Goal: Information Seeking & Learning: Learn about a topic

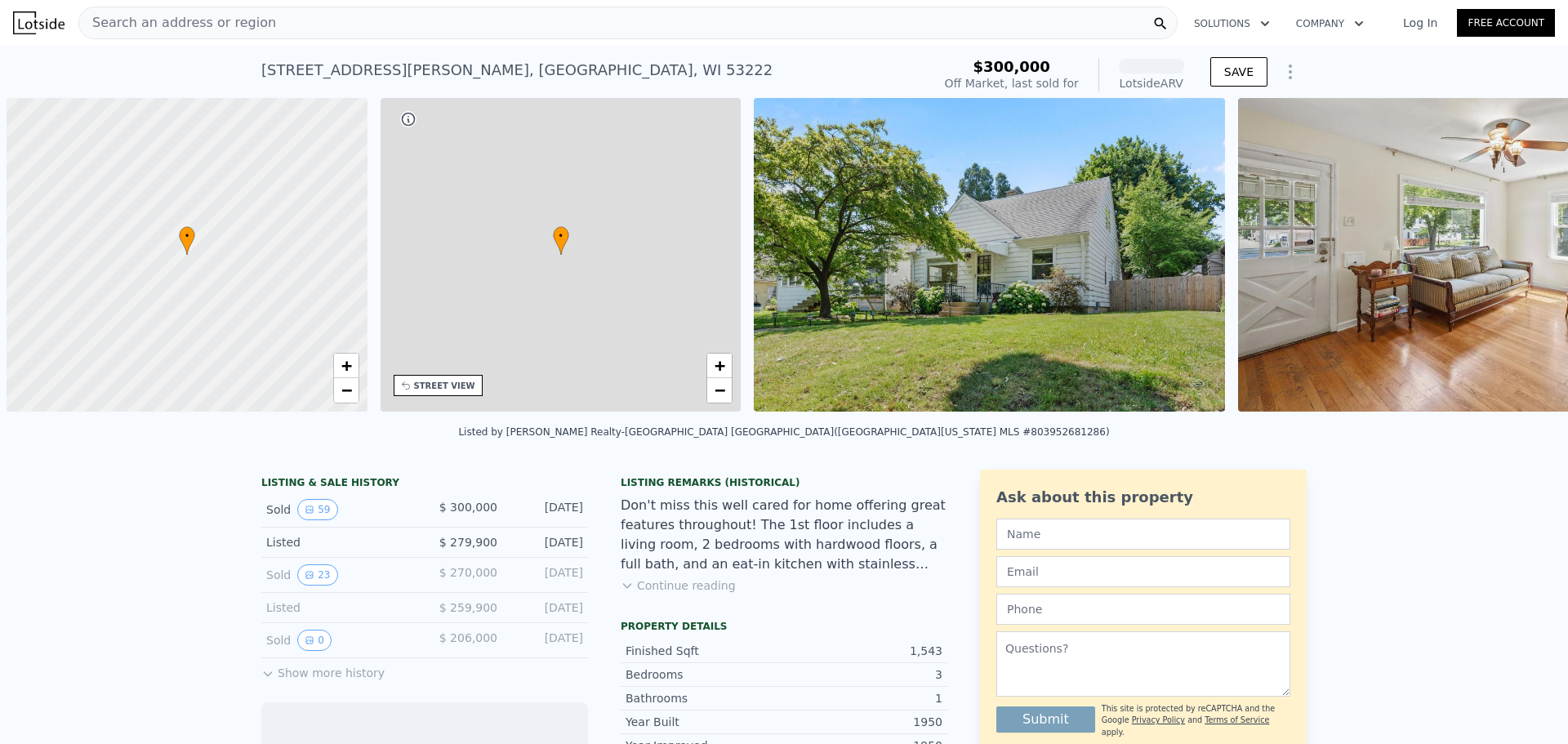
scroll to position [0, 7]
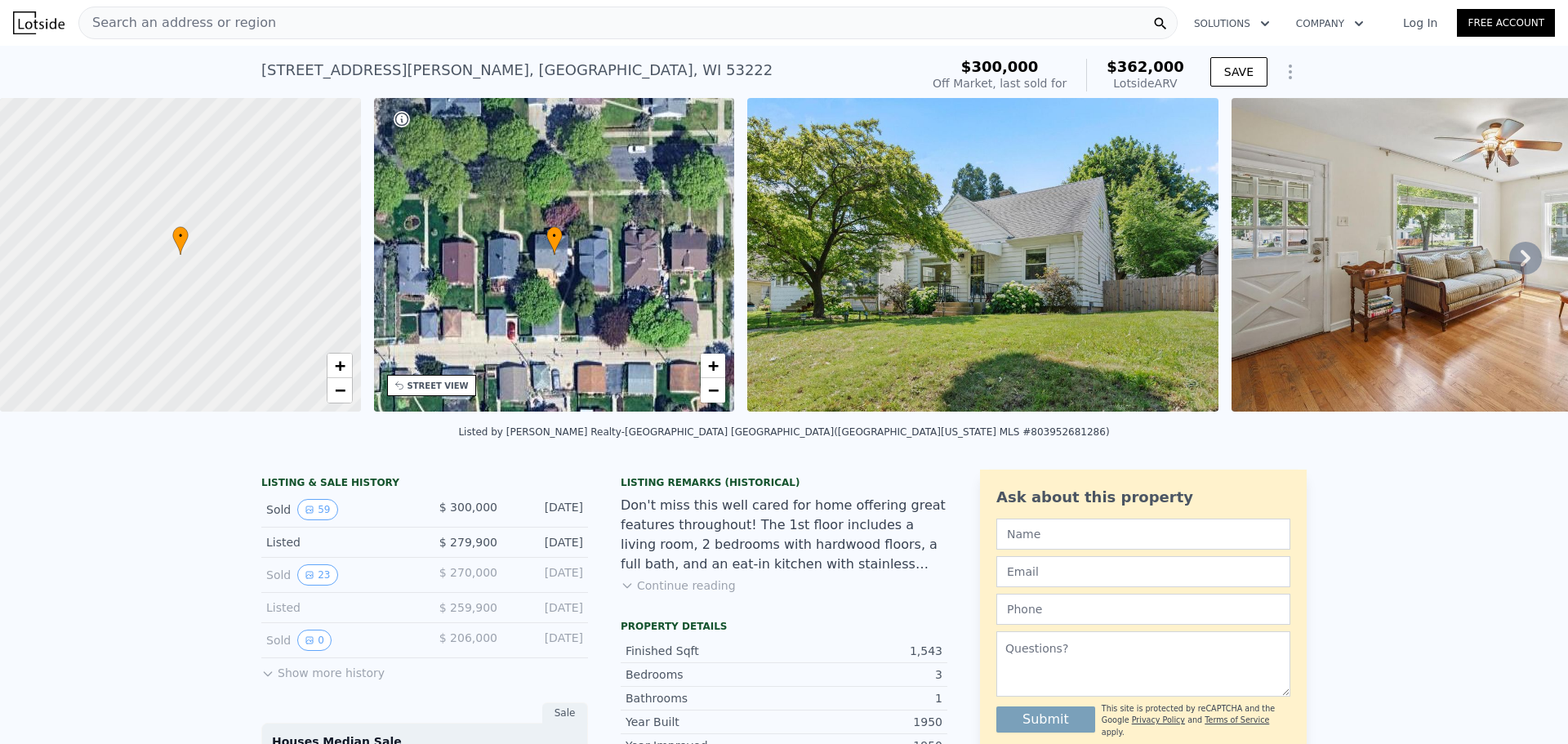
click at [1521, 261] on icon at bounding box center [1526, 257] width 9 height 16
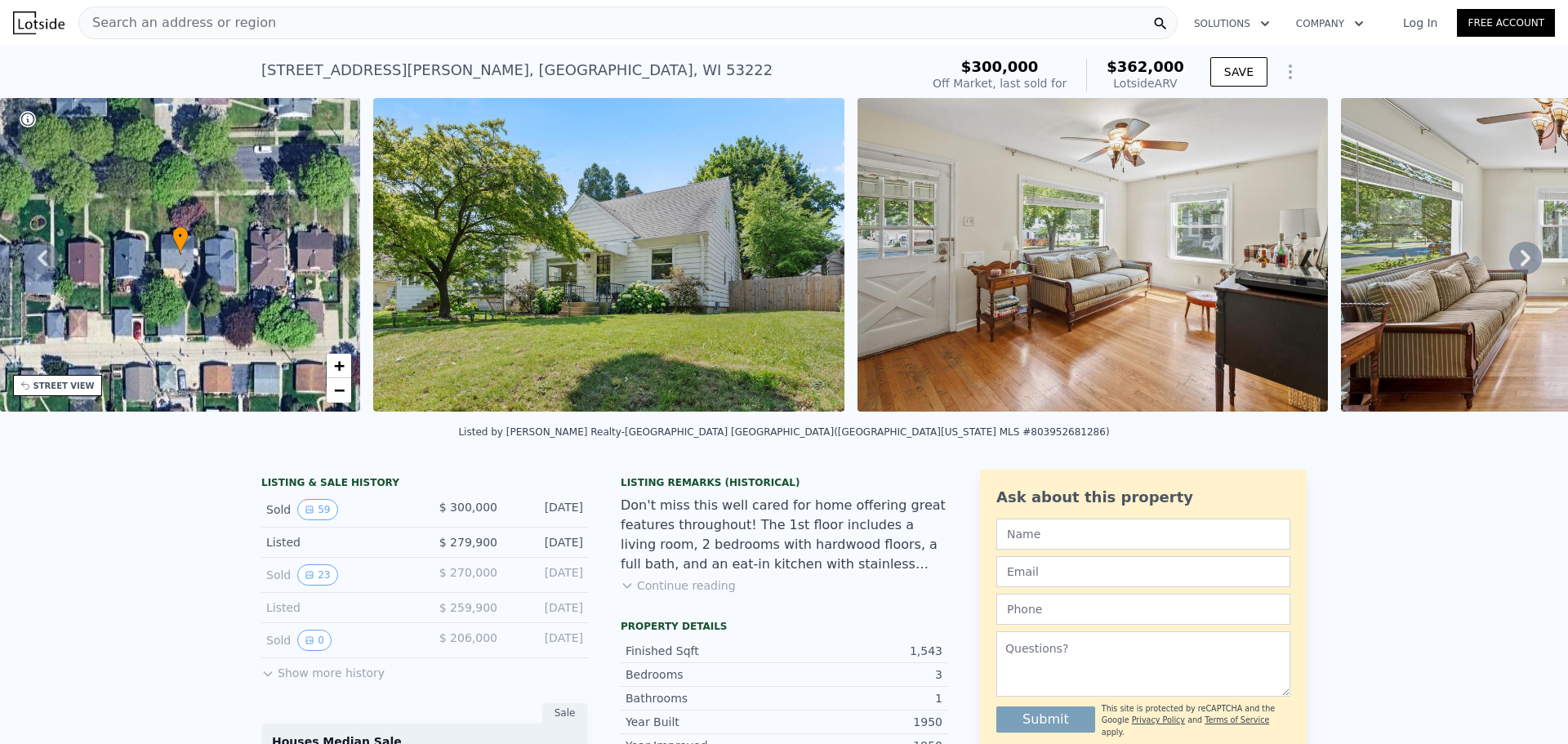
click at [1521, 261] on icon at bounding box center [1526, 257] width 9 height 16
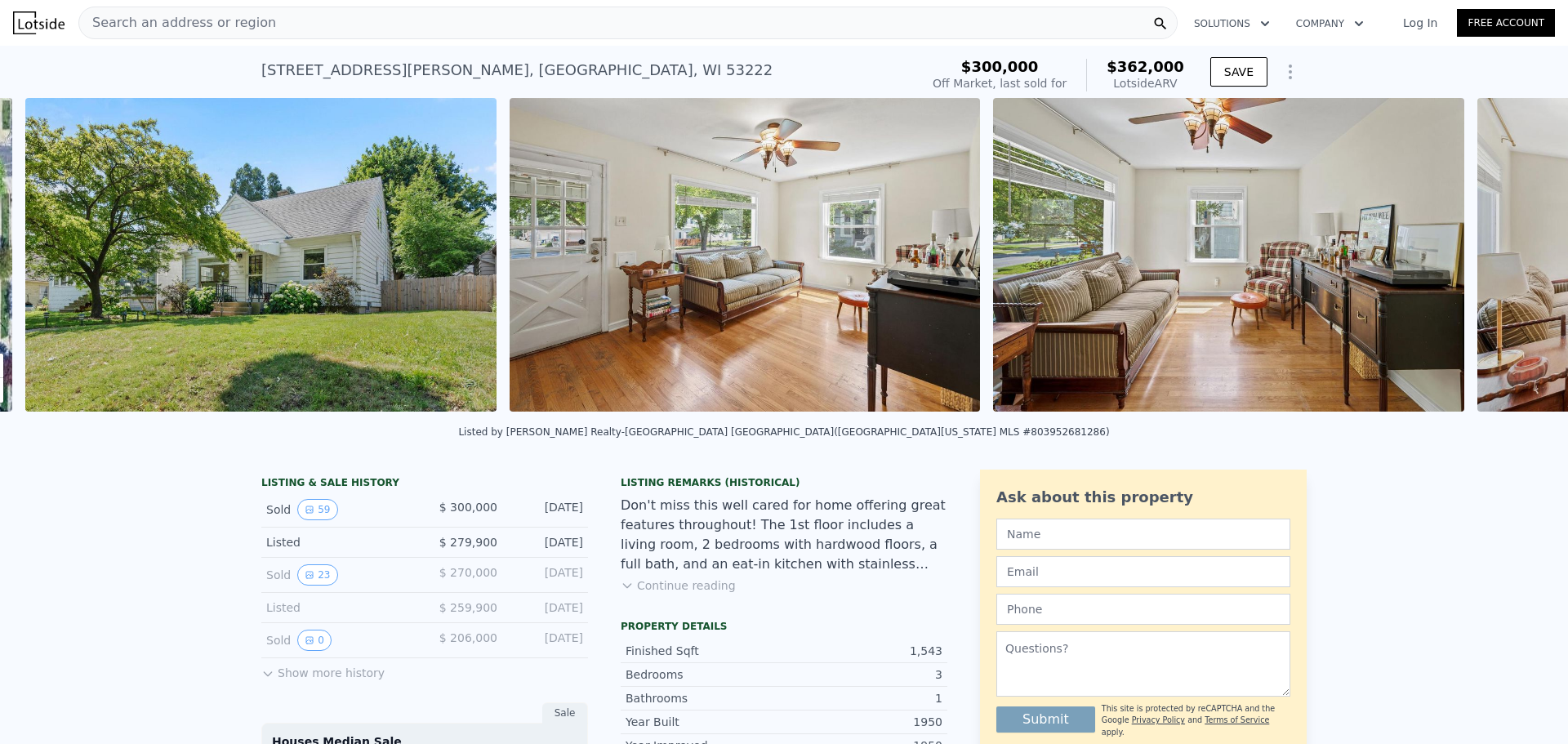
scroll to position [0, 748]
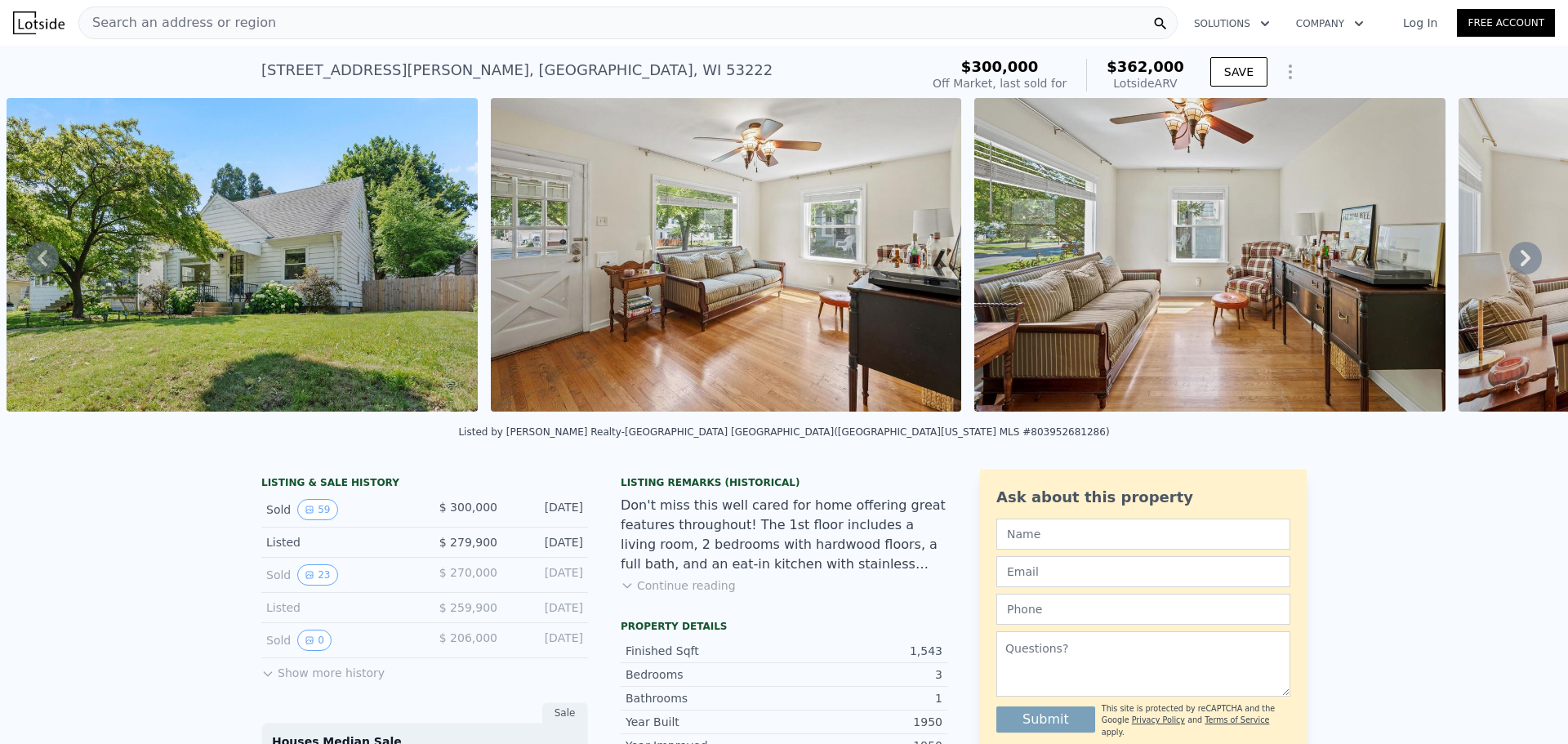
click at [1511, 262] on icon at bounding box center [1526, 257] width 33 height 33
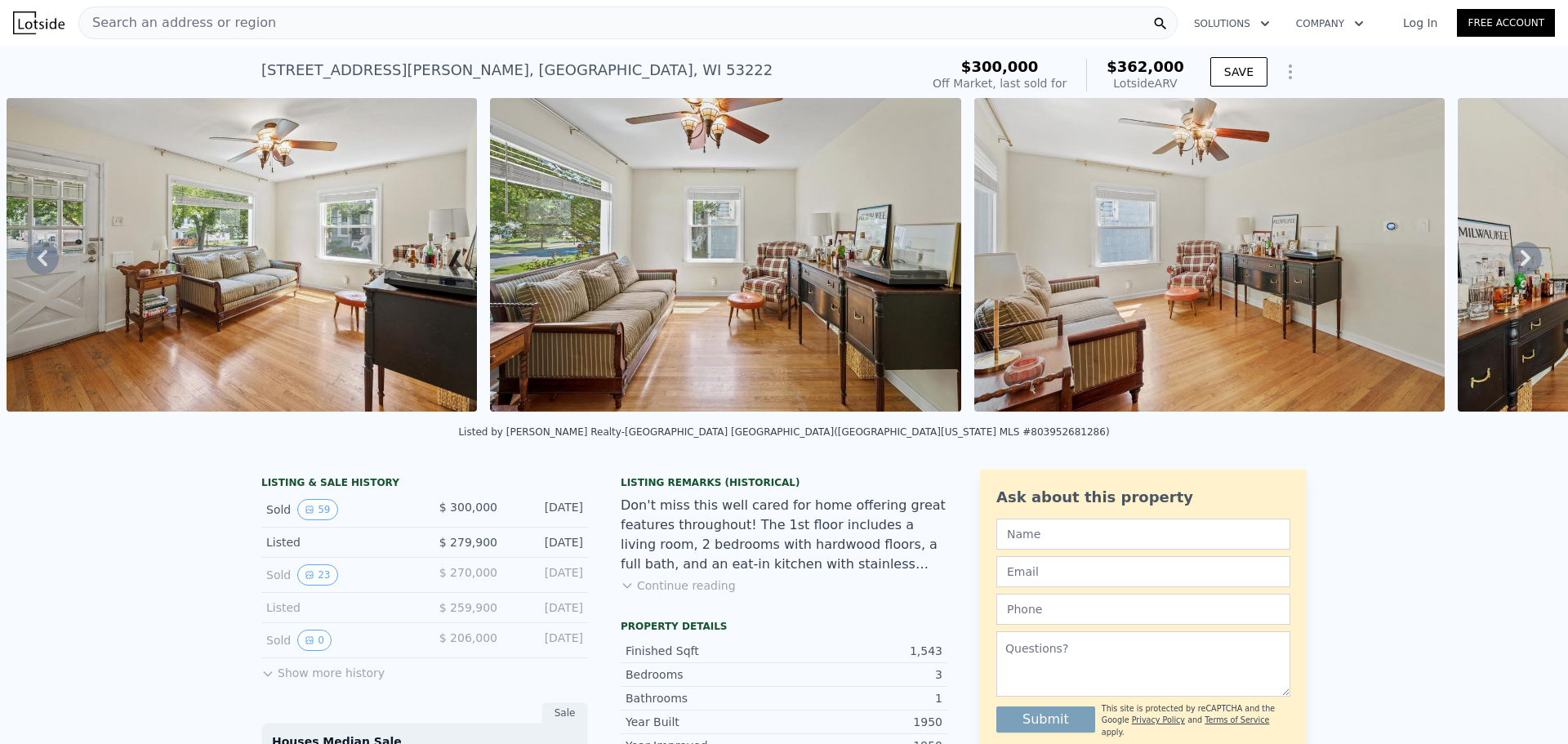
click at [1511, 262] on icon at bounding box center [1526, 257] width 33 height 33
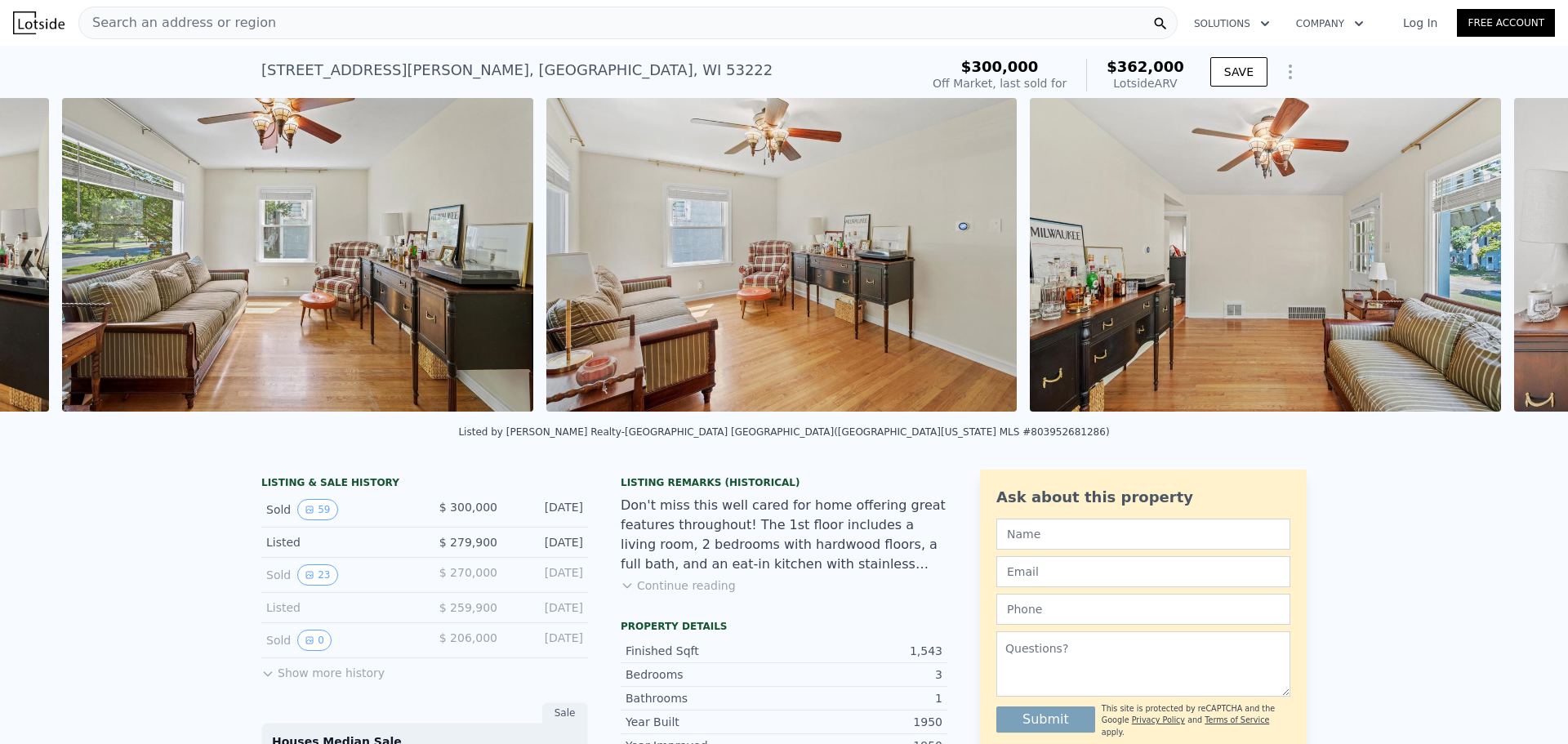
scroll to position [0, 1715]
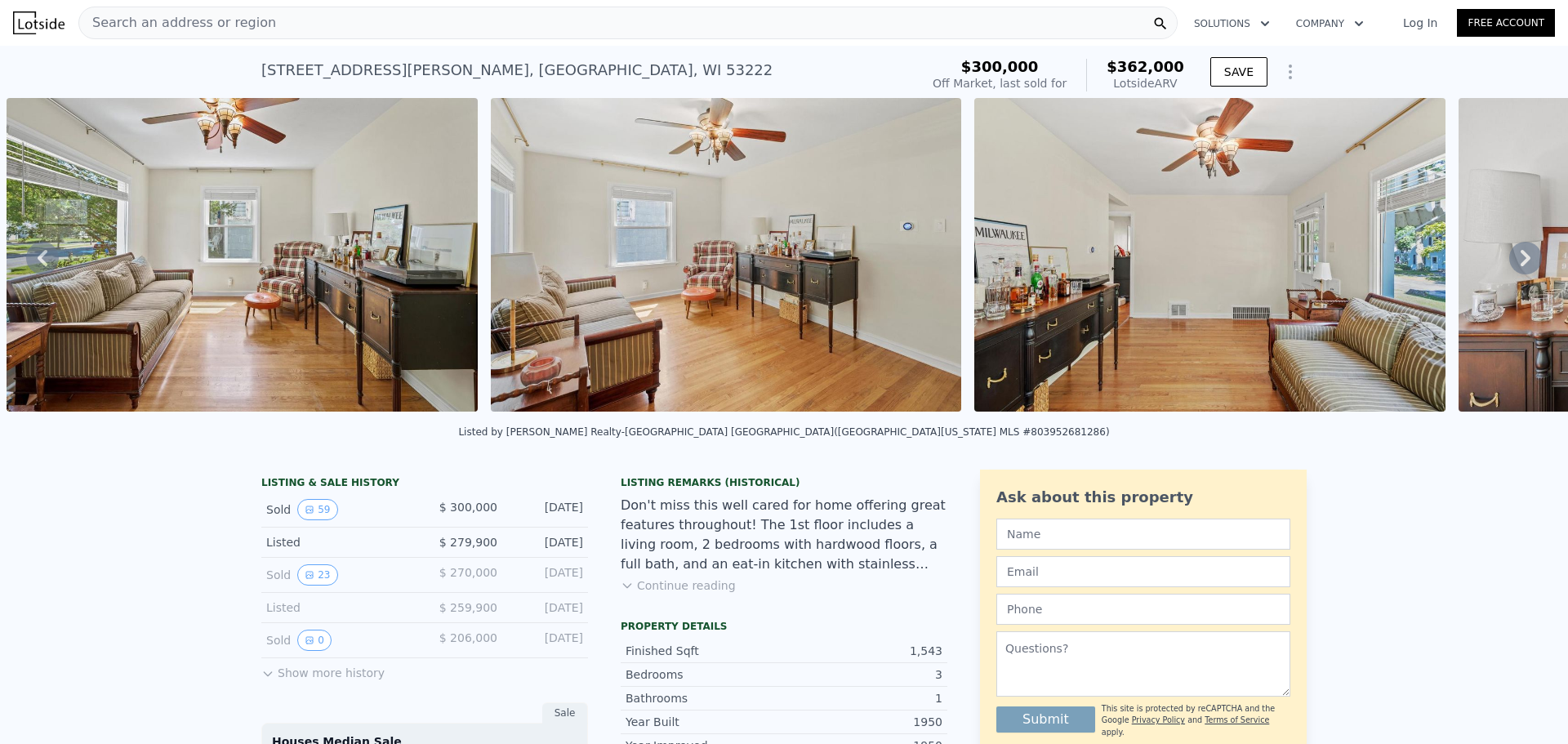
click at [1511, 262] on icon at bounding box center [1526, 257] width 33 height 33
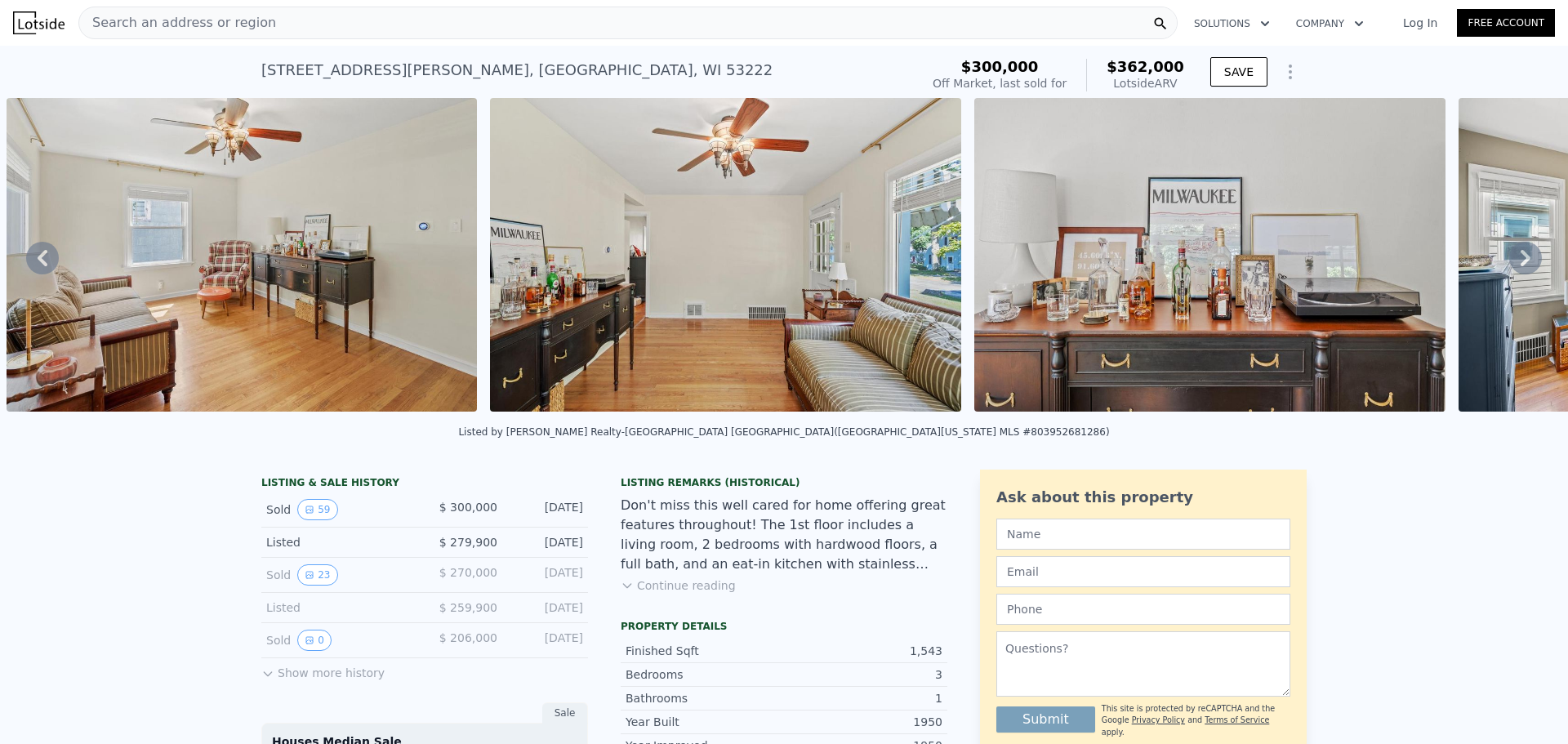
click at [1511, 262] on icon at bounding box center [1526, 257] width 33 height 33
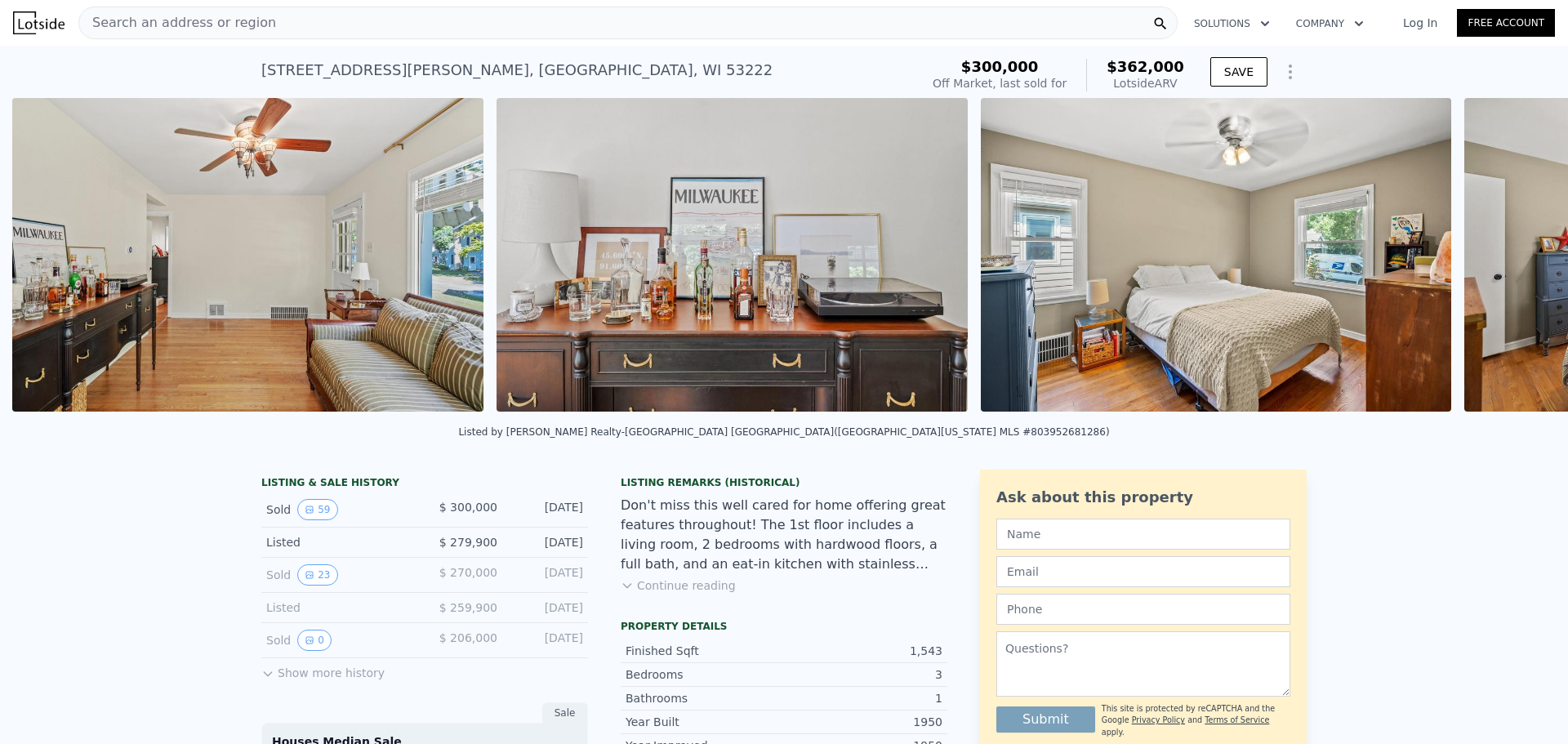
scroll to position [0, 2683]
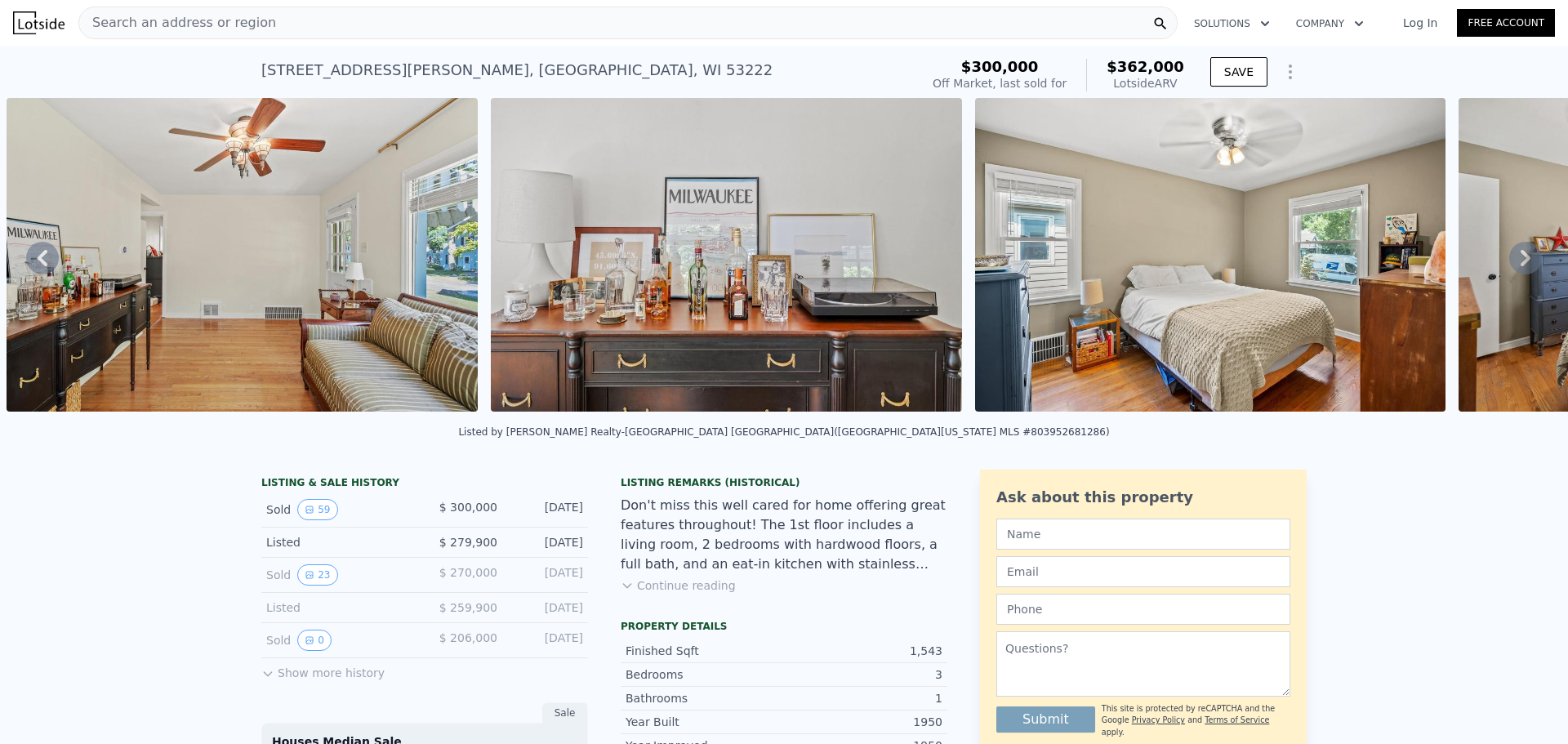
click at [1511, 262] on icon at bounding box center [1526, 257] width 33 height 33
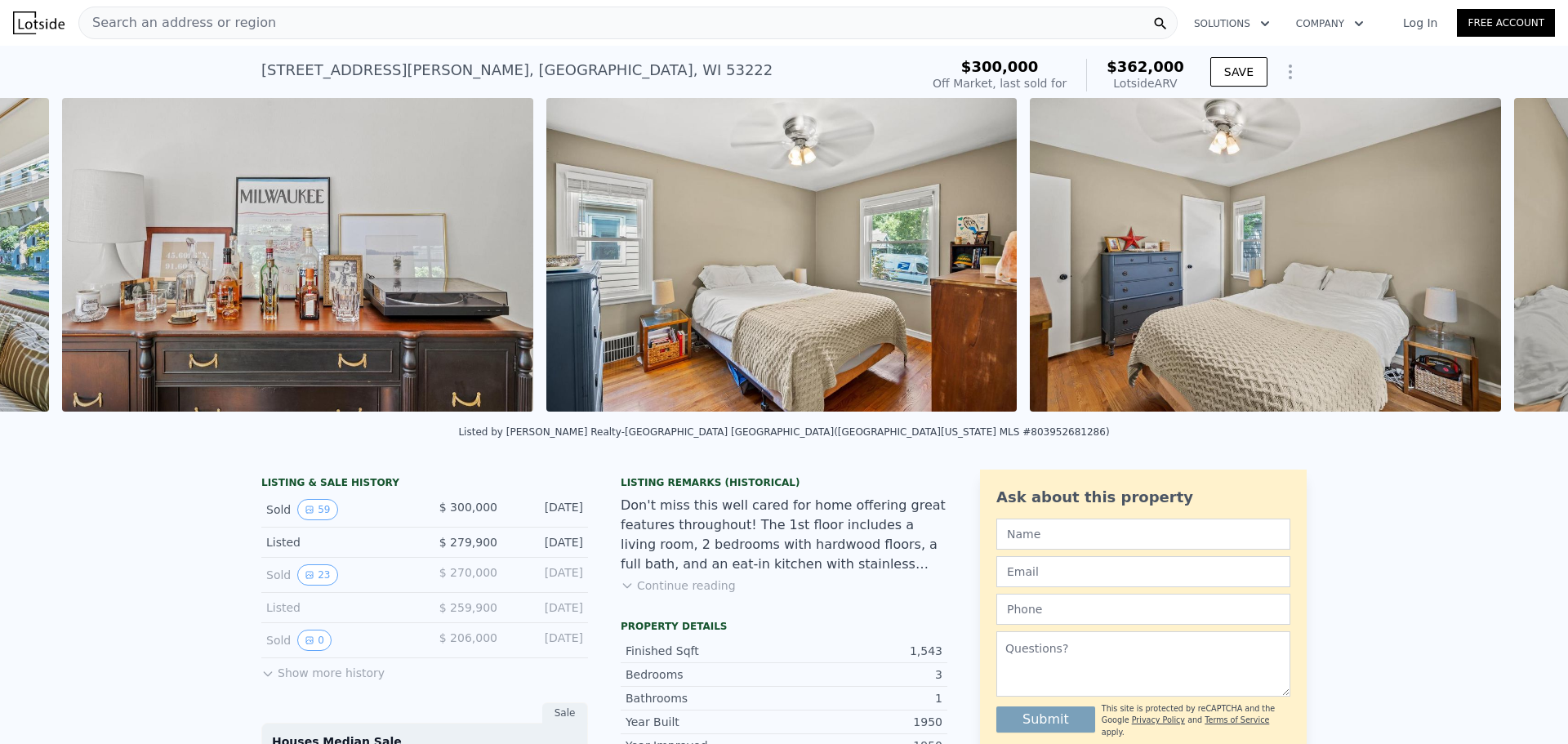
scroll to position [0, 3168]
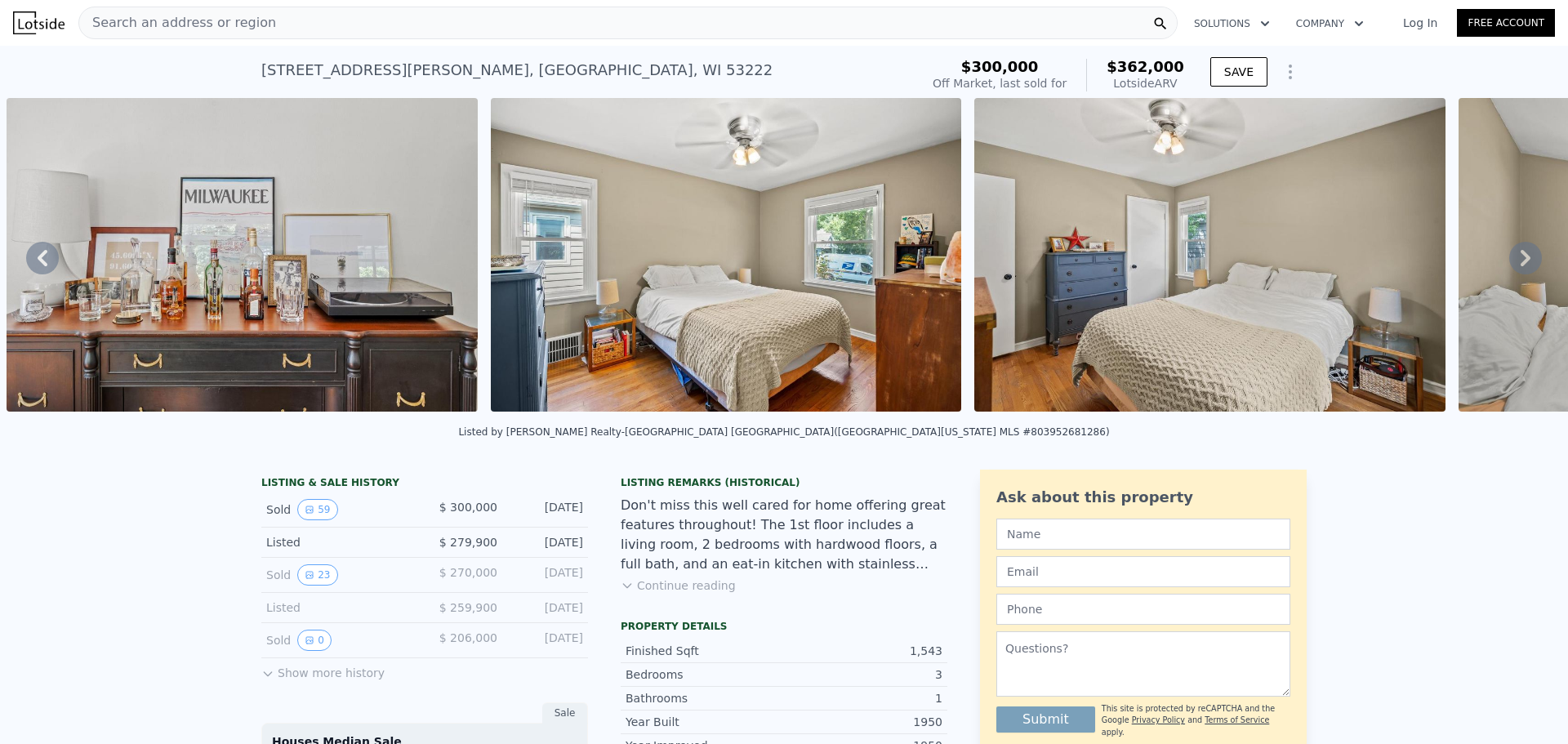
click at [1511, 262] on icon at bounding box center [1526, 257] width 33 height 33
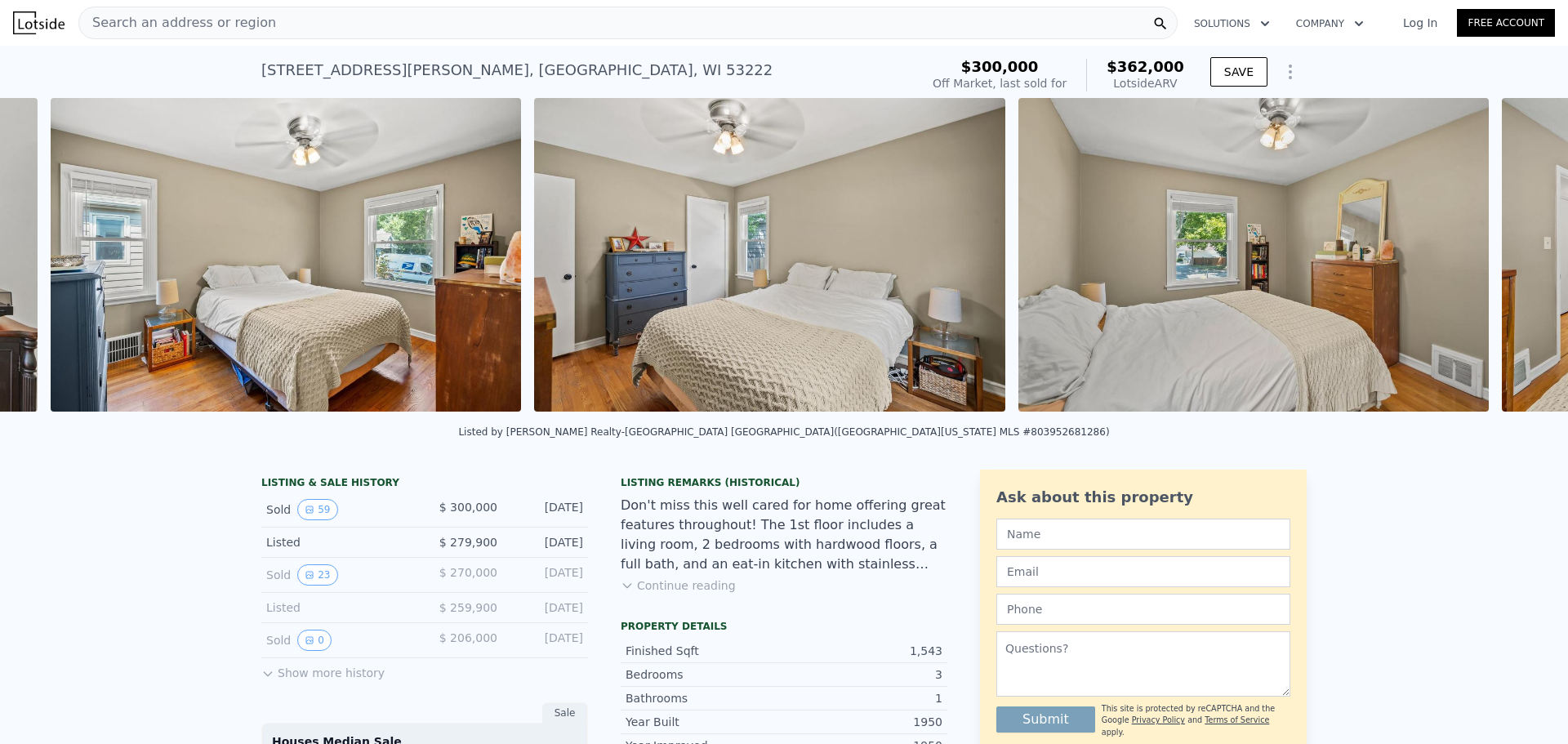
scroll to position [0, 3652]
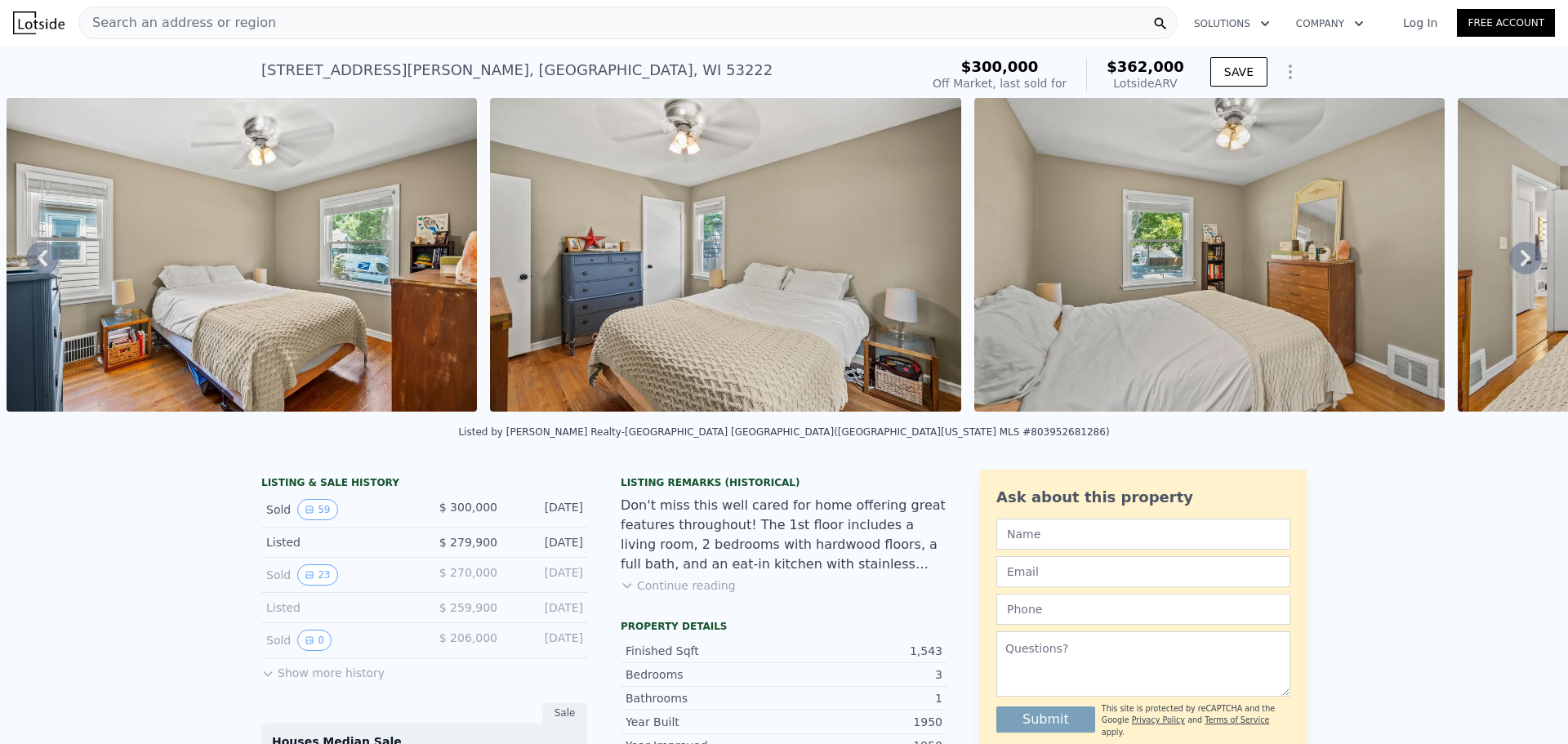
click at [1511, 262] on icon at bounding box center [1526, 257] width 33 height 33
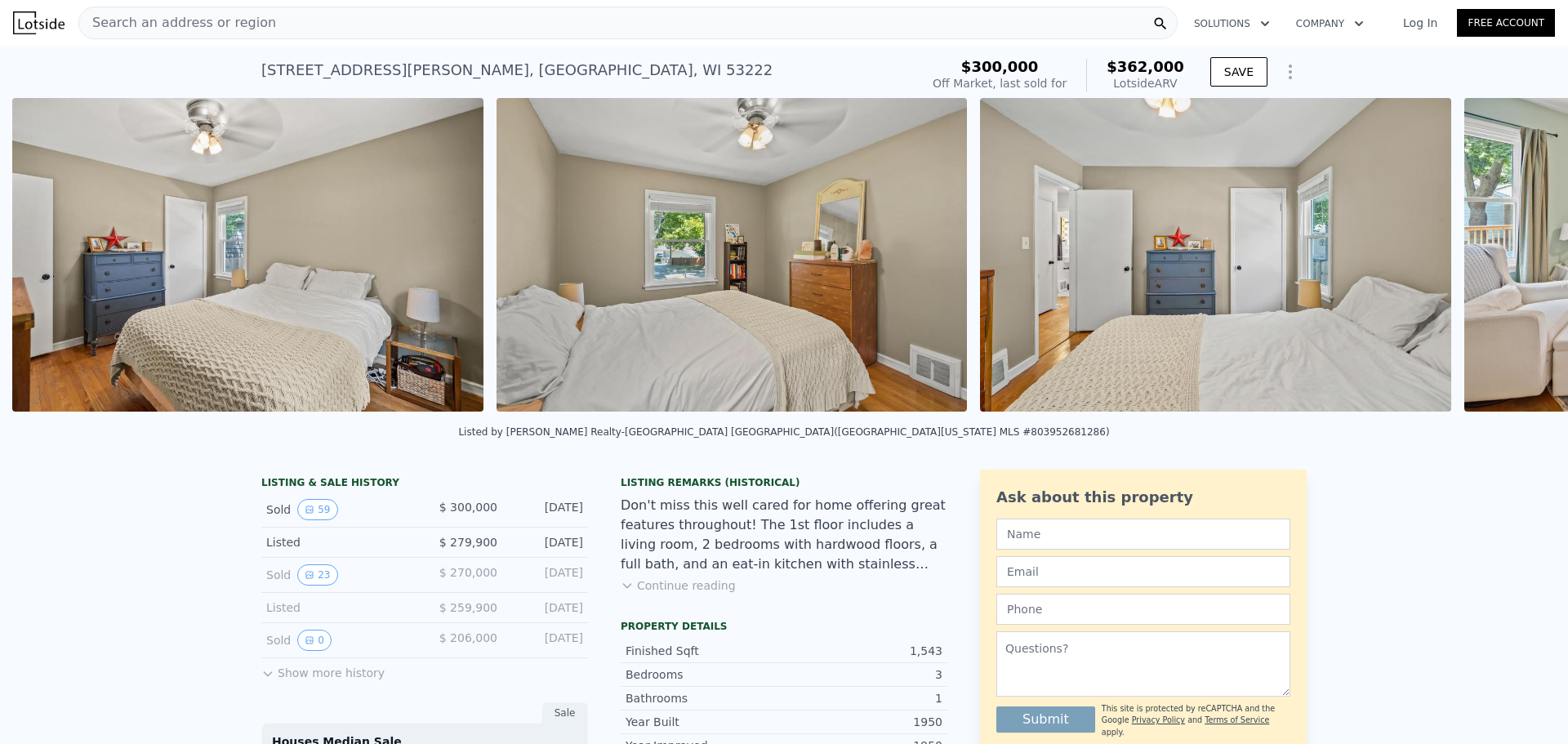
scroll to position [0, 4136]
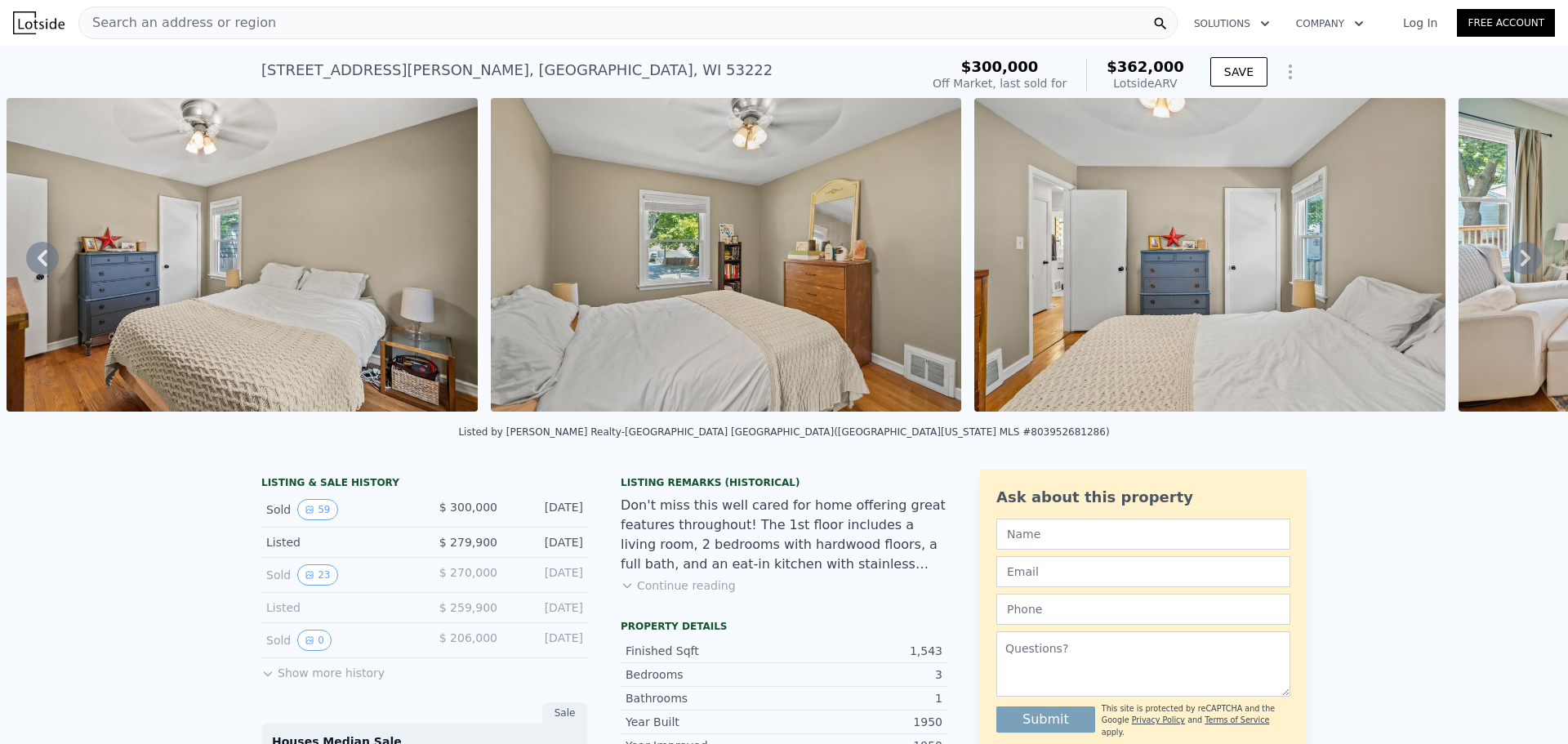
click at [1511, 262] on icon at bounding box center [1526, 257] width 33 height 33
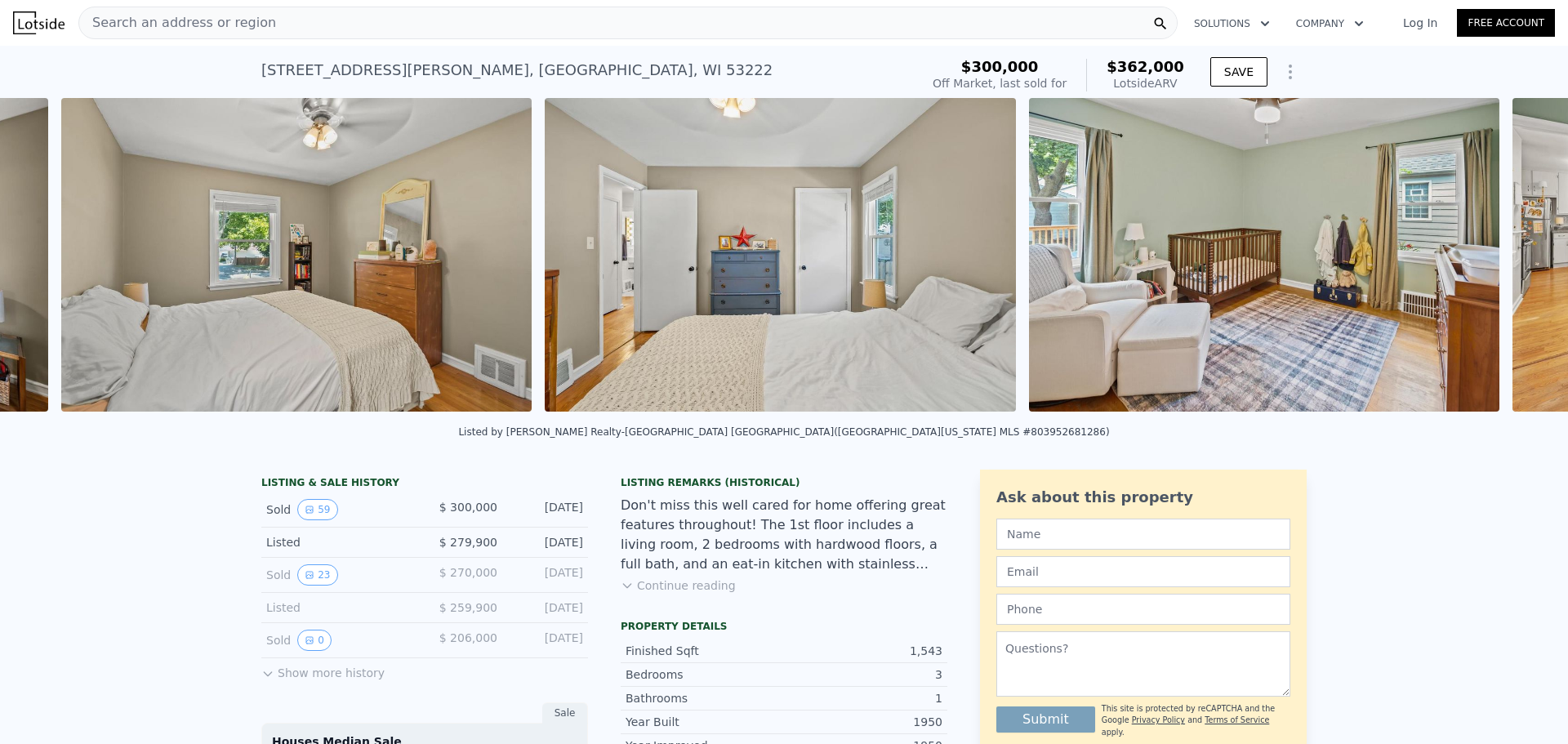
scroll to position [0, 4620]
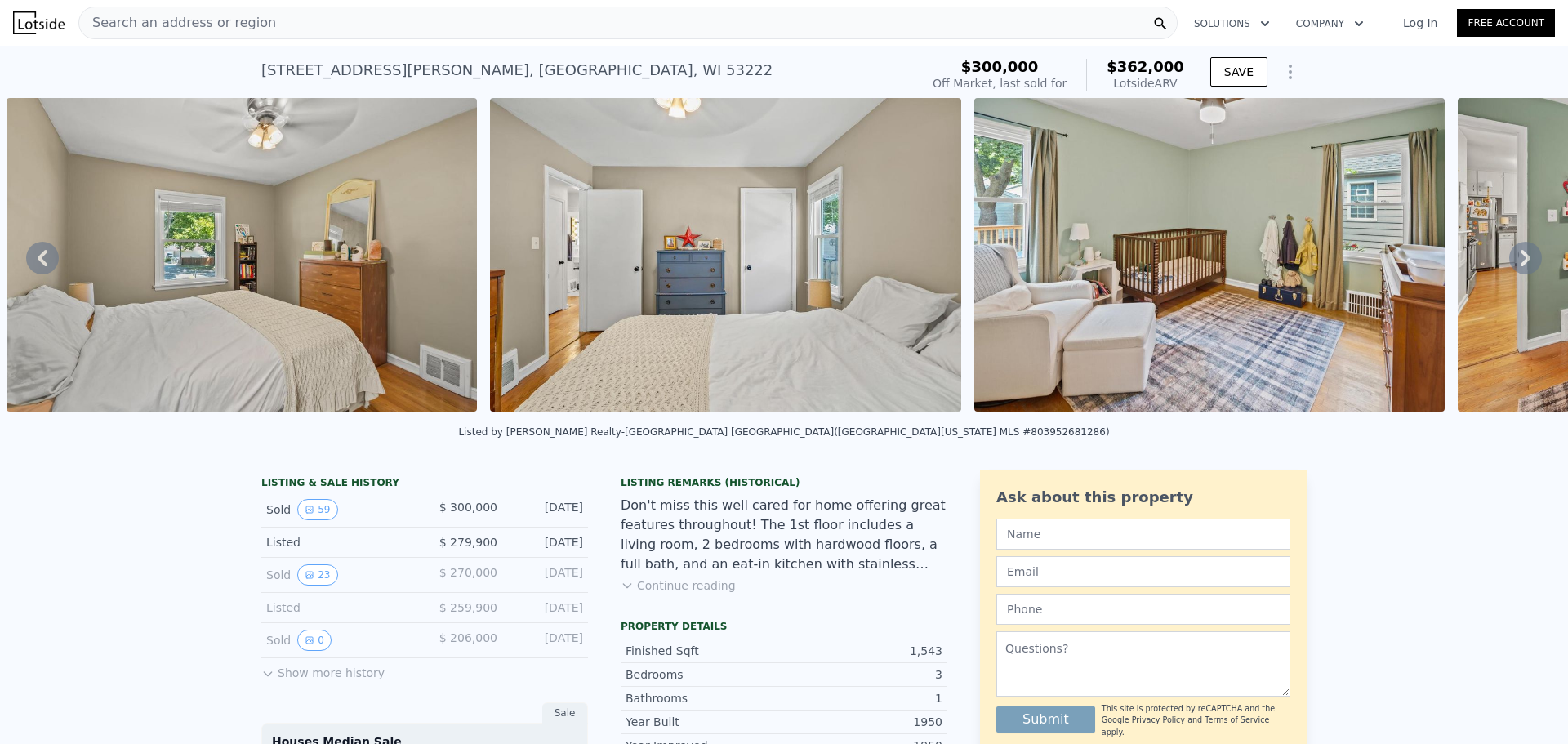
click at [1511, 262] on icon at bounding box center [1526, 257] width 33 height 33
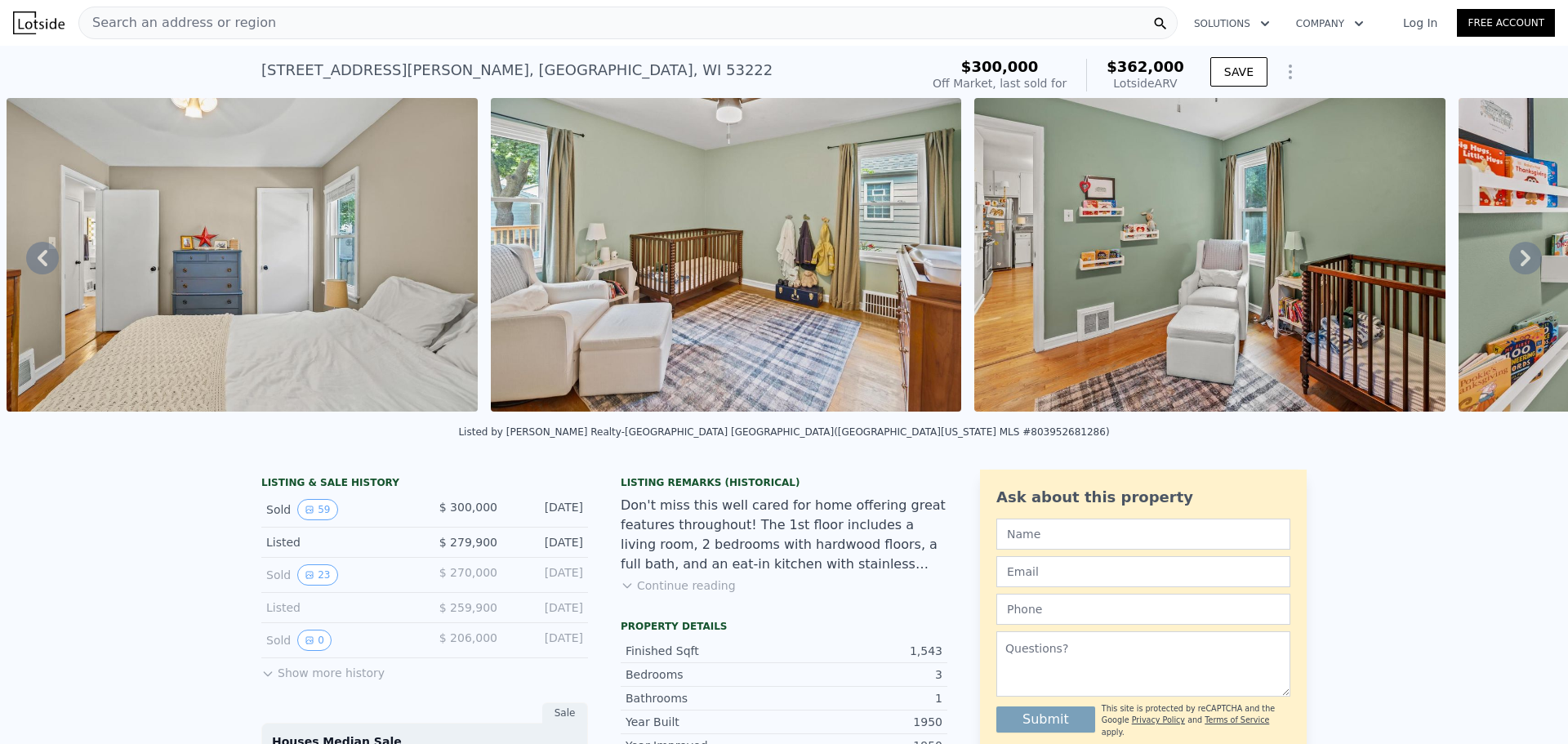
click at [1511, 262] on icon at bounding box center [1526, 257] width 33 height 33
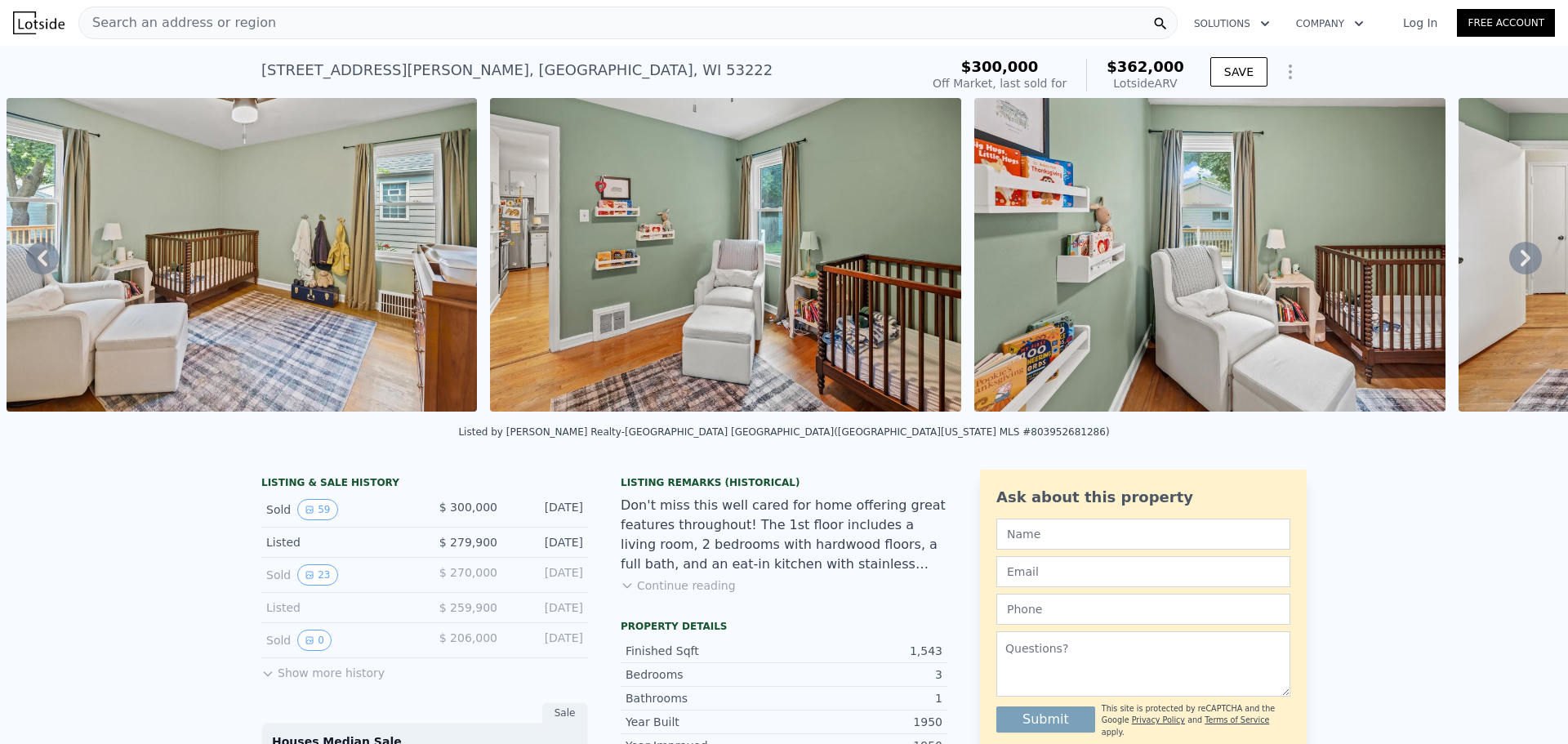
click at [1511, 262] on icon at bounding box center [1526, 257] width 33 height 33
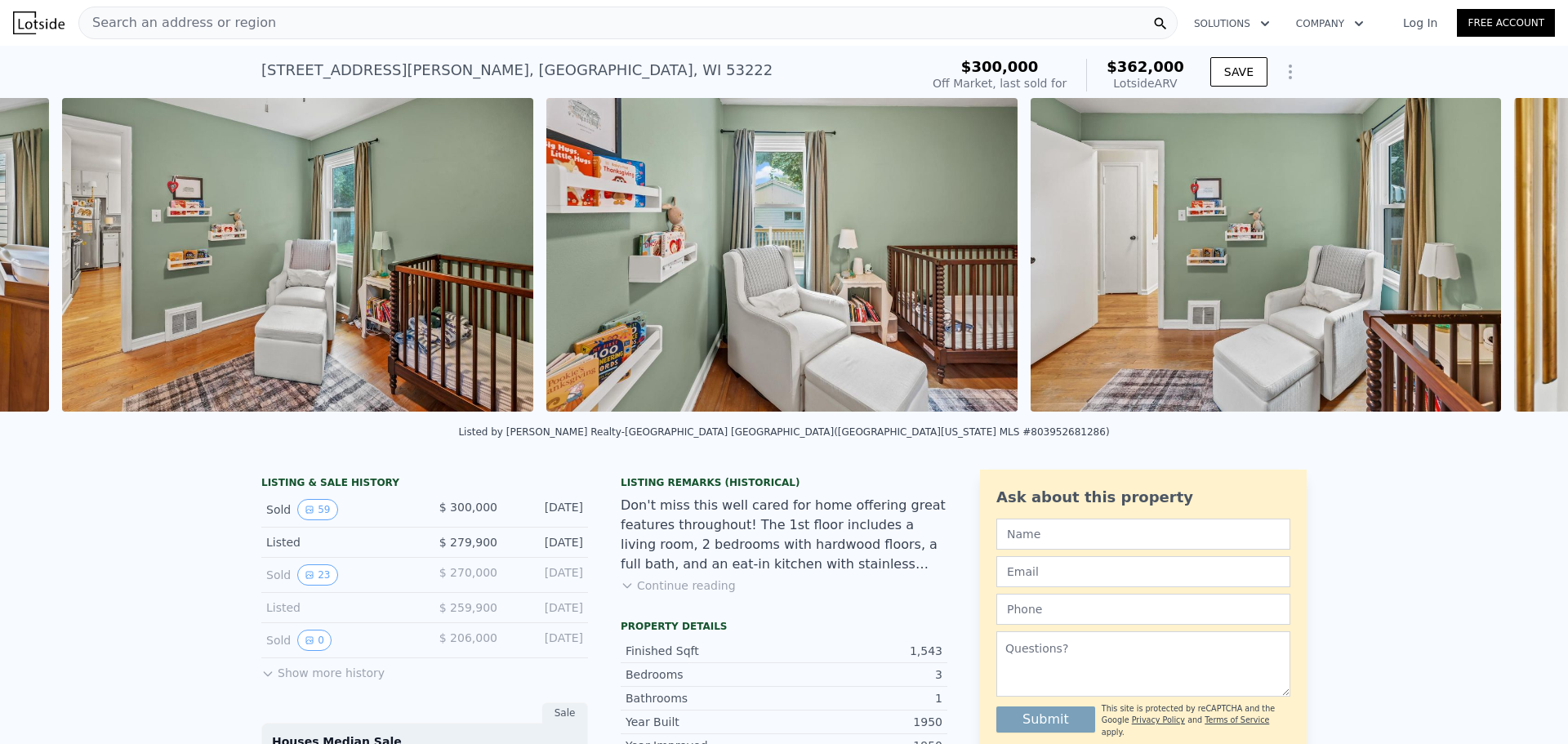
scroll to position [0, 6072]
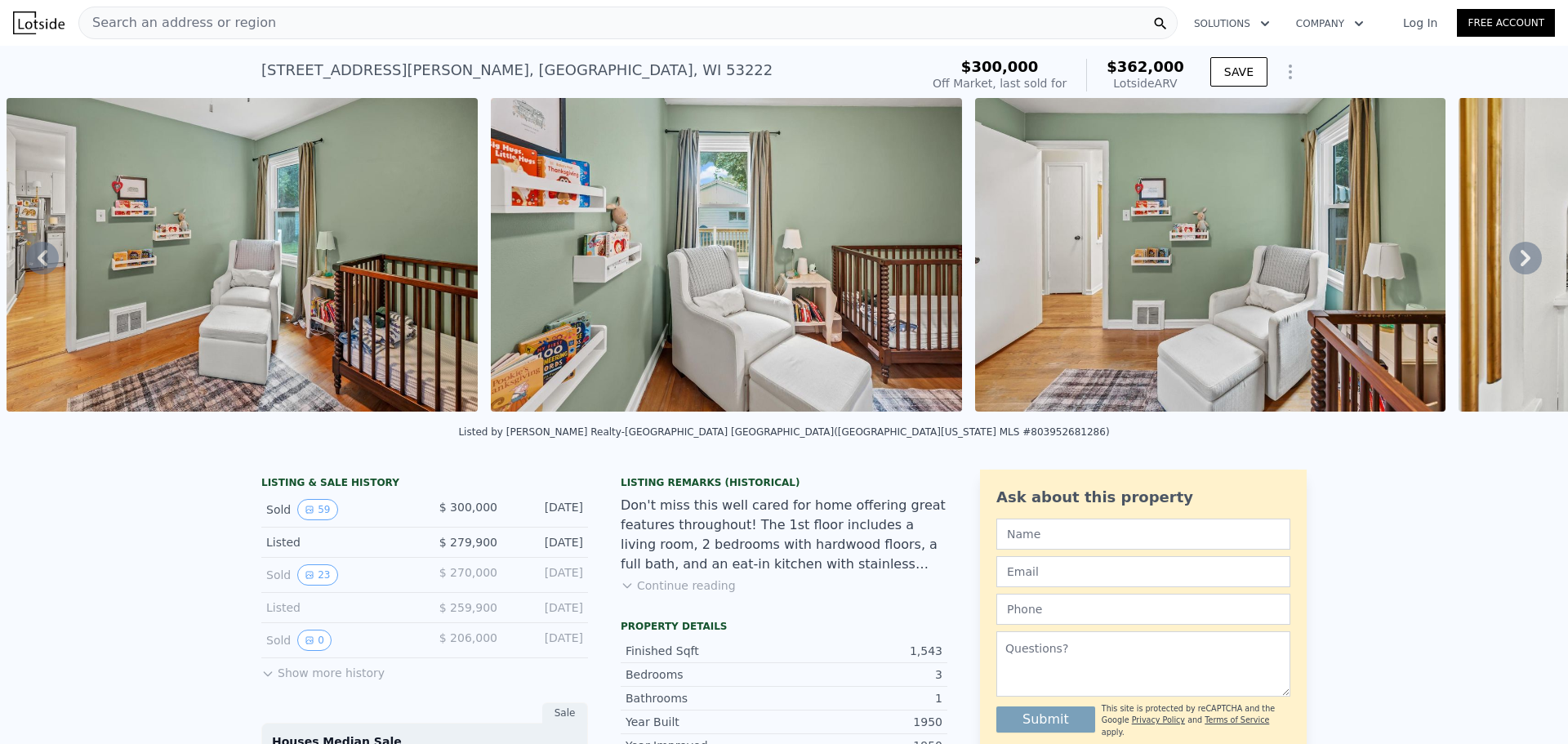
click at [1511, 262] on icon at bounding box center [1526, 257] width 33 height 33
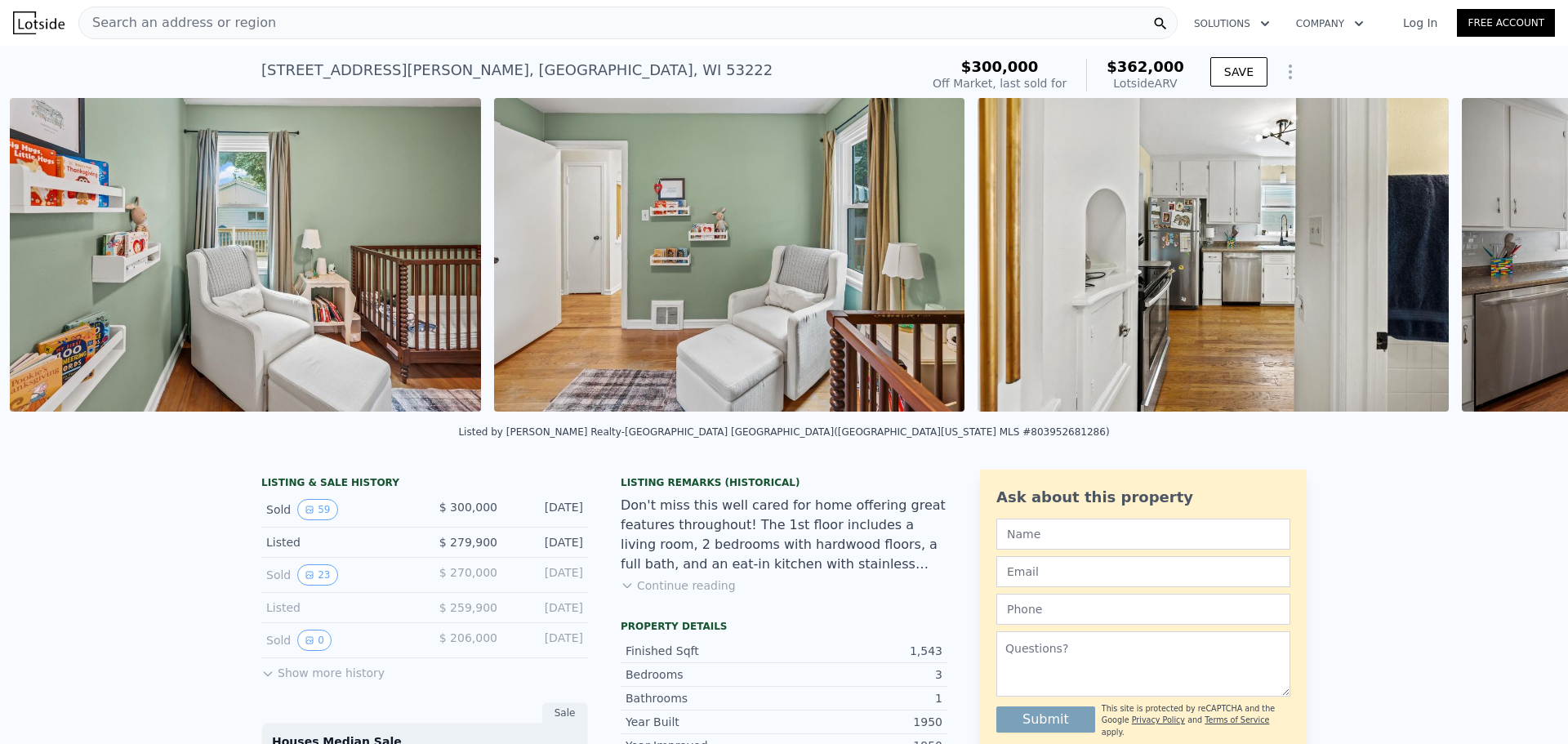
scroll to position [0, 6556]
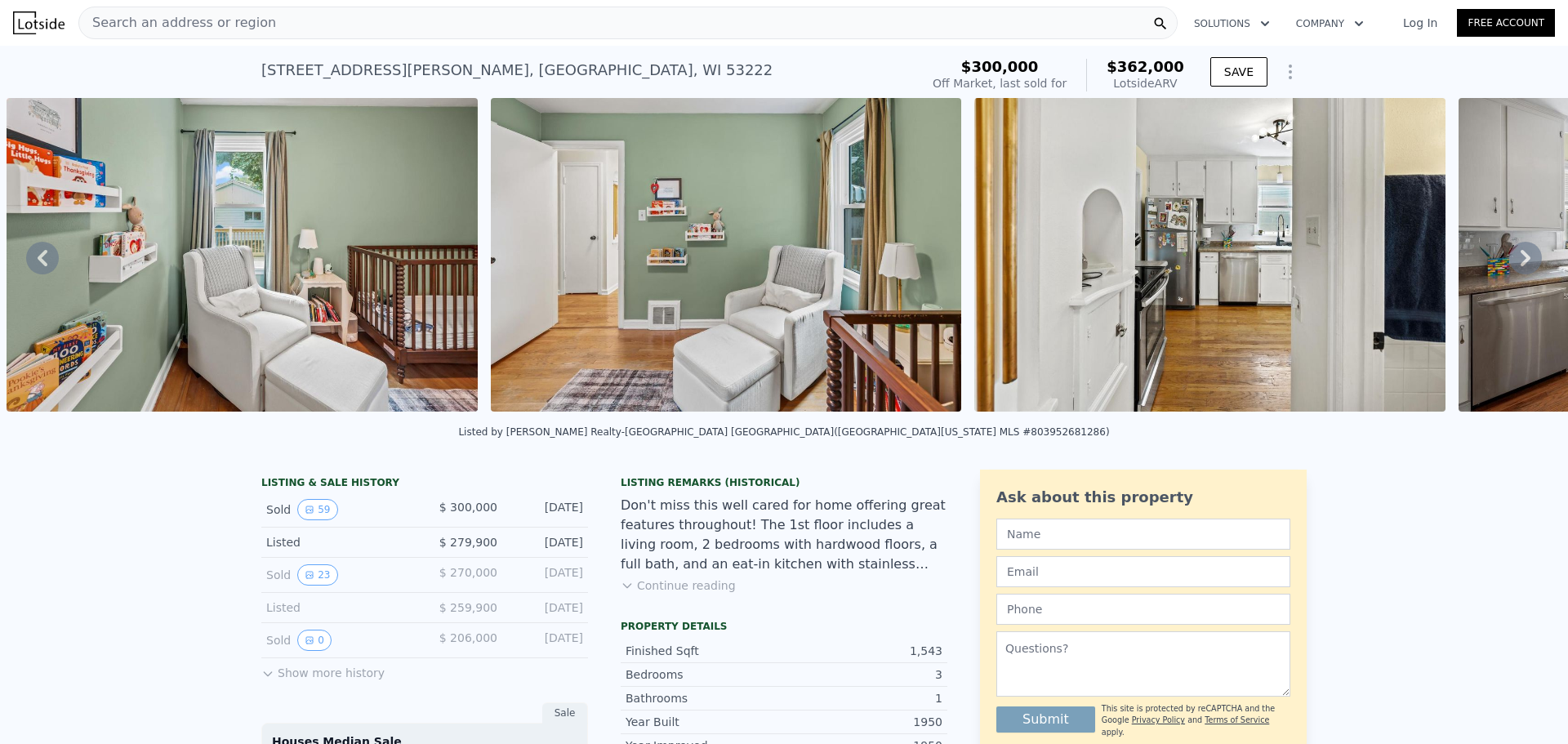
click at [1511, 262] on icon at bounding box center [1526, 257] width 33 height 33
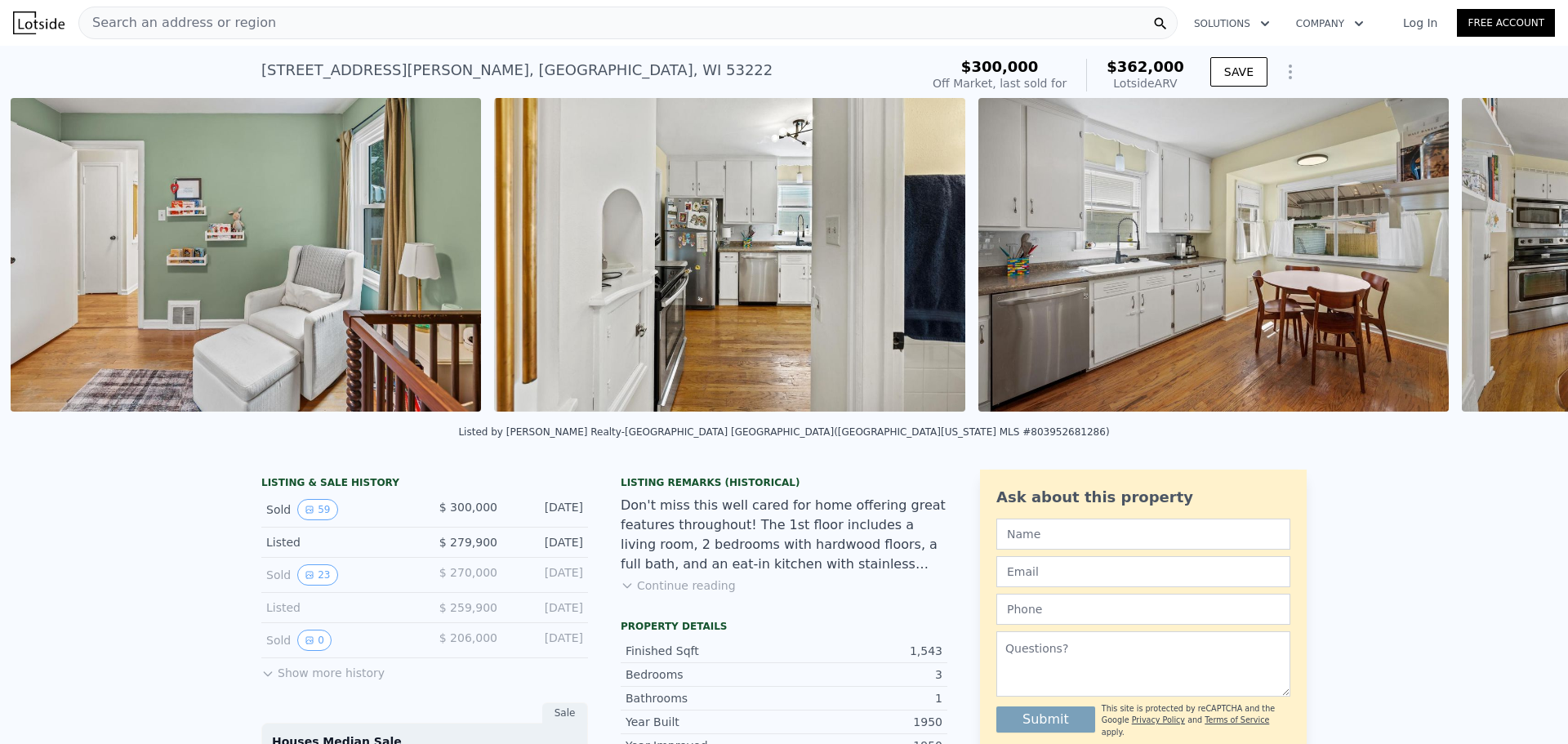
scroll to position [0, 7040]
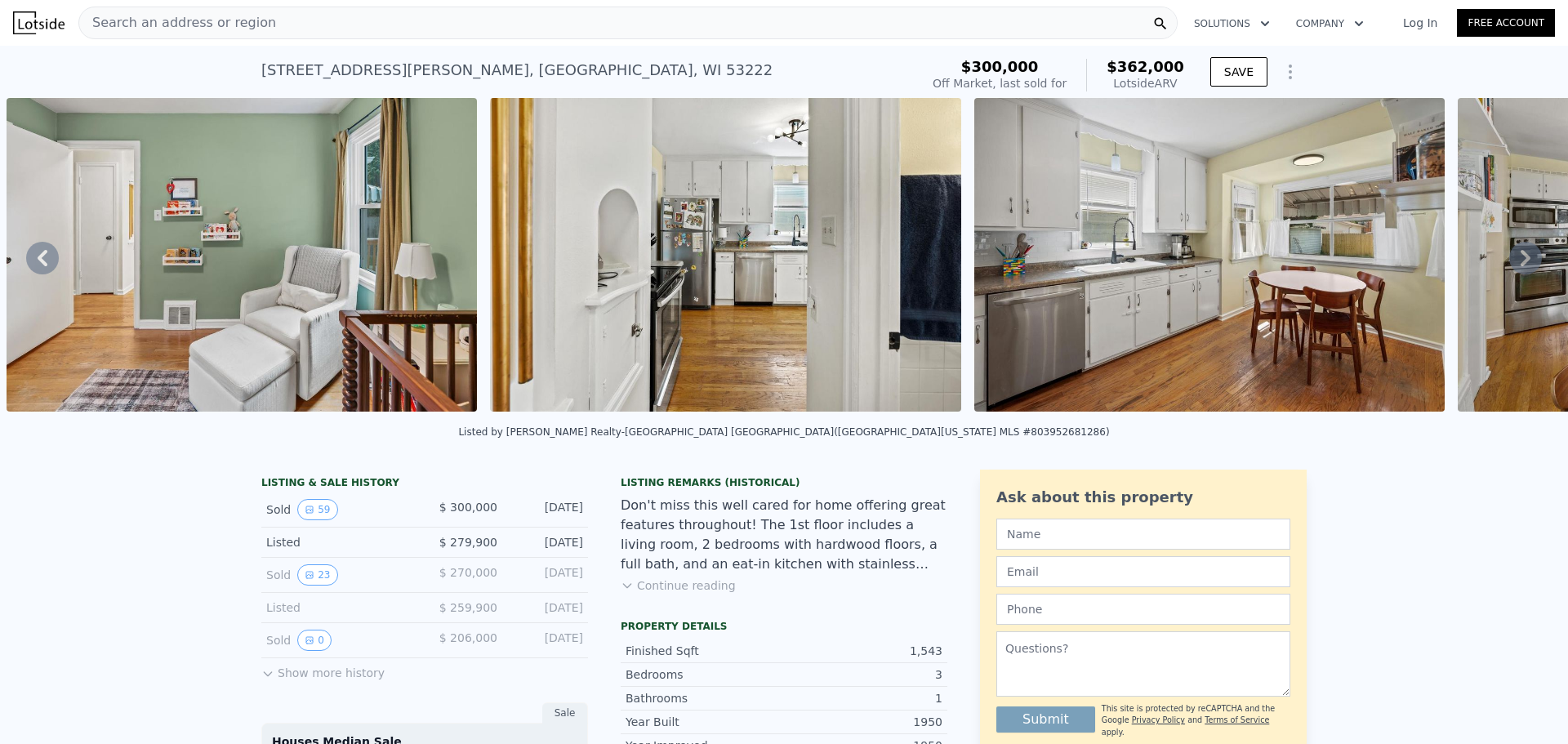
click at [1512, 262] on icon at bounding box center [1526, 257] width 33 height 33
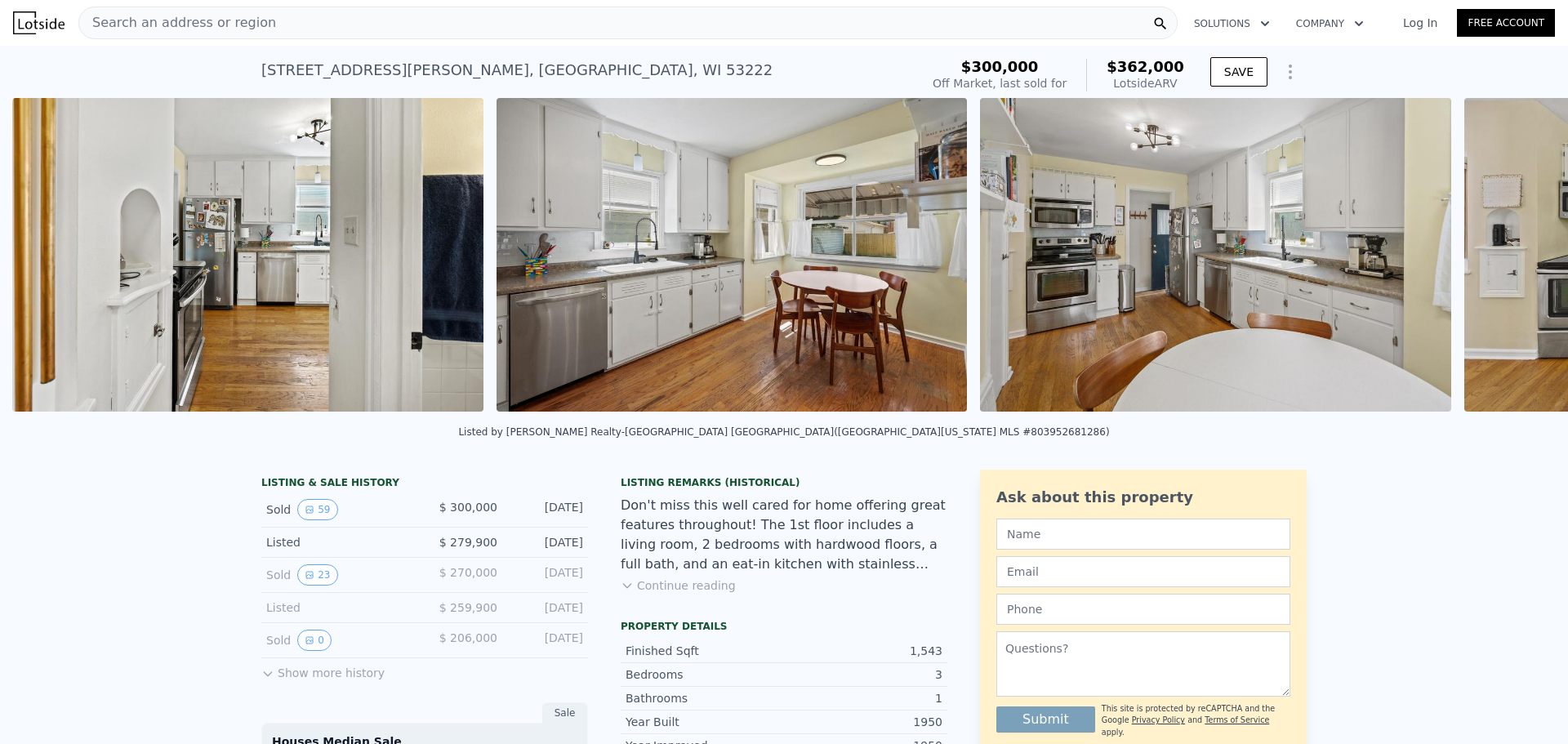
scroll to position [0, 7523]
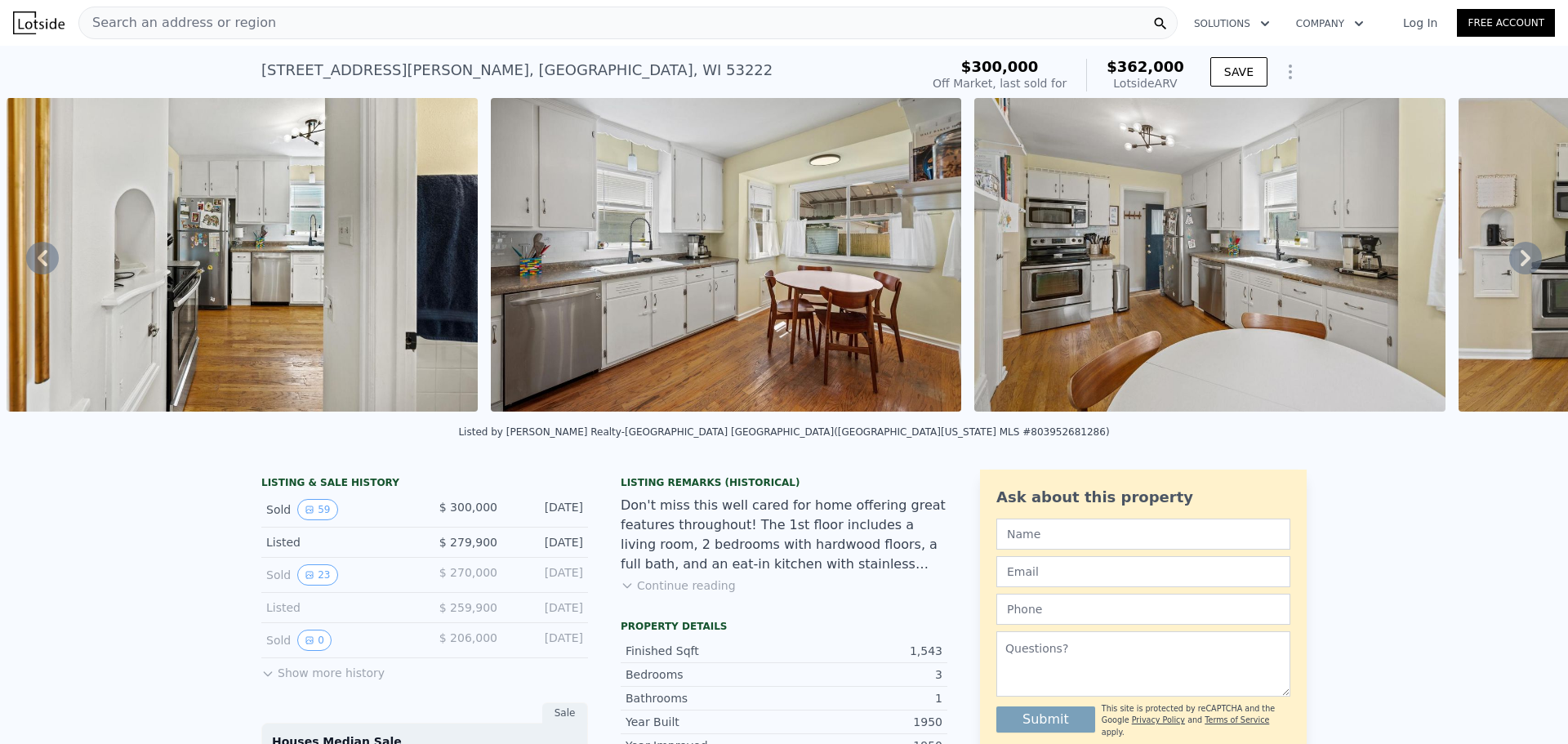
click at [1512, 262] on icon at bounding box center [1526, 257] width 33 height 33
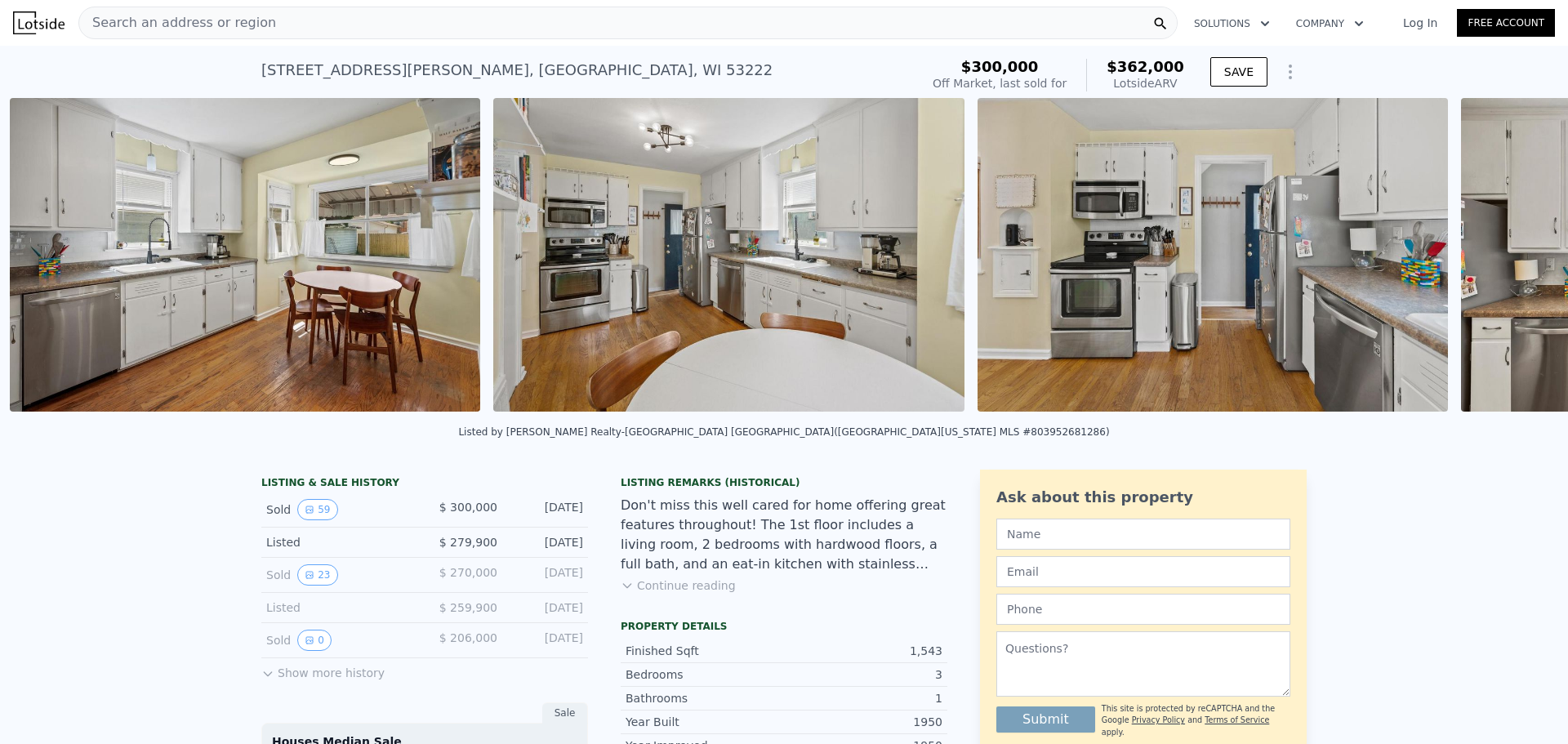
scroll to position [0, 8008]
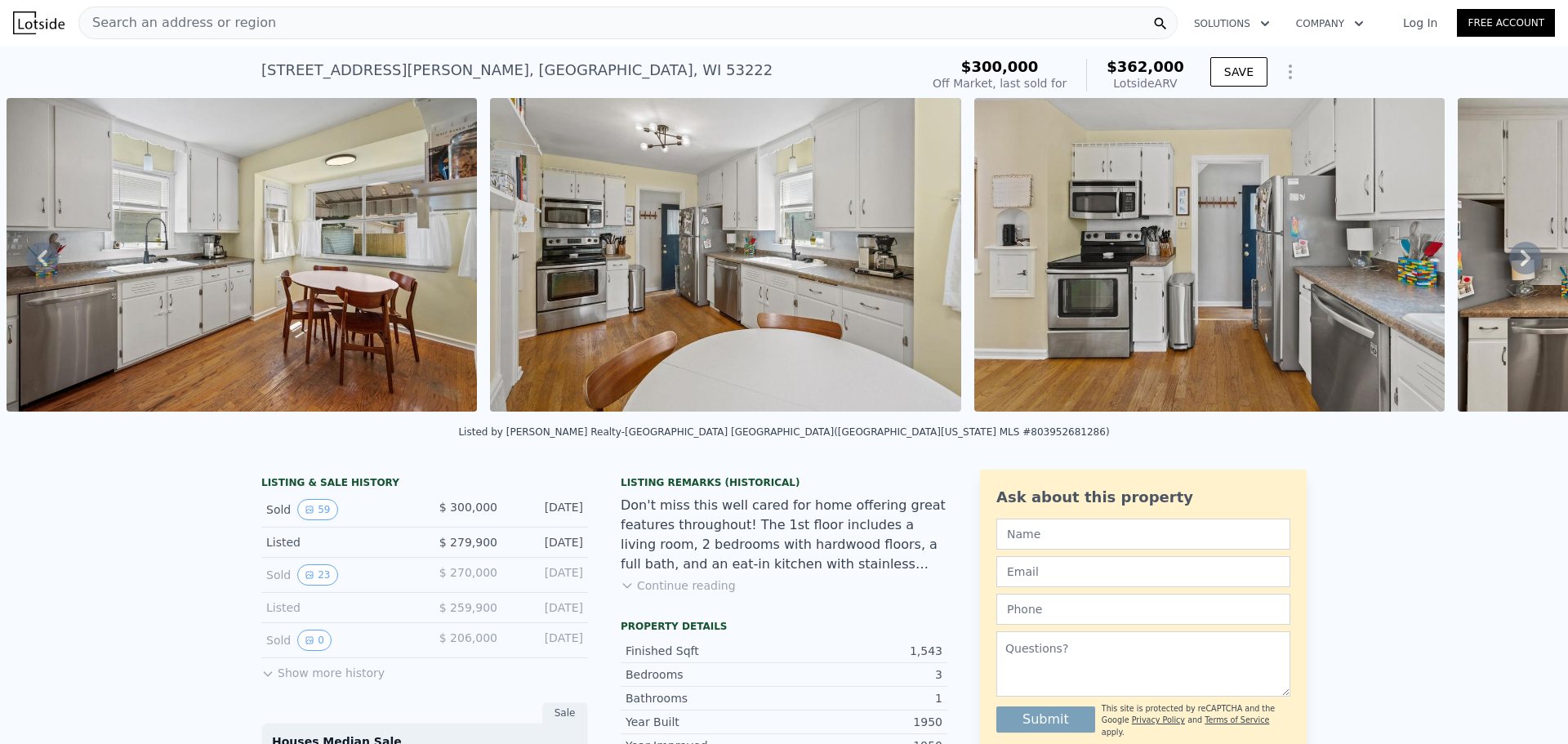
click at [1512, 262] on icon at bounding box center [1526, 257] width 33 height 33
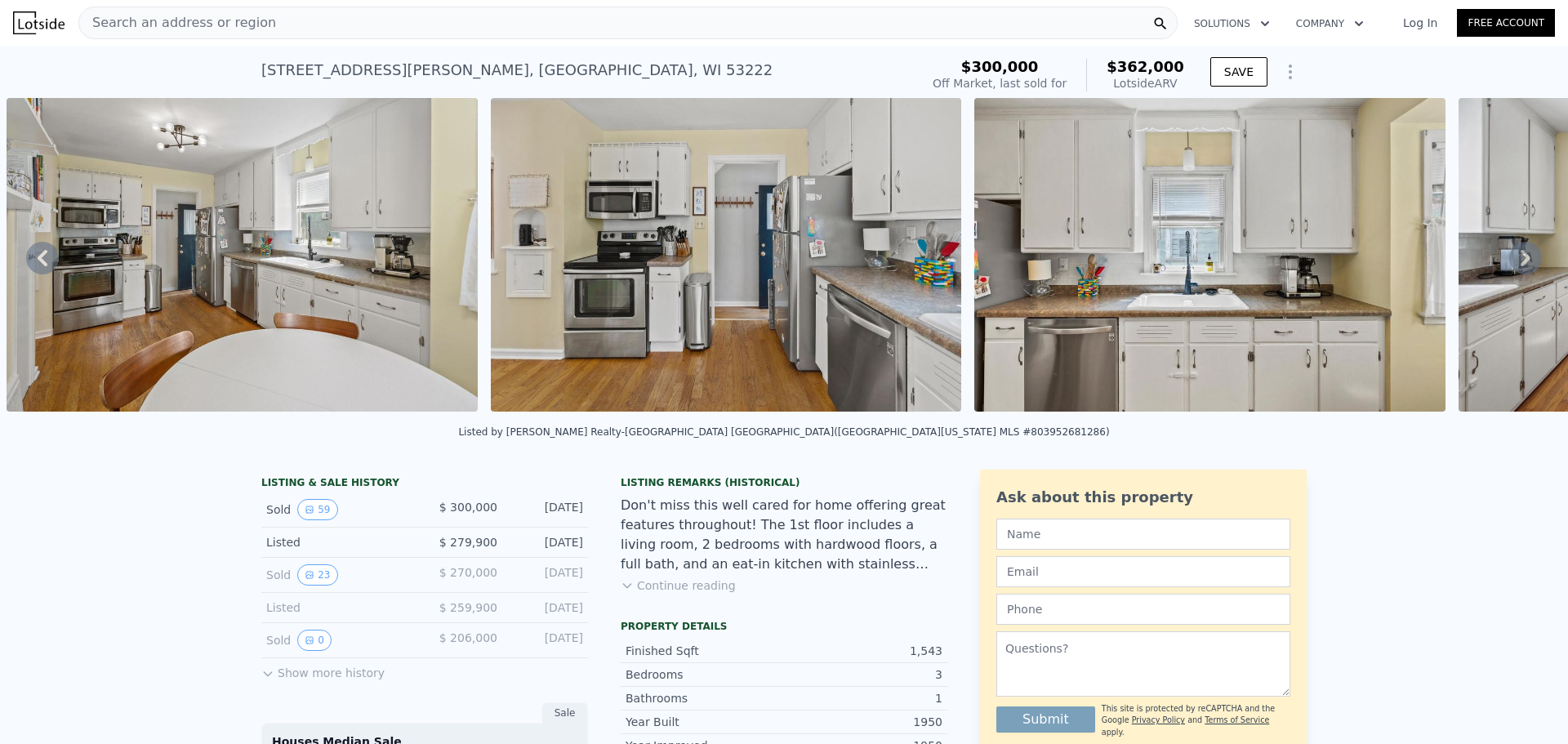
click at [1512, 262] on icon at bounding box center [1526, 257] width 33 height 33
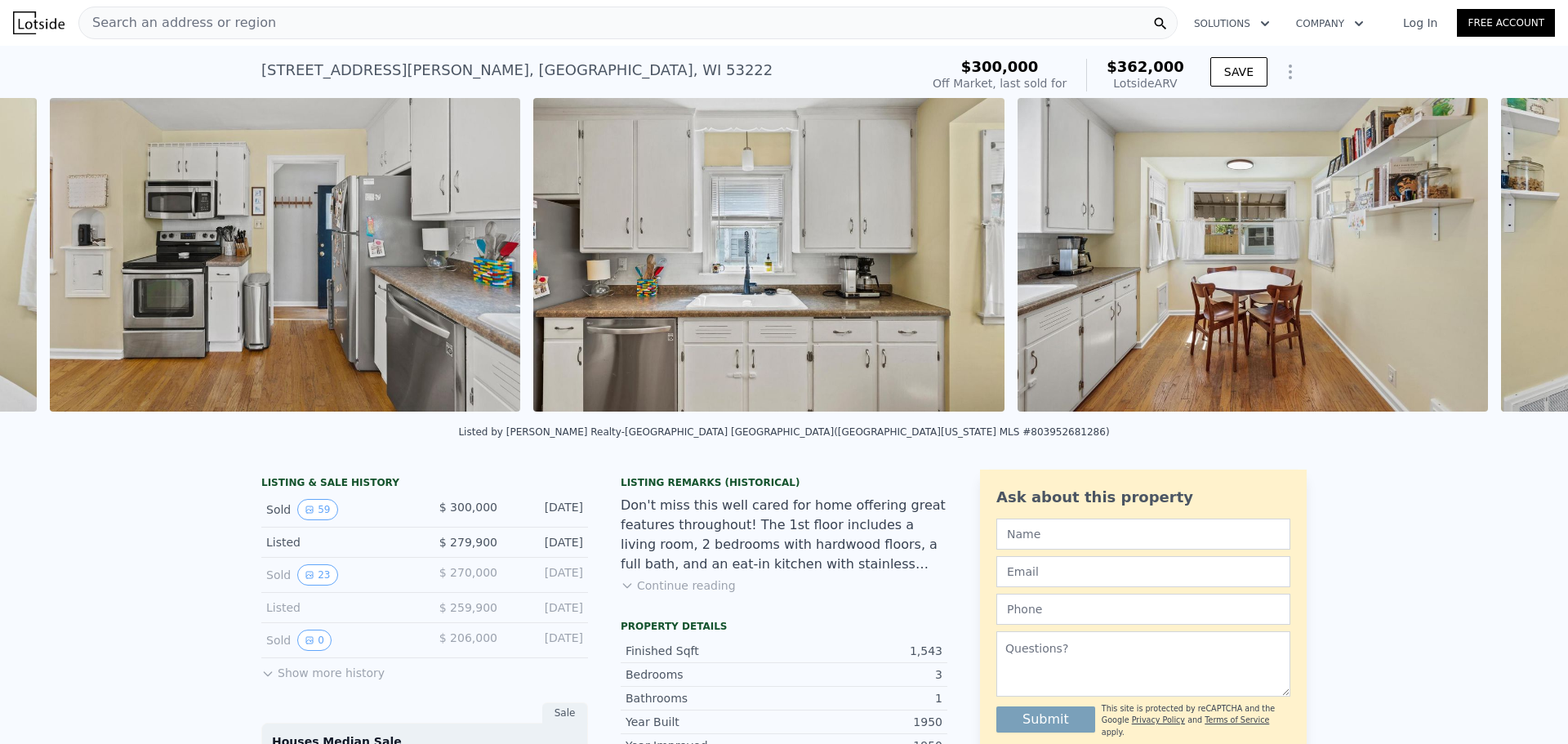
scroll to position [0, 8976]
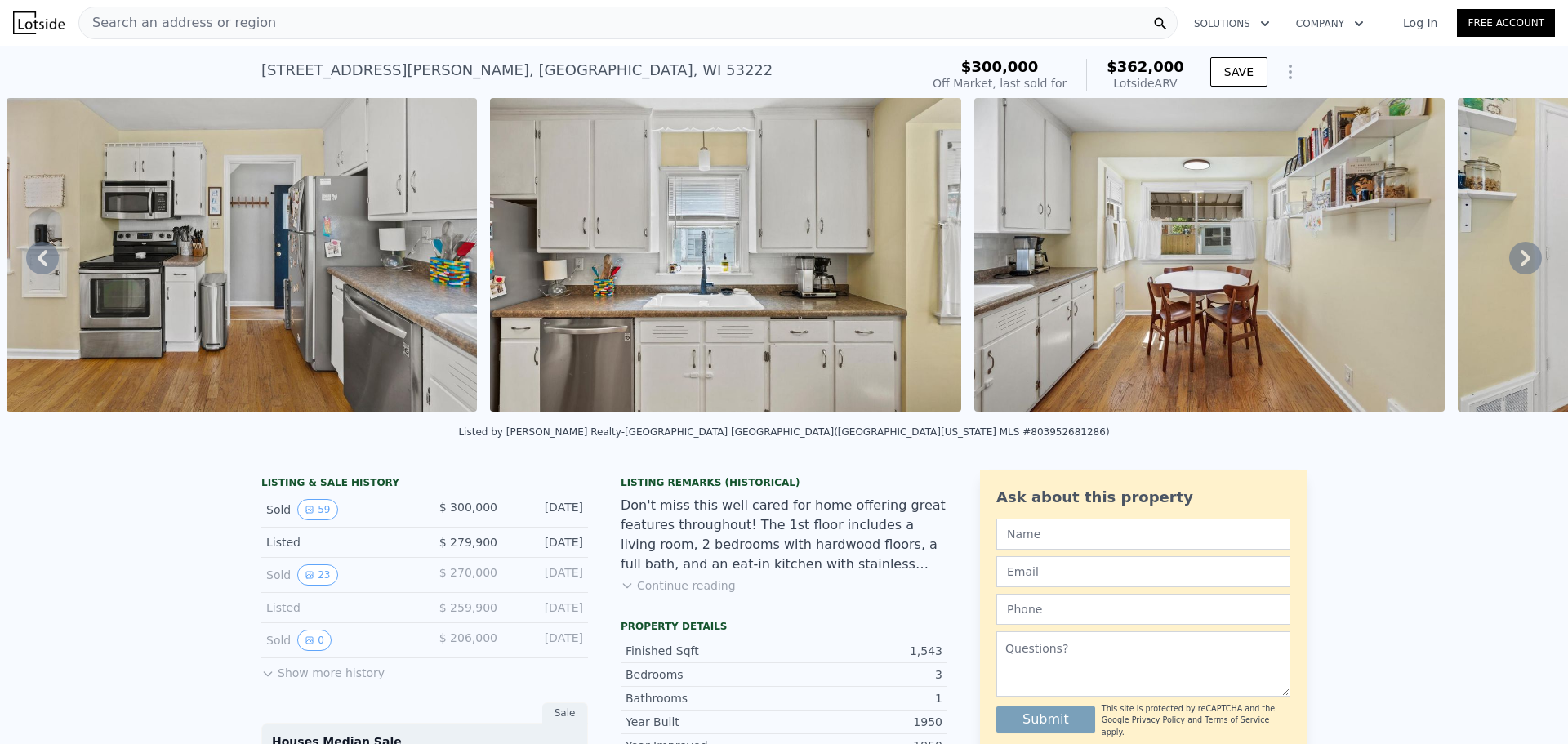
click at [1512, 262] on icon at bounding box center [1526, 257] width 33 height 33
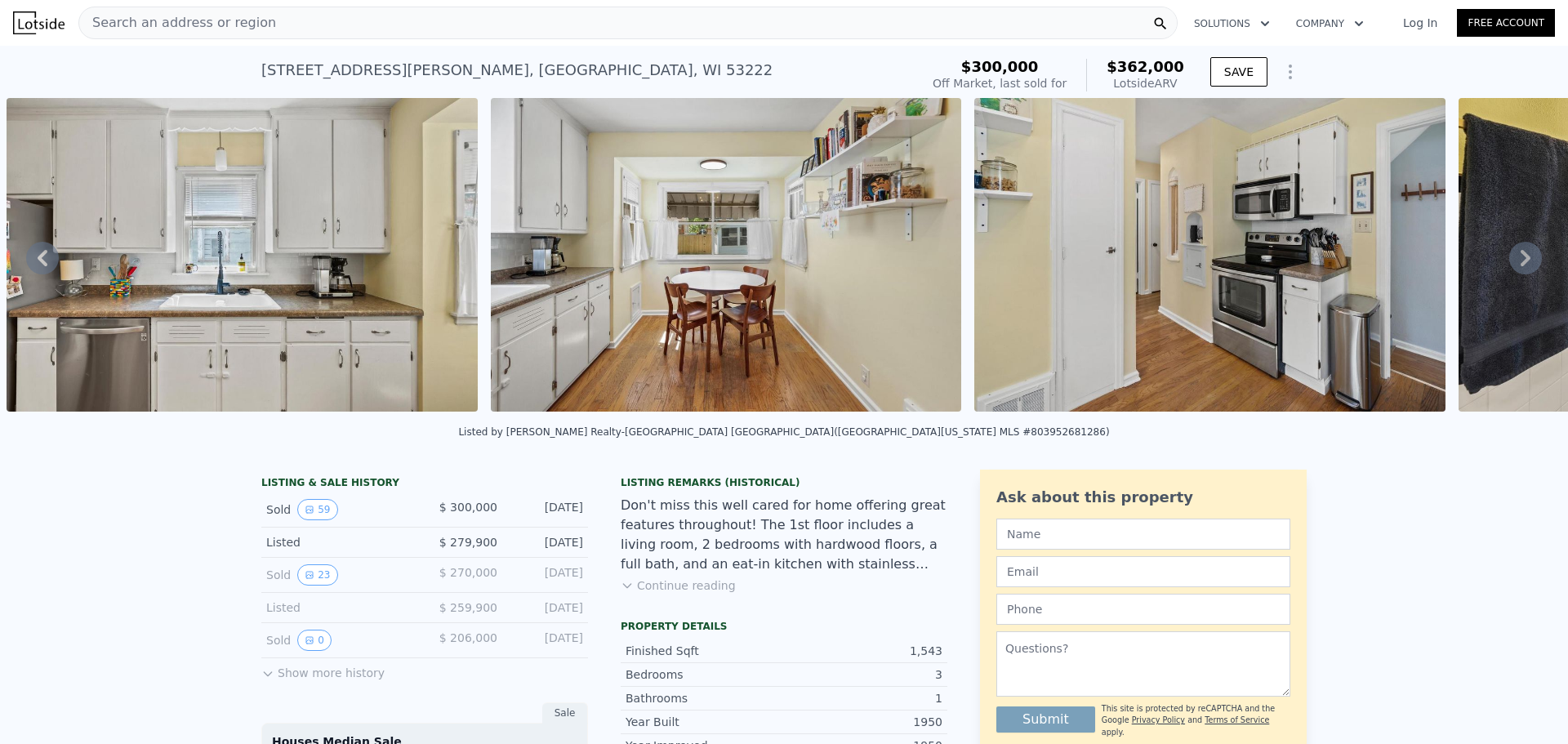
click at [1512, 262] on icon at bounding box center [1526, 257] width 33 height 33
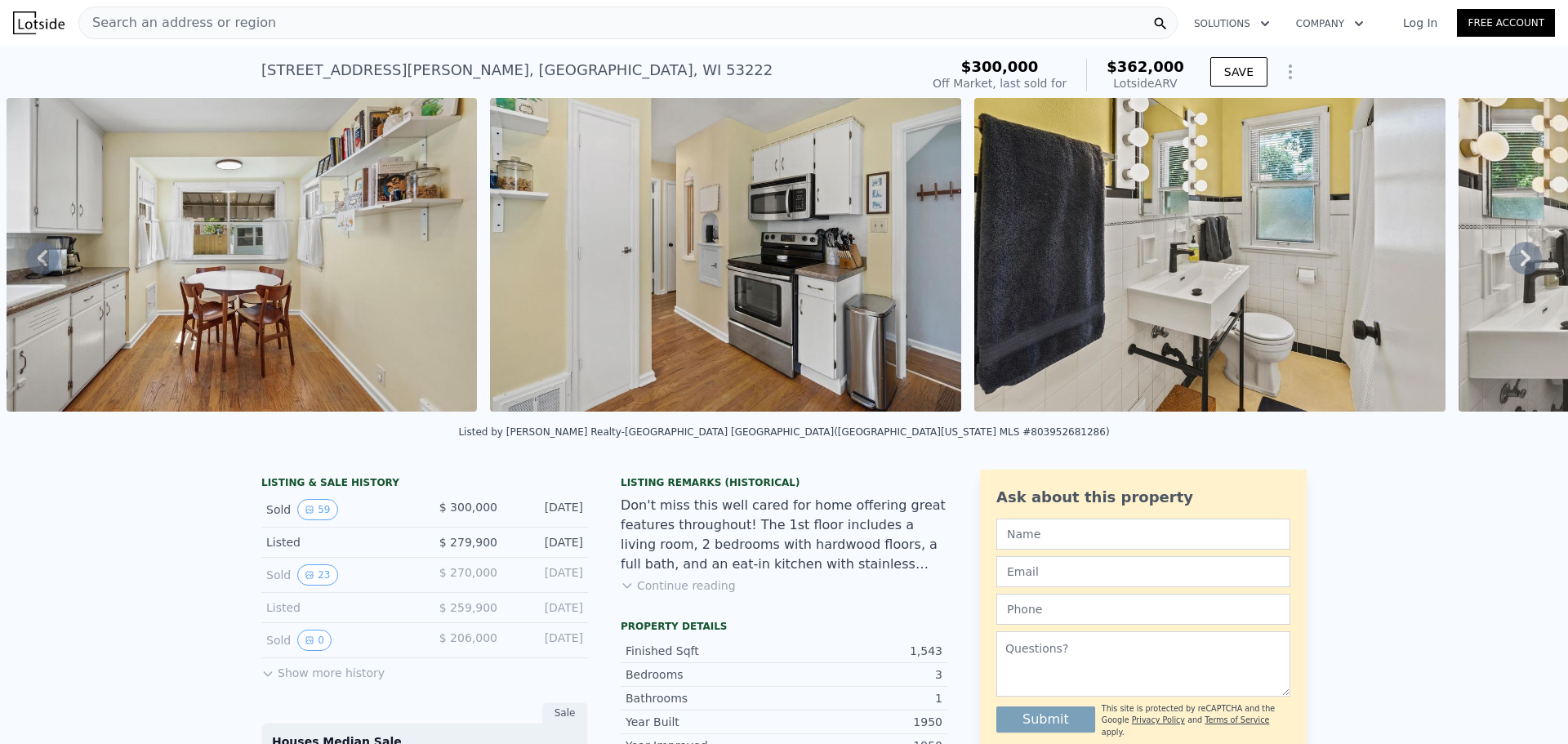
click at [1512, 262] on icon at bounding box center [1526, 257] width 33 height 33
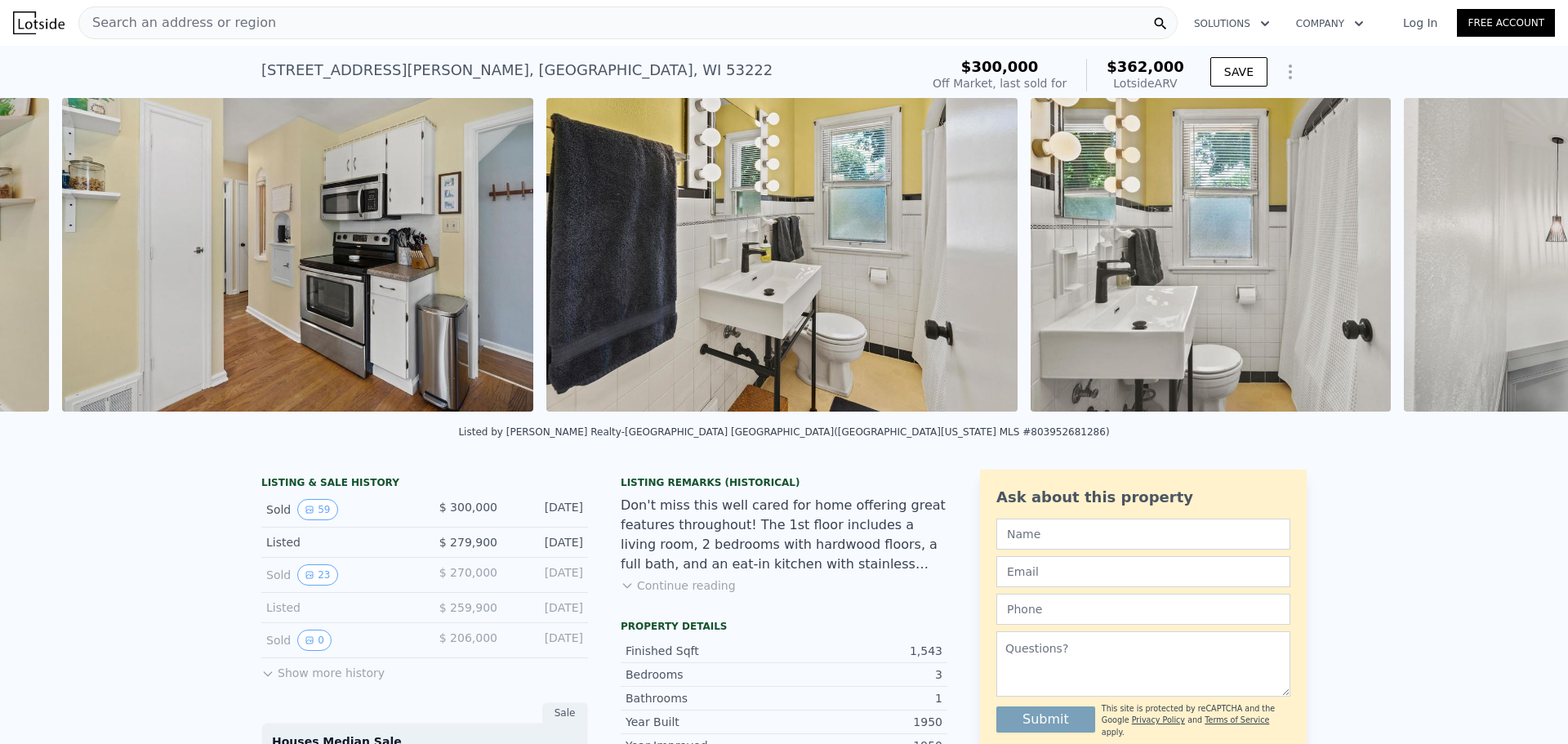
scroll to position [0, 10427]
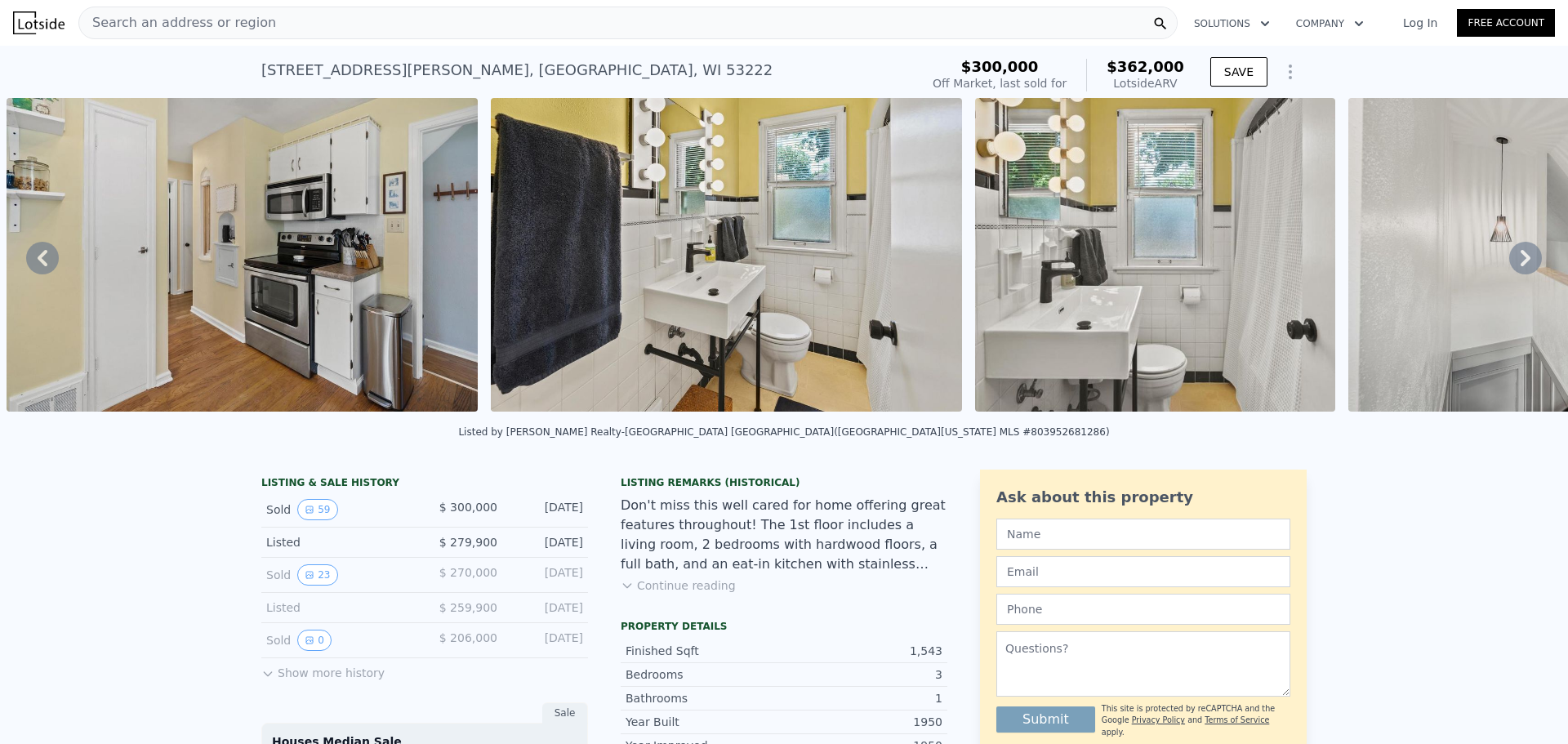
click at [1512, 262] on icon at bounding box center [1526, 257] width 33 height 33
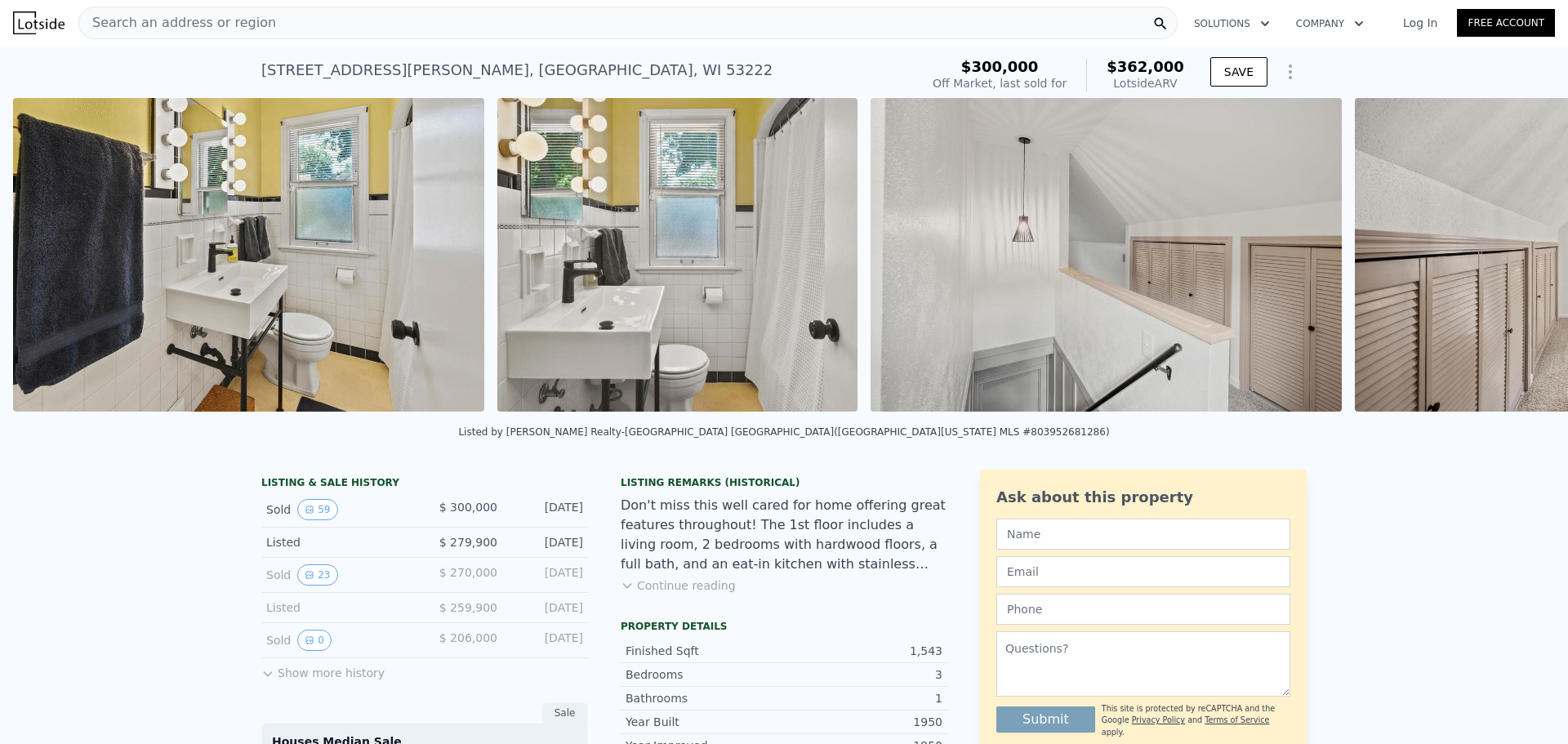
scroll to position [0, 10912]
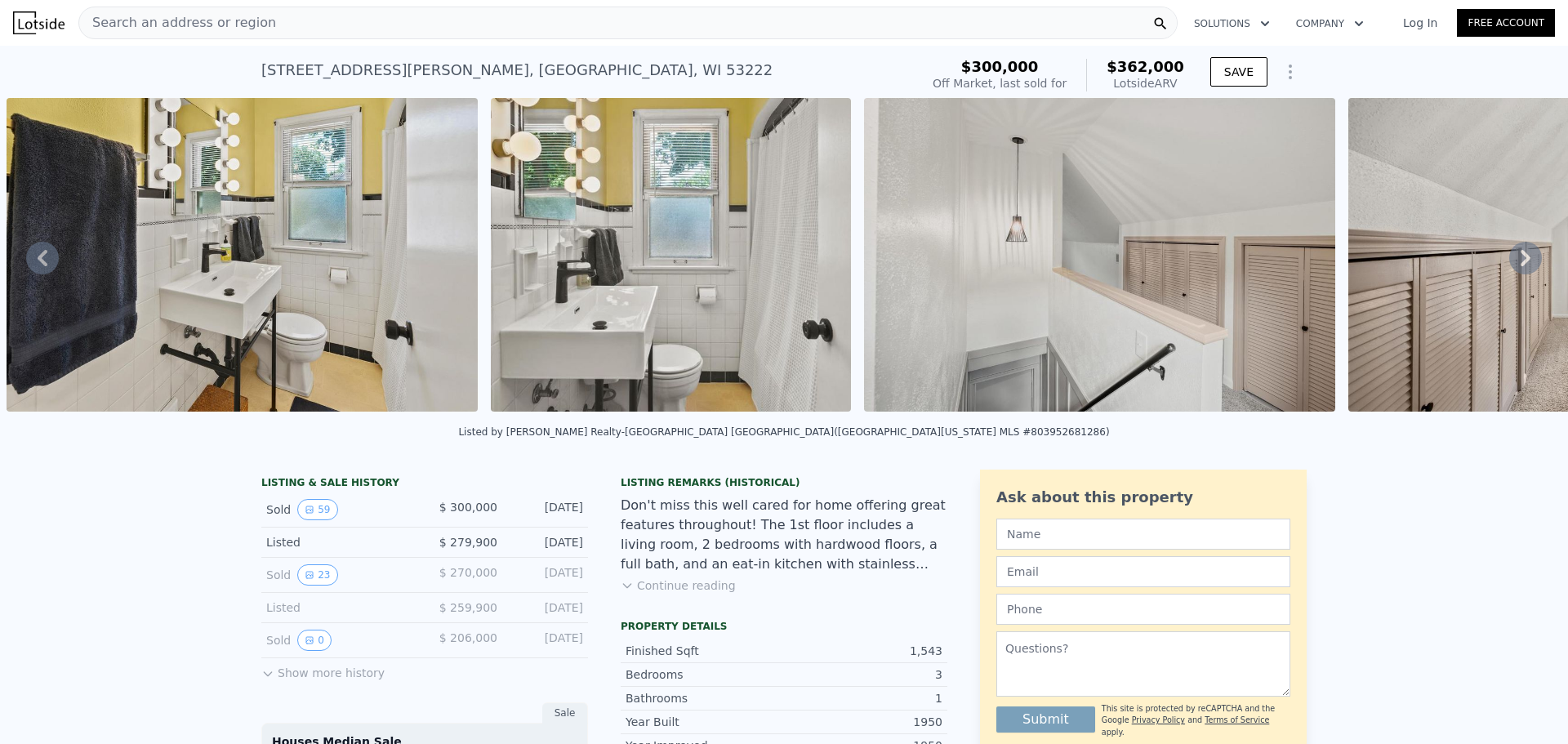
click at [1512, 262] on icon at bounding box center [1526, 257] width 33 height 33
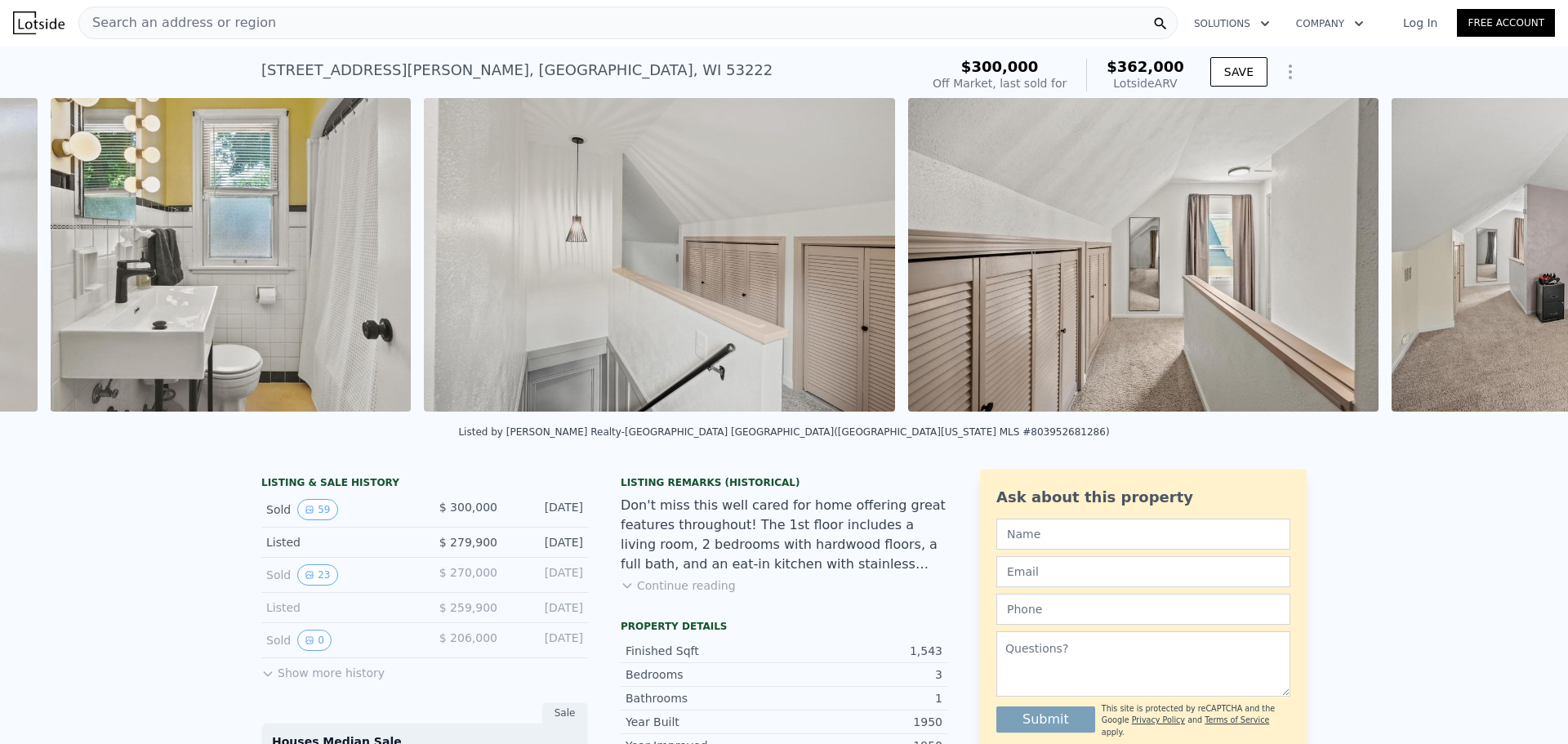
scroll to position [0, 11396]
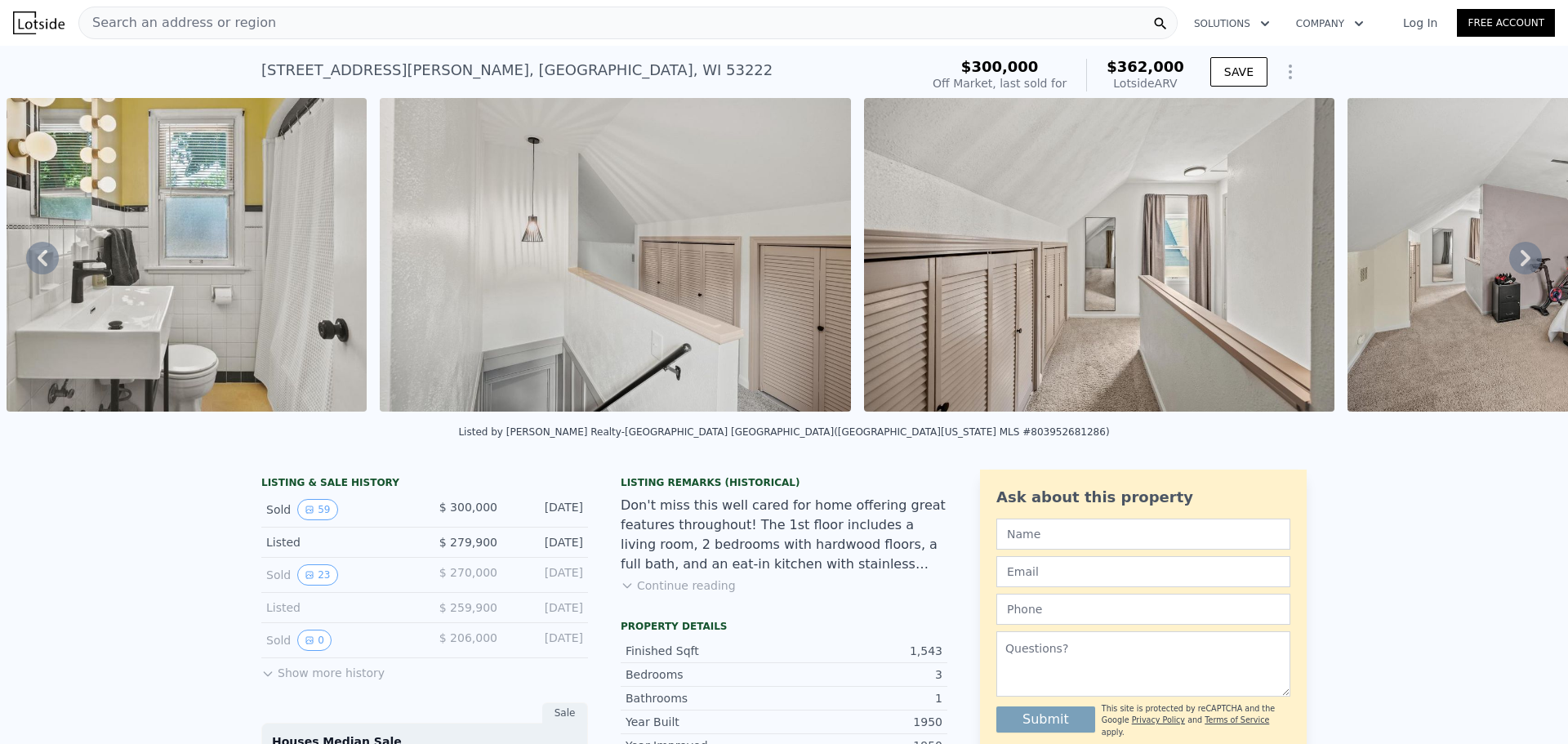
click at [1512, 262] on icon at bounding box center [1526, 257] width 33 height 33
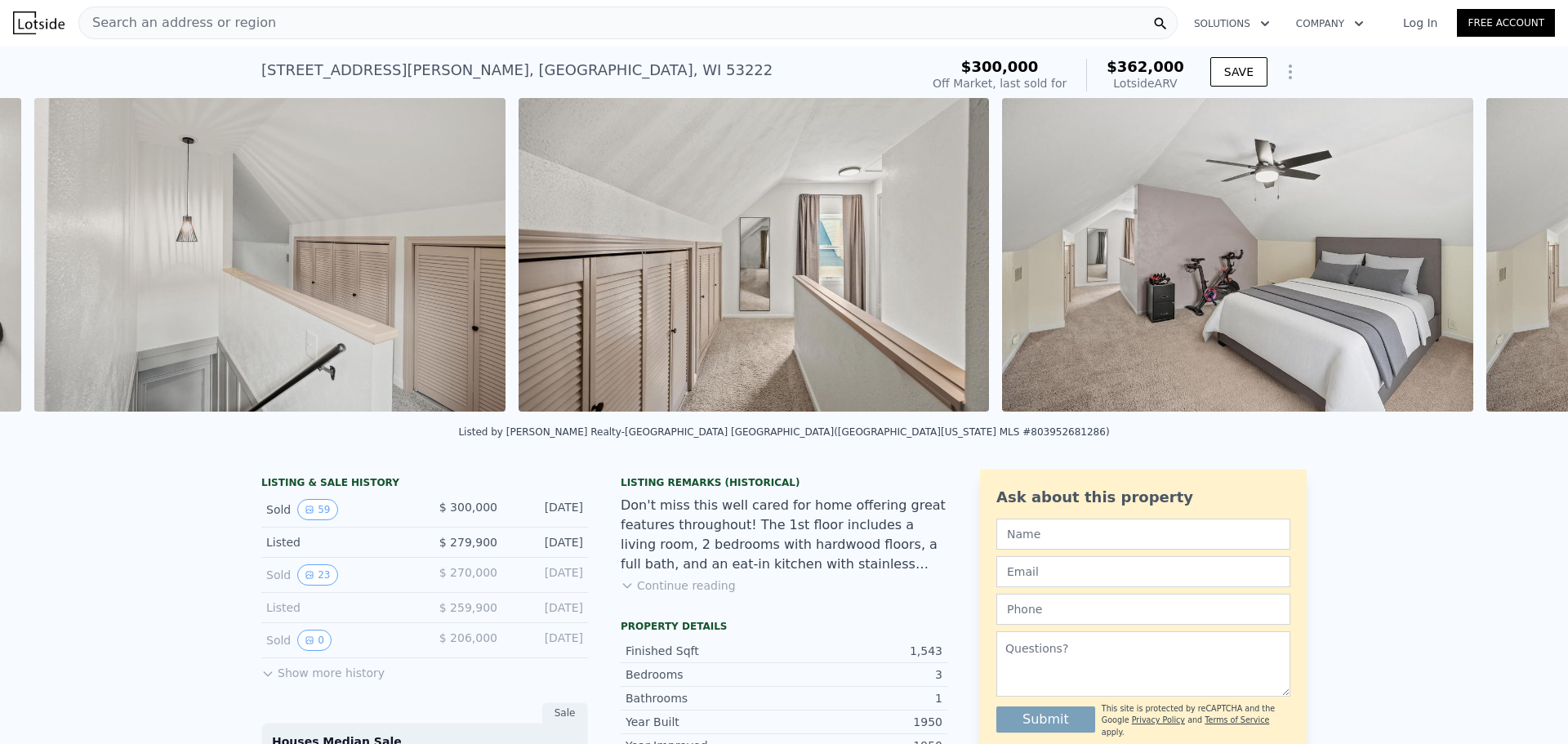
scroll to position [0, 11770]
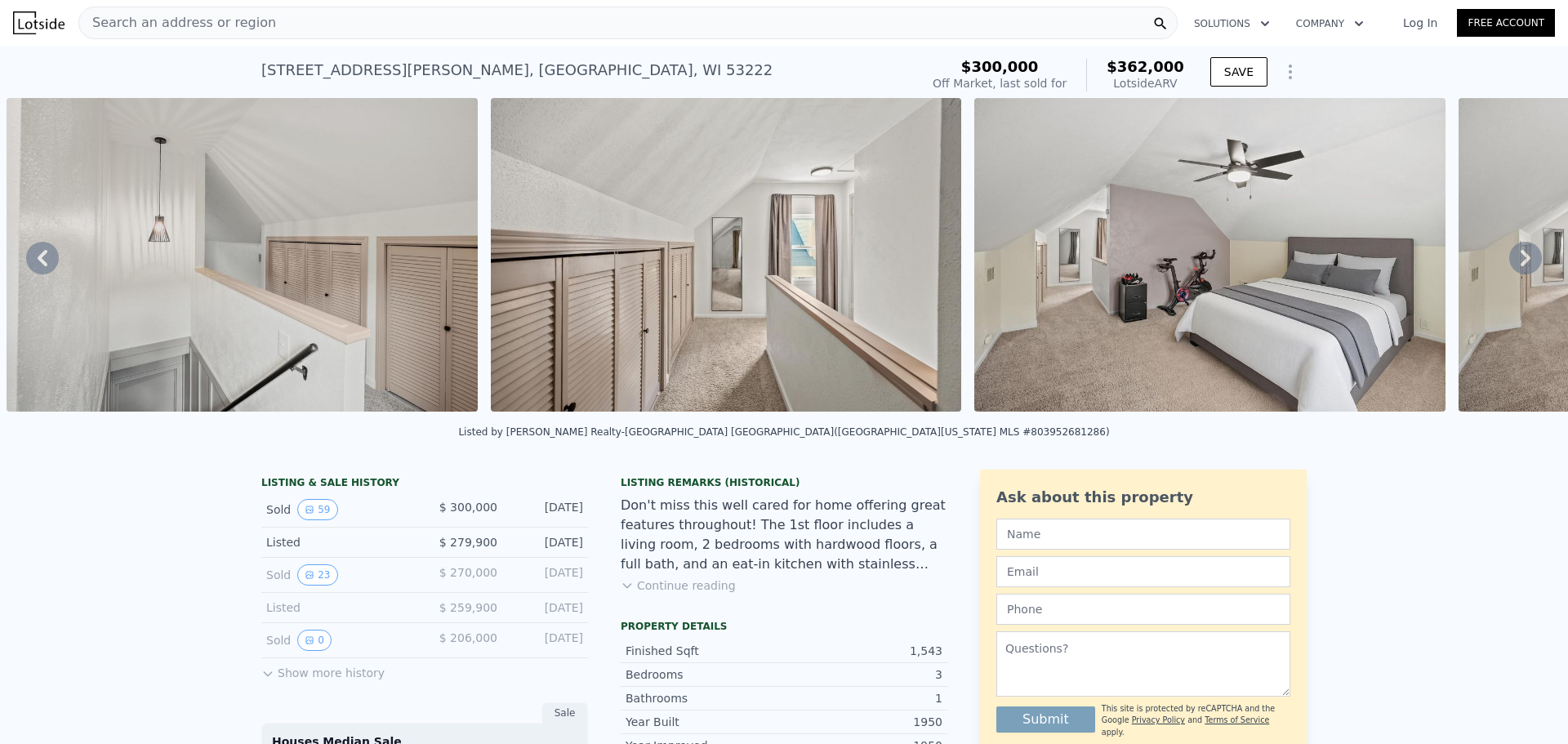
click at [1512, 262] on icon at bounding box center [1526, 257] width 33 height 33
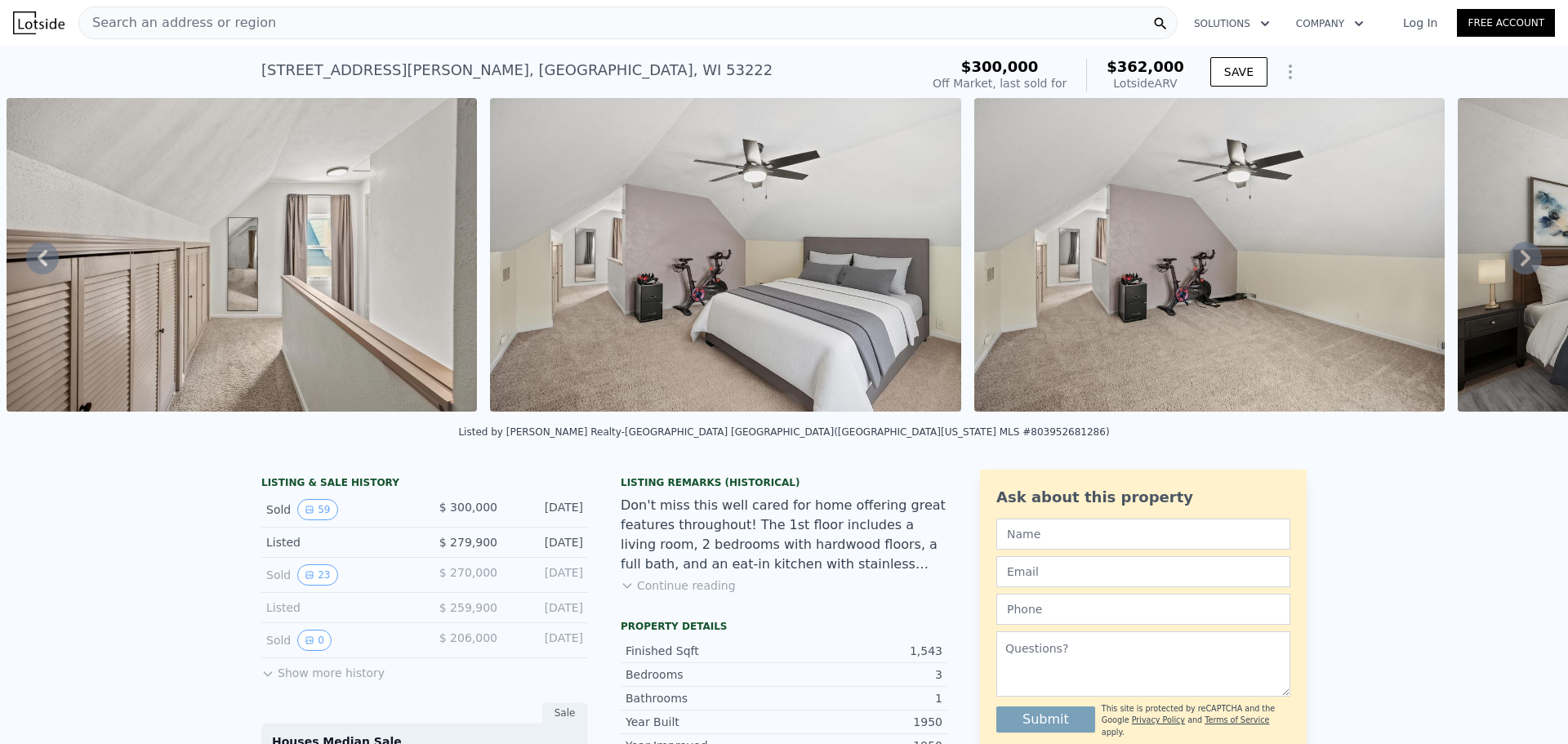
click at [1512, 262] on icon at bounding box center [1526, 257] width 33 height 33
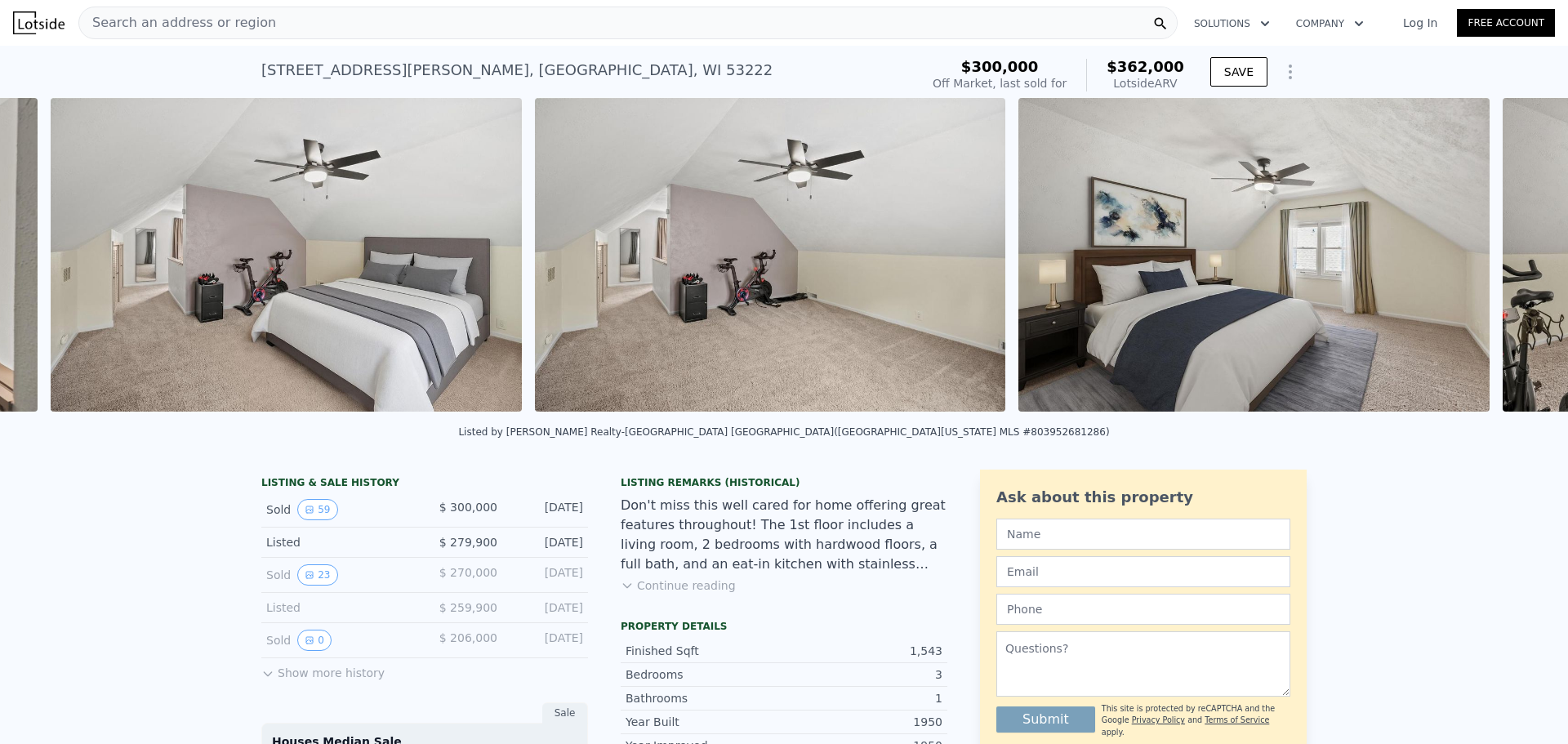
scroll to position [0, 12738]
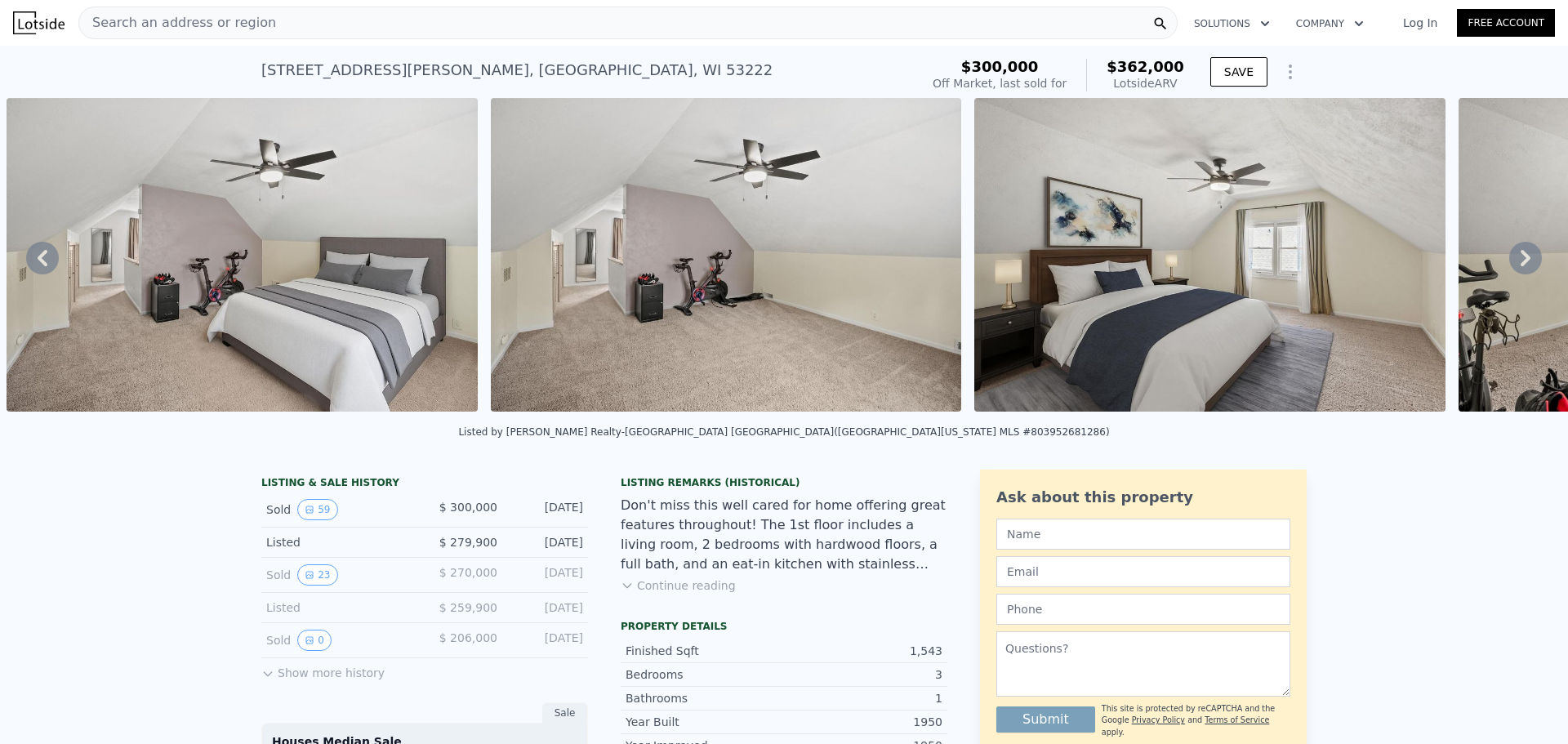
click at [1512, 262] on icon at bounding box center [1526, 257] width 33 height 33
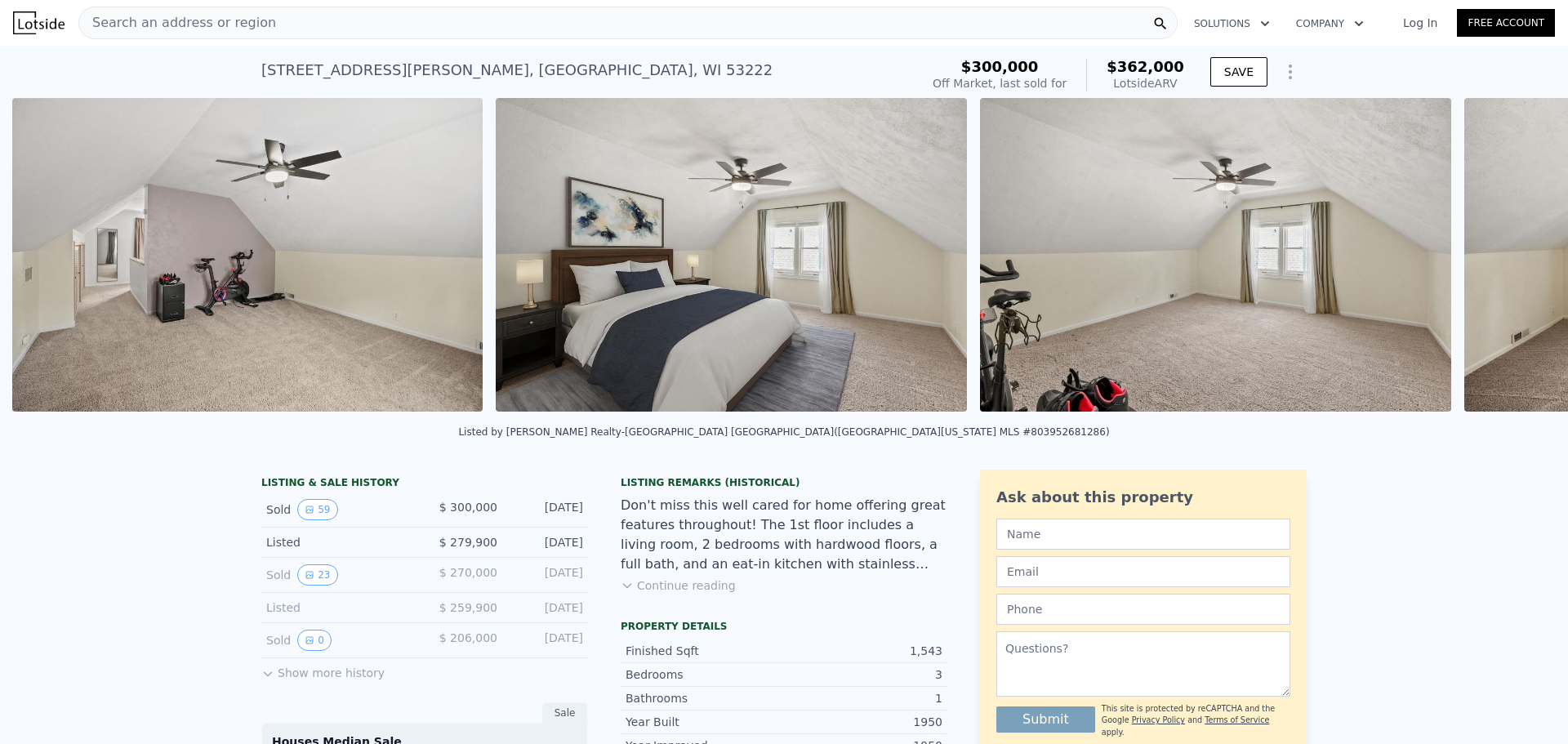
scroll to position [0, 13222]
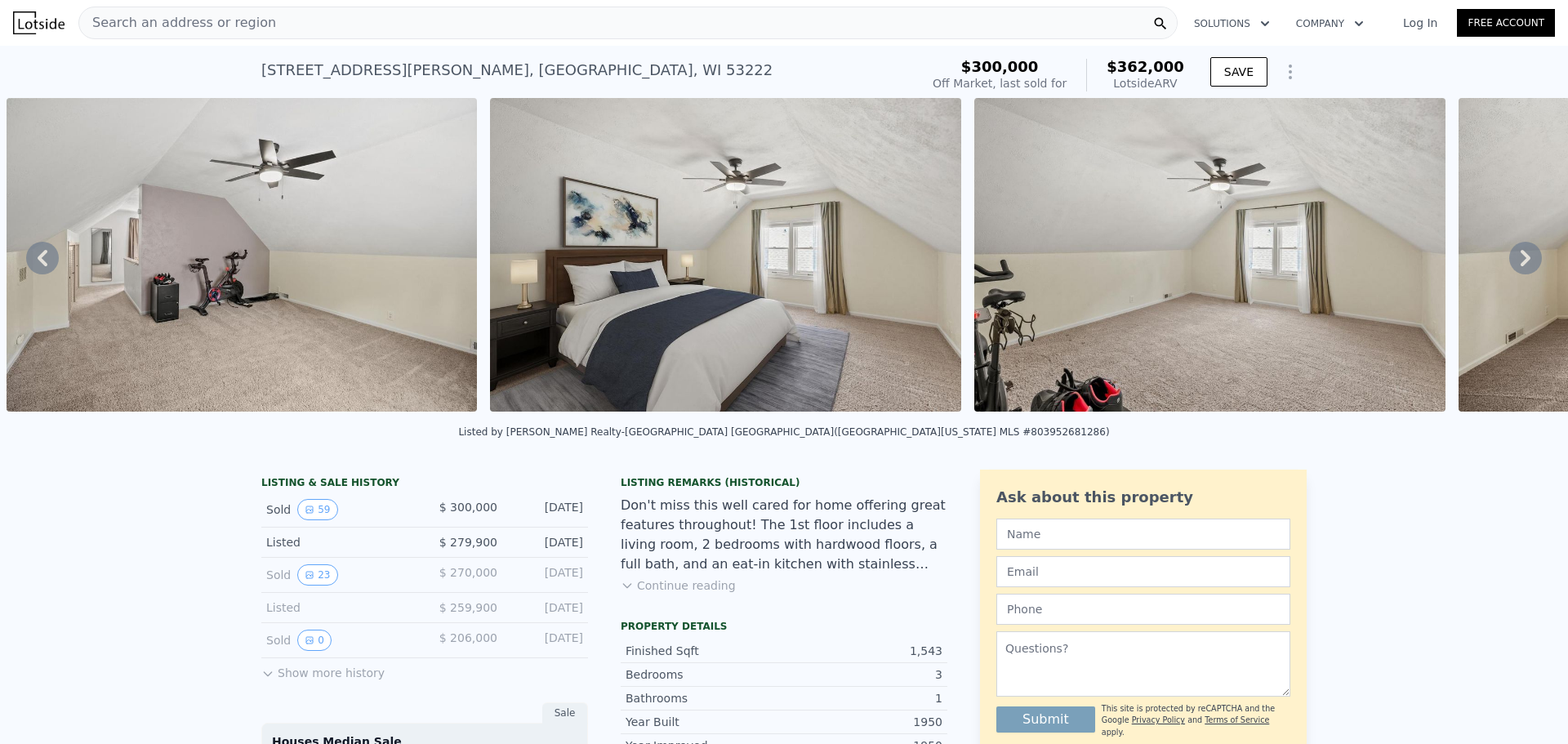
click at [1512, 262] on icon at bounding box center [1526, 257] width 33 height 33
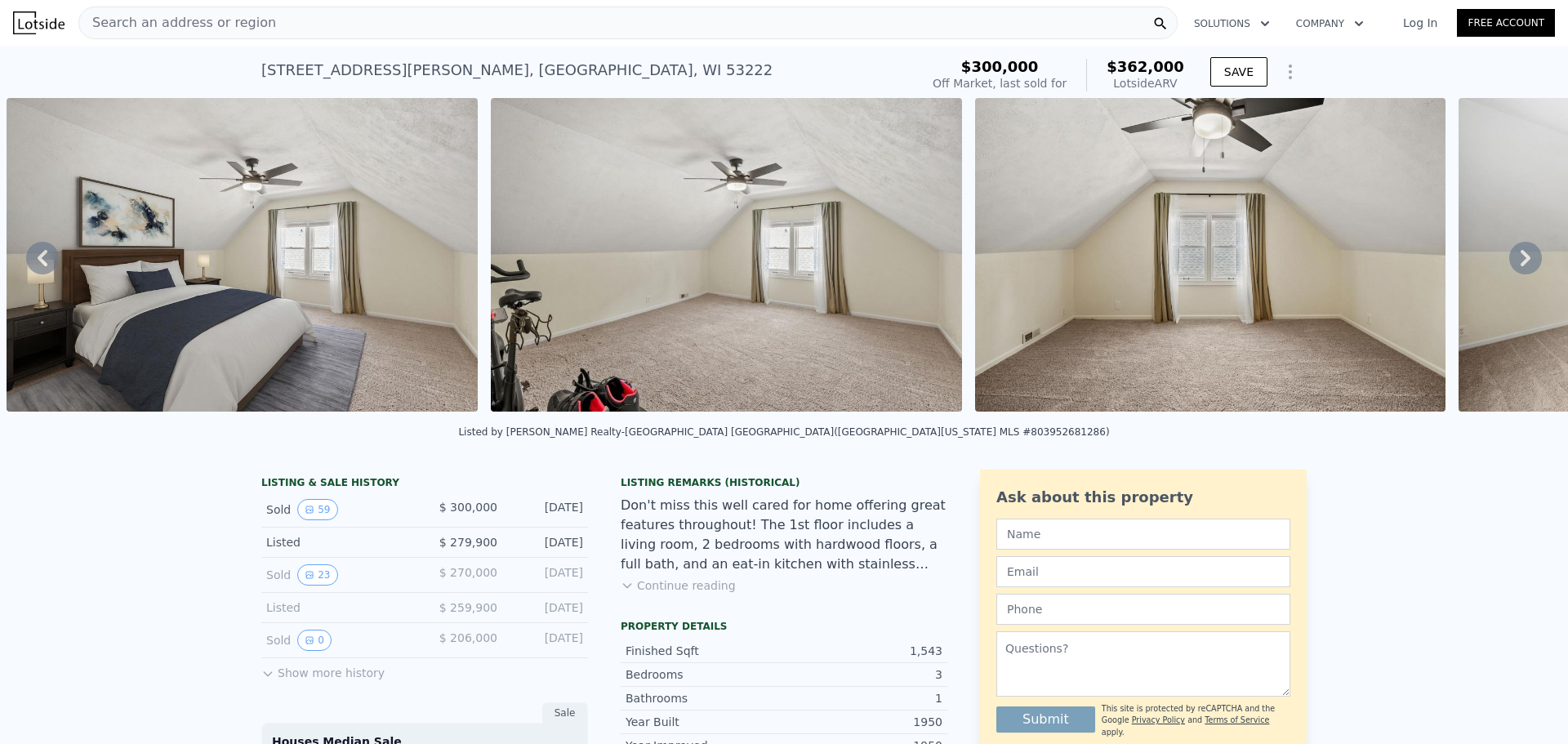
click at [1512, 262] on icon at bounding box center [1526, 257] width 33 height 33
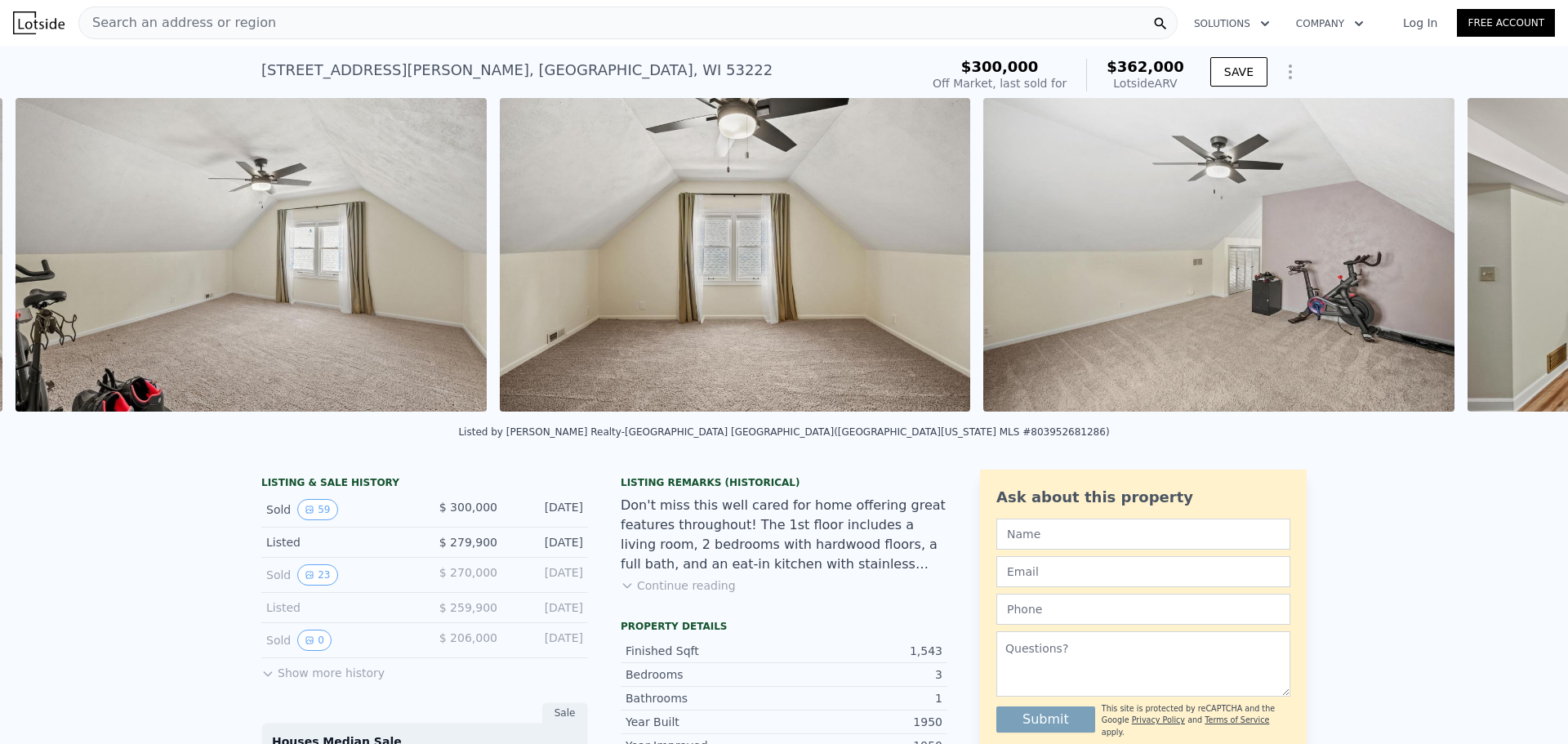
scroll to position [0, 14190]
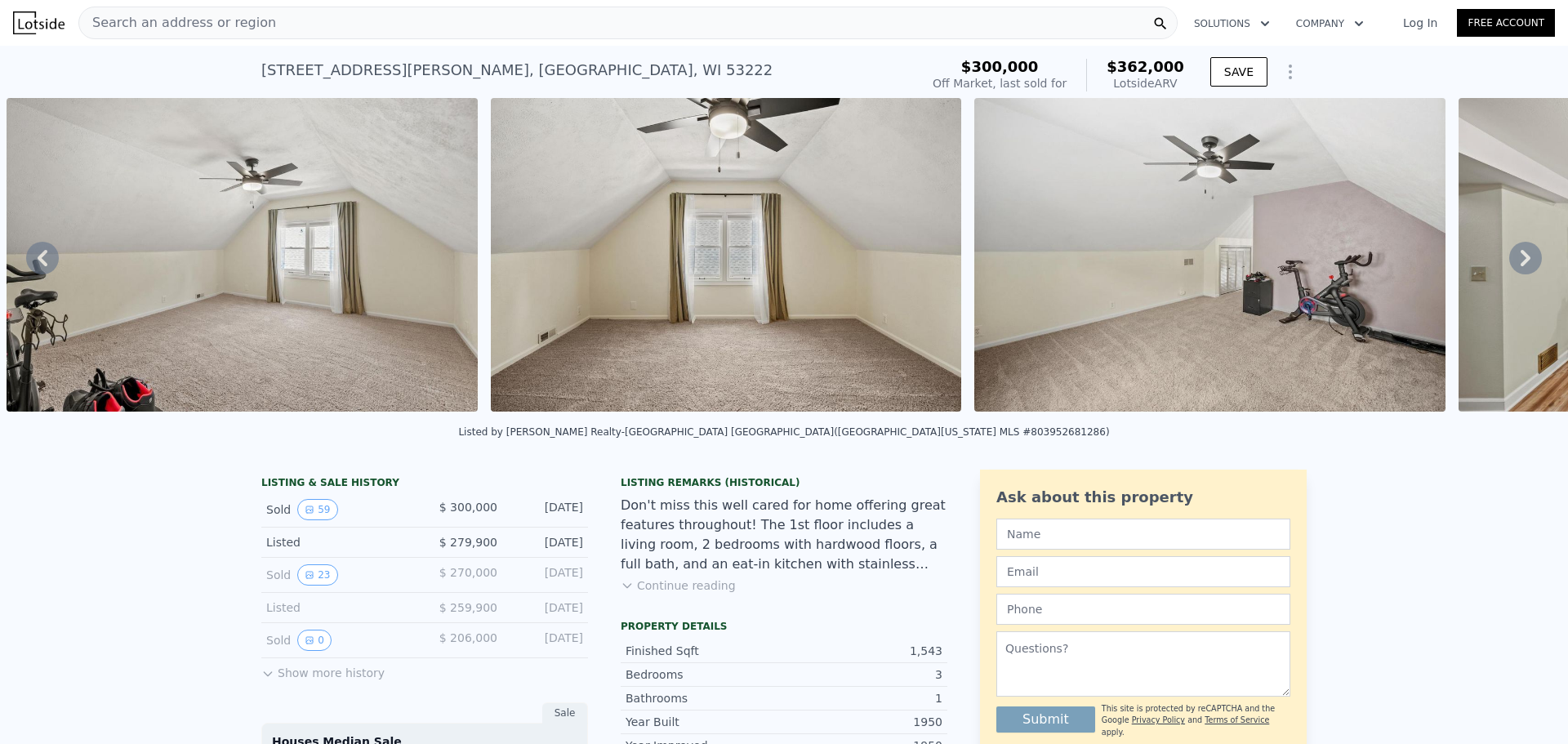
click at [1512, 262] on icon at bounding box center [1526, 257] width 33 height 33
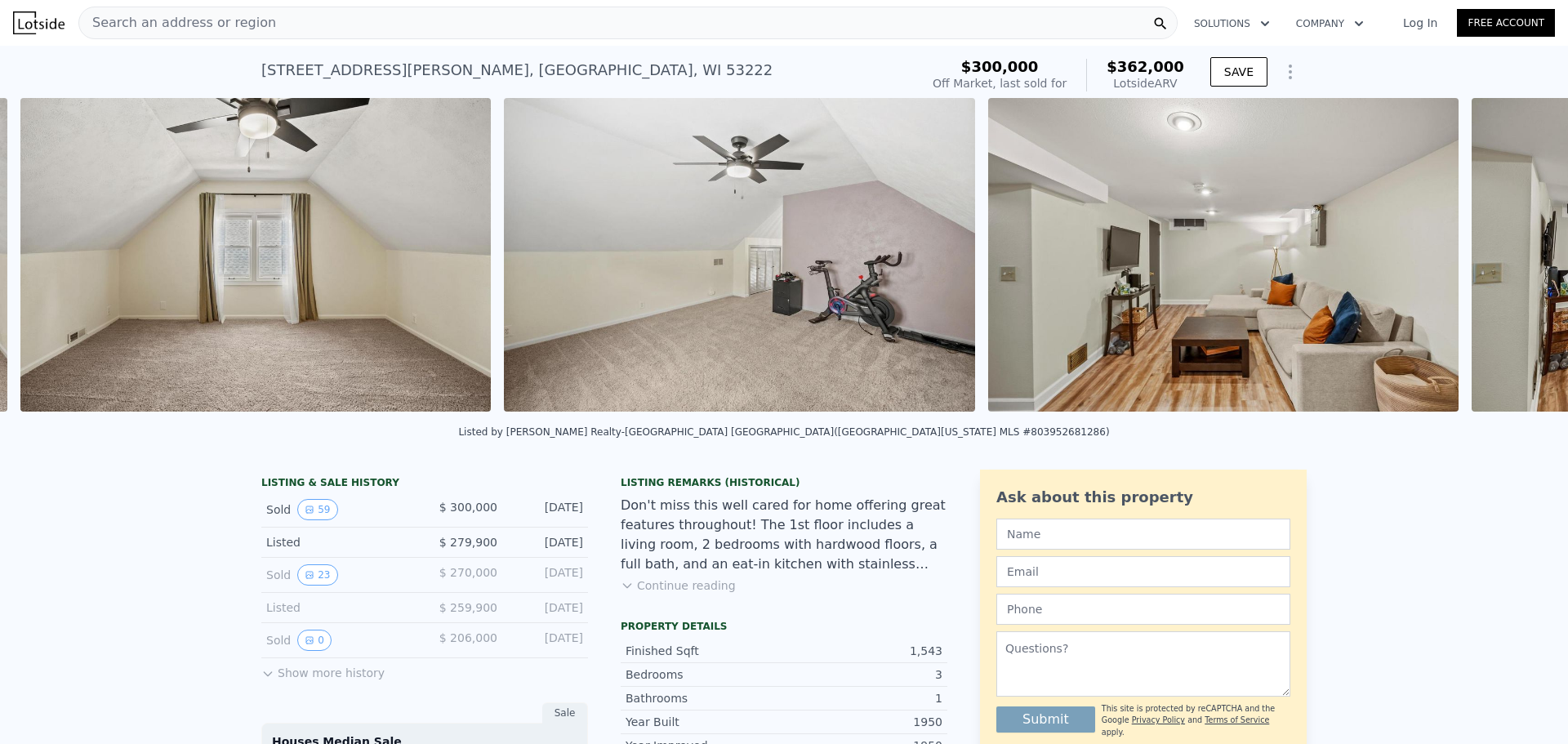
scroll to position [0, 14675]
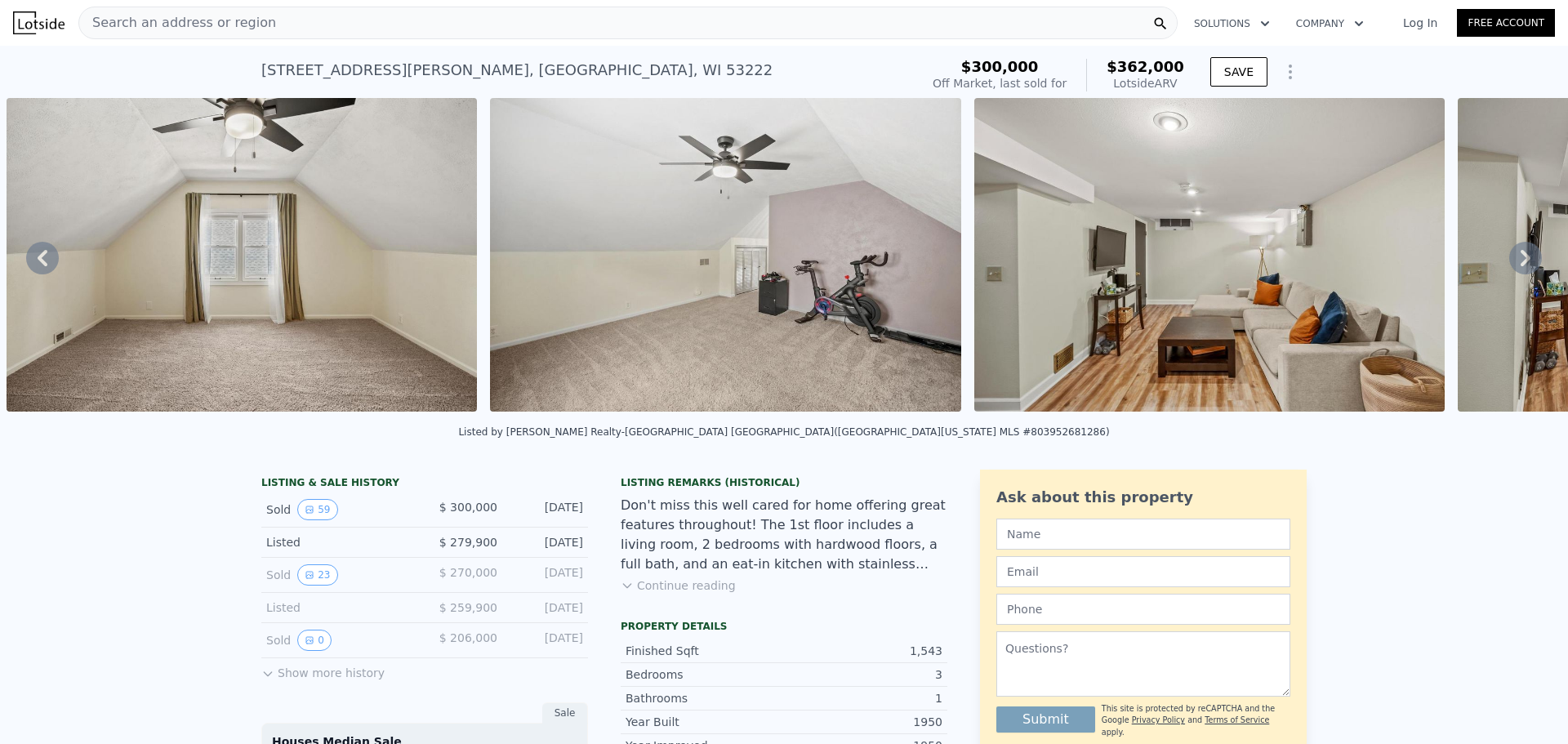
click at [1512, 262] on icon at bounding box center [1526, 257] width 33 height 33
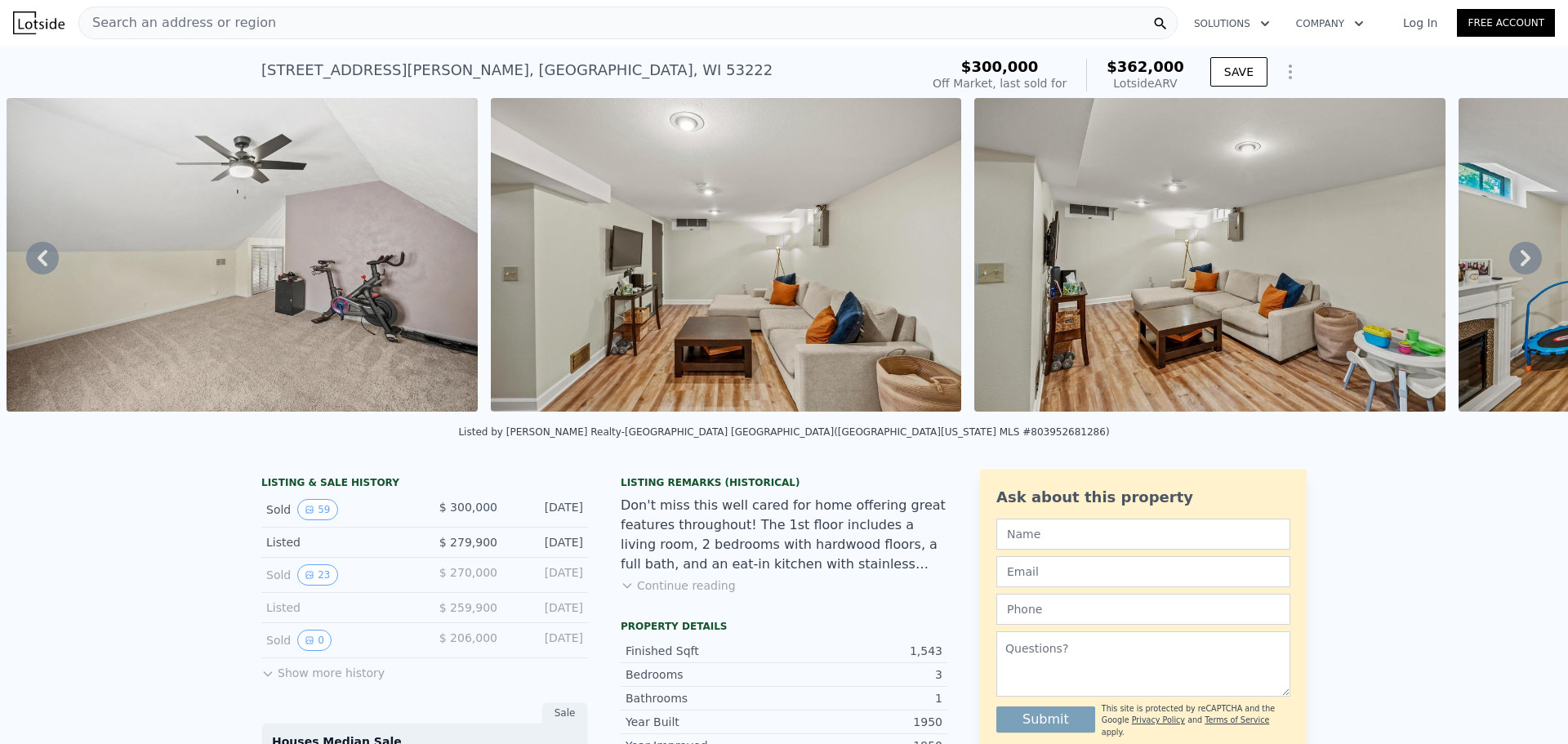
click at [1512, 262] on icon at bounding box center [1526, 257] width 33 height 33
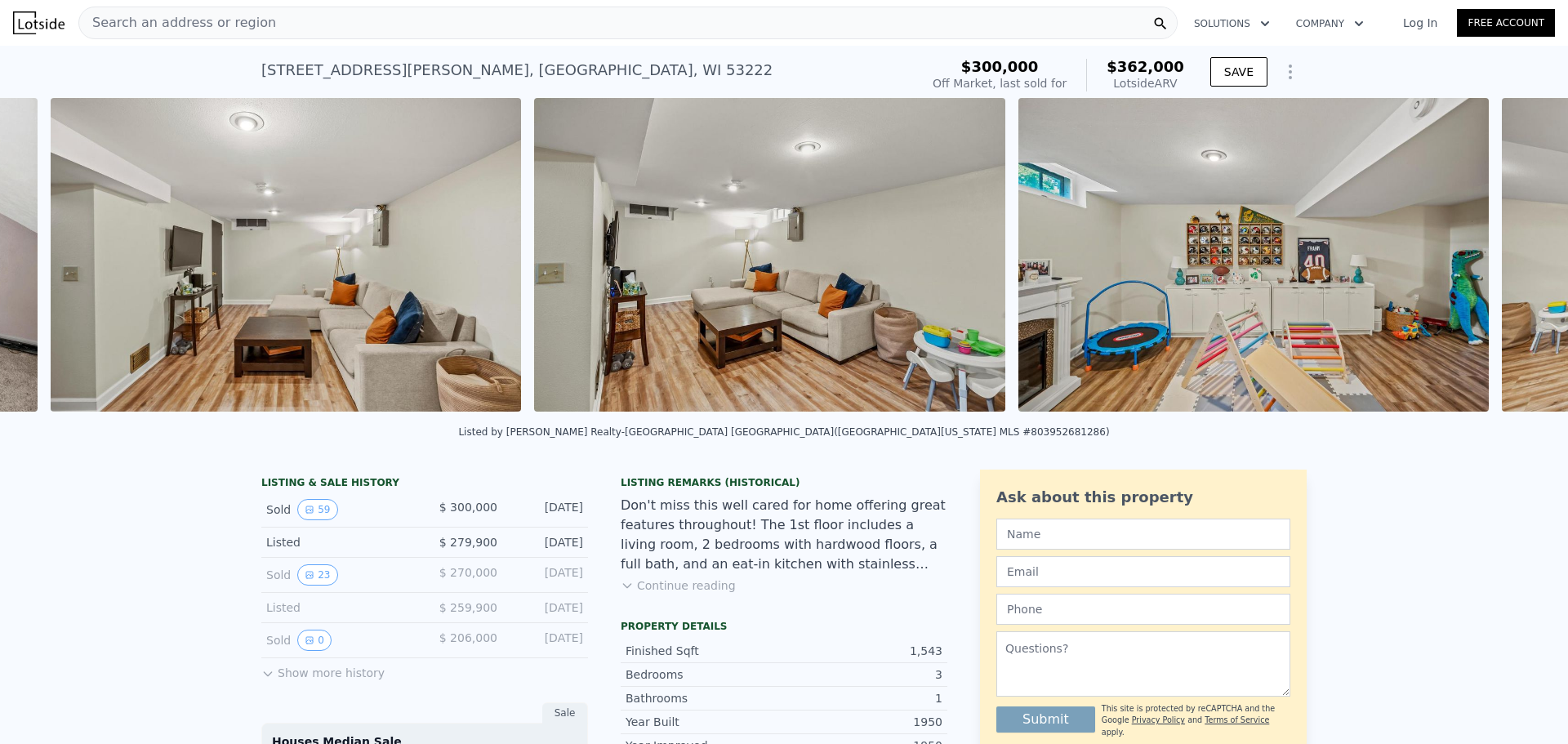
scroll to position [0, 15642]
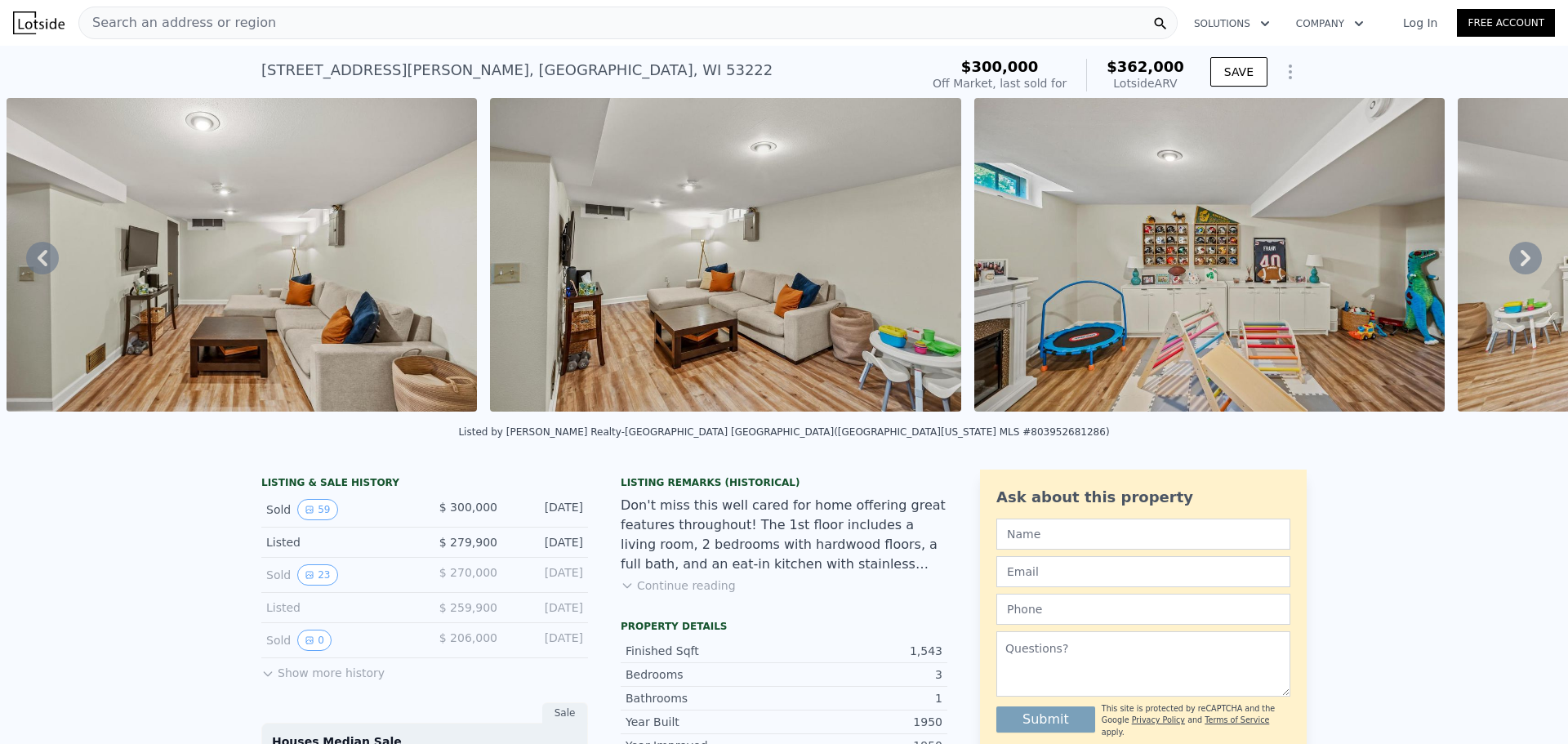
click at [1512, 262] on icon at bounding box center [1526, 257] width 33 height 33
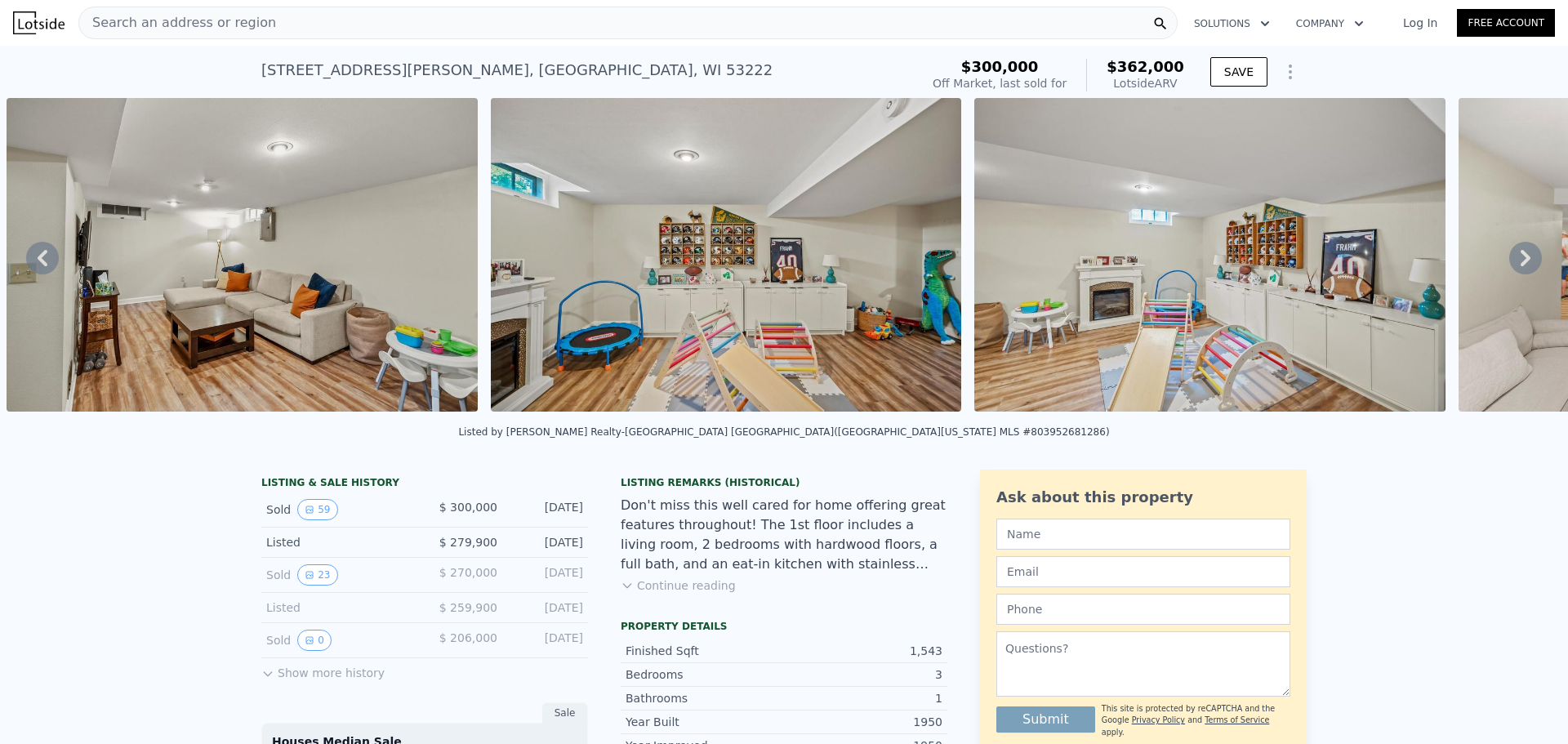
click at [1512, 262] on icon at bounding box center [1526, 257] width 33 height 33
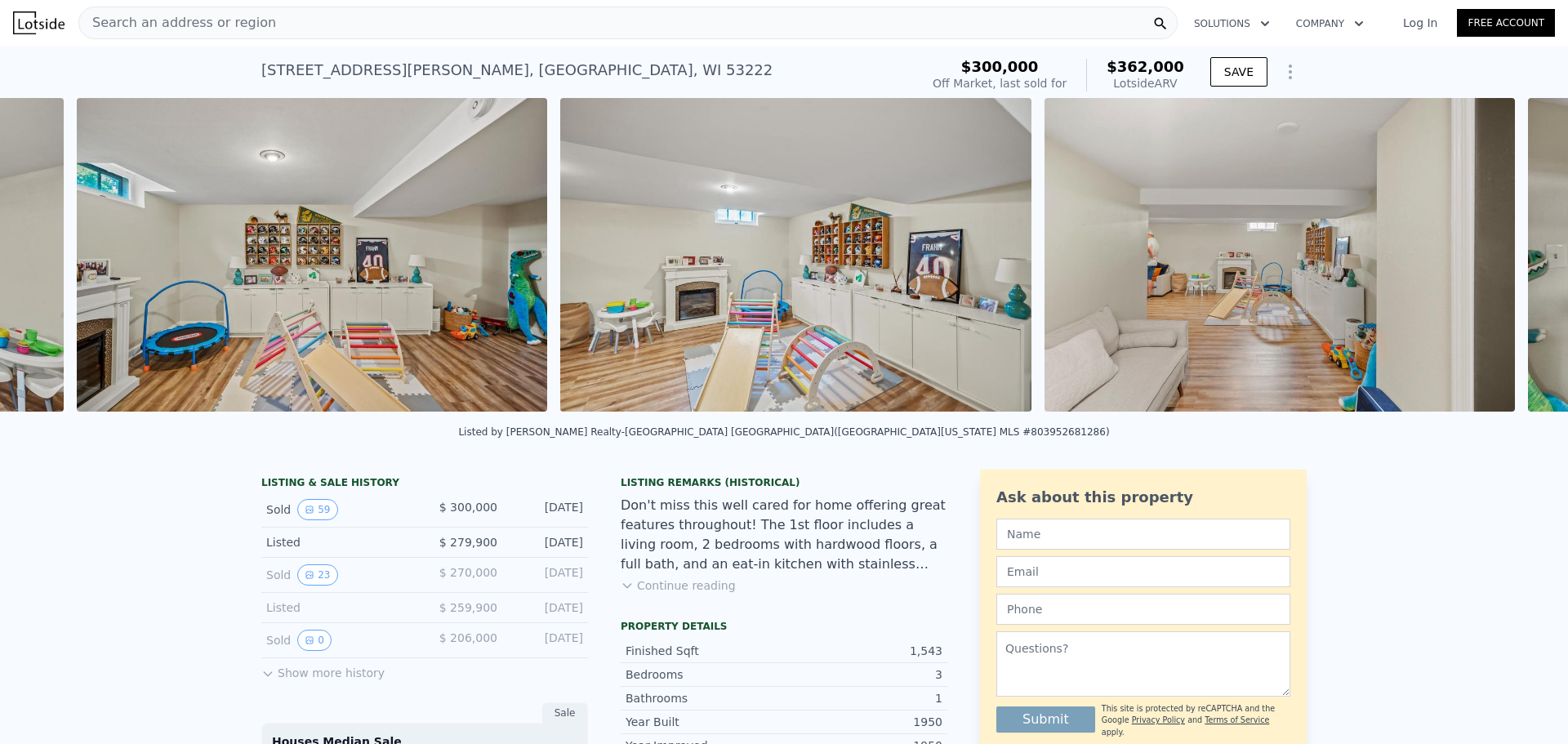
scroll to position [0, 16610]
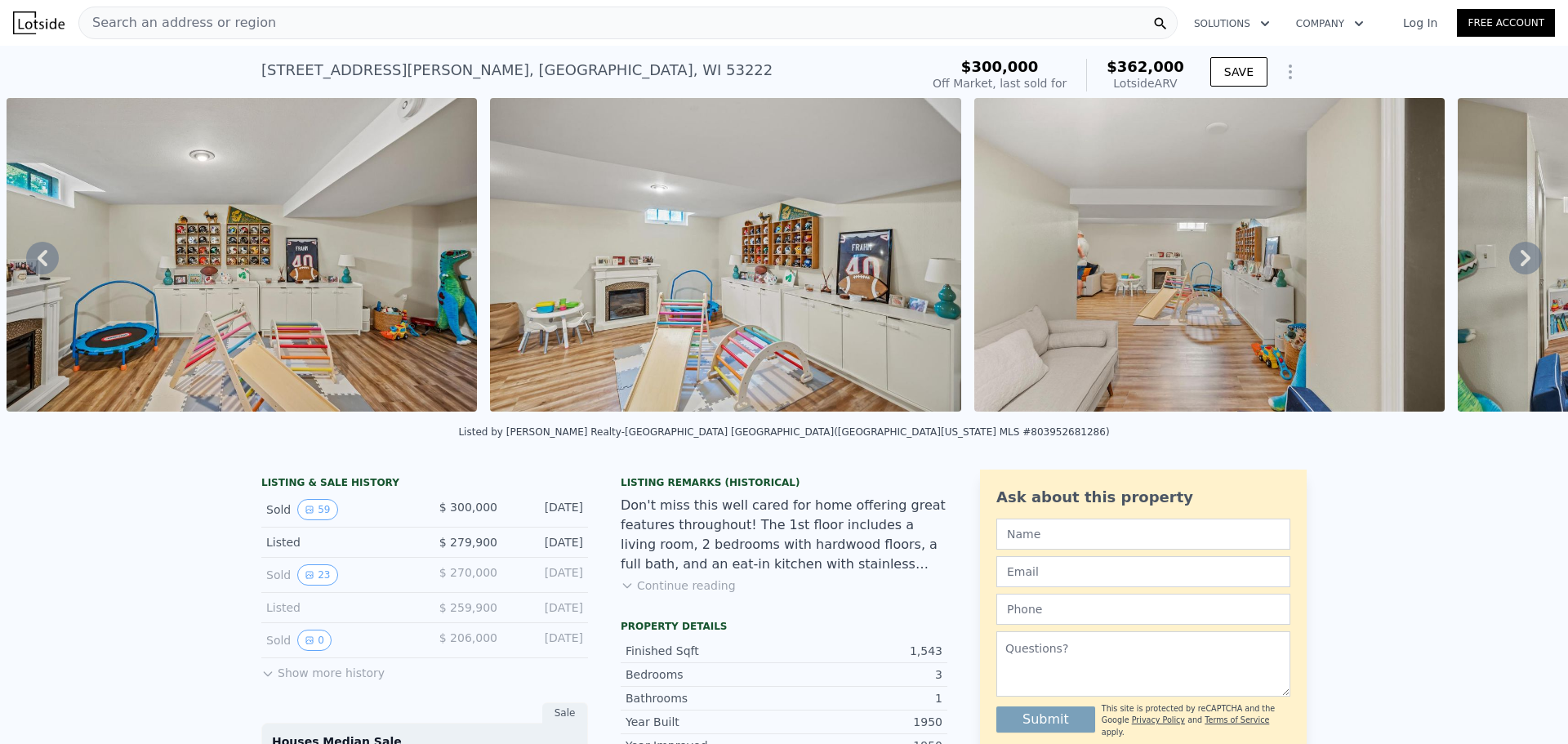
click at [1512, 262] on div "• + − • + − STREET VIEW Loading... SATELLITE VIEW" at bounding box center [784, 257] width 1568 height 319
click at [1512, 262] on icon at bounding box center [1526, 257] width 33 height 33
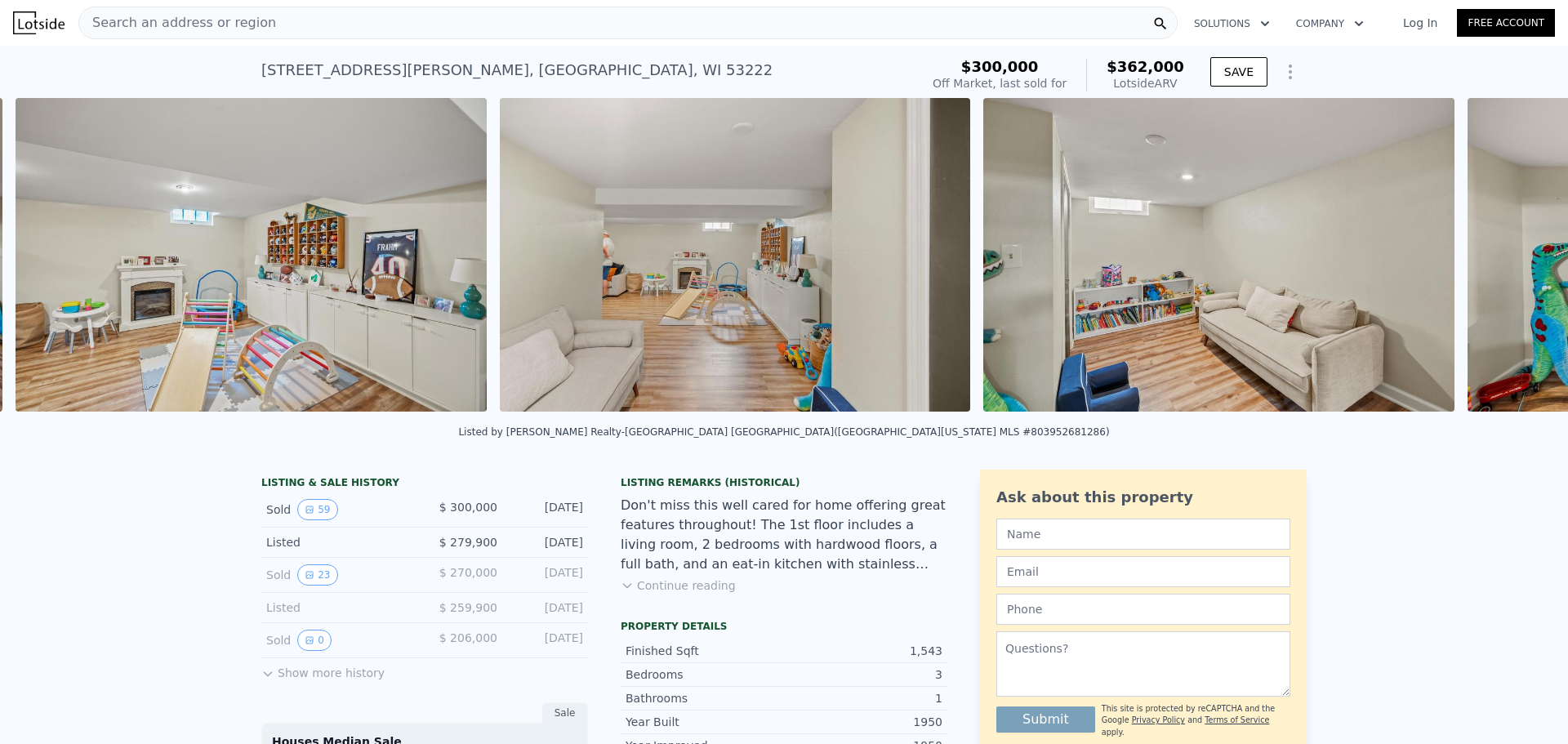
scroll to position [0, 17094]
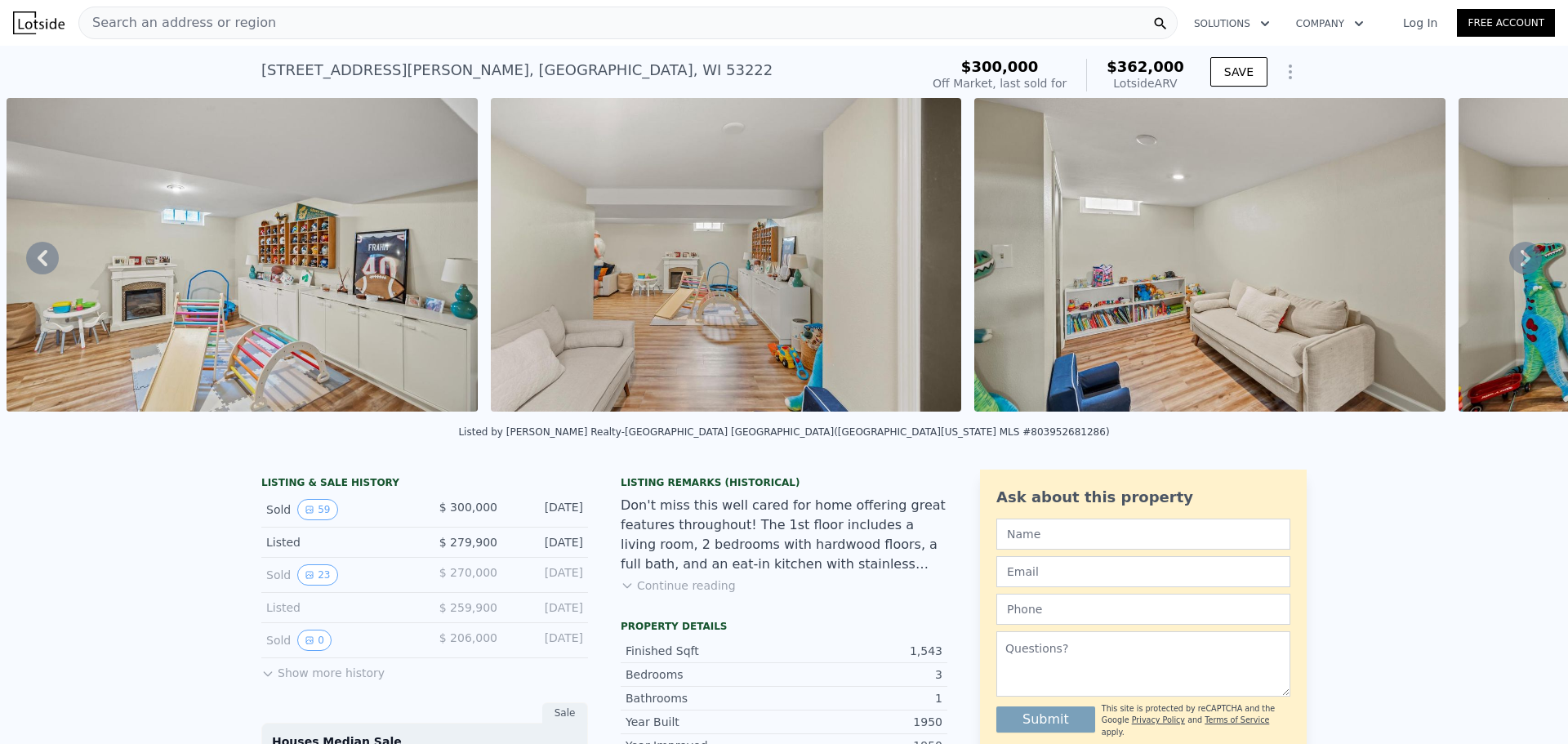
click at [1512, 262] on icon at bounding box center [1526, 257] width 33 height 33
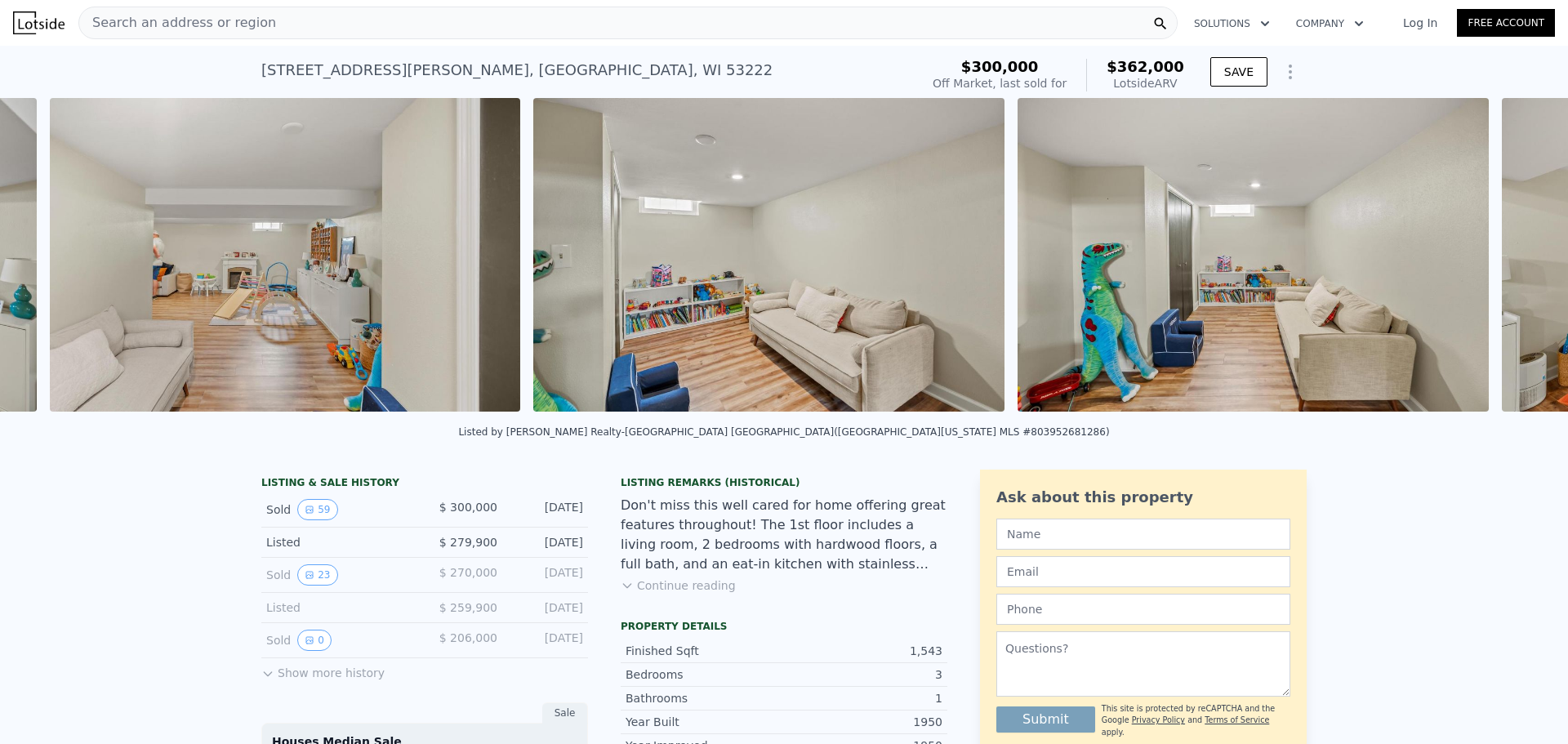
scroll to position [0, 17578]
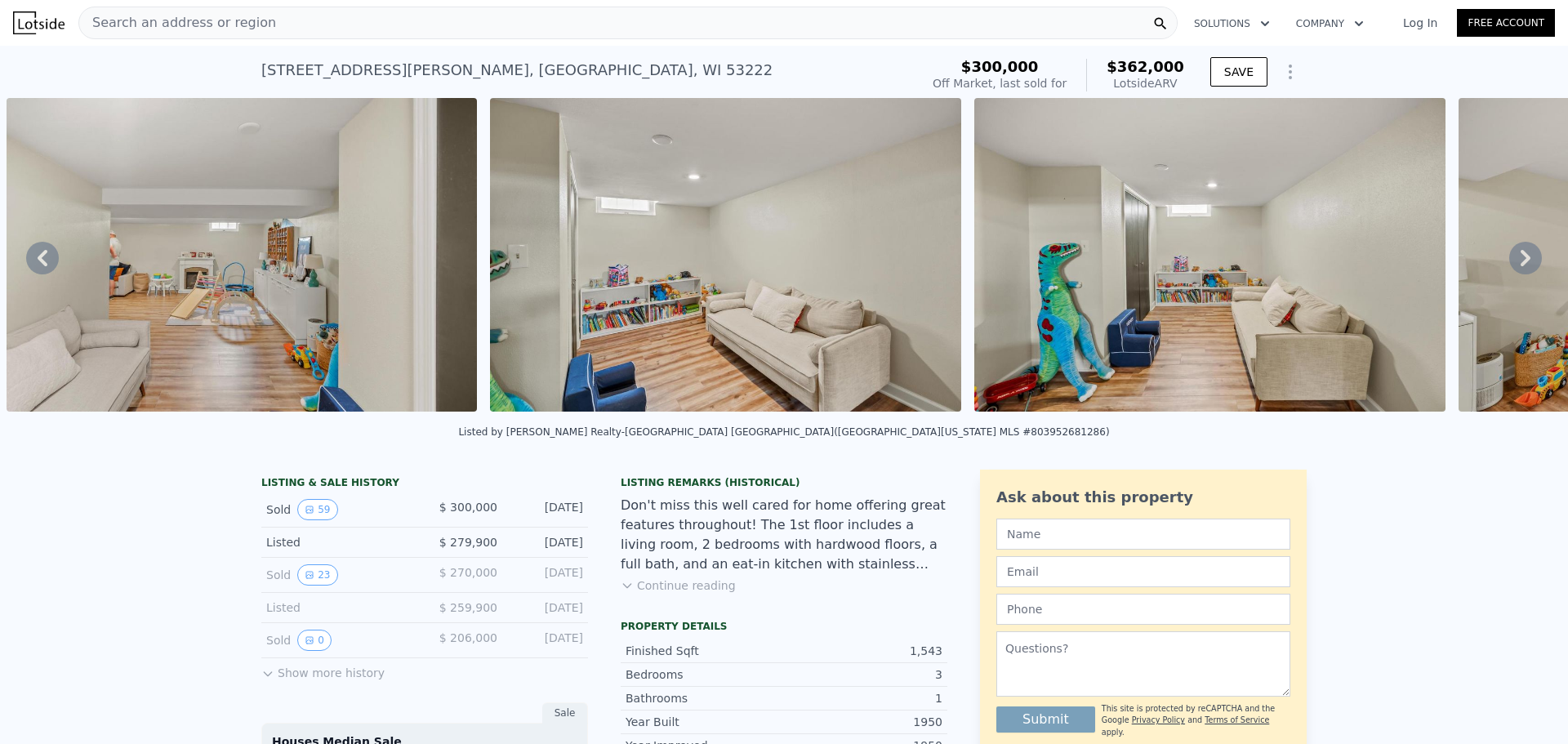
click at [1512, 262] on icon at bounding box center [1526, 257] width 33 height 33
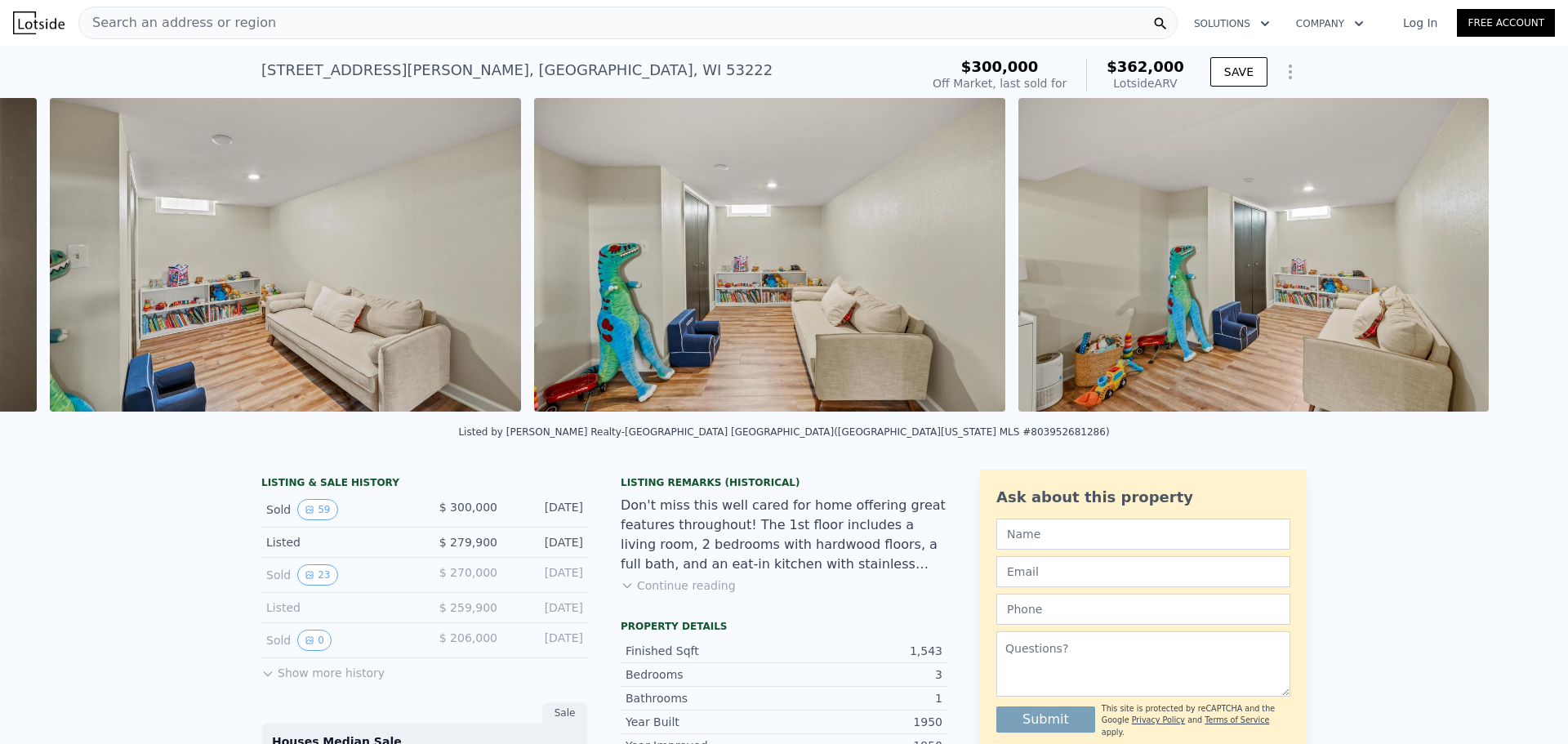
scroll to position [0, 18062]
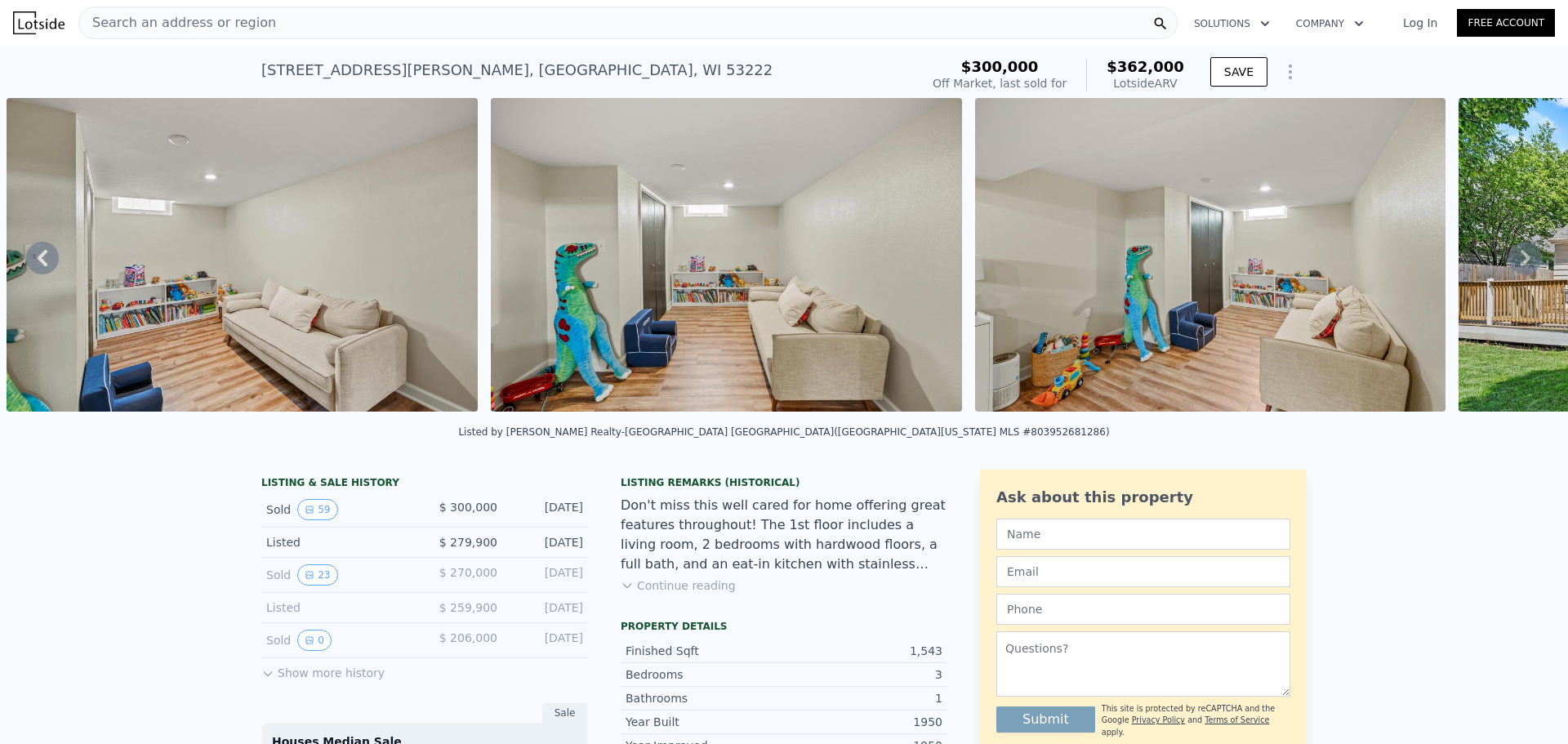
click at [1512, 262] on icon at bounding box center [1526, 257] width 33 height 33
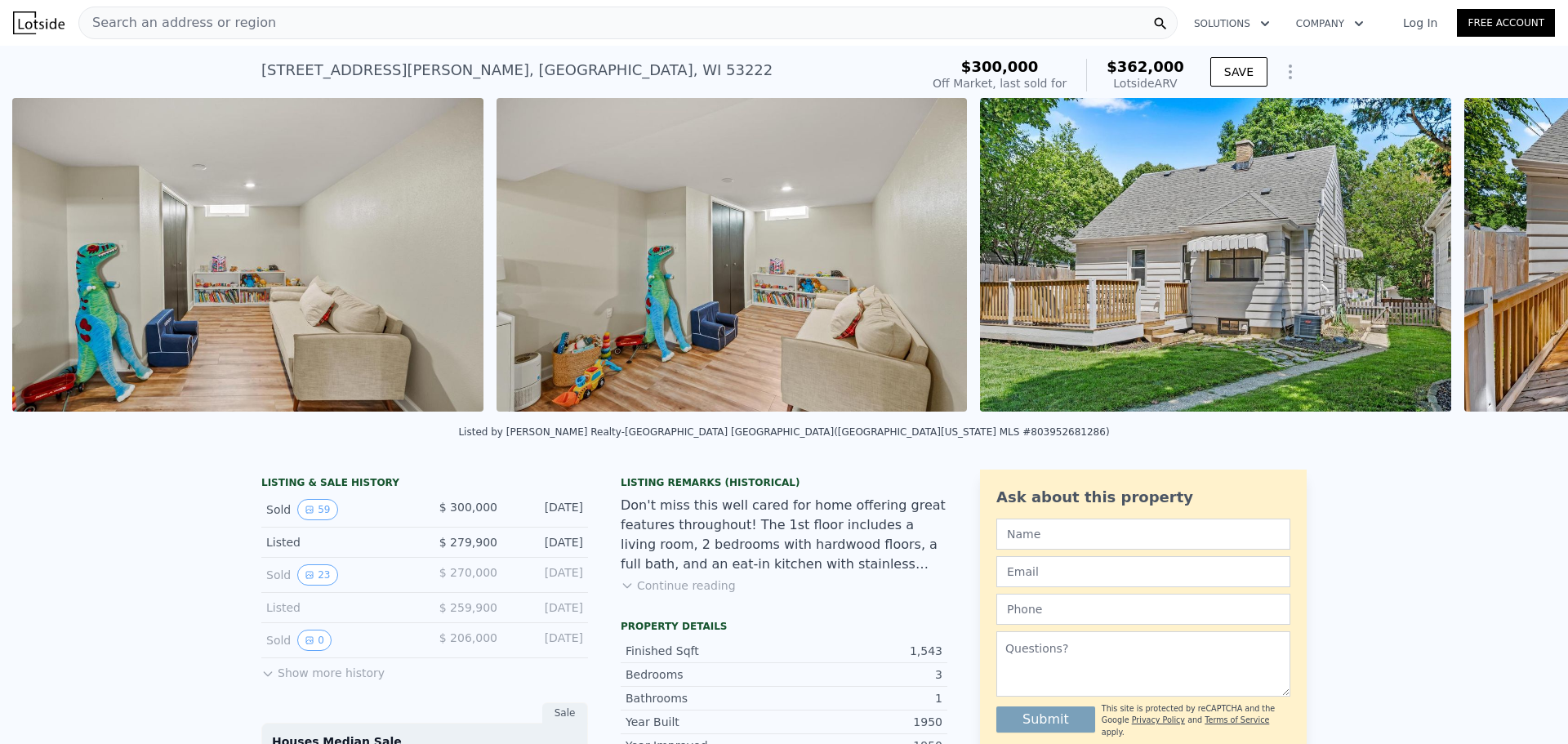
scroll to position [0, 18546]
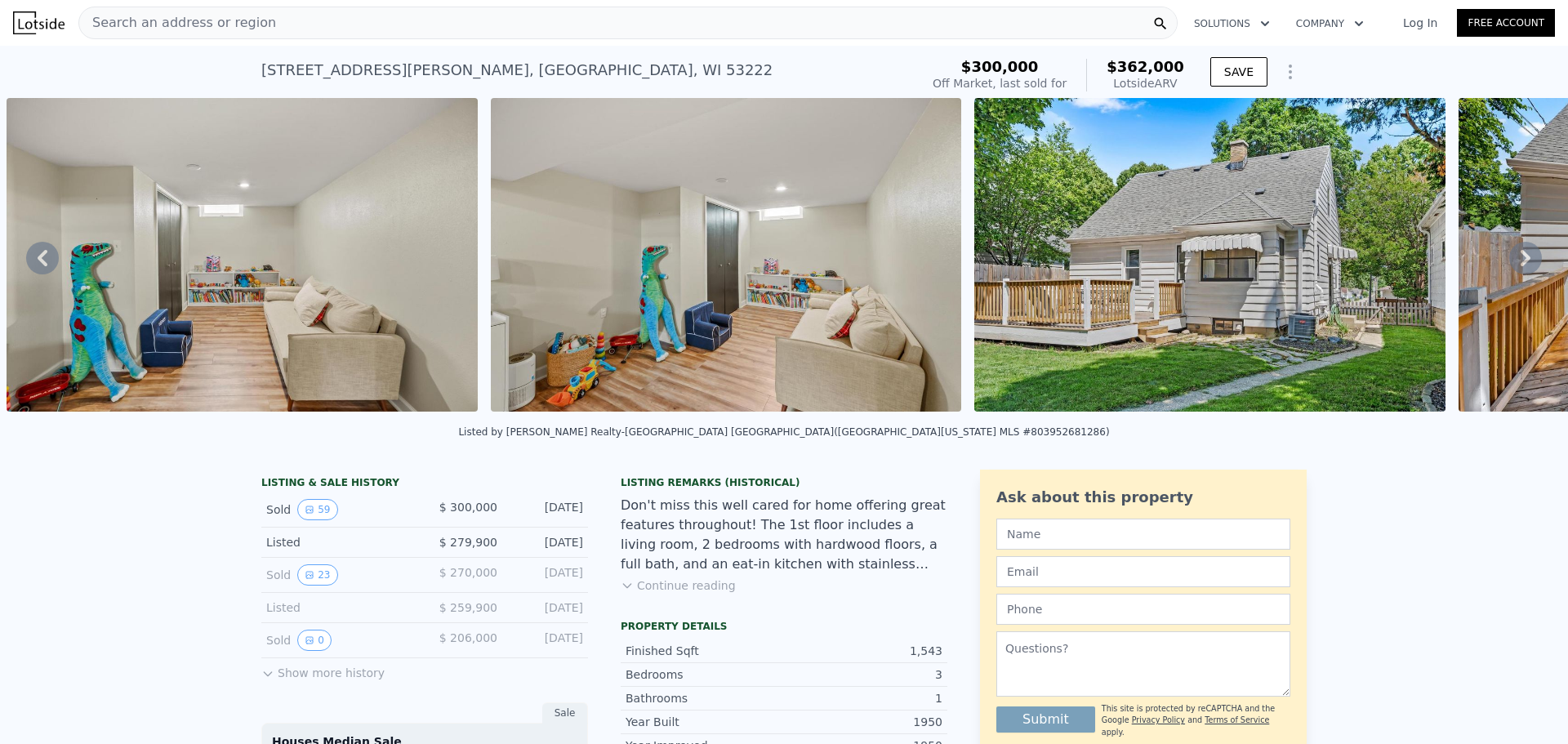
click at [1512, 262] on icon at bounding box center [1526, 257] width 33 height 33
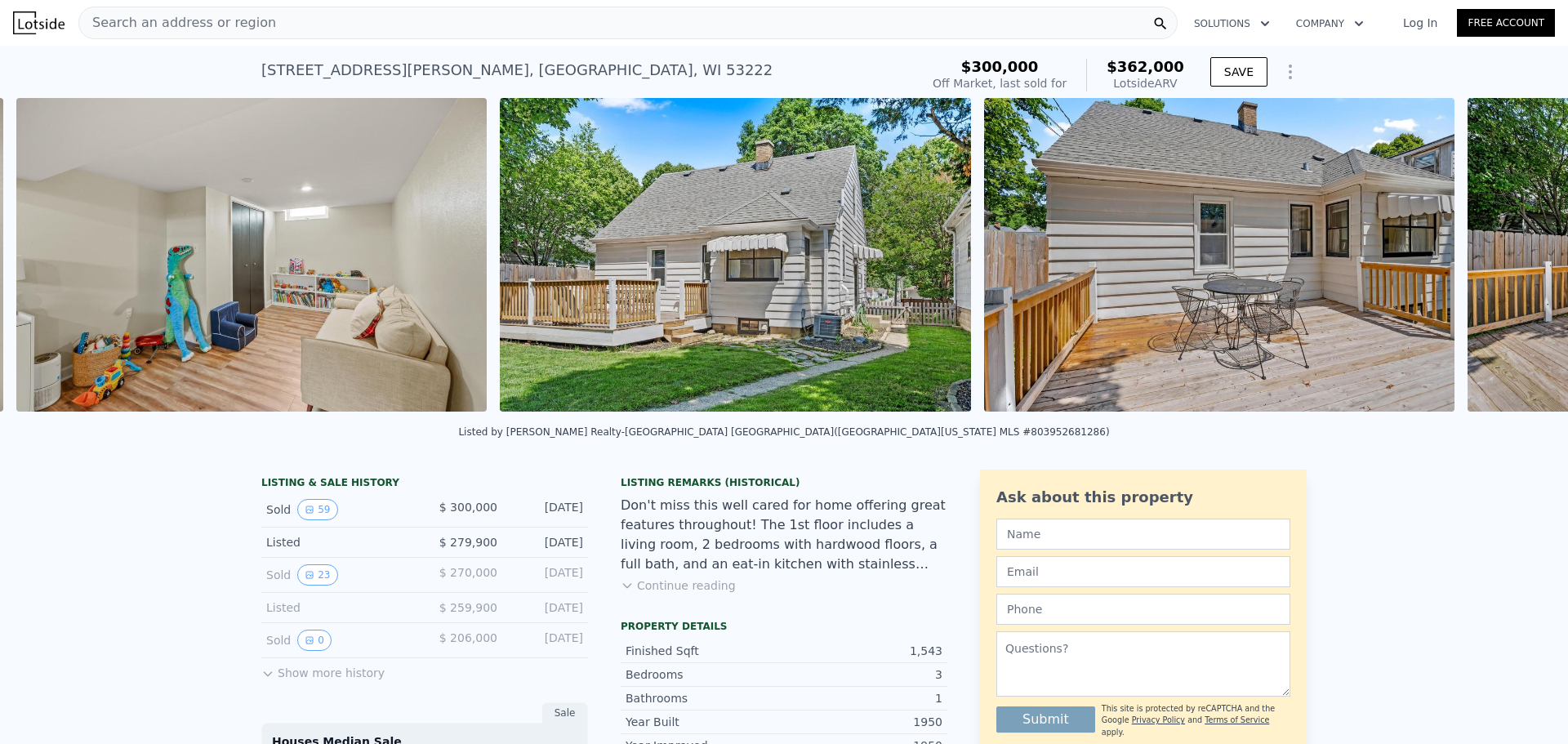
scroll to position [0, 19030]
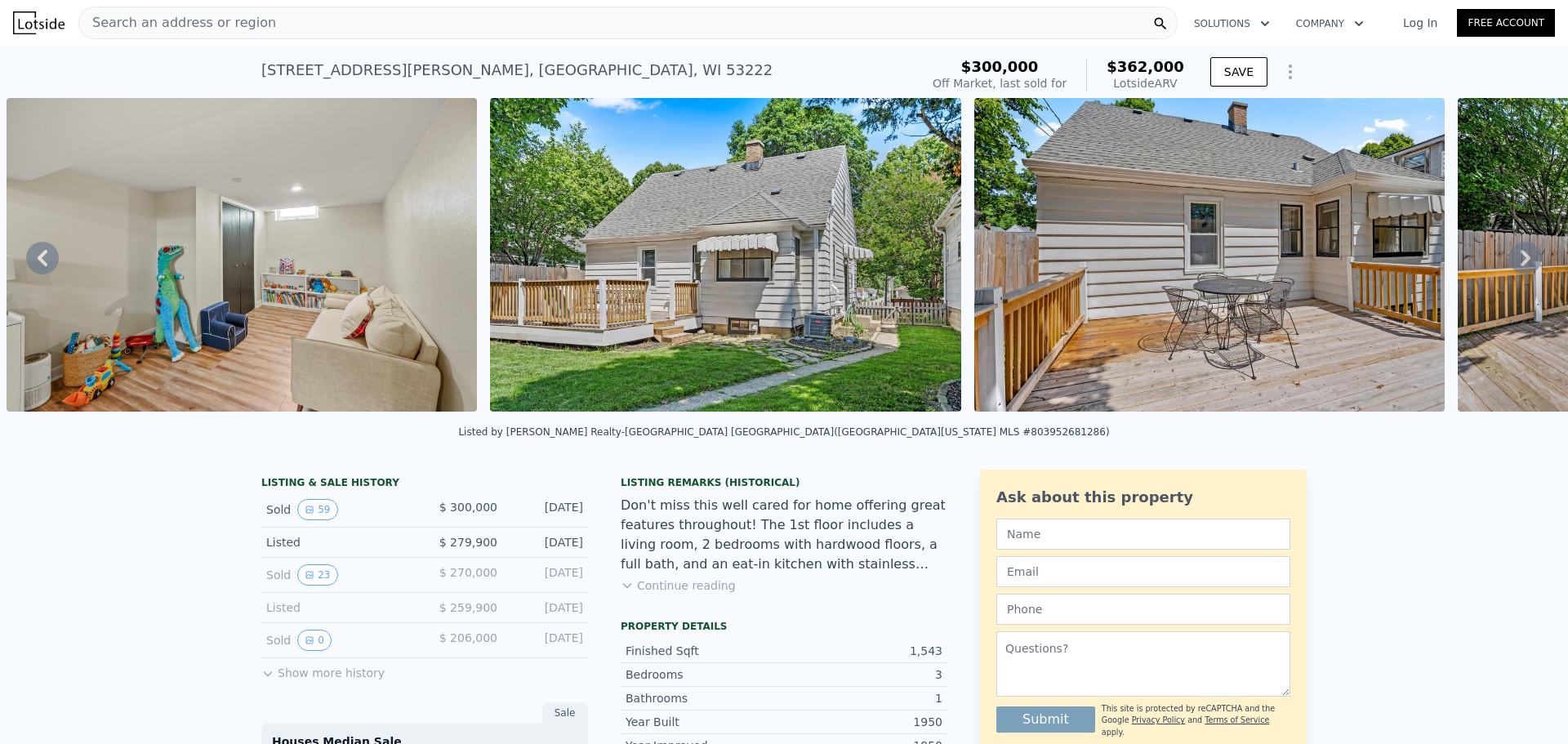
click at [1512, 262] on icon at bounding box center [1526, 257] width 33 height 33
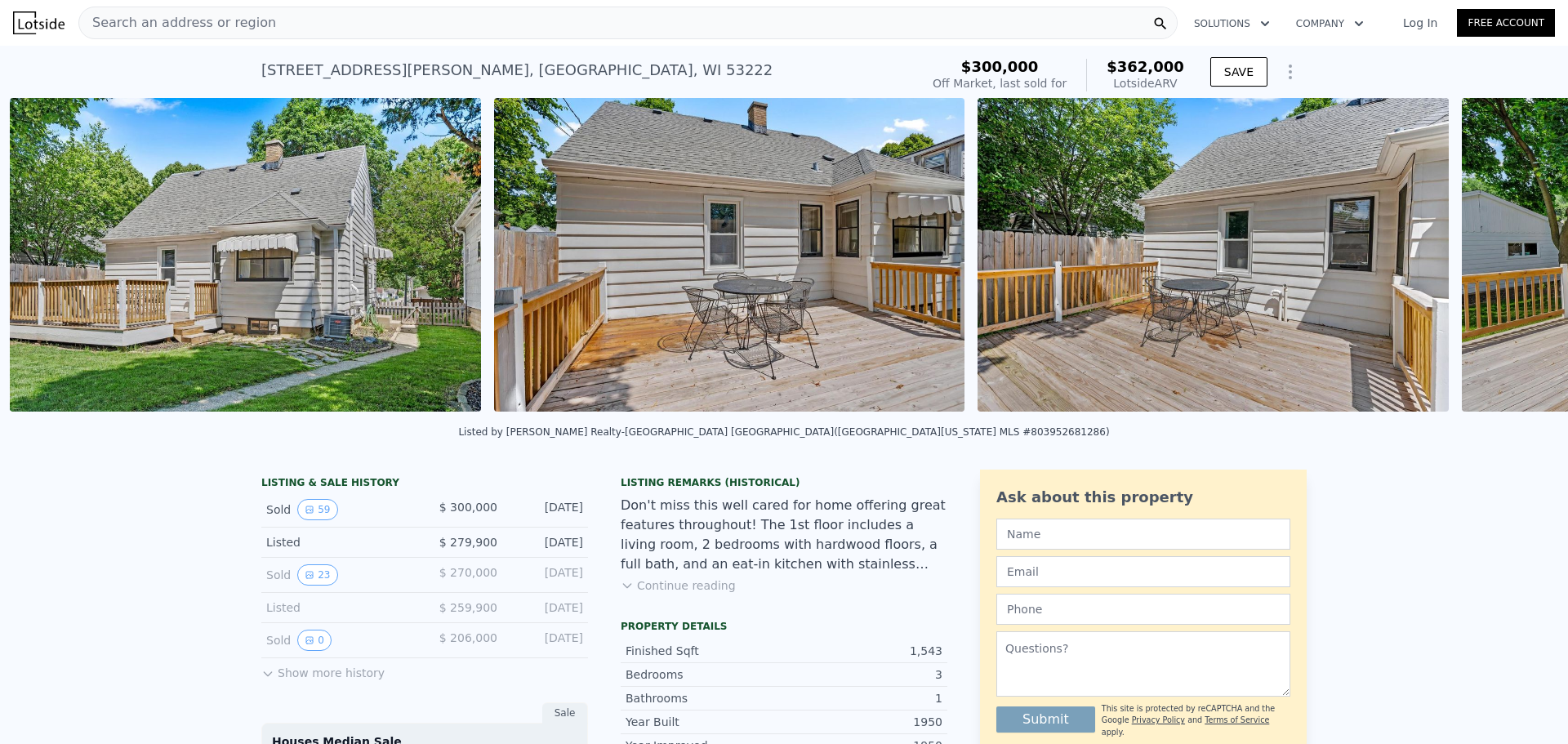
scroll to position [0, 19514]
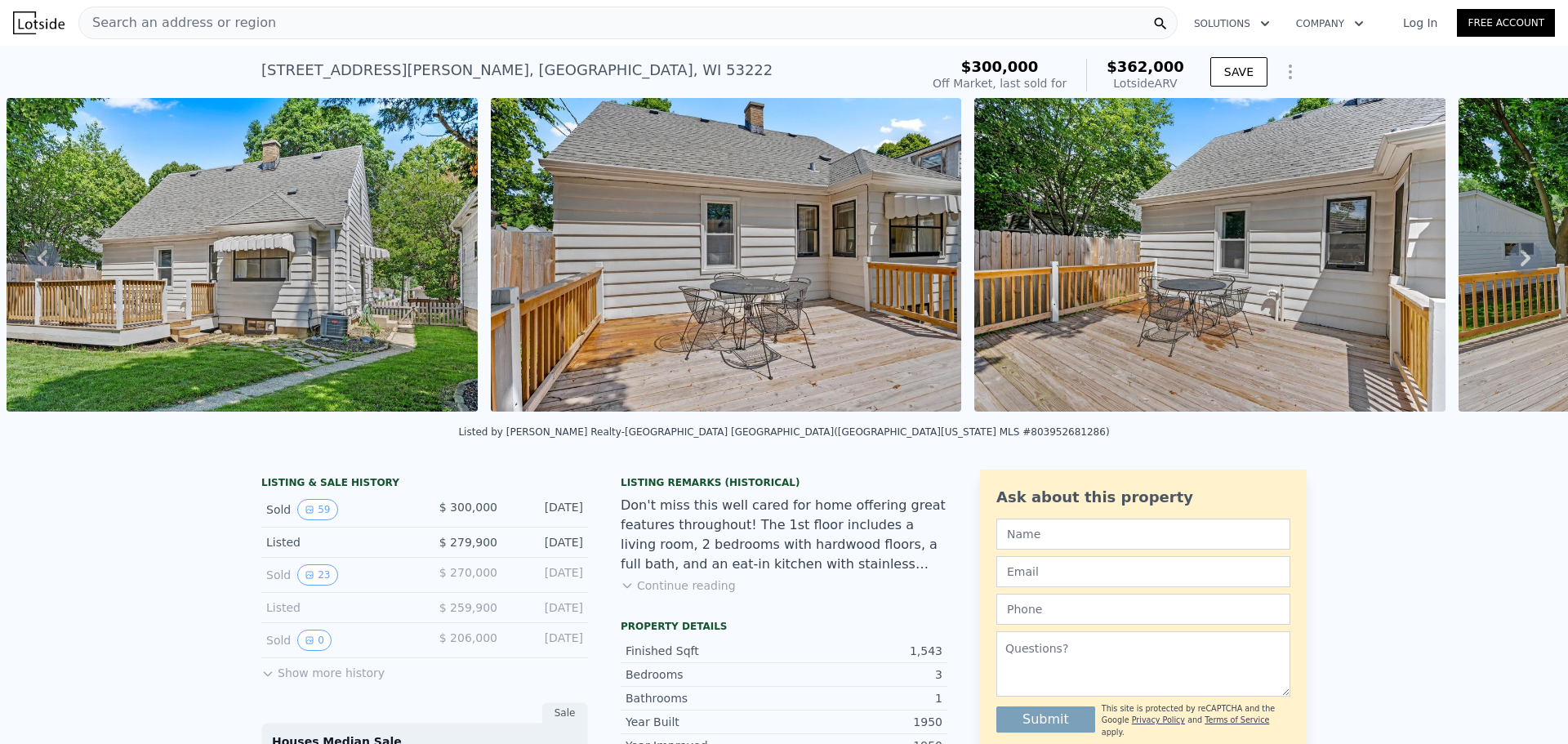
click at [1513, 262] on icon at bounding box center [1526, 257] width 33 height 33
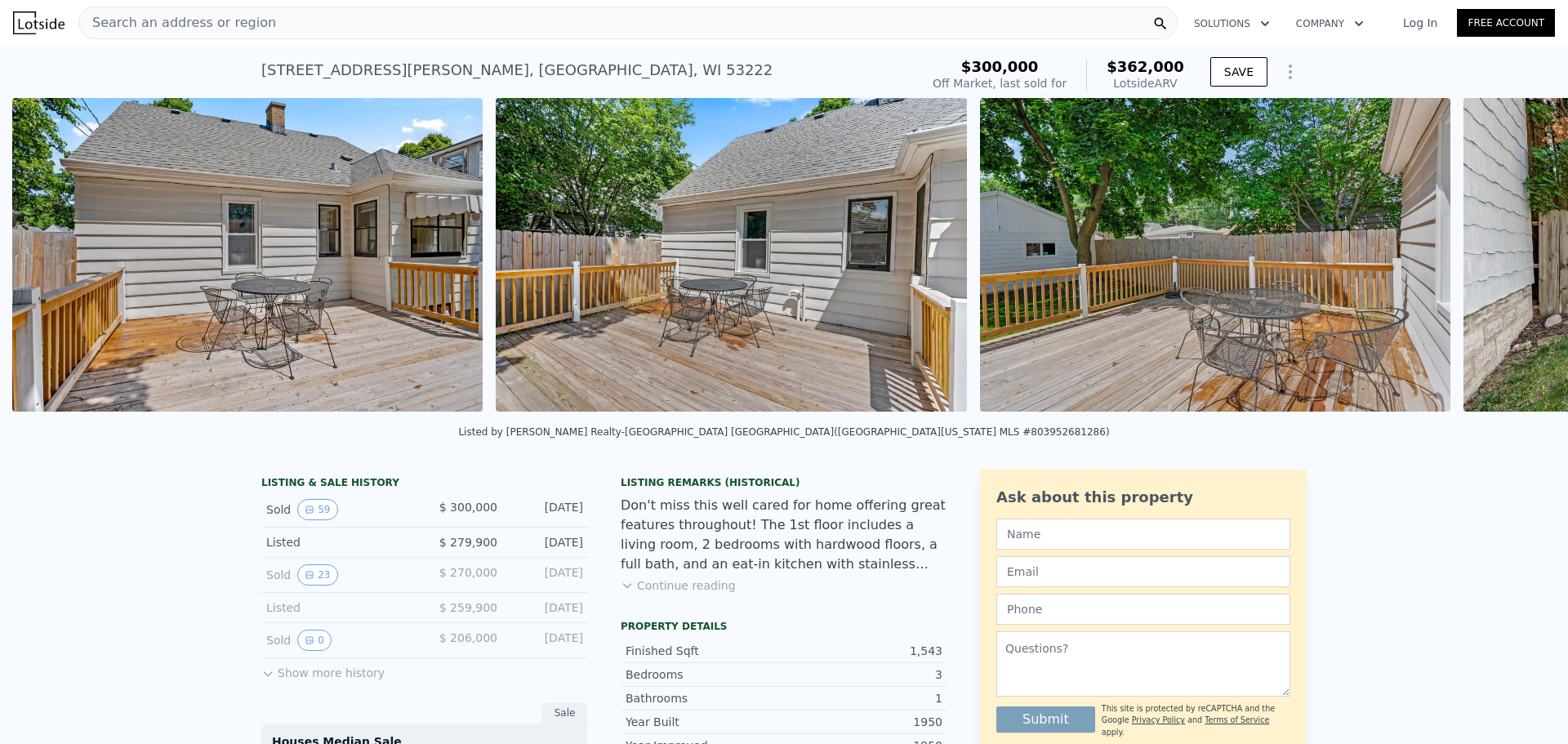
scroll to position [0, 19999]
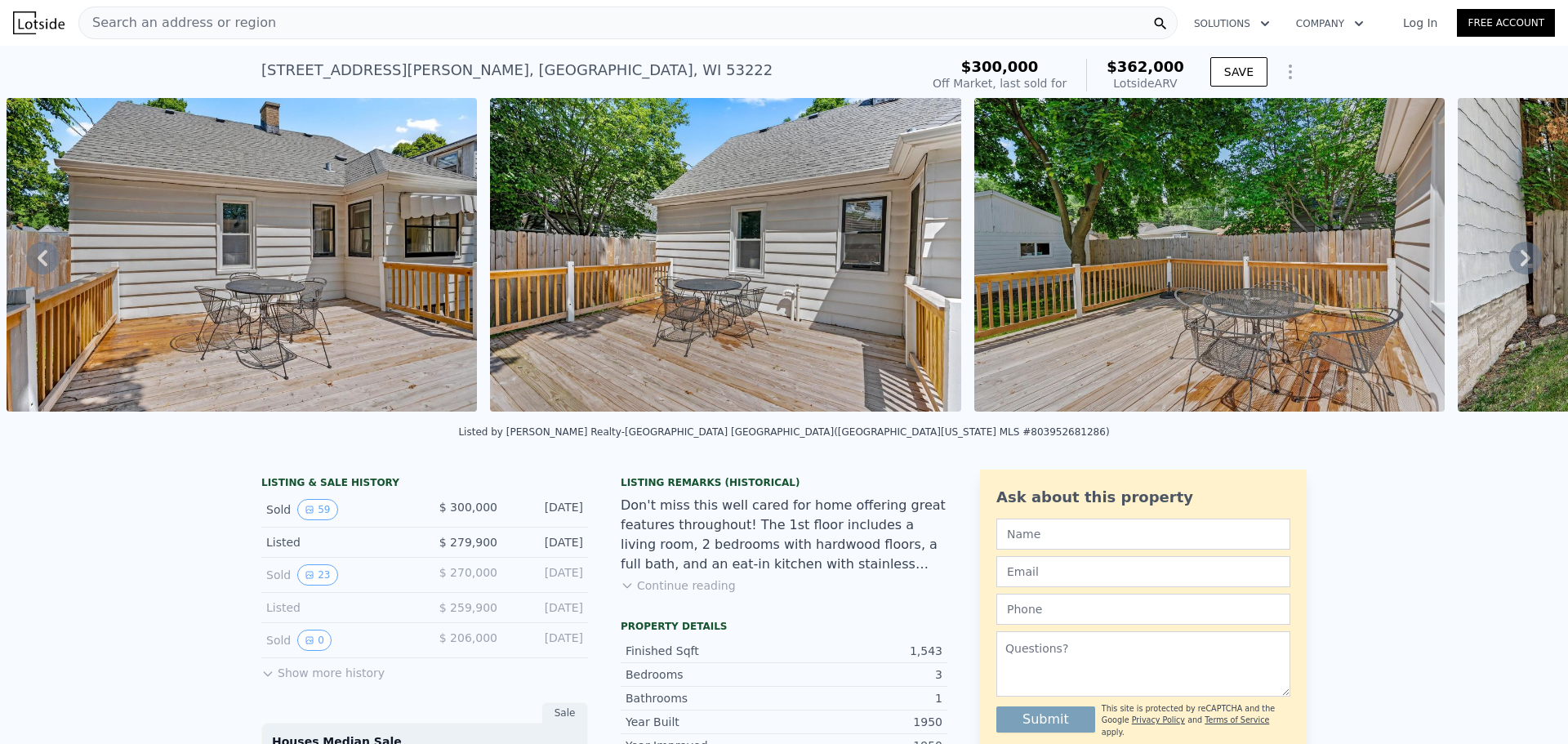
click at [1513, 262] on icon at bounding box center [1526, 257] width 33 height 33
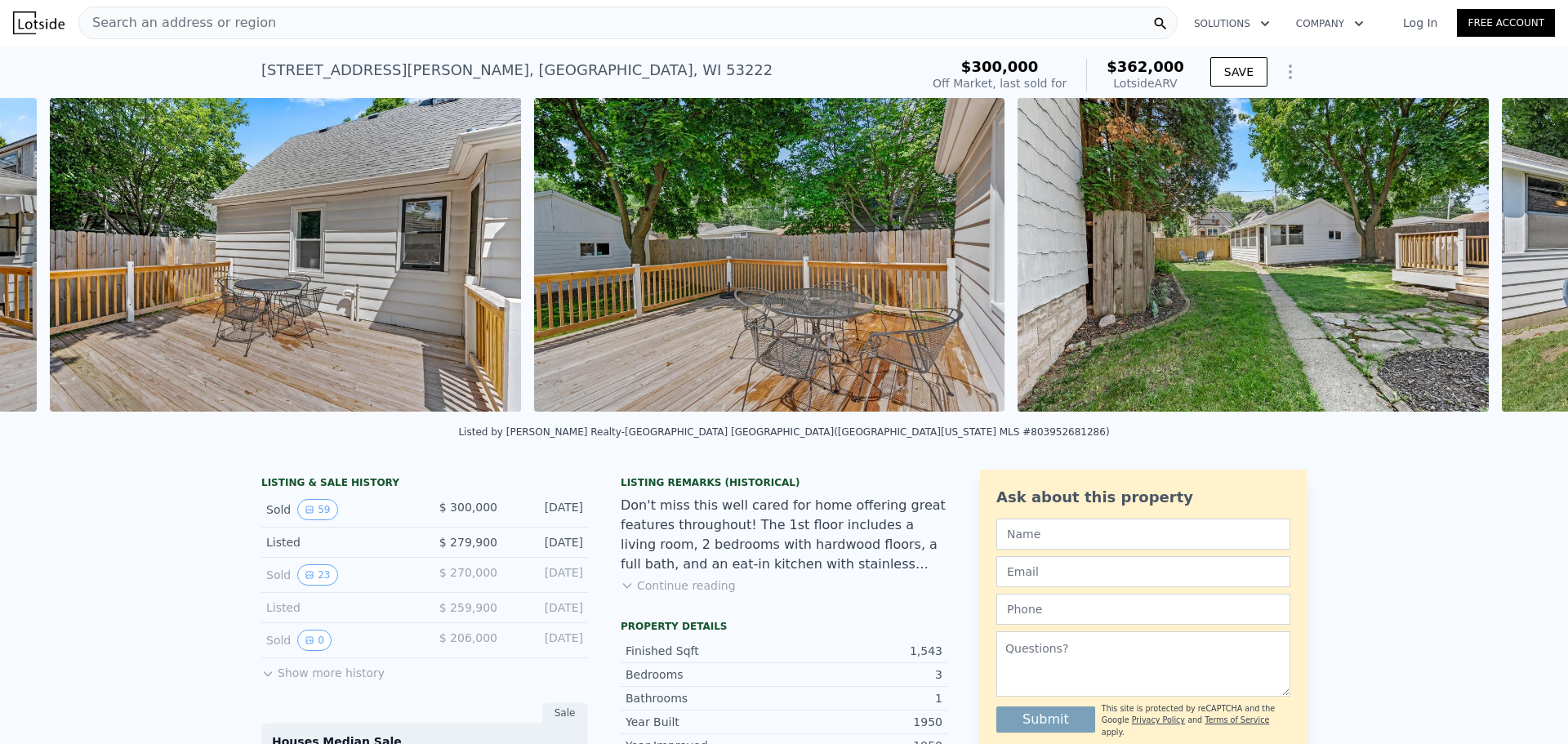
scroll to position [0, 20482]
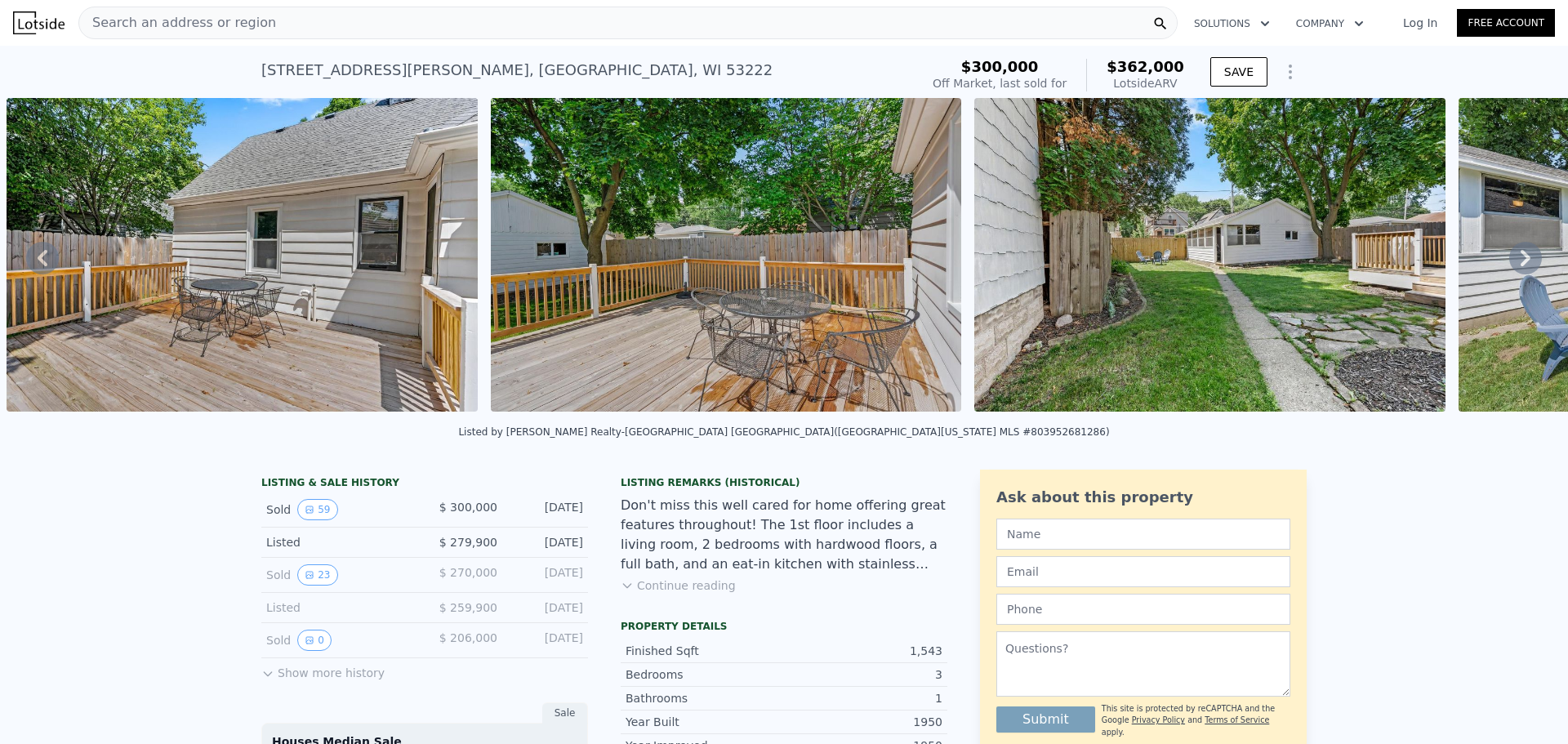
click at [1513, 262] on icon at bounding box center [1526, 257] width 33 height 33
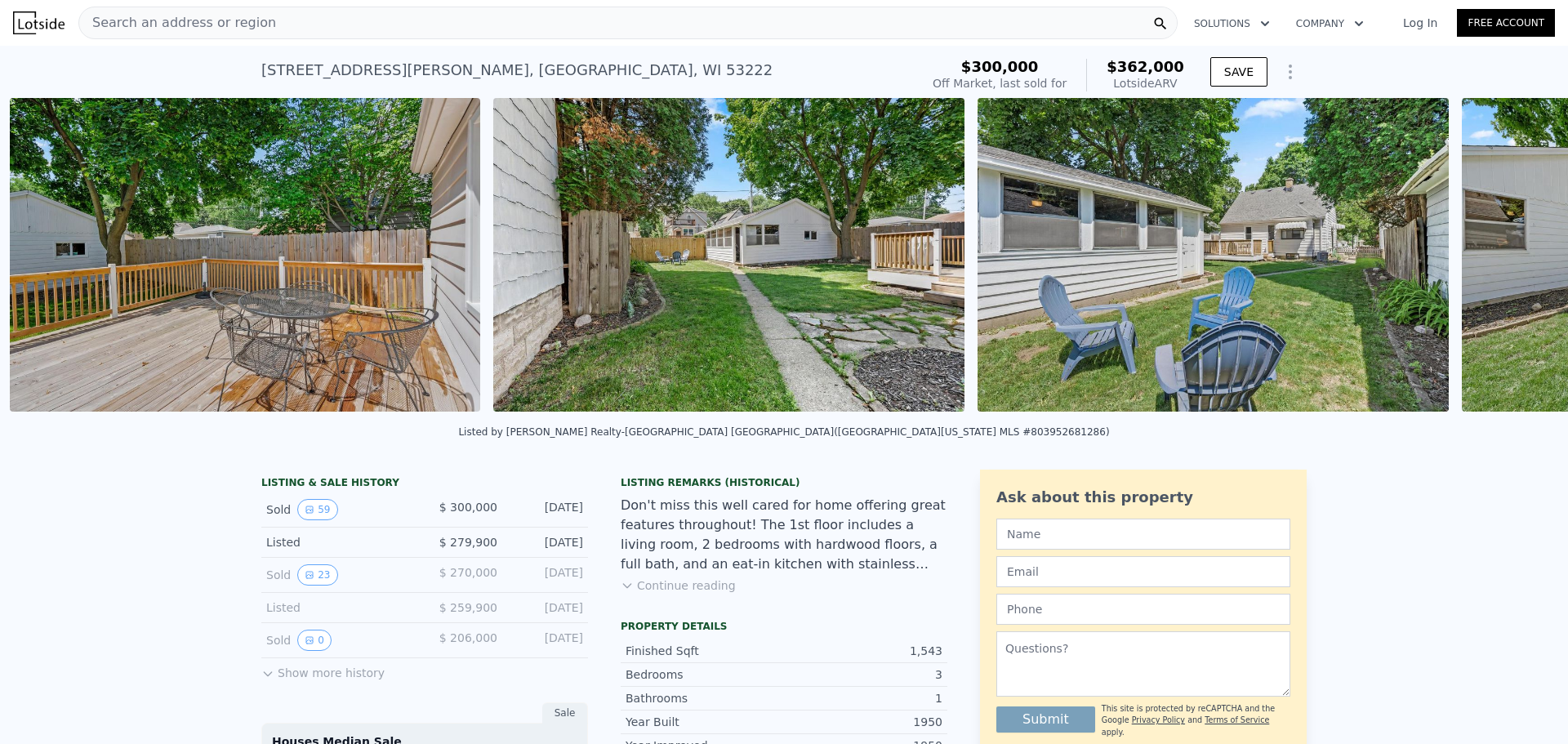
scroll to position [0, 20966]
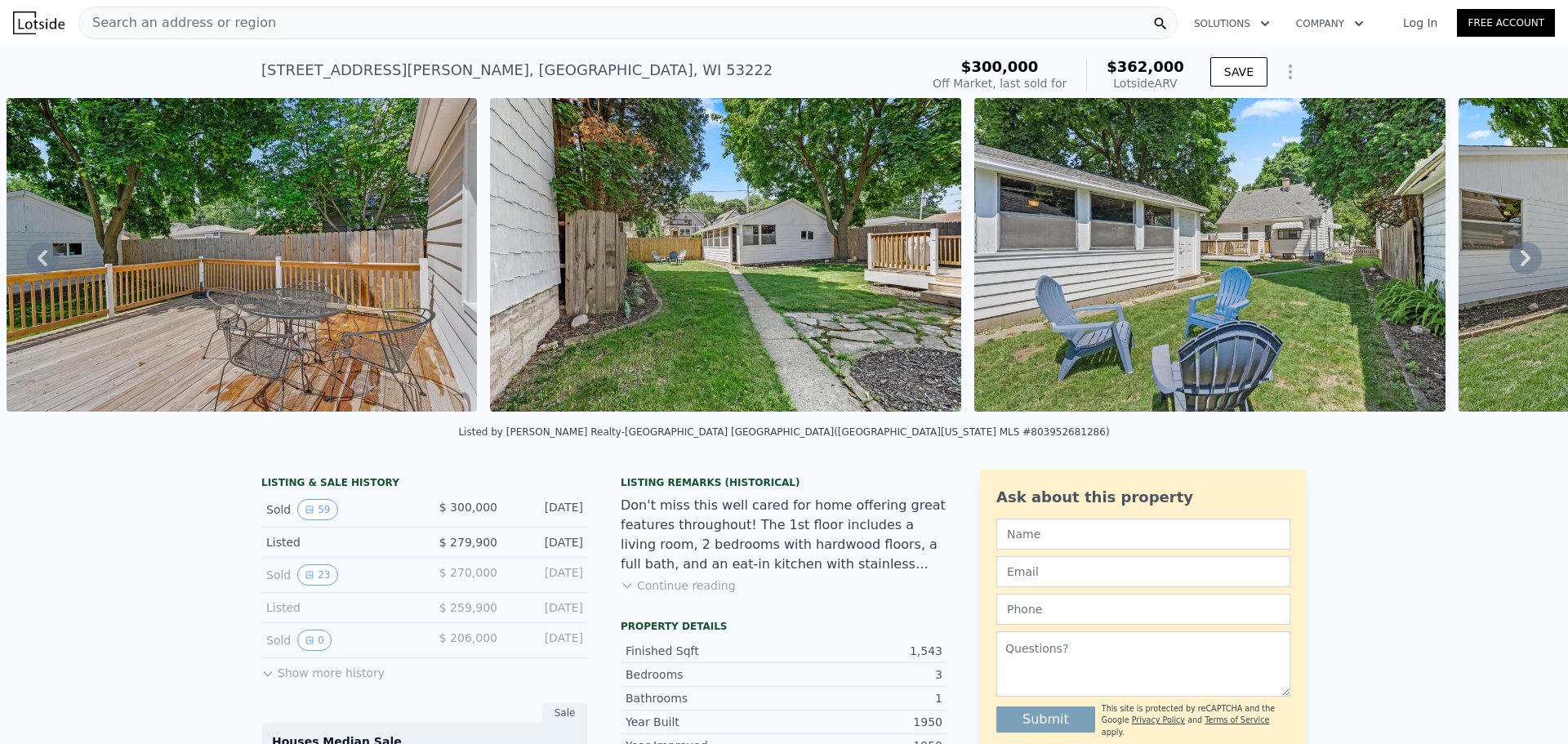
click at [1513, 262] on icon at bounding box center [1526, 257] width 33 height 33
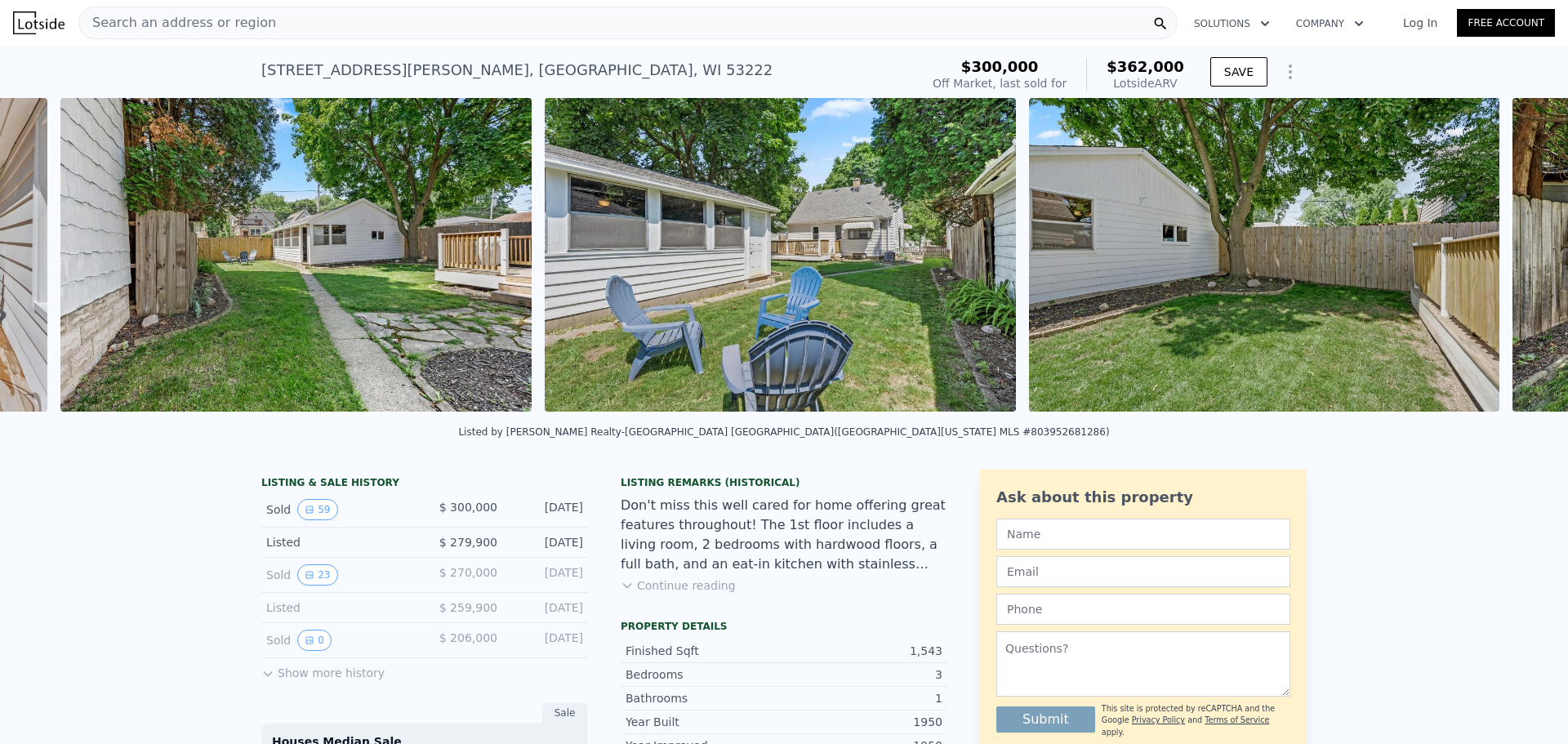
scroll to position [0, 21450]
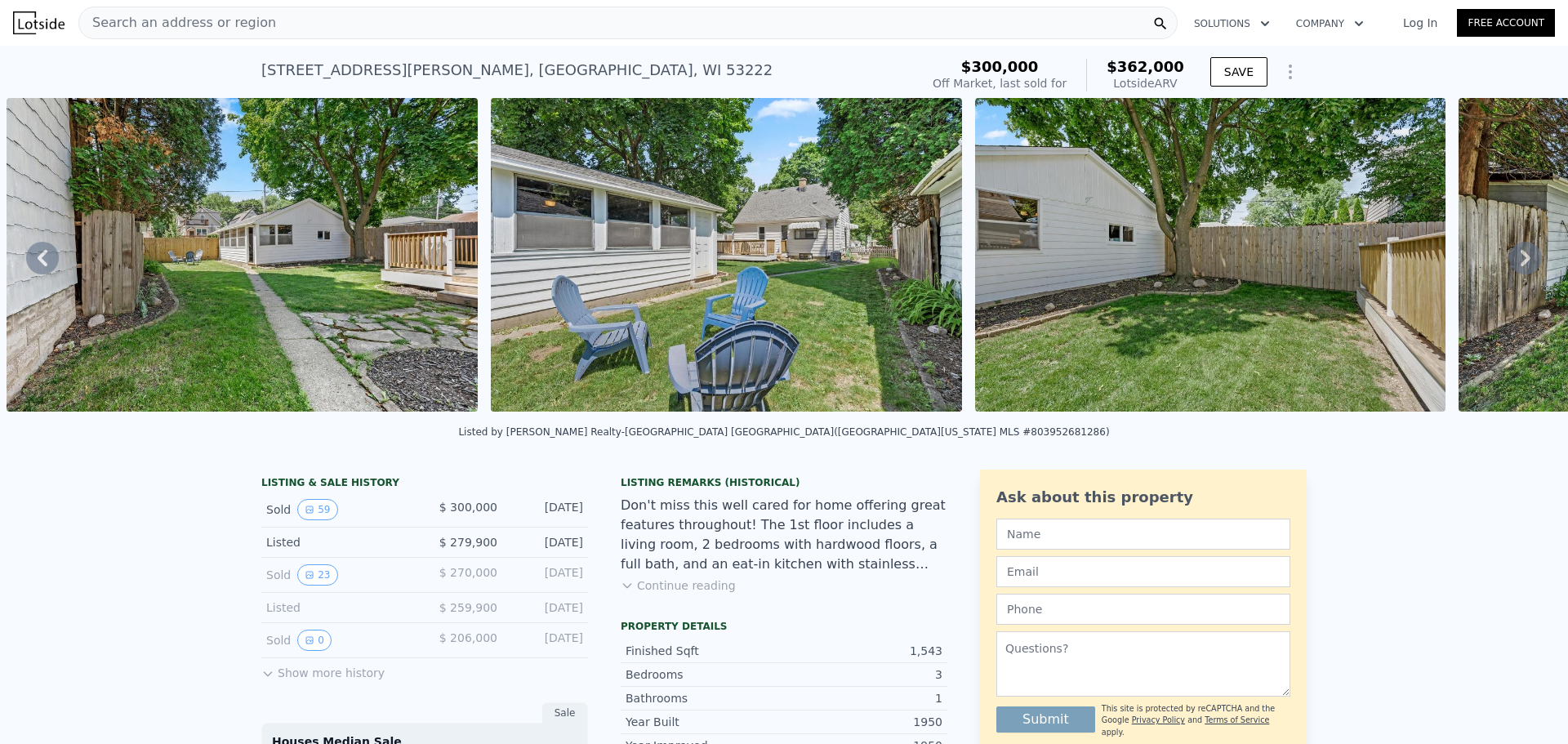
click at [1513, 262] on icon at bounding box center [1526, 257] width 33 height 33
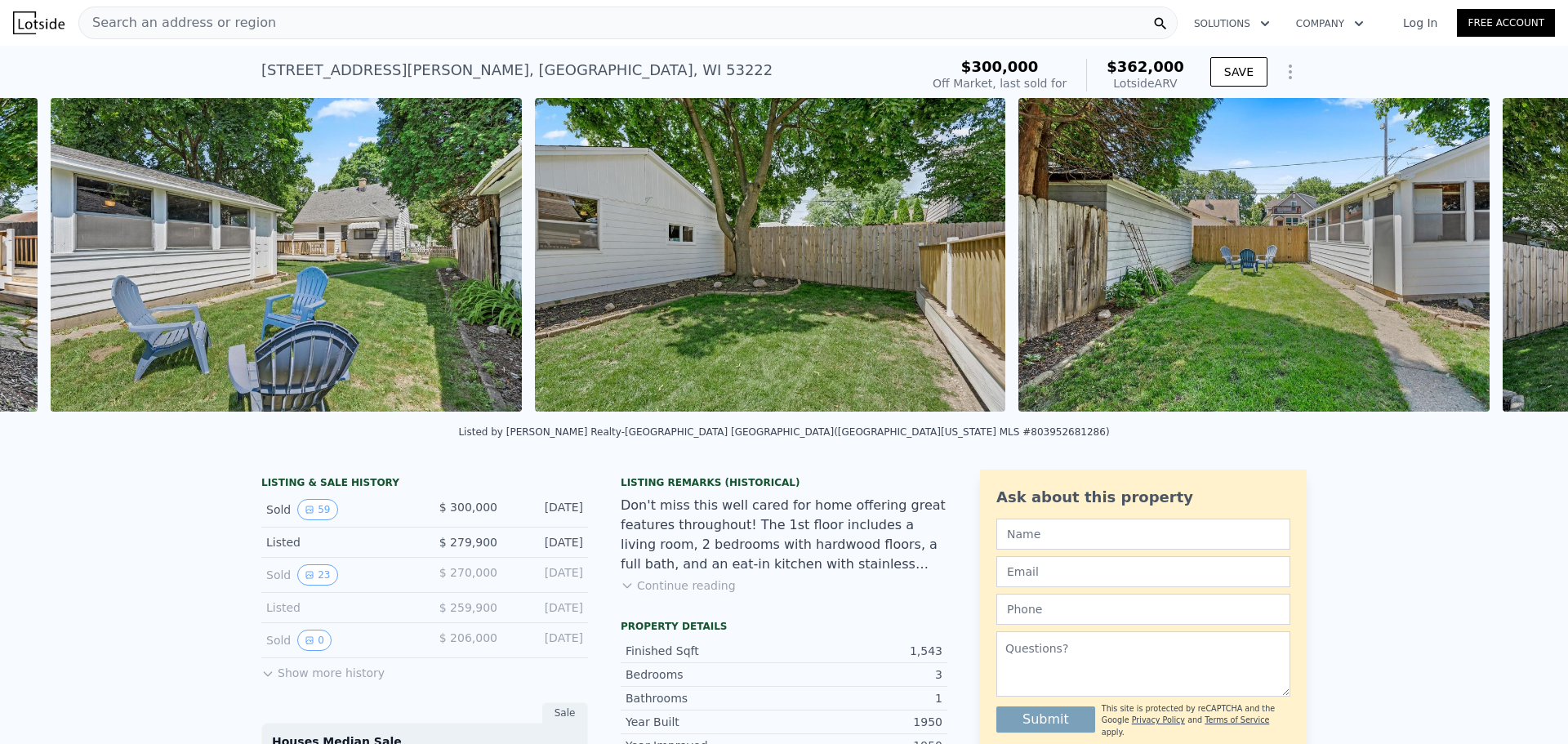
scroll to position [0, 21934]
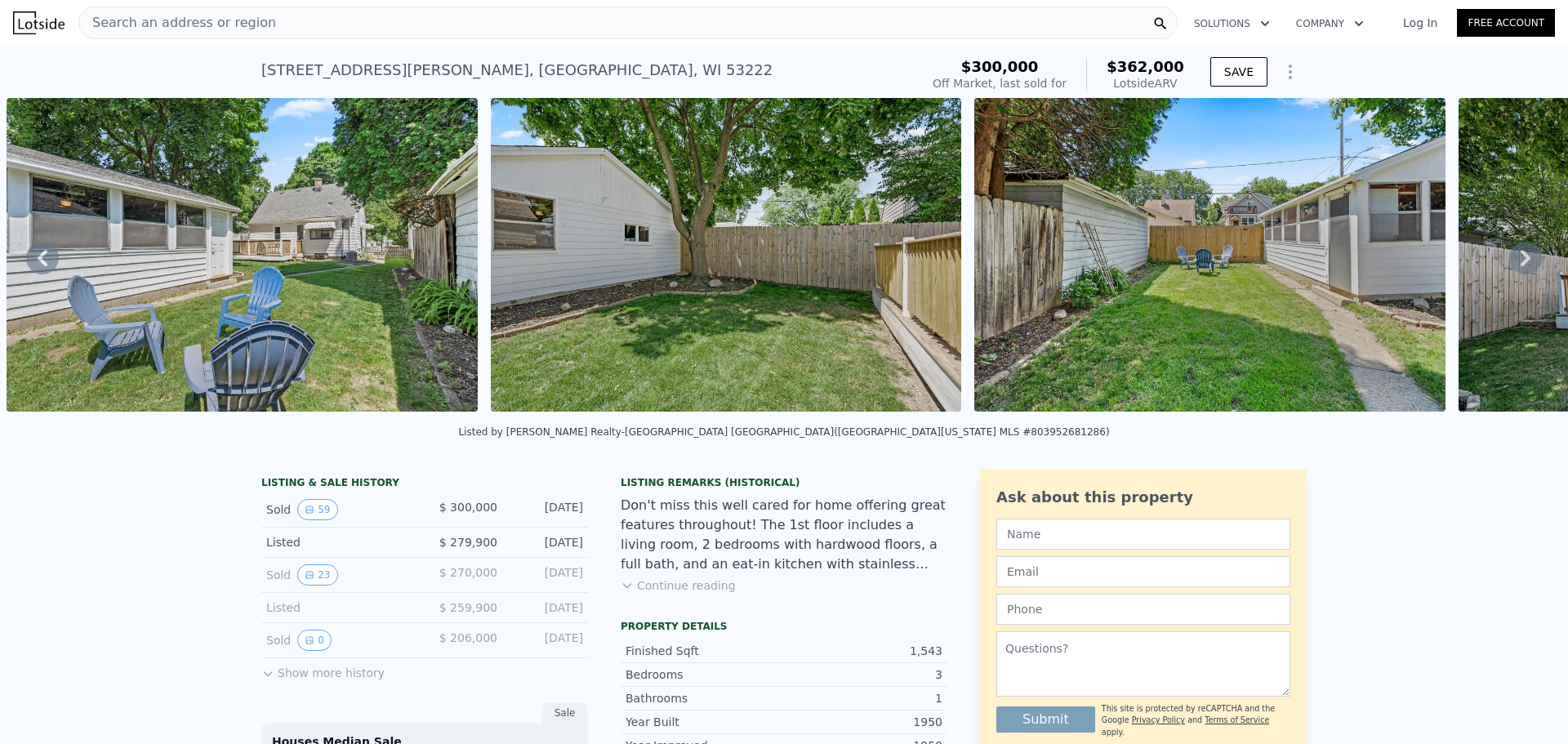
click at [1513, 262] on icon at bounding box center [1526, 257] width 33 height 33
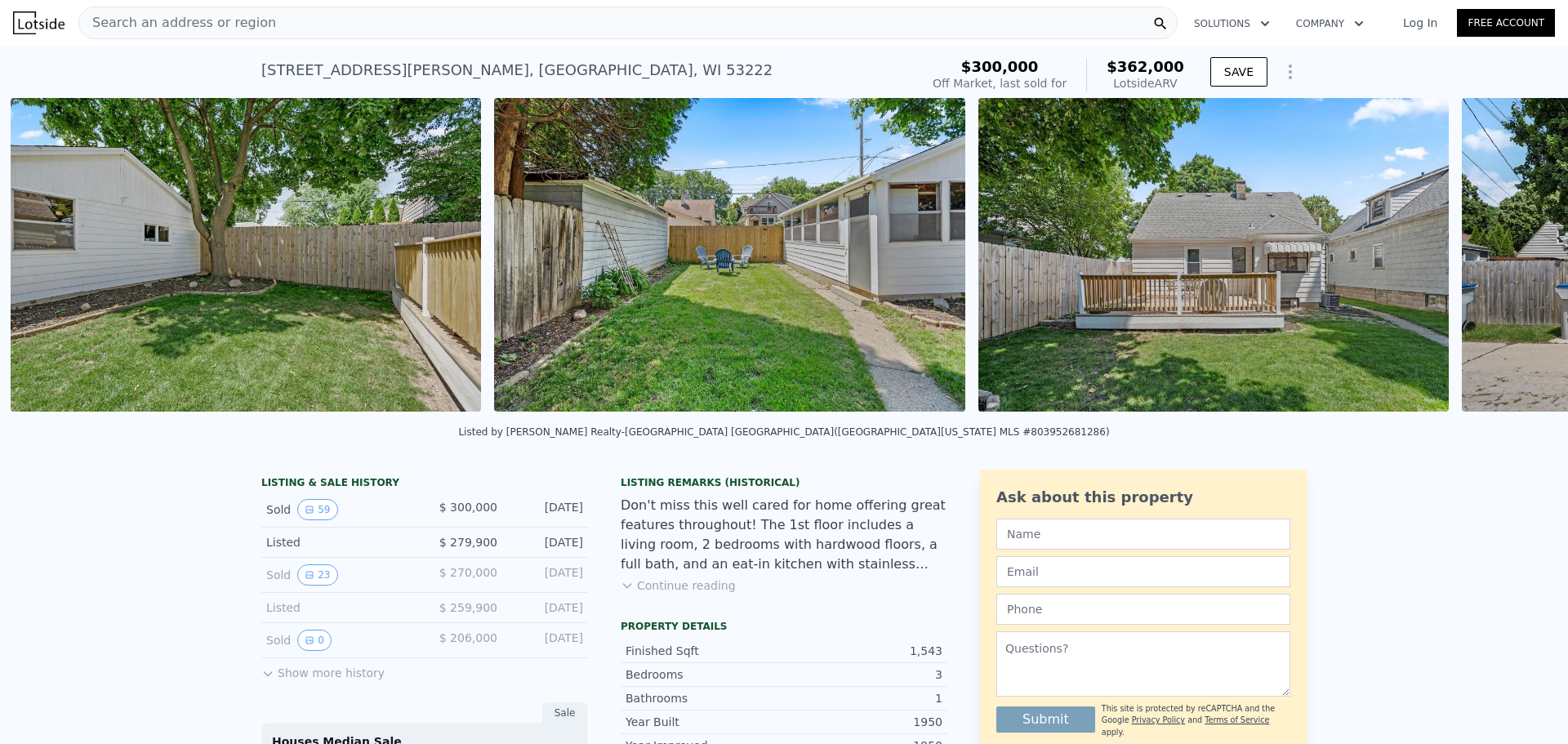
scroll to position [0, 22419]
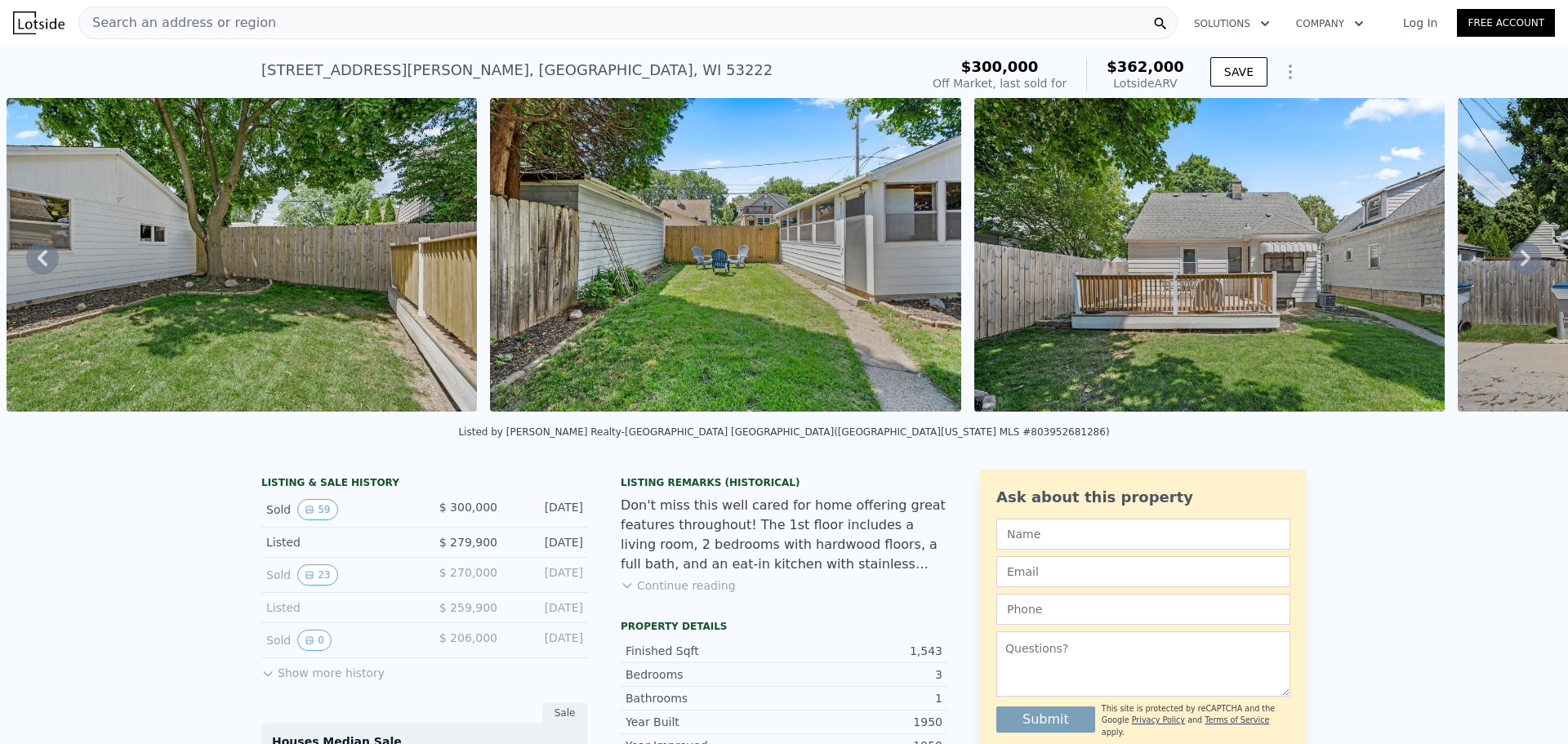
click at [1521, 260] on icon at bounding box center [1526, 257] width 9 height 16
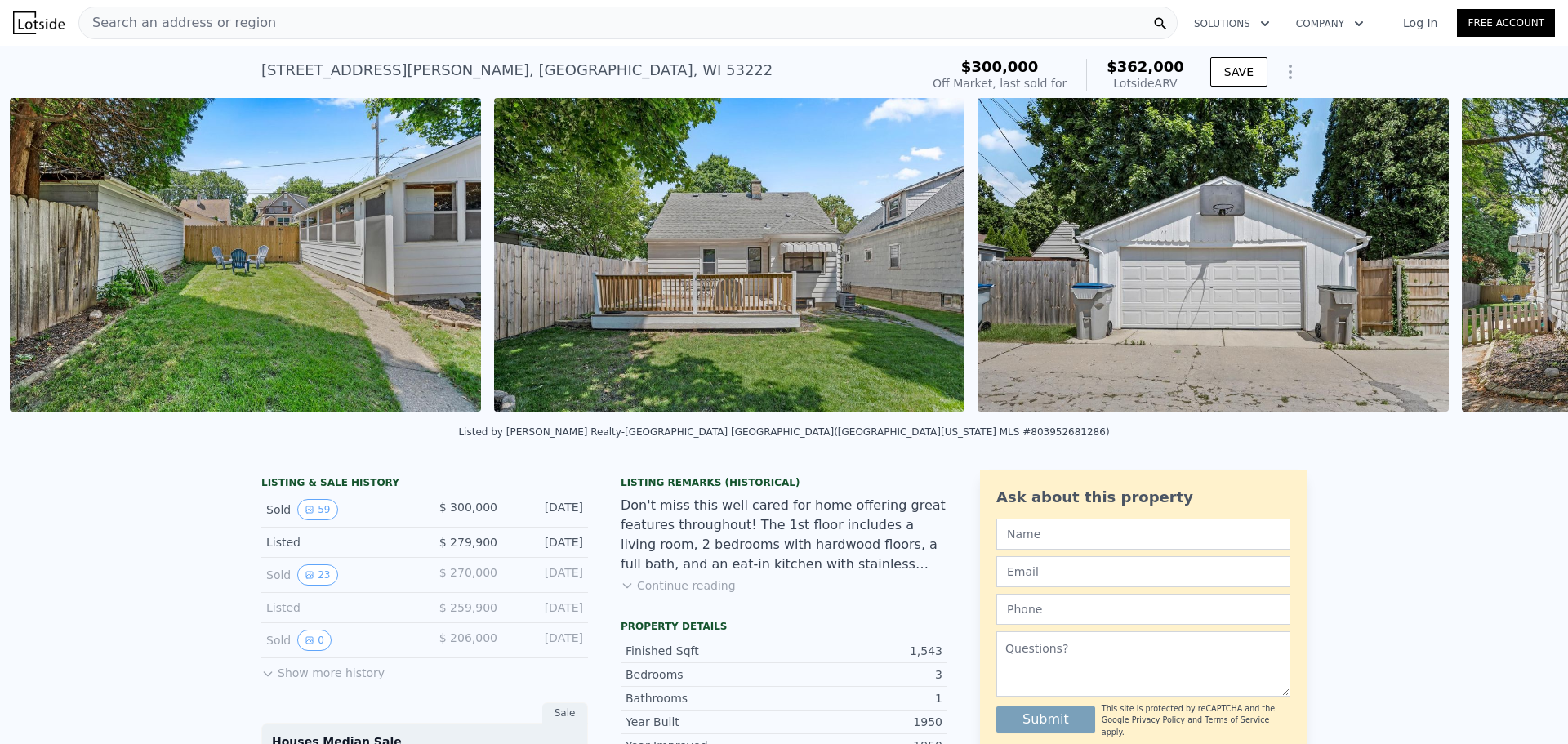
scroll to position [0, 22902]
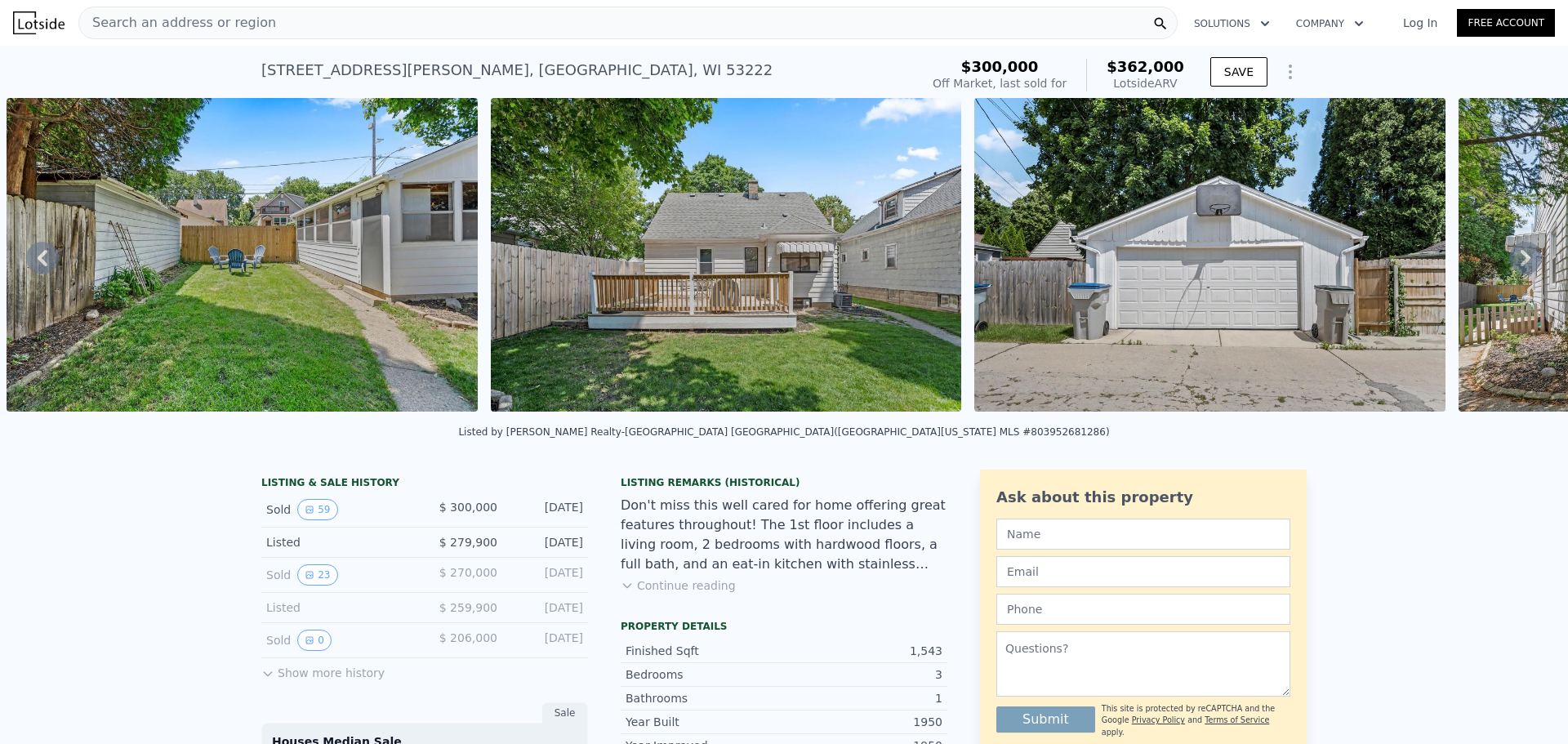
click at [1521, 260] on icon at bounding box center [1526, 257] width 9 height 16
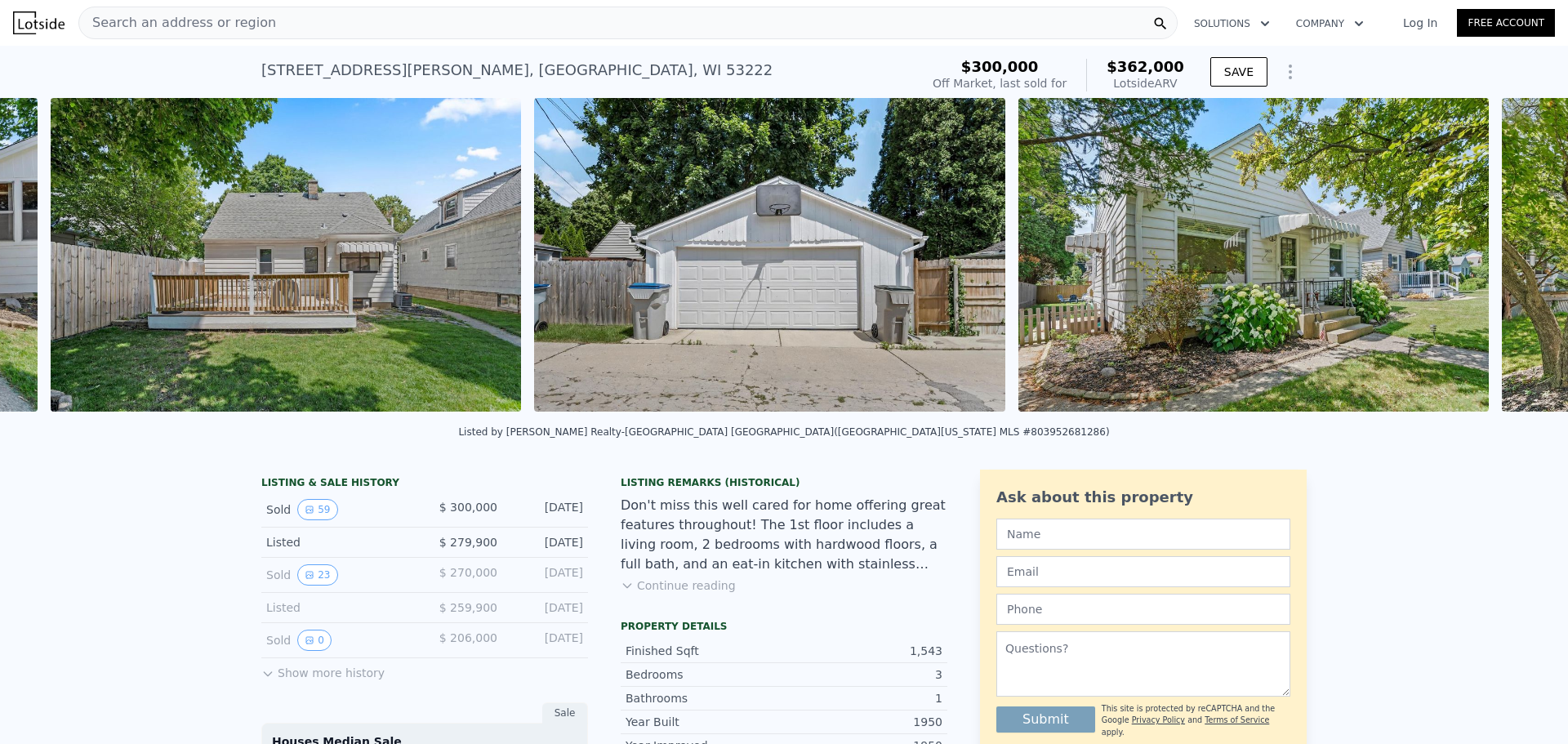
scroll to position [0, 23387]
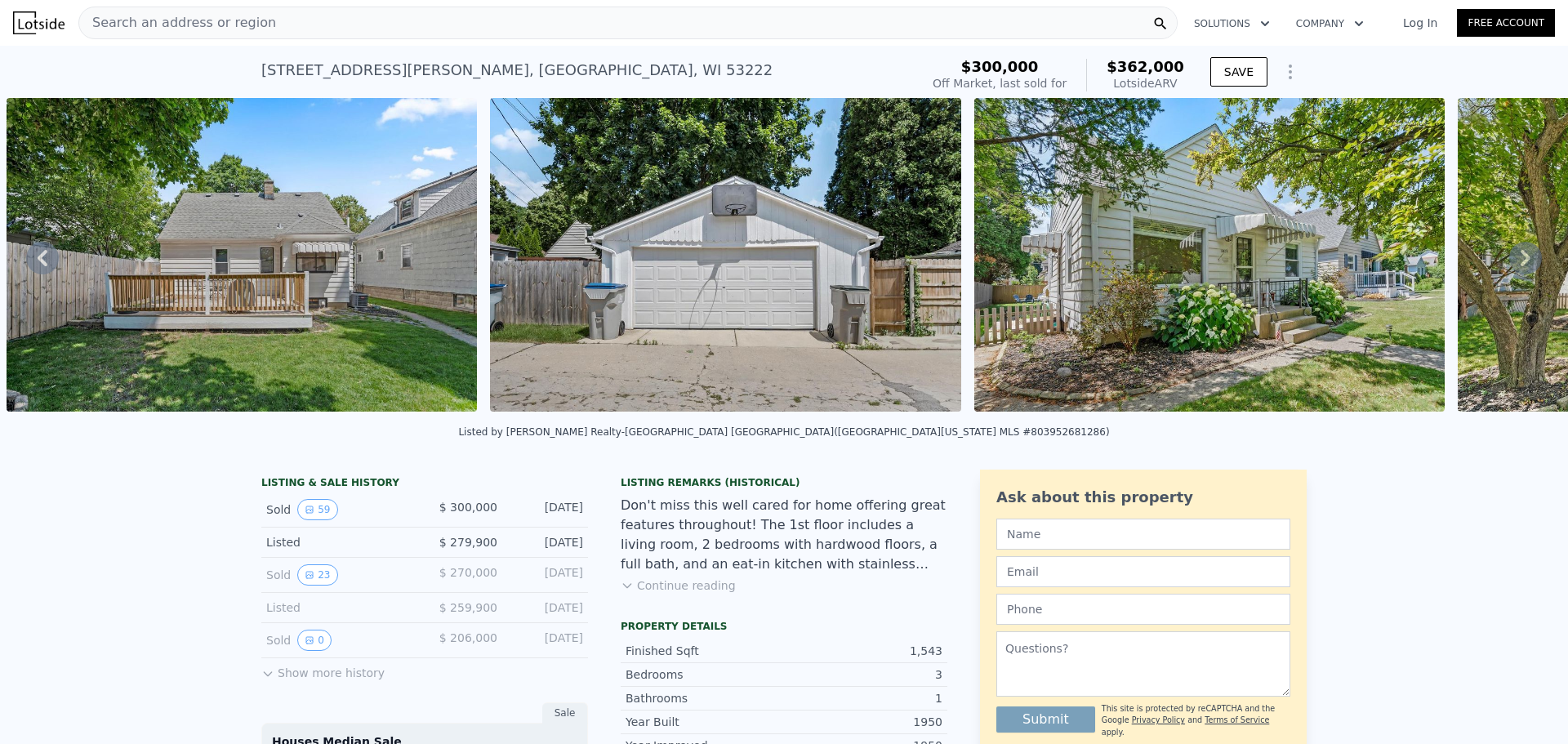
click at [1521, 260] on icon at bounding box center [1526, 257] width 9 height 16
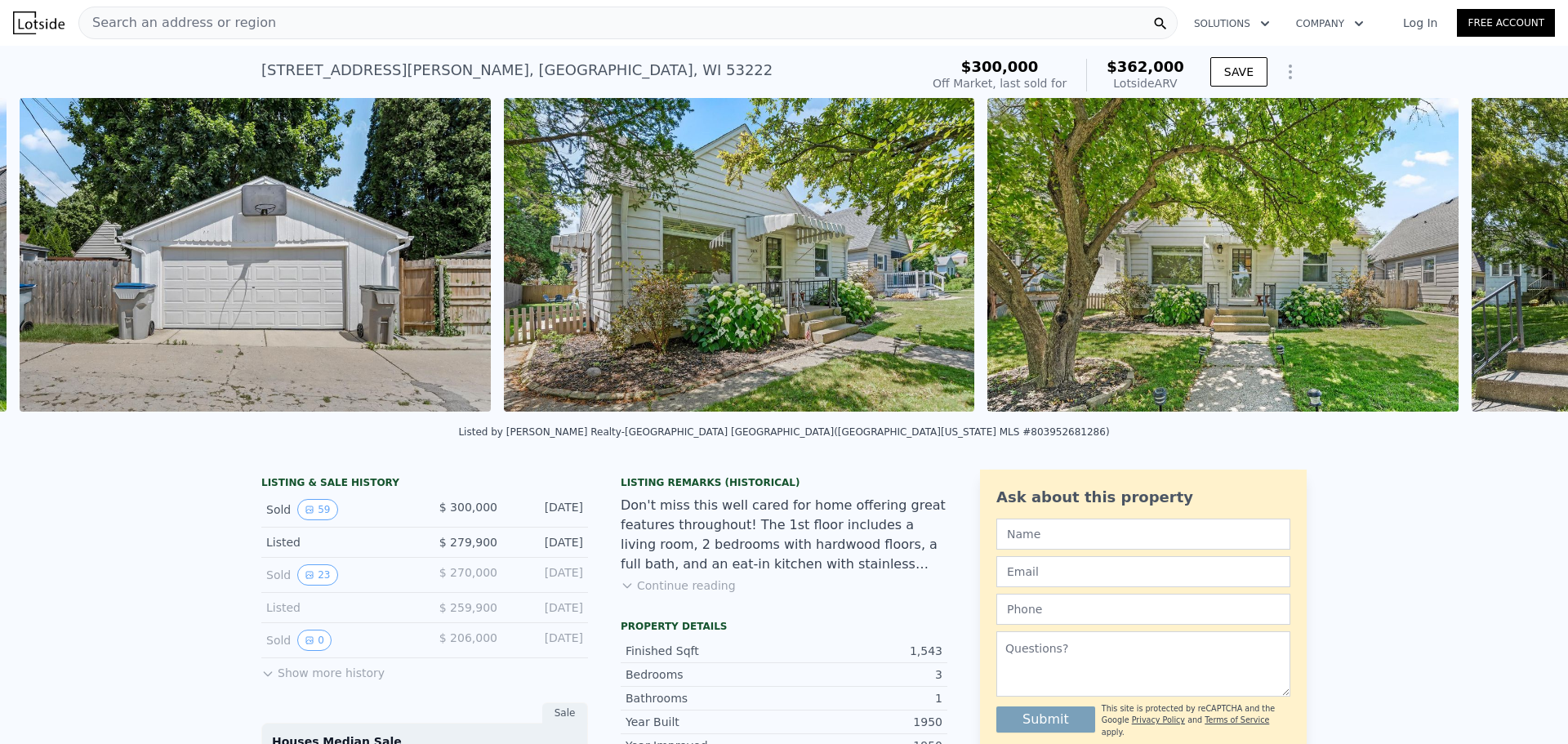
scroll to position [0, 23870]
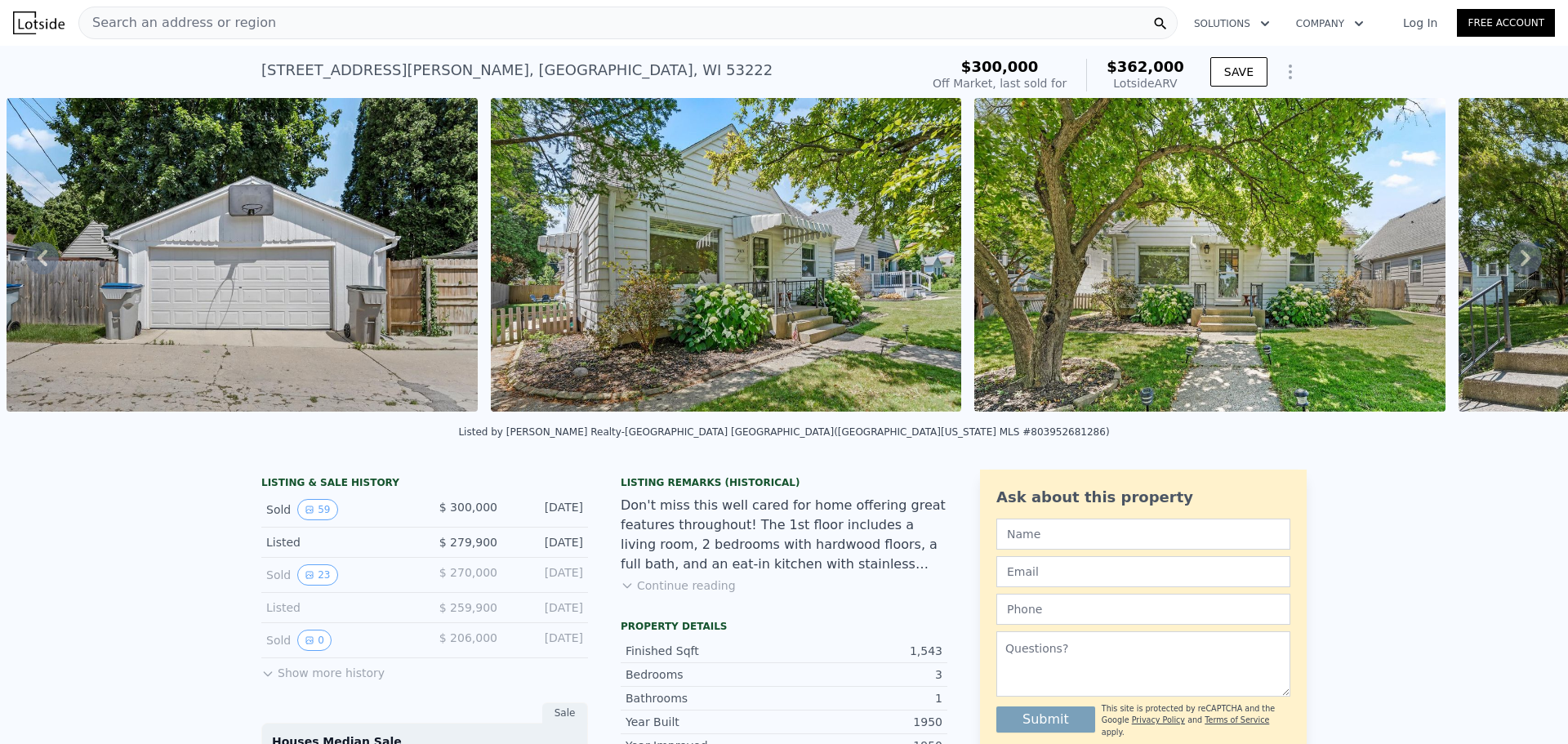
click at [1521, 260] on icon at bounding box center [1526, 257] width 9 height 16
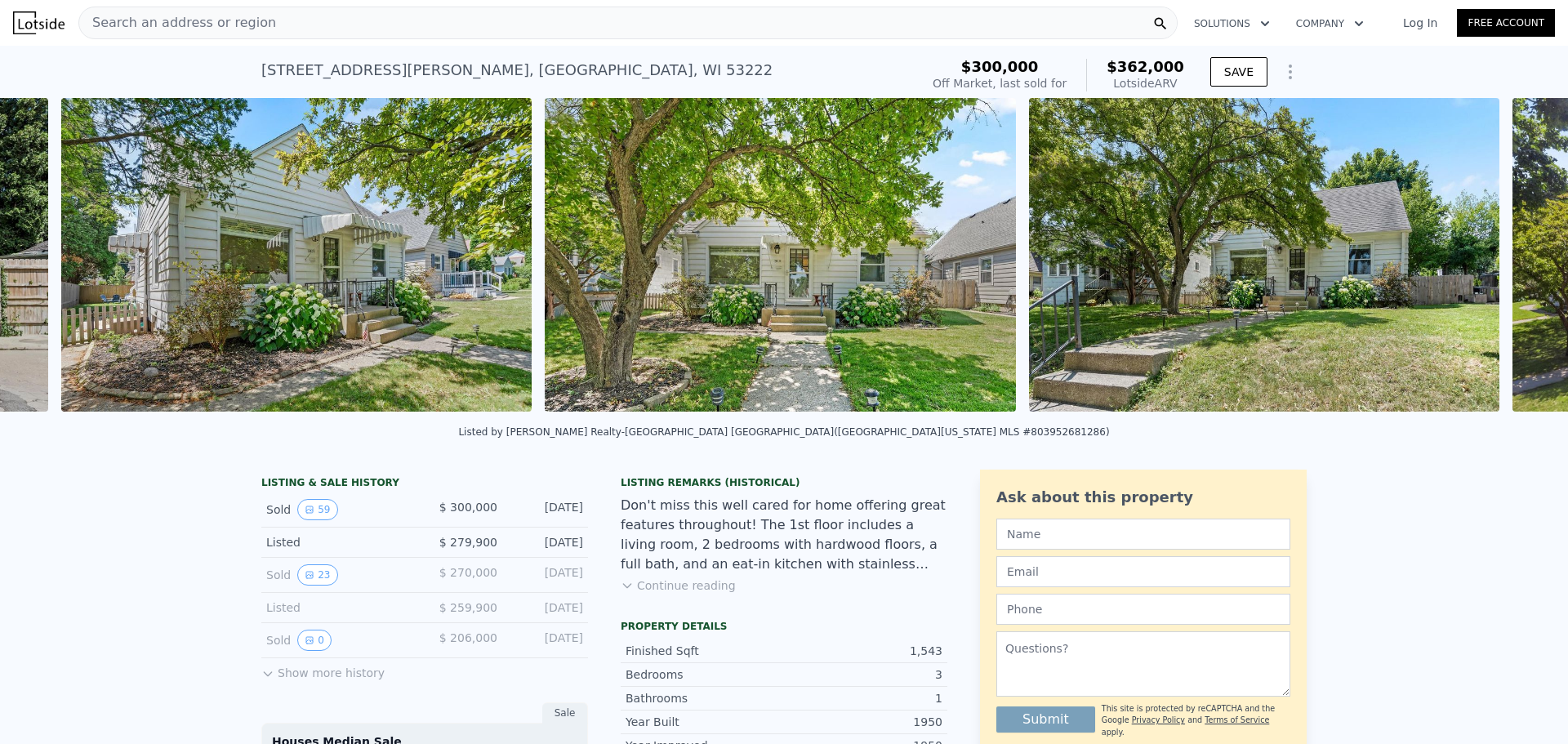
scroll to position [0, 24354]
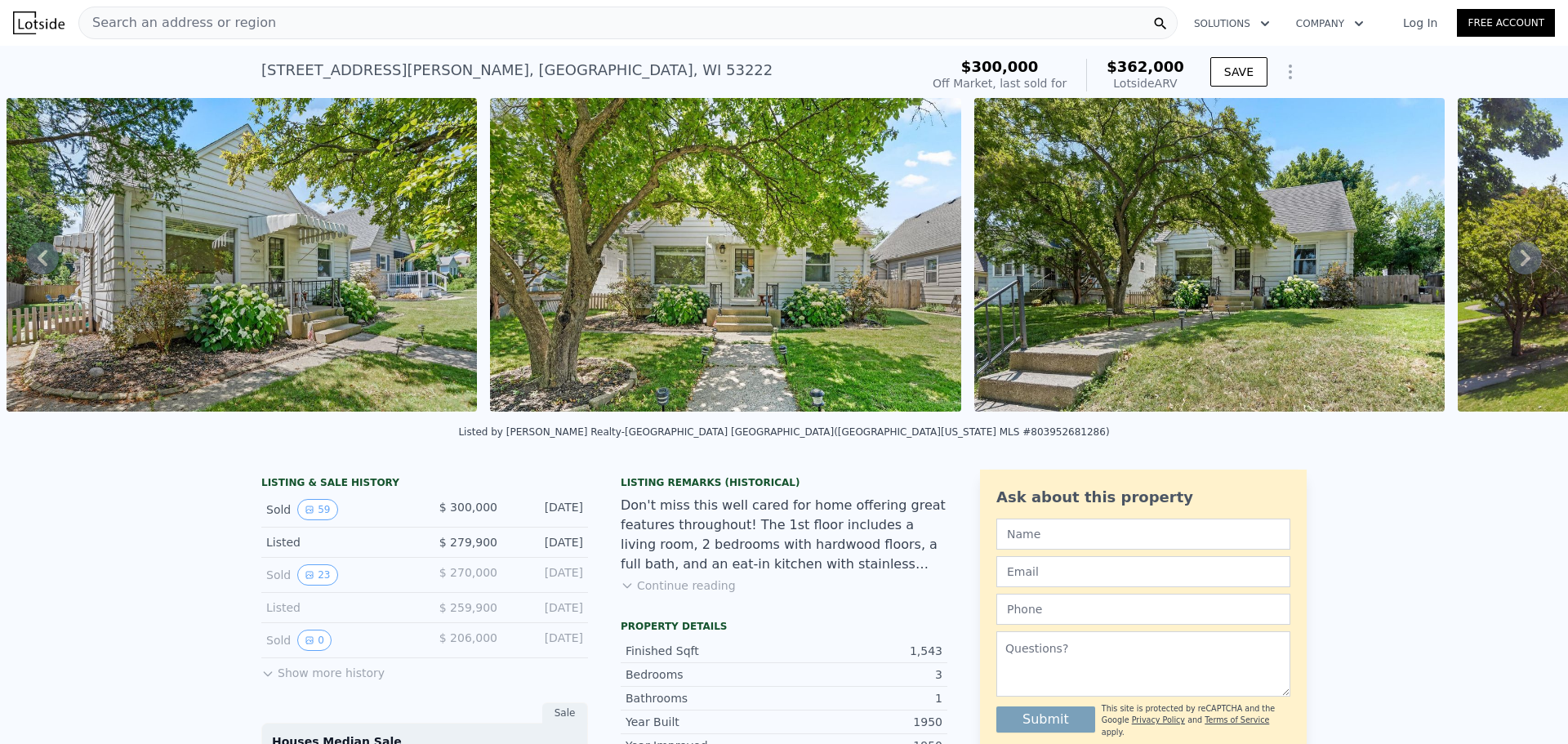
click at [1521, 260] on icon at bounding box center [1526, 257] width 9 height 16
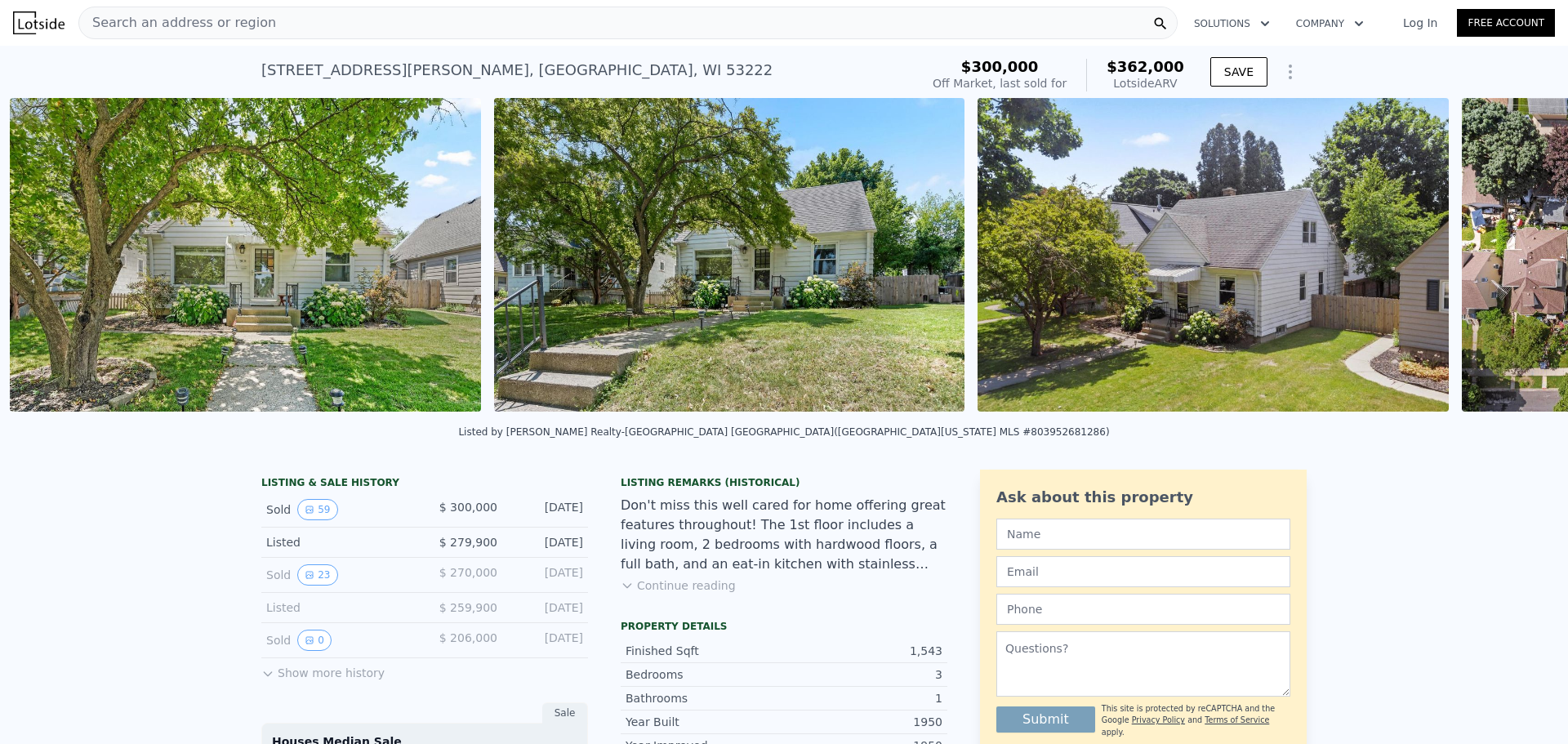
scroll to position [0, 24838]
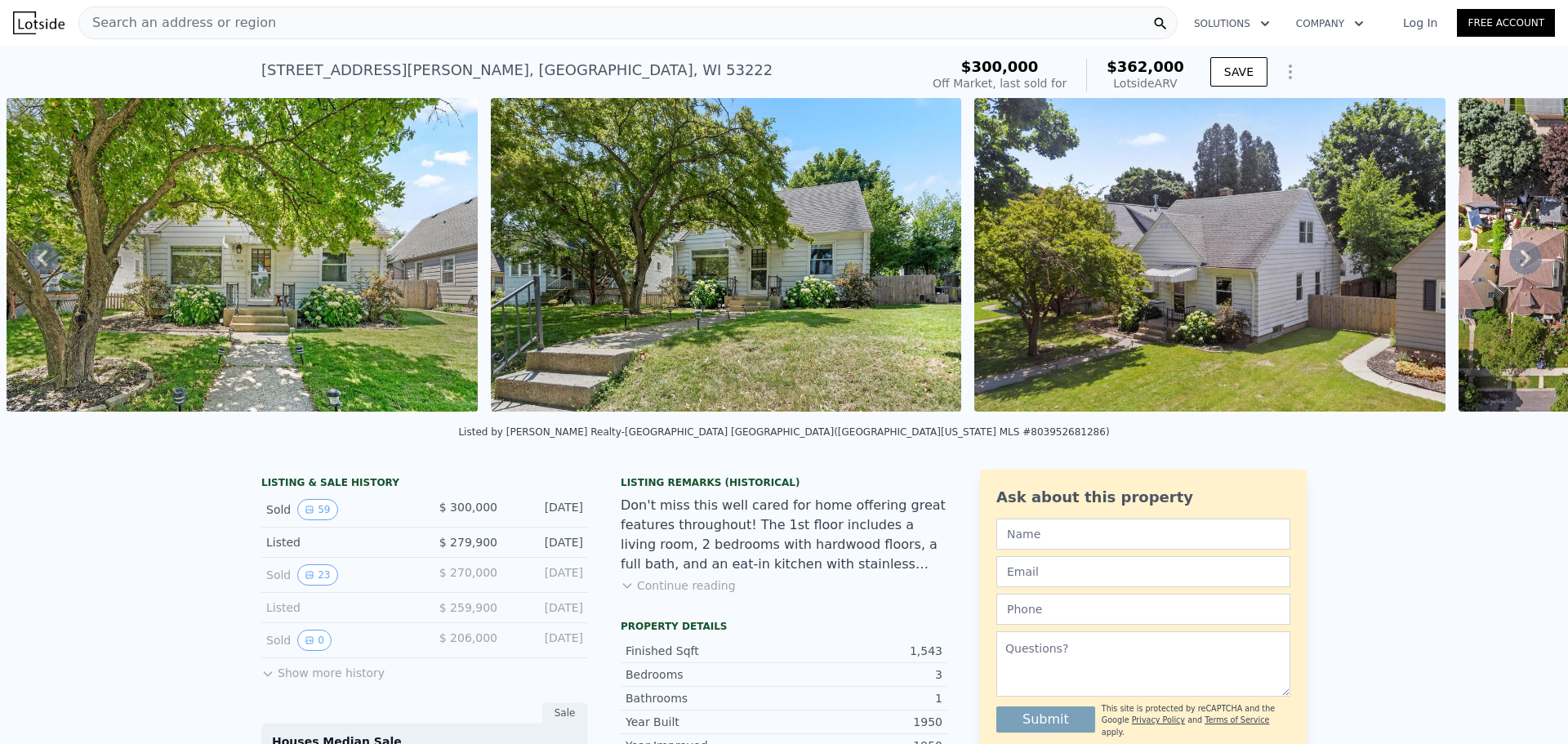
click at [1521, 260] on icon at bounding box center [1526, 257] width 9 height 16
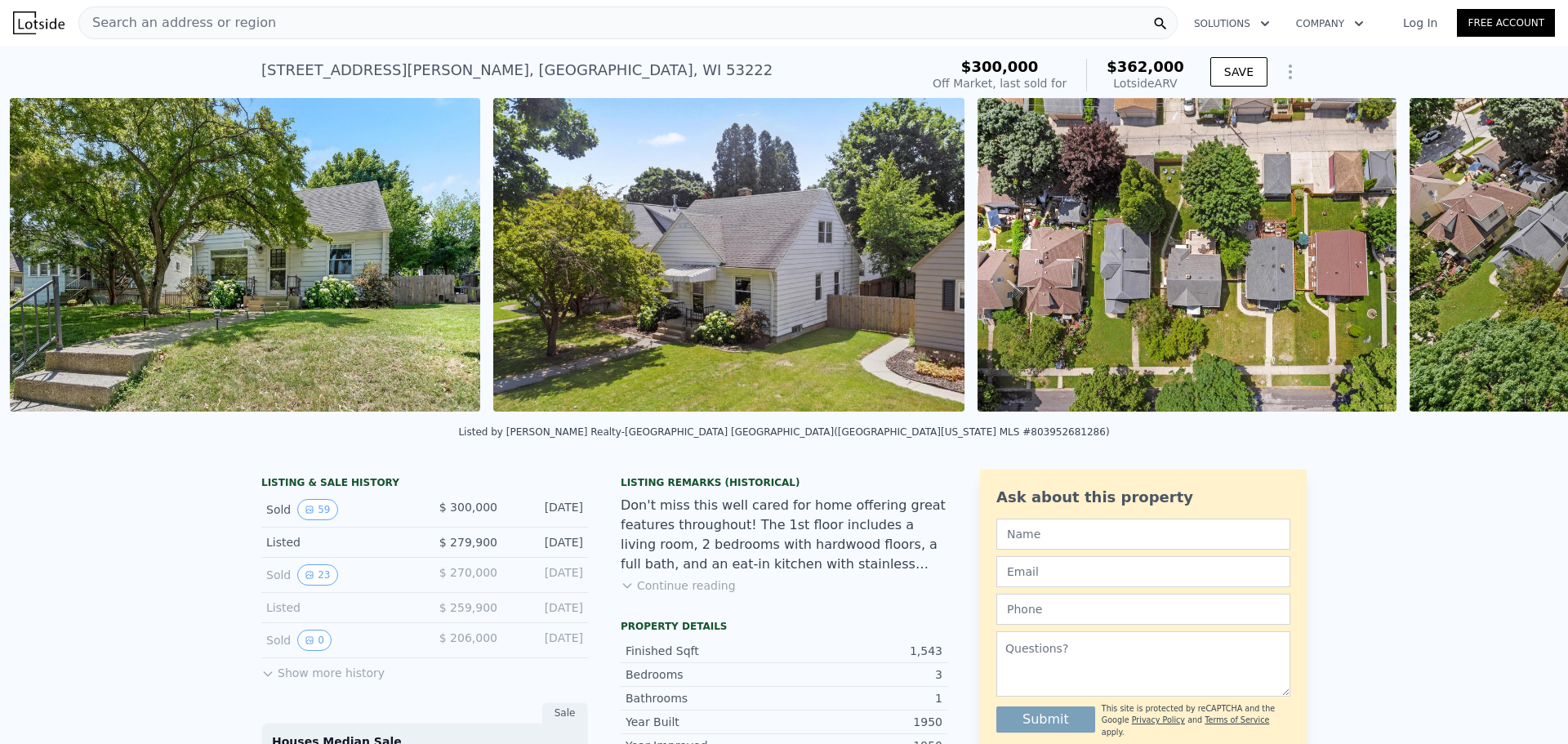
scroll to position [0, 25323]
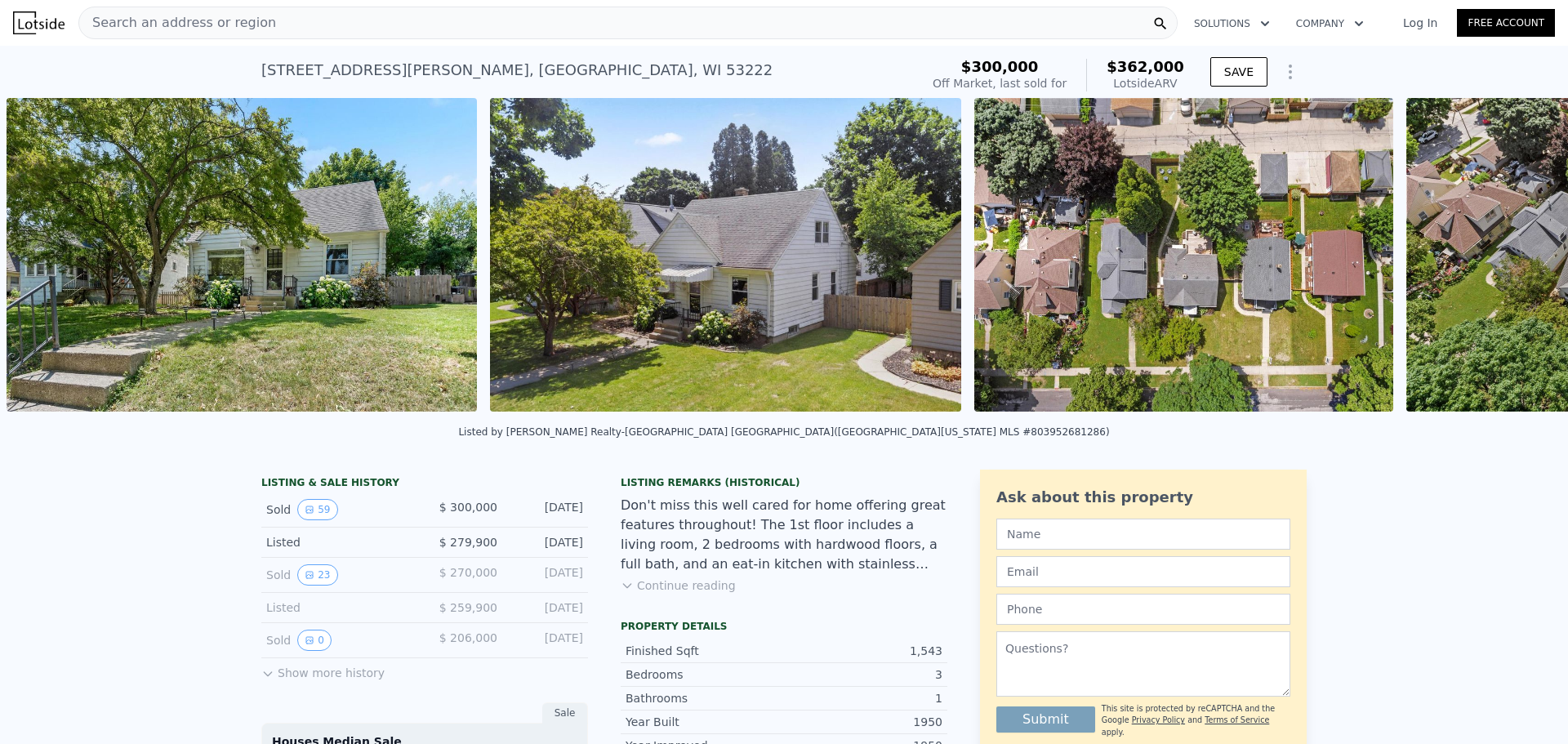
click at [1513, 260] on div "• + − • + − STREET VIEW Loading... SATELLITE VIEW" at bounding box center [784, 257] width 1568 height 319
click at [216, 13] on span "Search an address or region" at bounding box center [178, 23] width 197 height 20
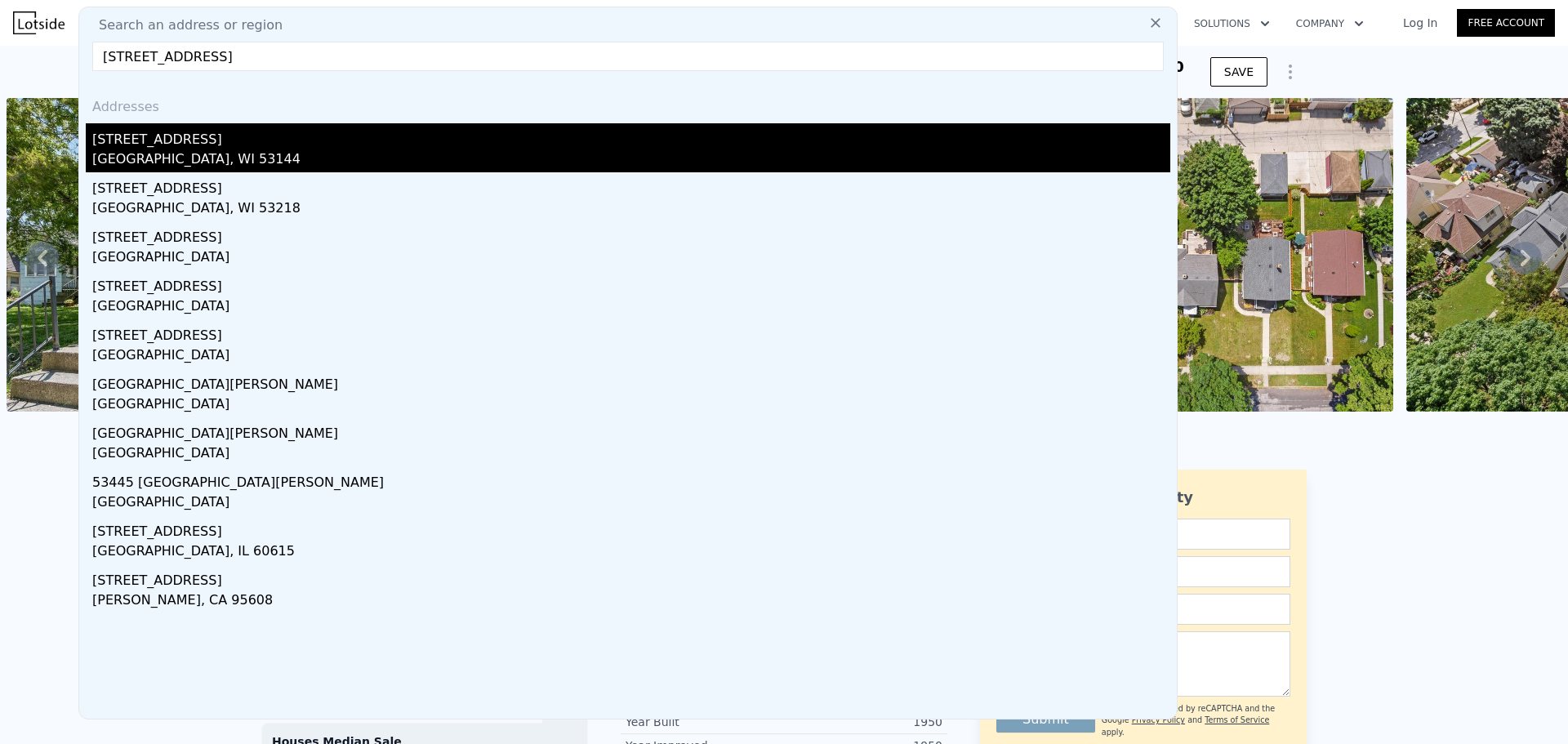
type input "[STREET_ADDRESS]"
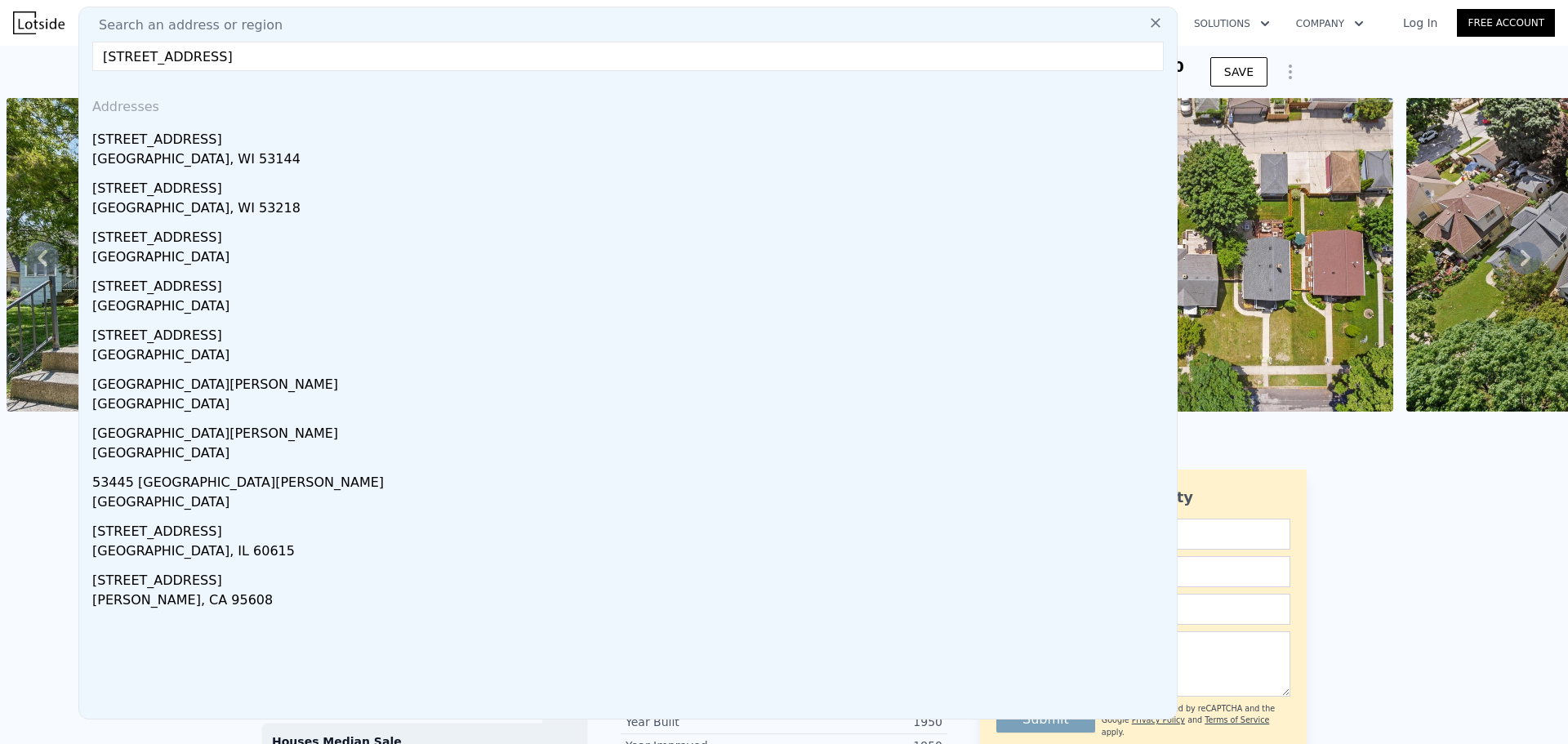
click at [229, 151] on div "[GEOGRAPHIC_DATA], WI 53144" at bounding box center [631, 161] width 1079 height 23
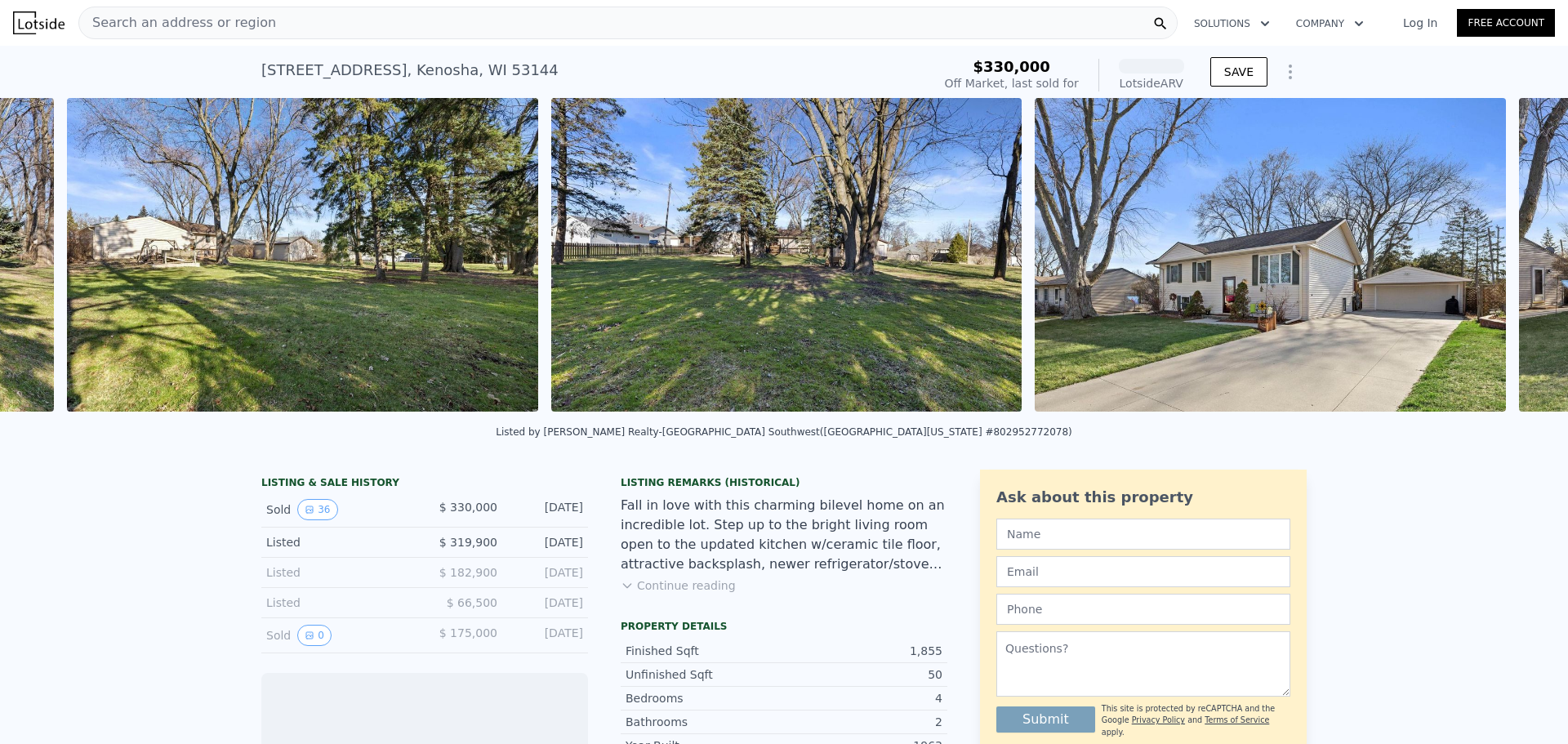
scroll to position [0, 12818]
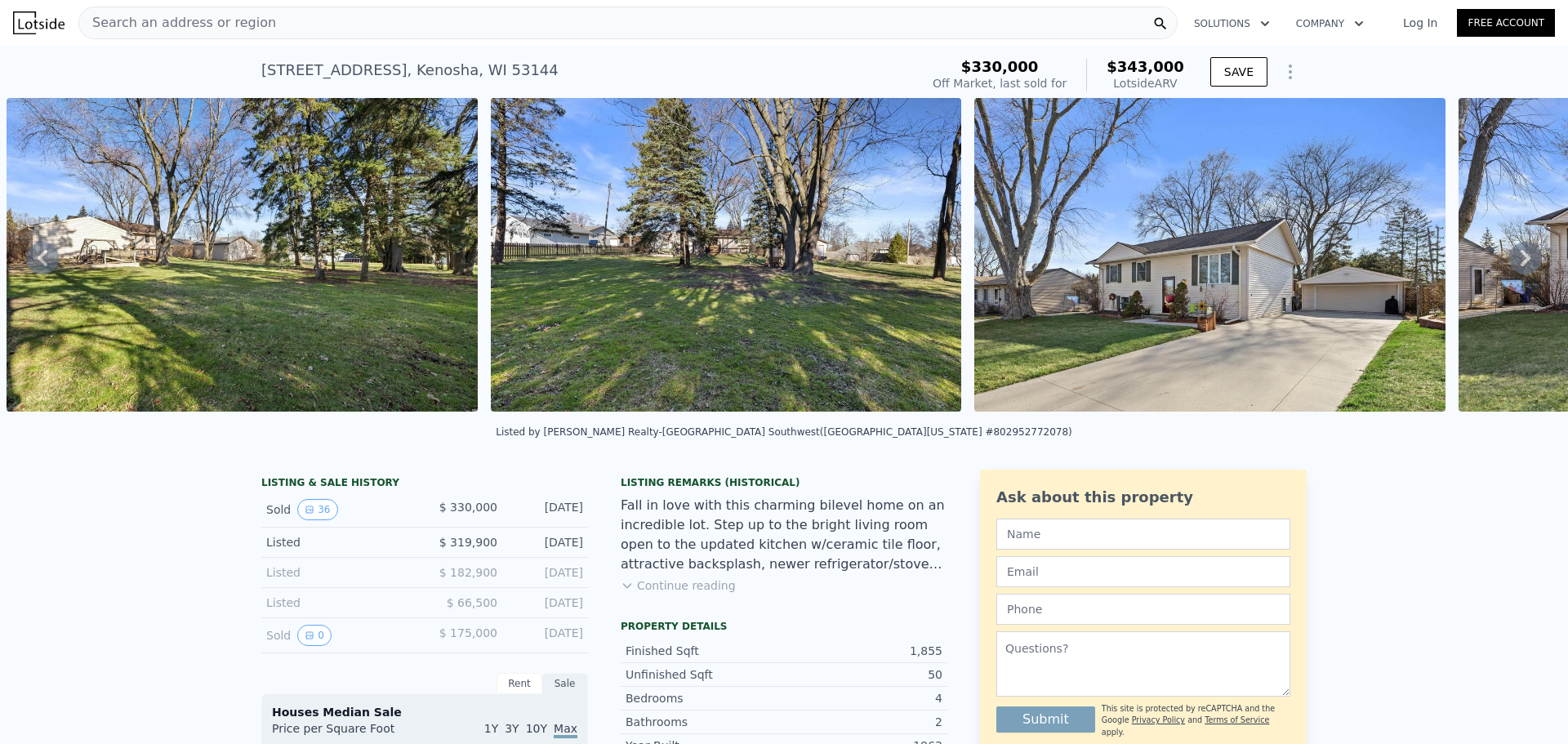
click at [1525, 259] on icon at bounding box center [1526, 257] width 33 height 33
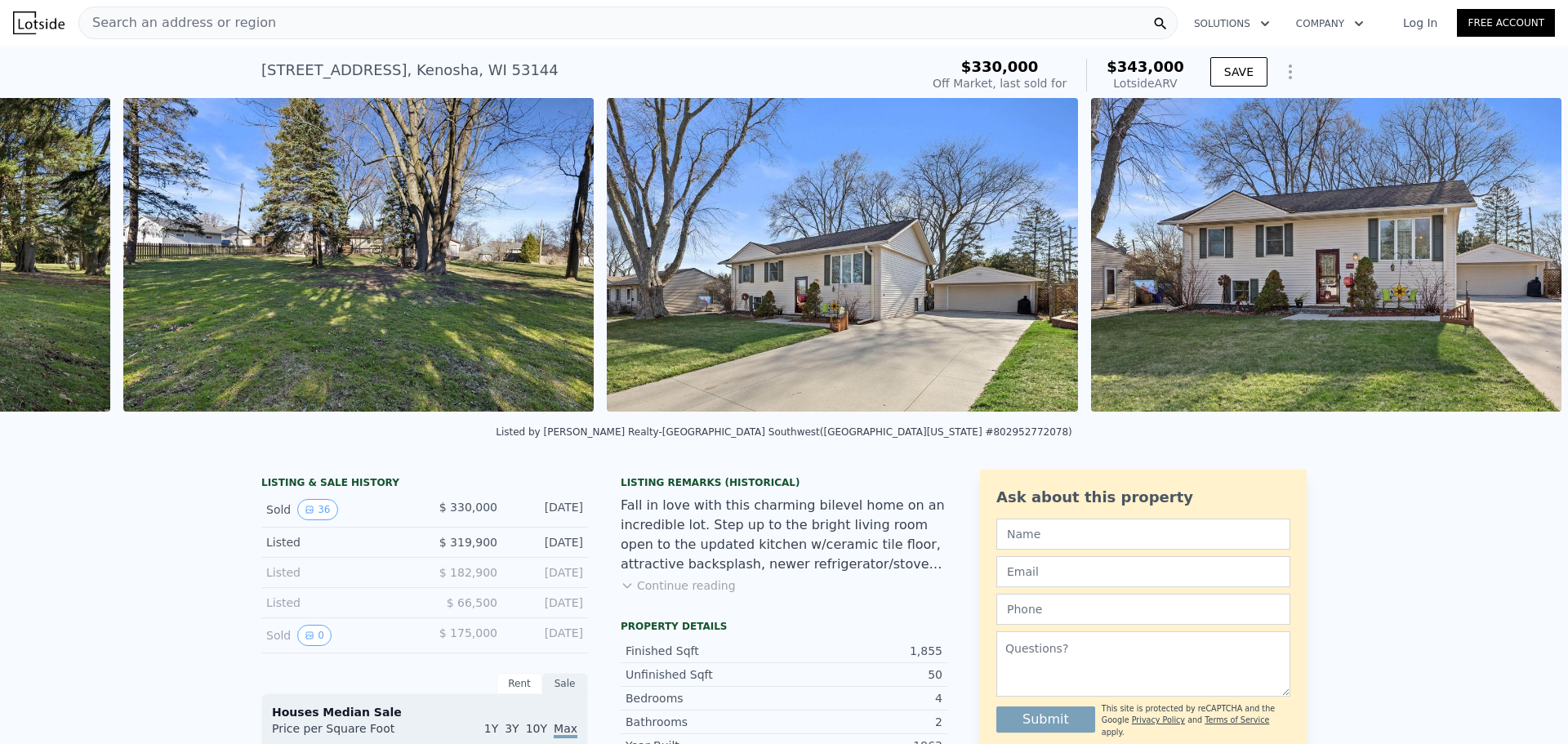
scroll to position [0, 13198]
click at [1523, 260] on img at bounding box center [1327, 255] width 472 height 314
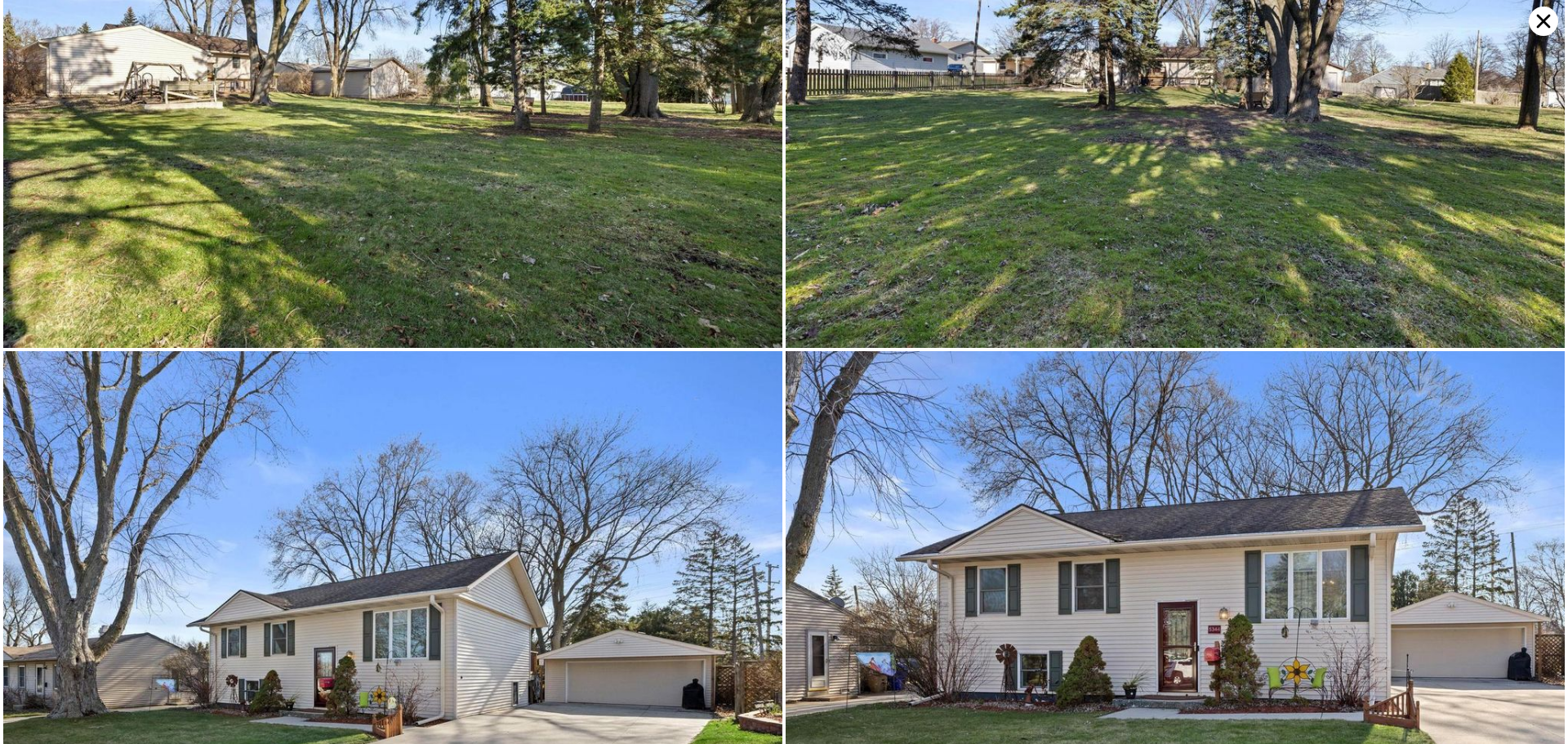
scroll to position [8290, 0]
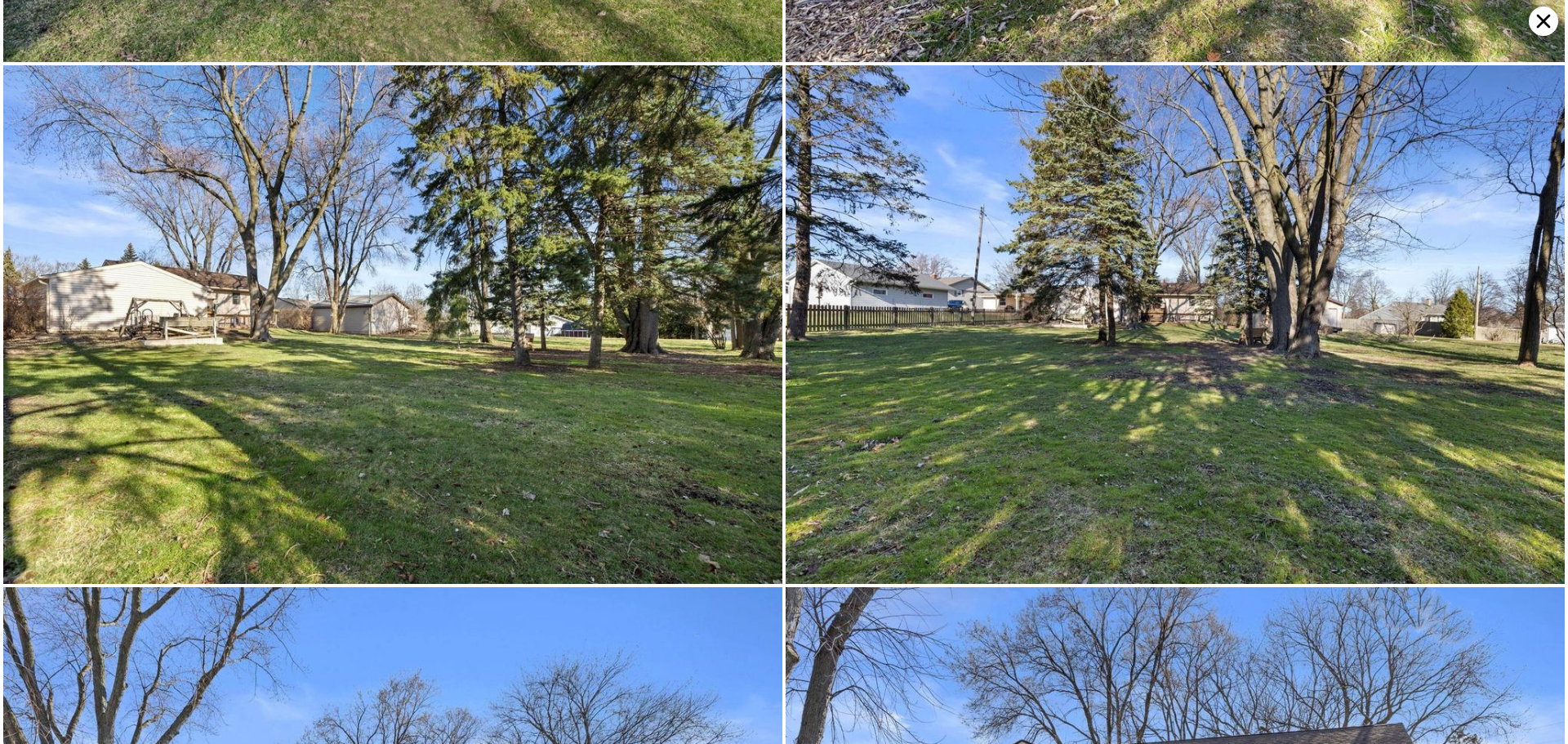
click at [1540, 13] on icon at bounding box center [1544, 21] width 29 height 29
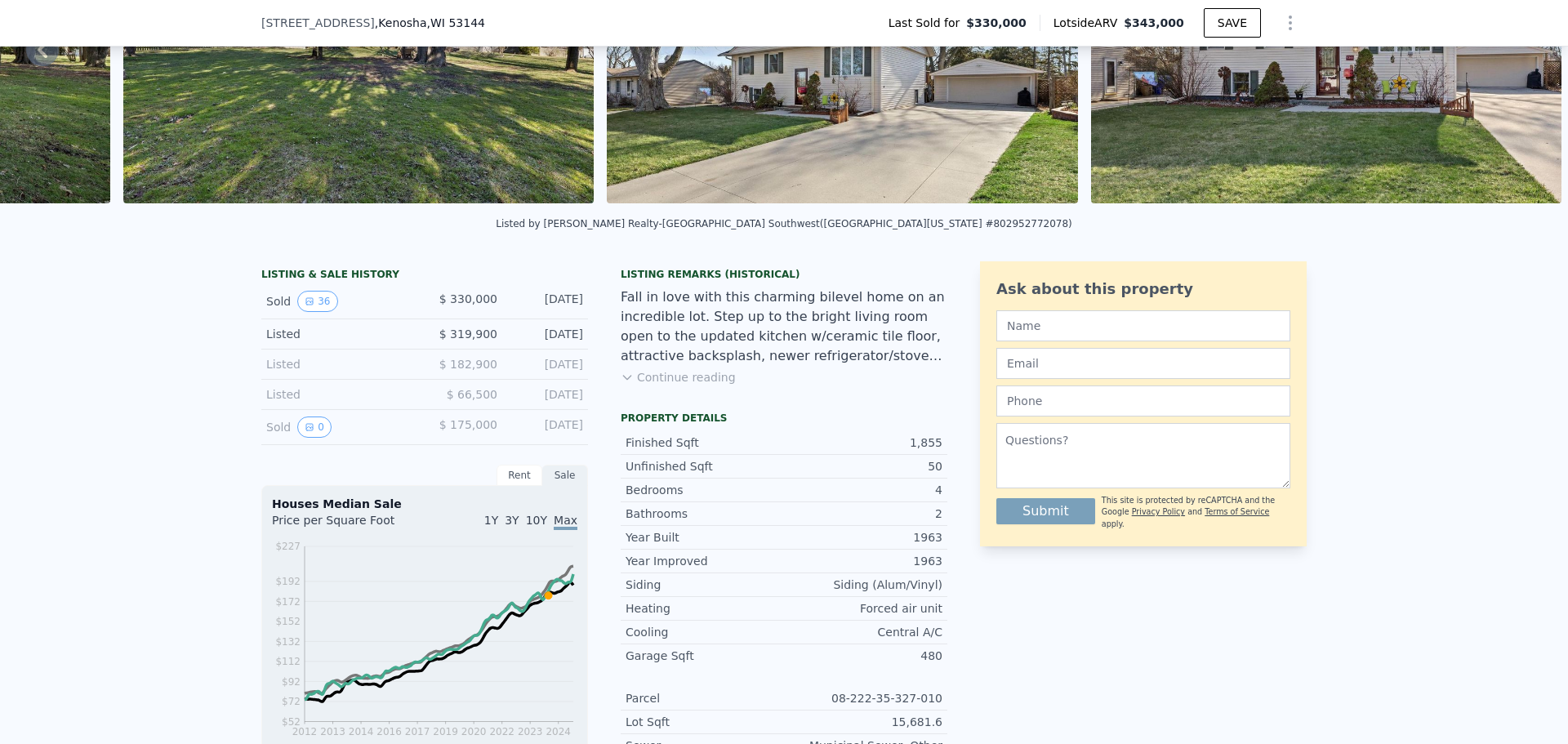
scroll to position [240, 0]
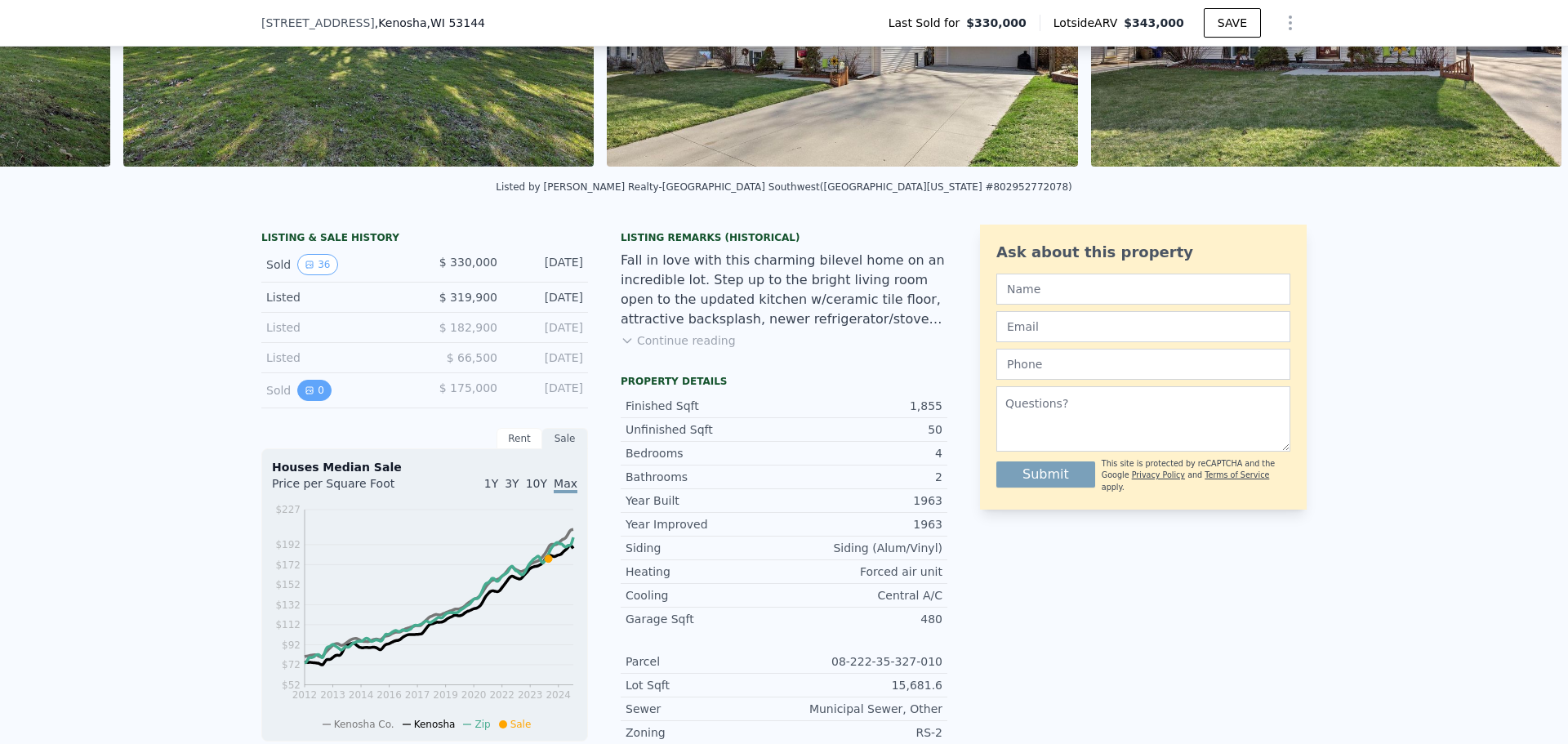
click at [304, 395] on icon "View historical data" at bounding box center [309, 390] width 9 height 9
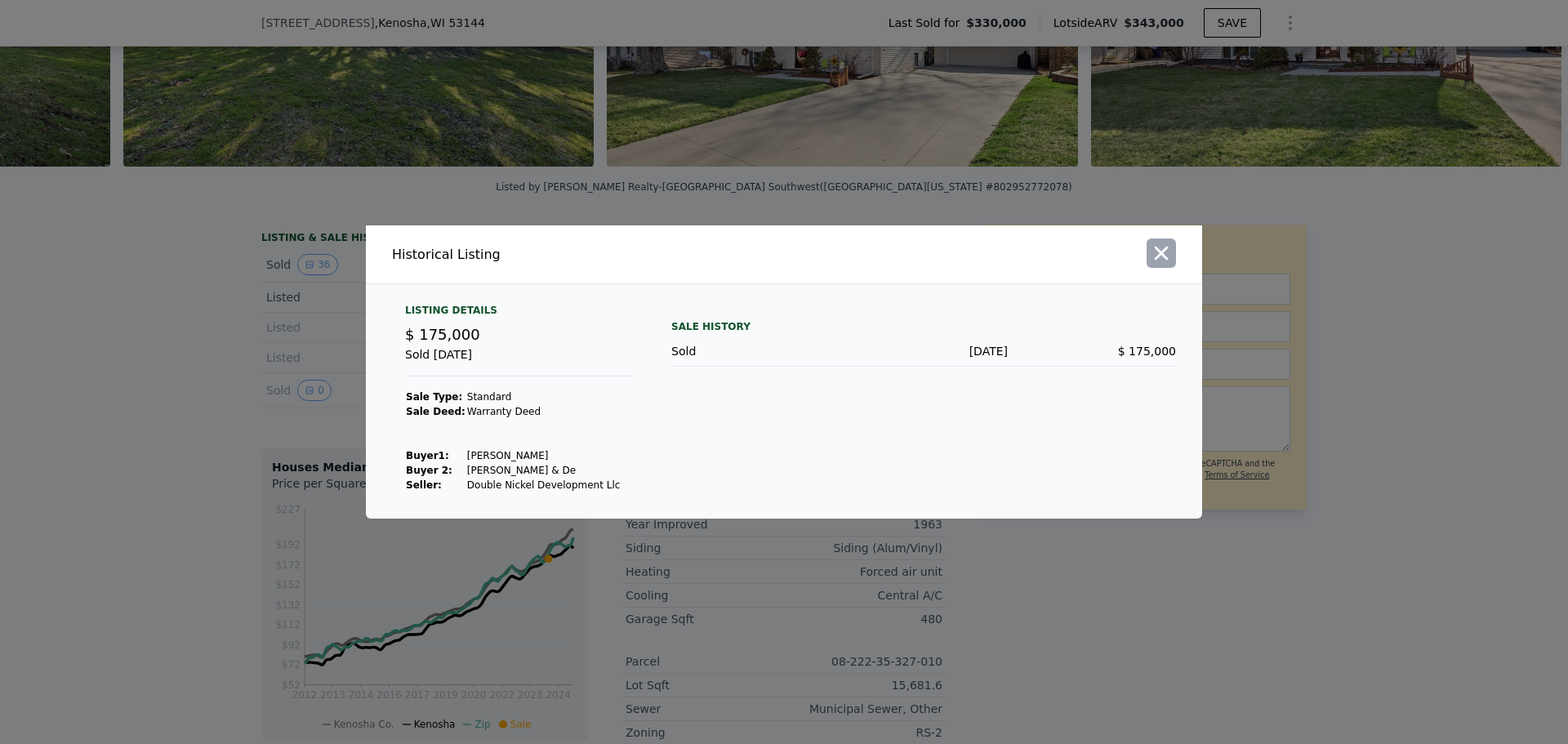
click at [1166, 256] on icon "button" at bounding box center [1161, 254] width 14 height 14
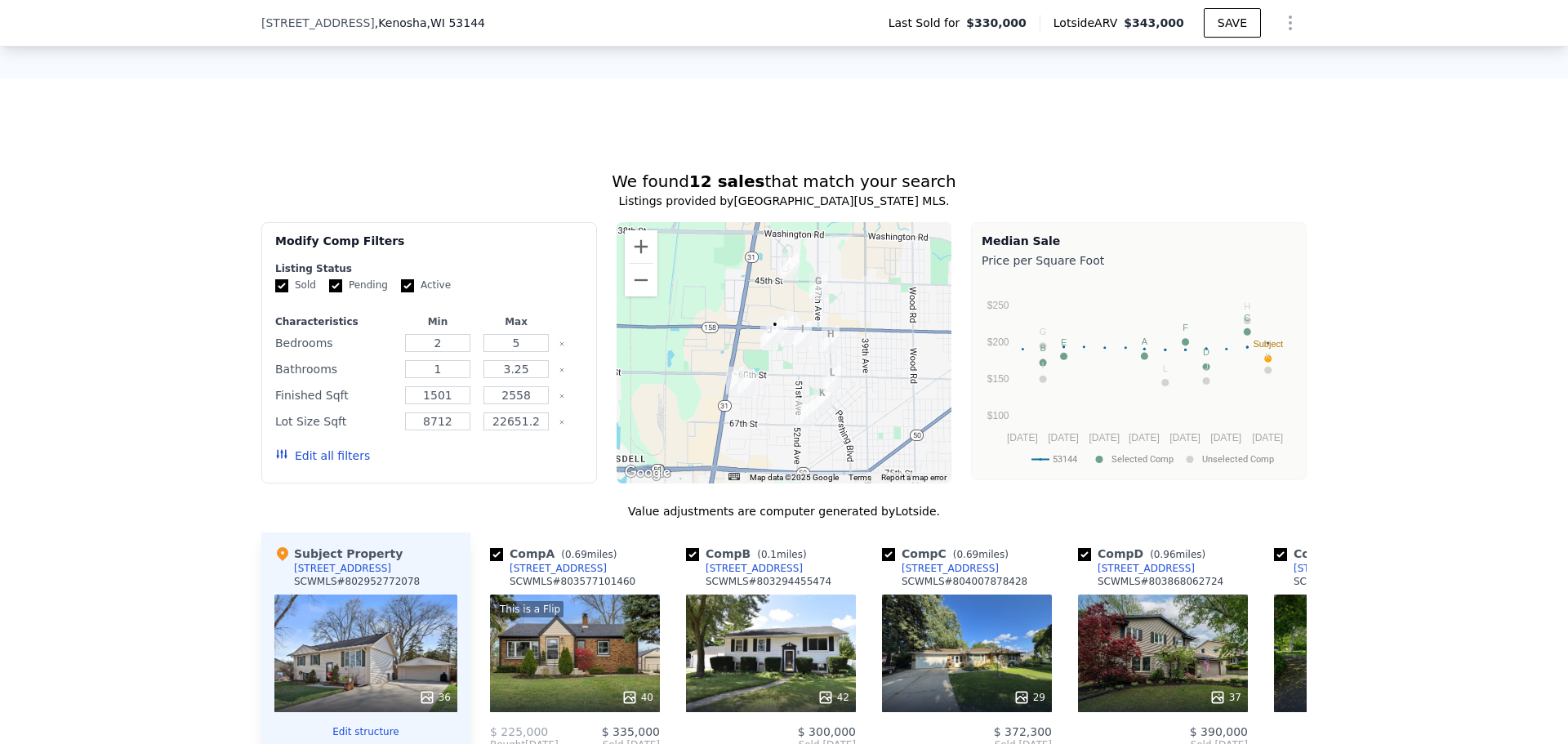
scroll to position [1219, 0]
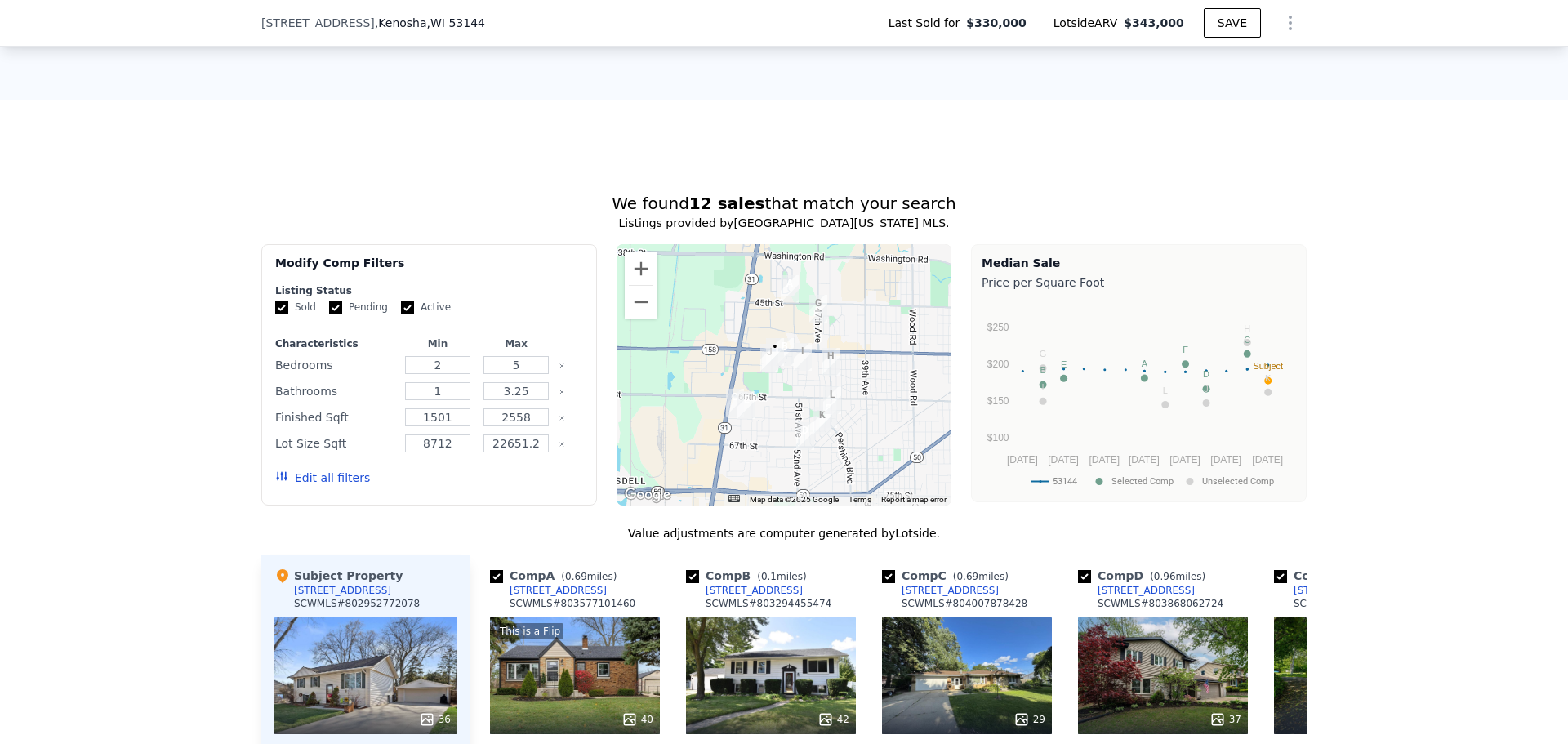
click at [778, 360] on img "5404 53rd Ct" at bounding box center [784, 352] width 18 height 28
click at [815, 429] on img "6502 46 AVENUE" at bounding box center [822, 421] width 18 height 28
click at [797, 447] on img "4911 67th St" at bounding box center [805, 437] width 18 height 28
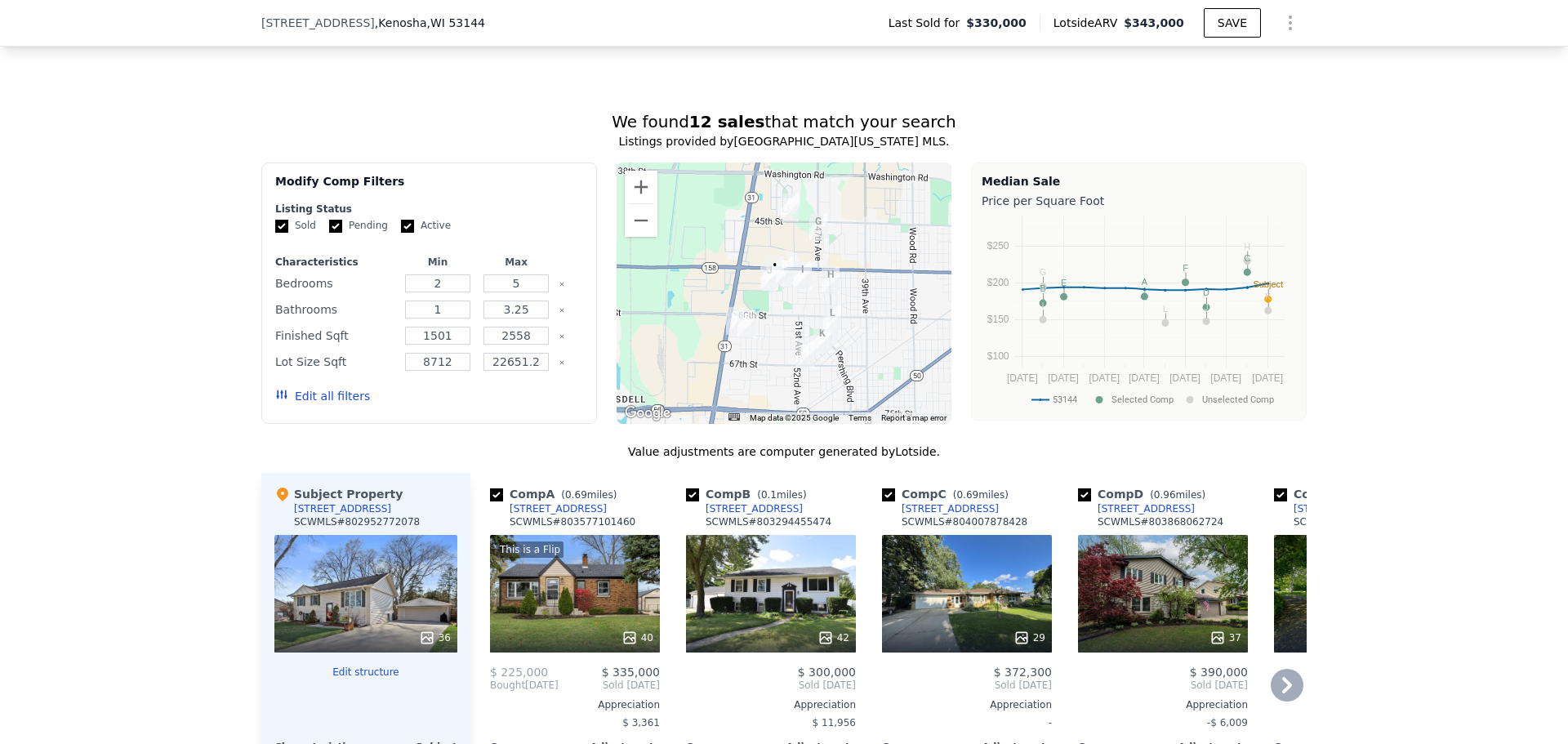
click at [793, 604] on div "42" at bounding box center [770, 593] width 170 height 117
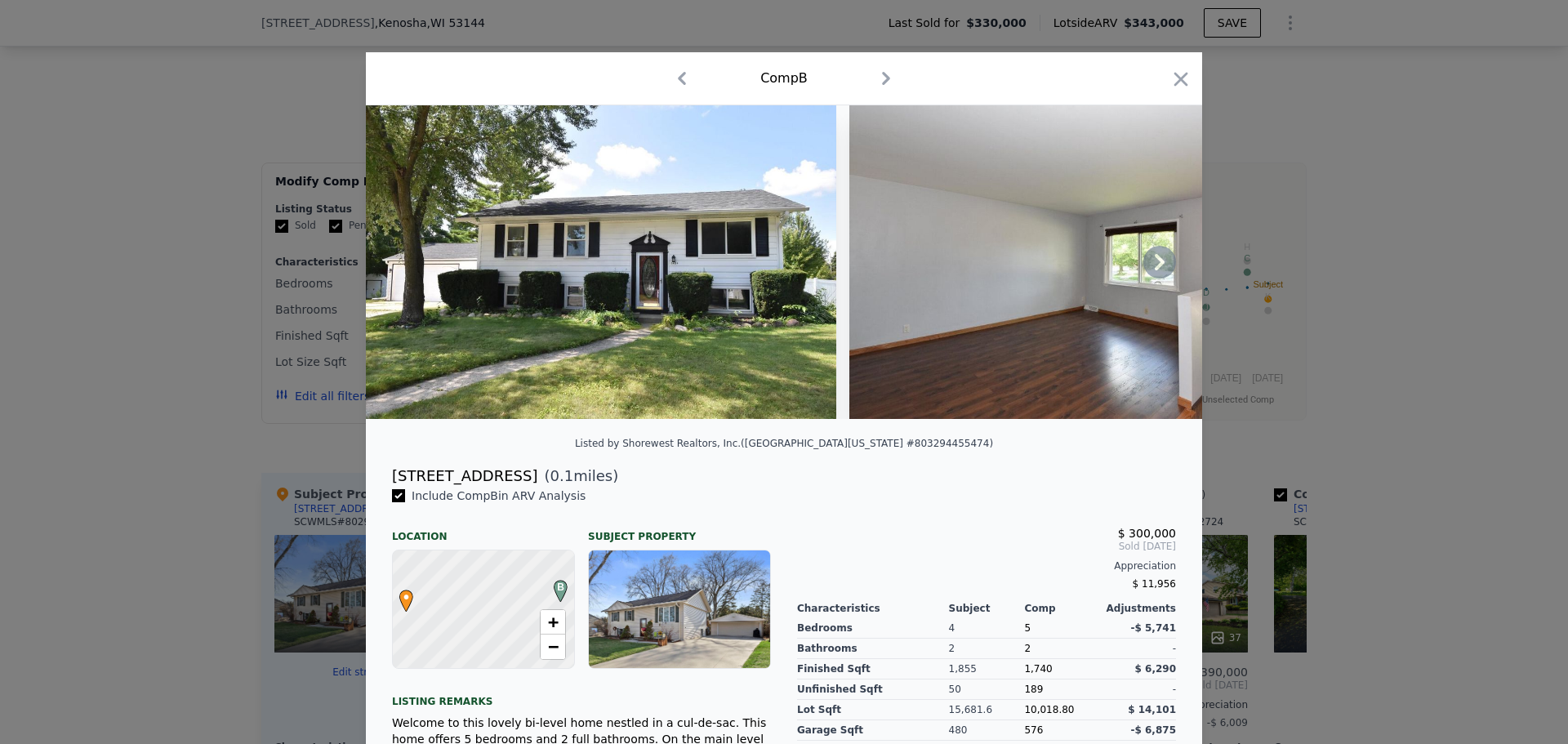
click at [1058, 311] on img at bounding box center [1104, 262] width 510 height 314
click at [1145, 264] on icon at bounding box center [1159, 262] width 33 height 33
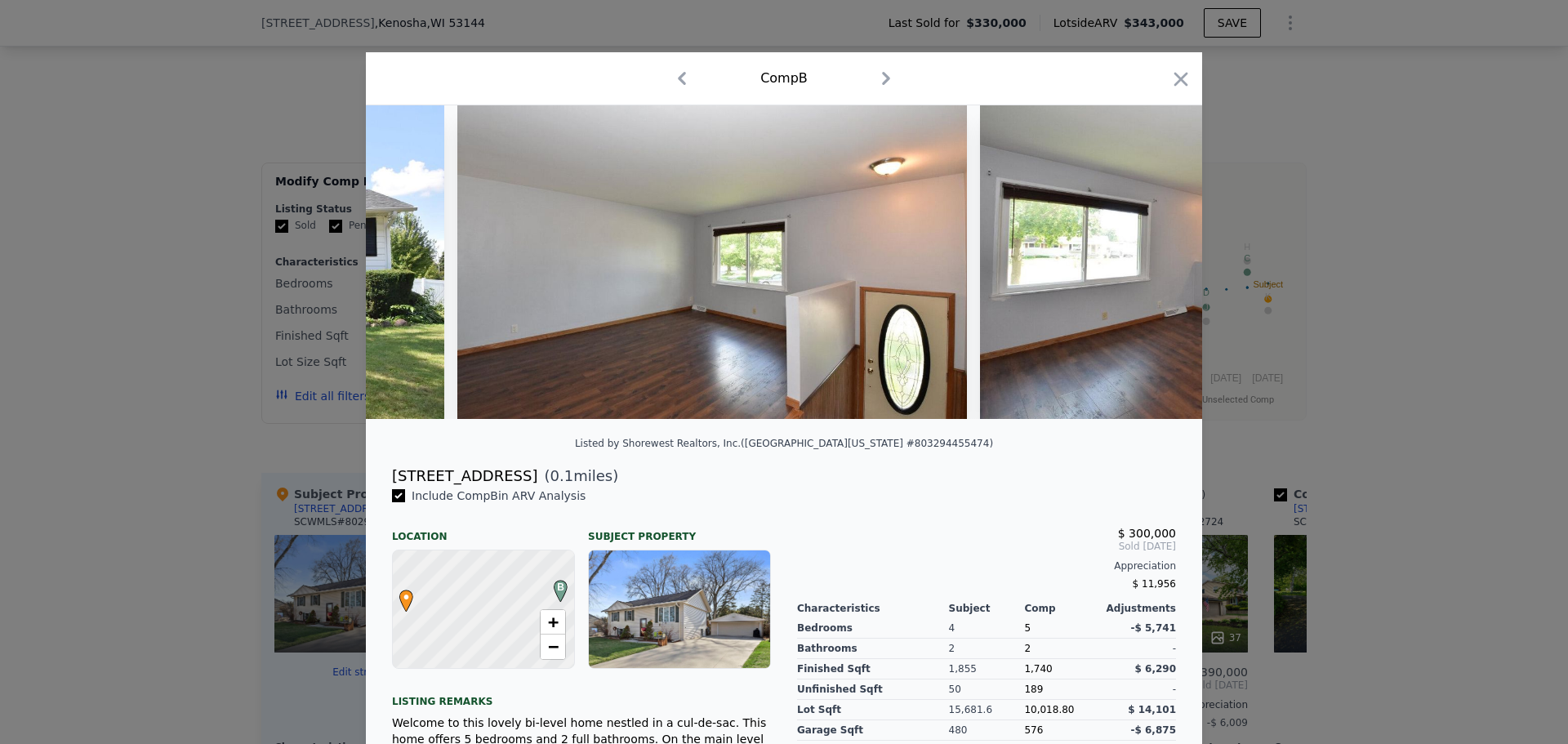
click at [1145, 264] on img at bounding box center [1241, 262] width 522 height 314
click at [1145, 264] on icon at bounding box center [1159, 262] width 33 height 33
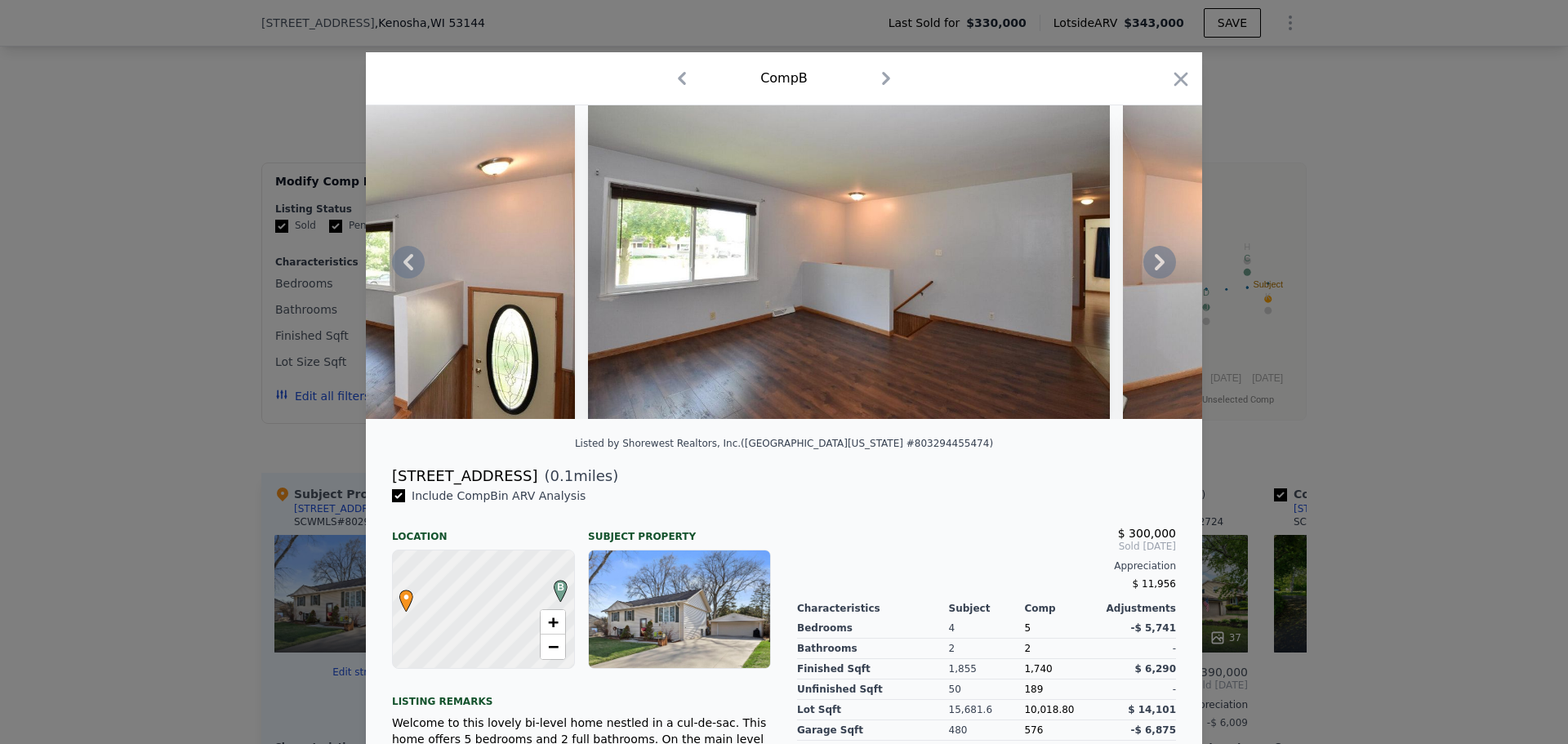
click at [1145, 264] on icon at bounding box center [1159, 262] width 33 height 33
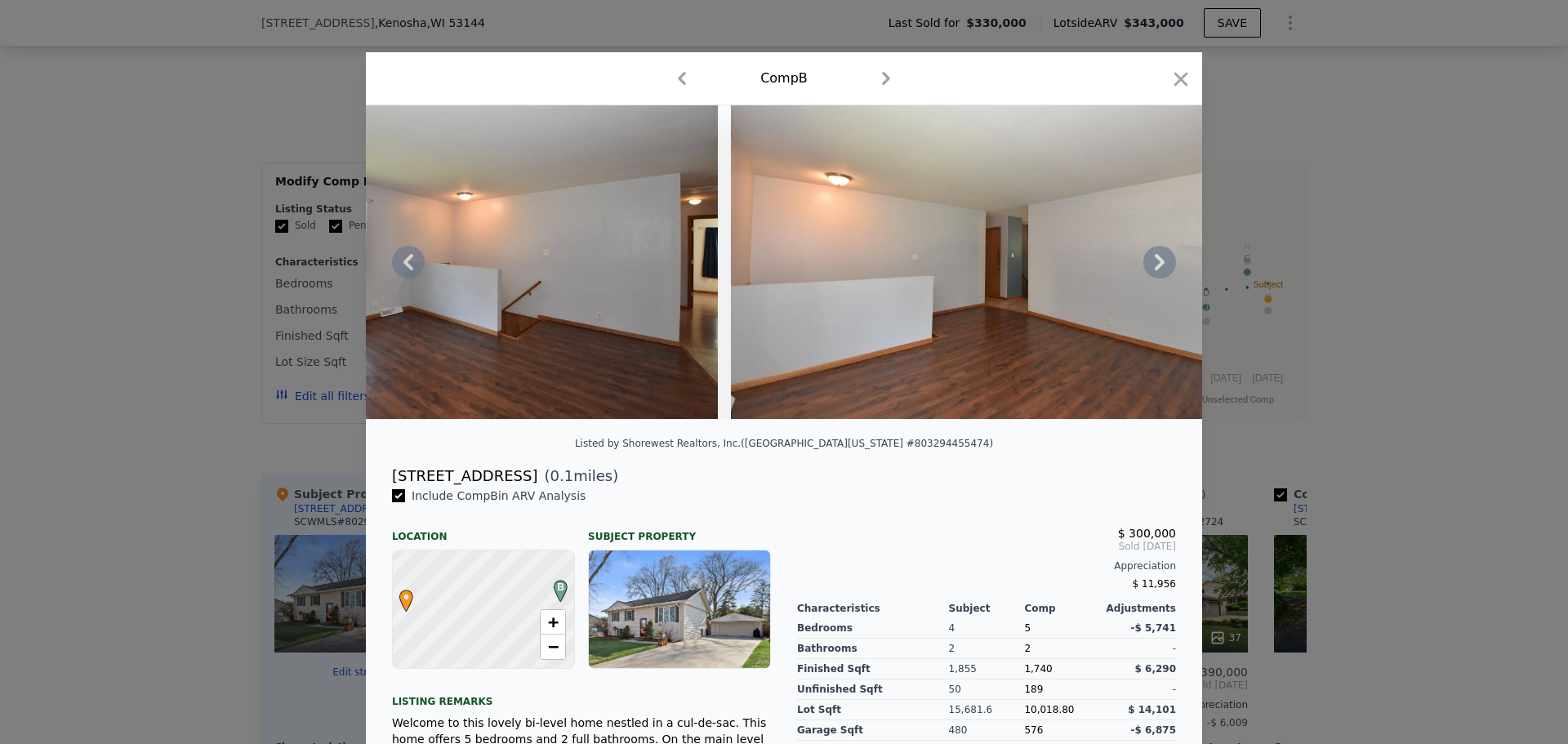
click at [1145, 264] on icon at bounding box center [1159, 262] width 33 height 33
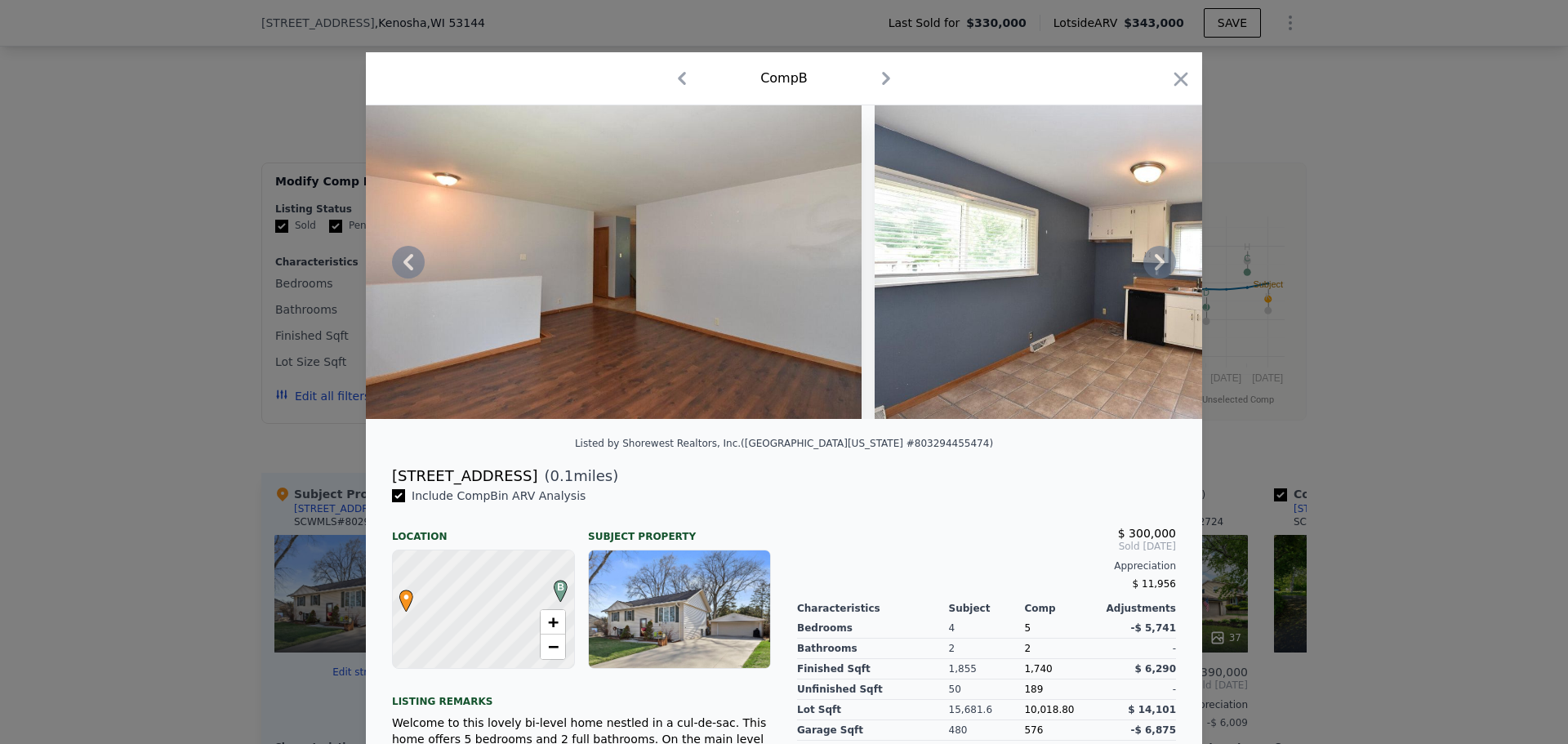
click at [1145, 264] on icon at bounding box center [1159, 262] width 33 height 33
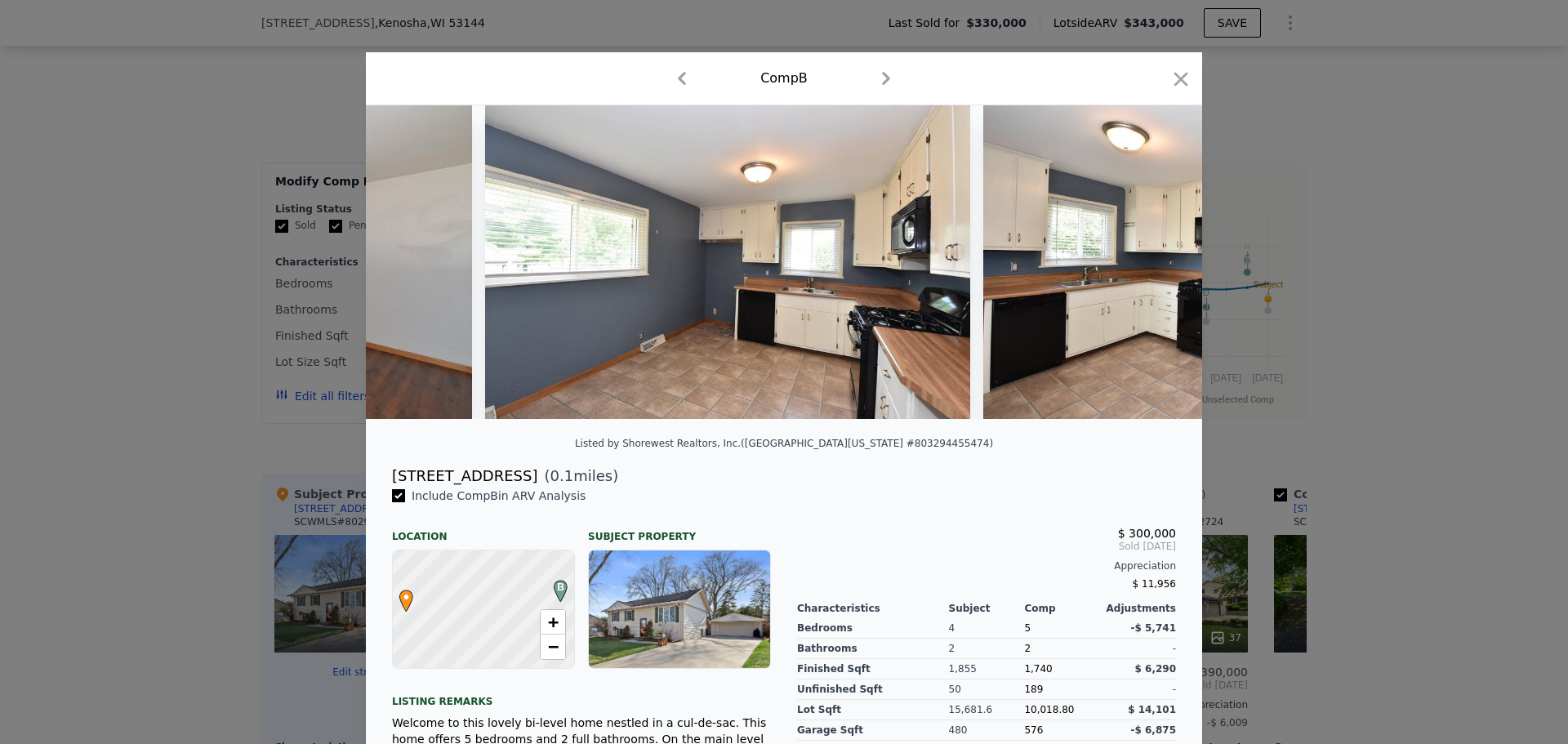
scroll to position [0, 1961]
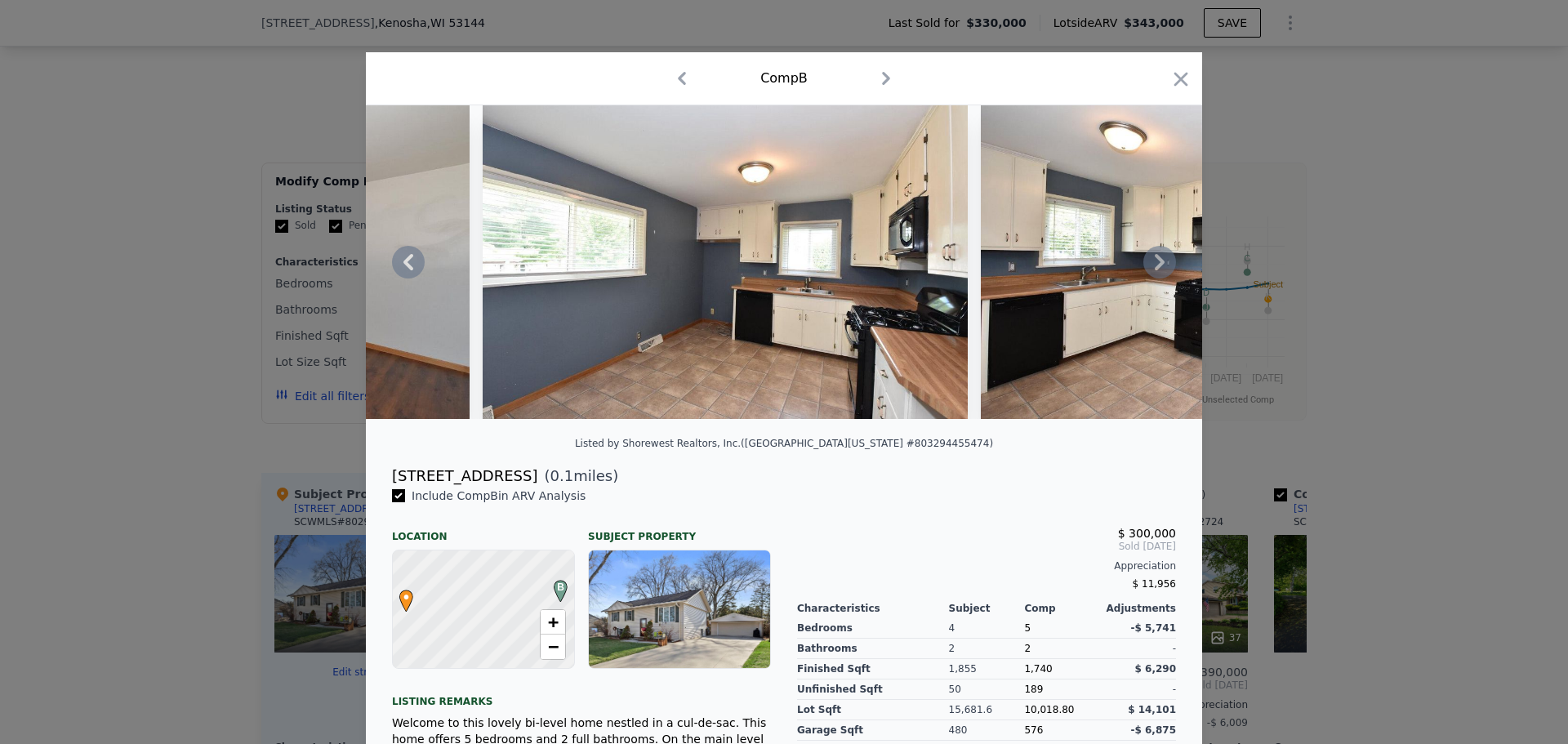
click at [1145, 264] on icon at bounding box center [1159, 262] width 33 height 33
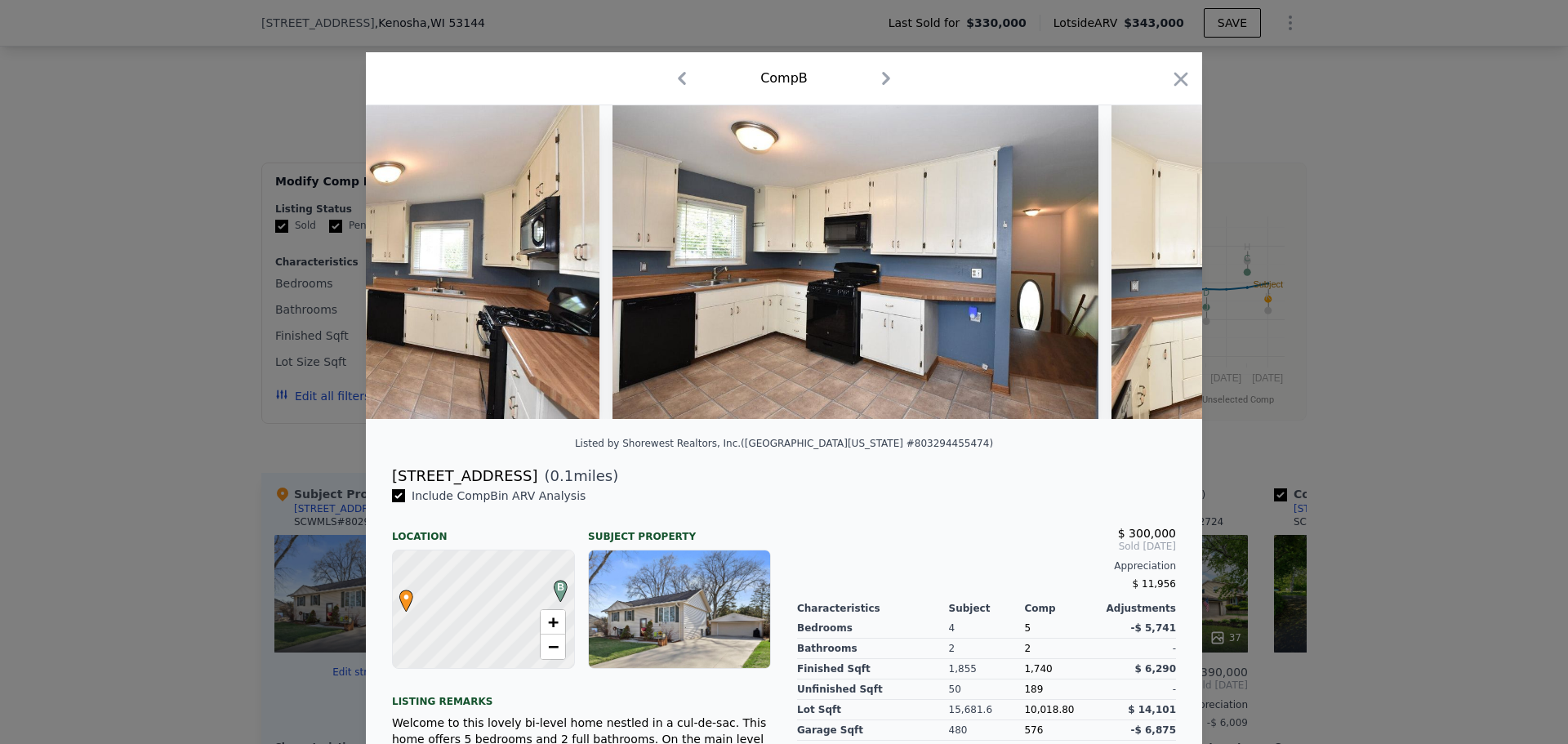
scroll to position [0, 2352]
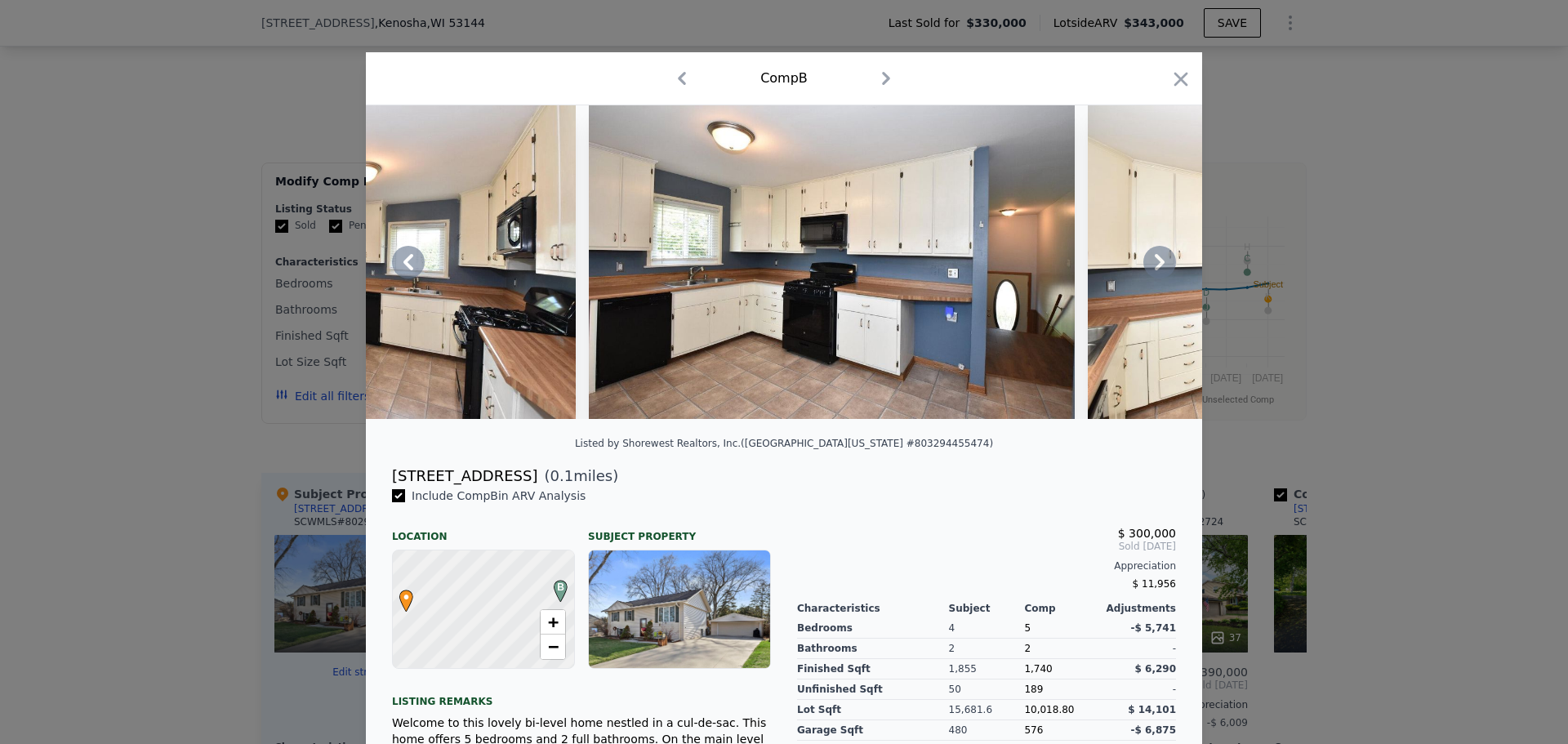
click at [1145, 264] on icon at bounding box center [1159, 262] width 33 height 33
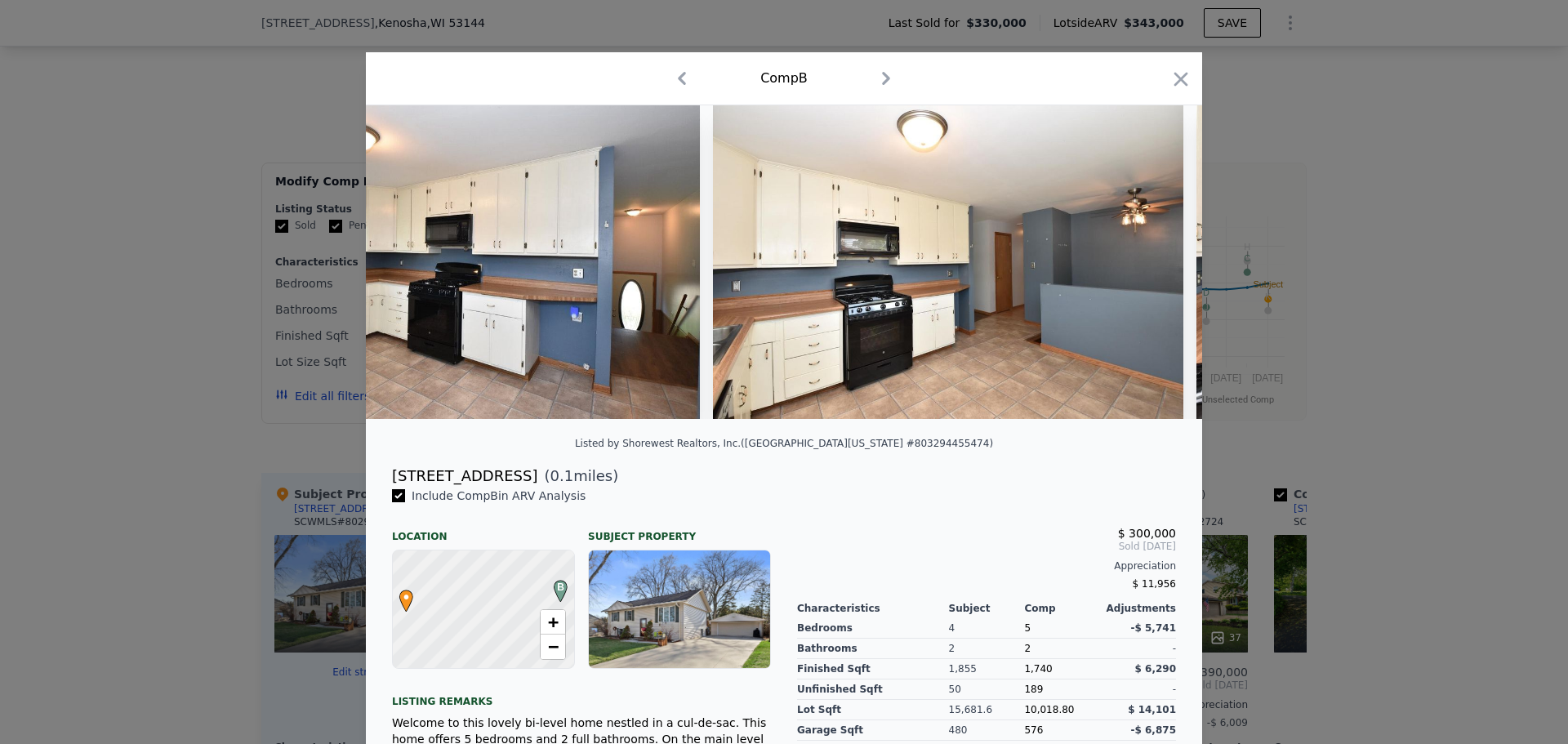
scroll to position [0, 2744]
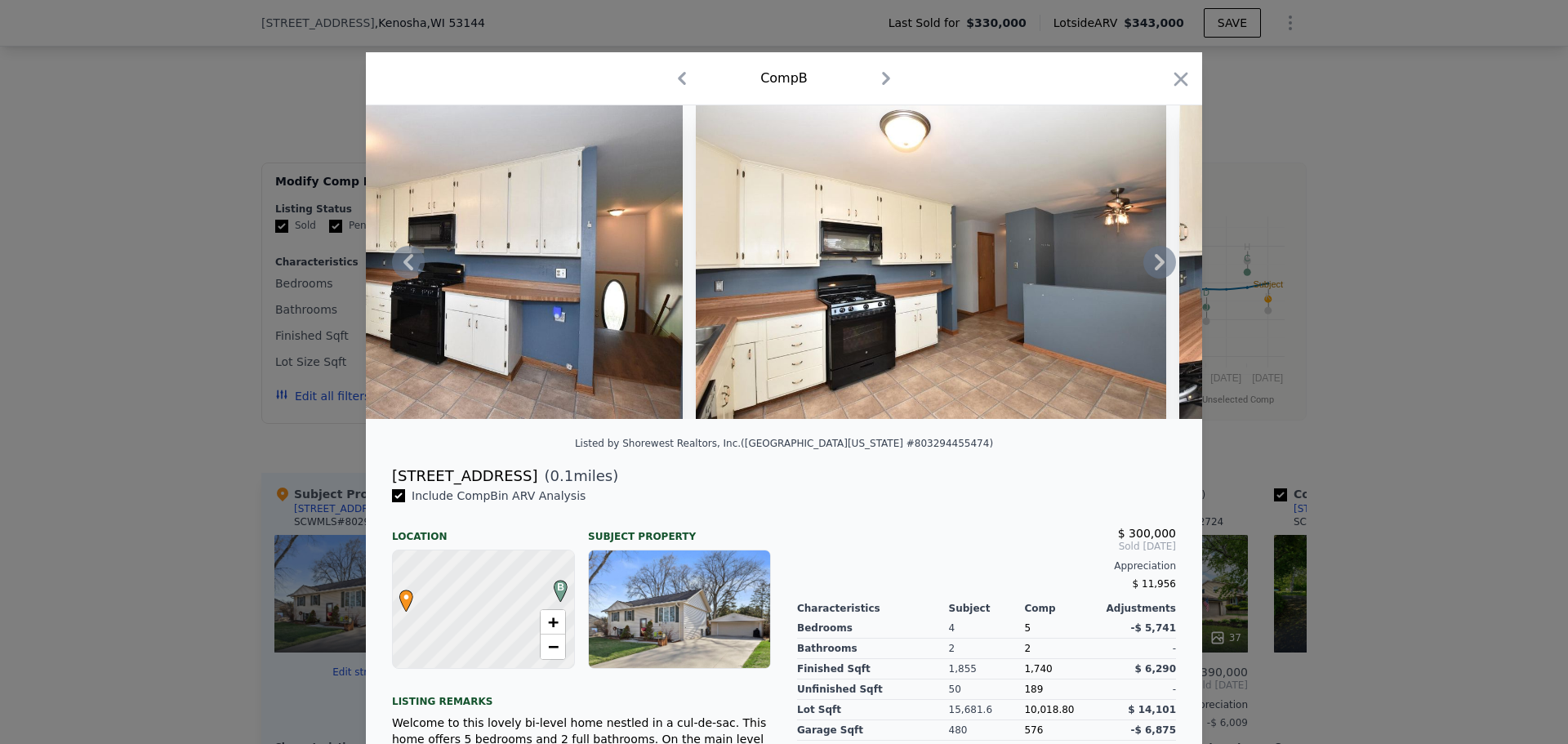
click at [1145, 262] on icon at bounding box center [1159, 262] width 33 height 33
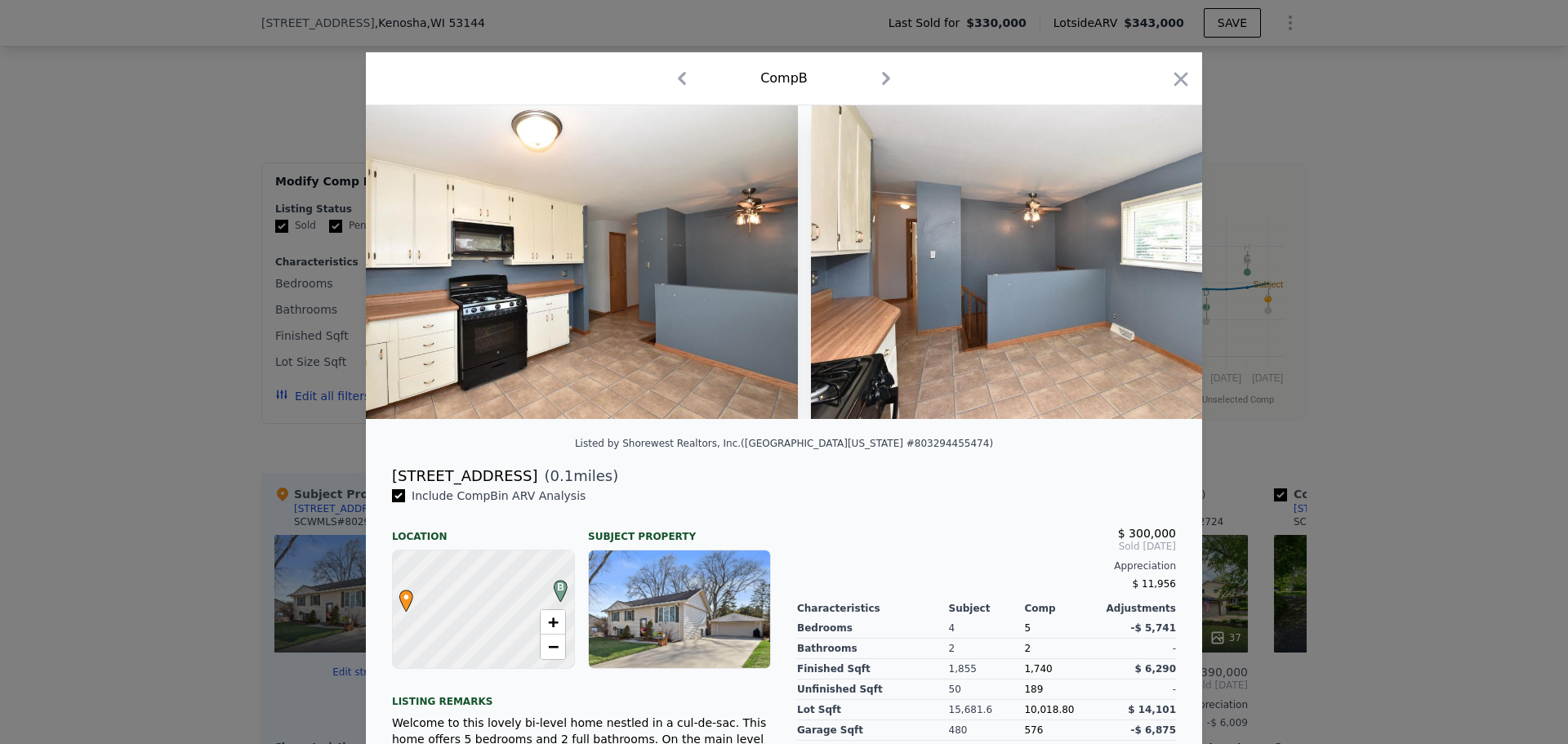
scroll to position [0, 3137]
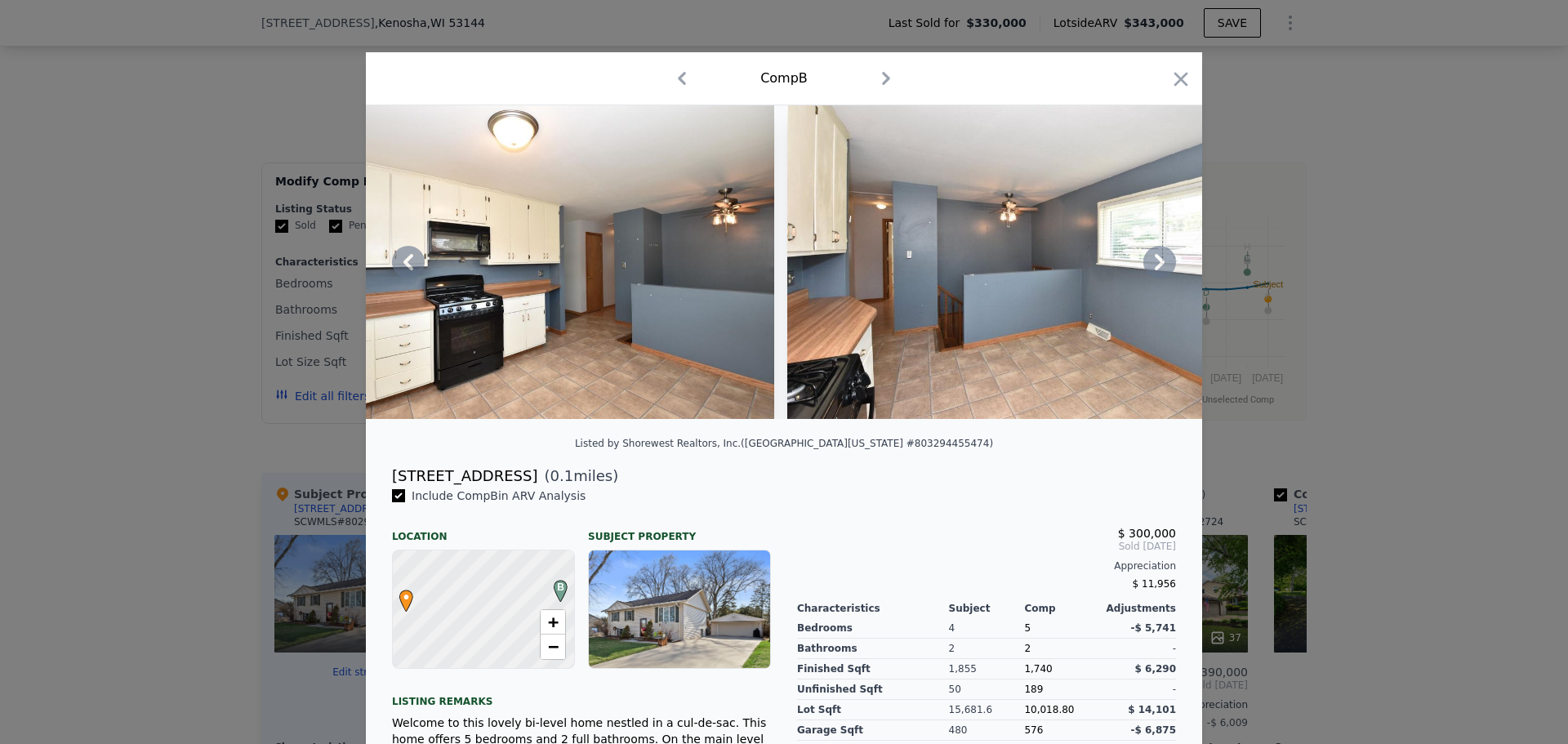
click at [1146, 261] on icon at bounding box center [1159, 262] width 33 height 33
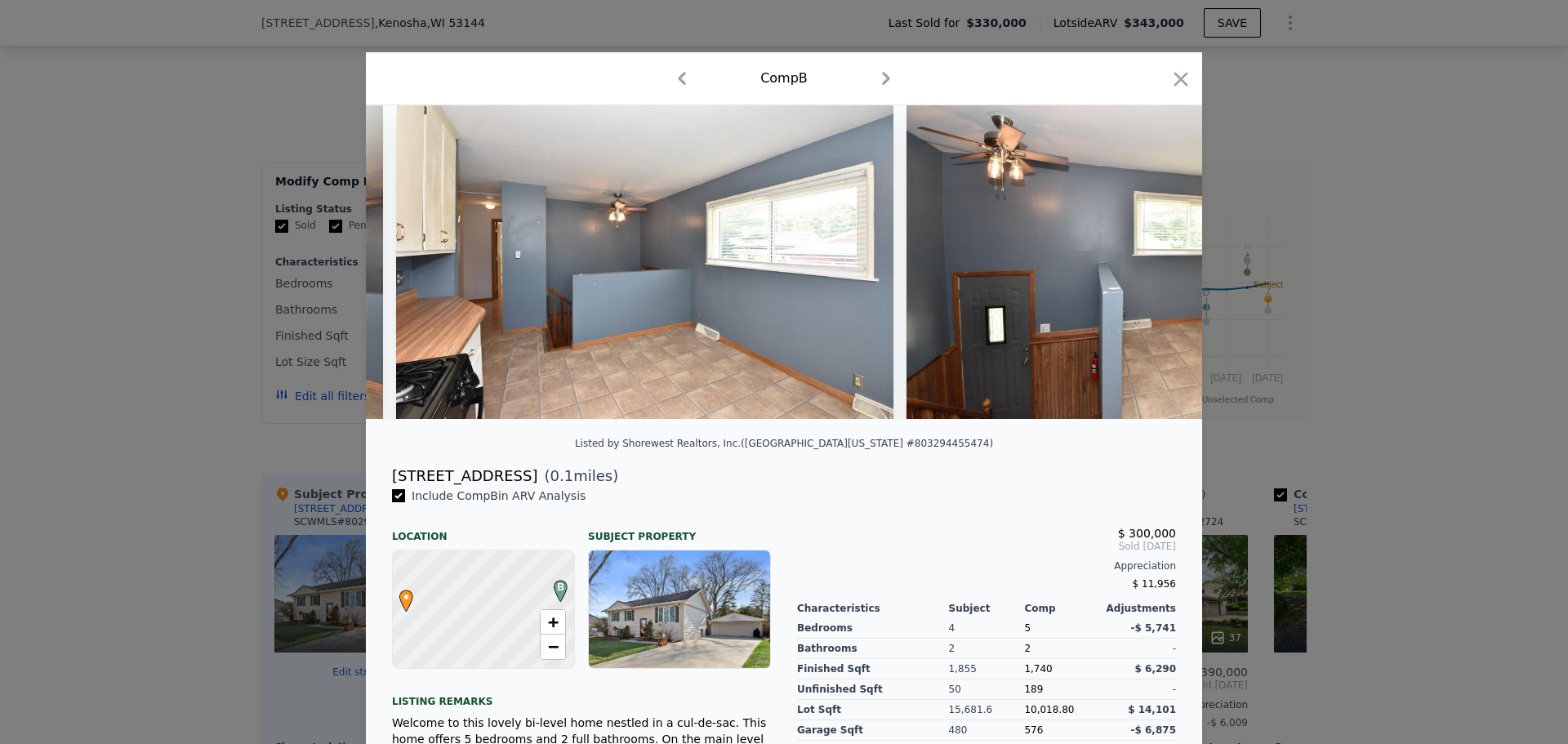
scroll to position [0, 3529]
click at [1147, 261] on icon at bounding box center [1159, 262] width 33 height 33
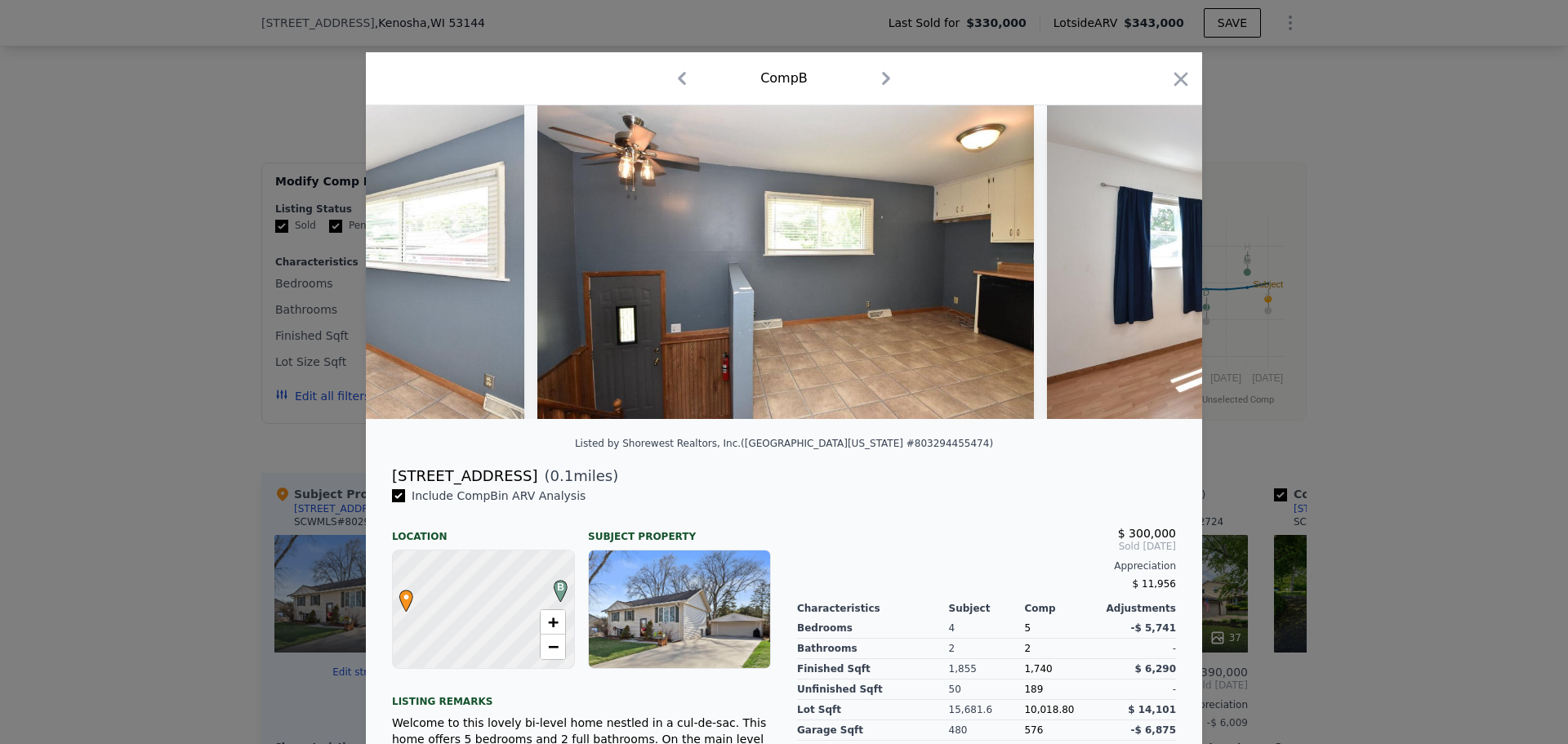
scroll to position [0, 3920]
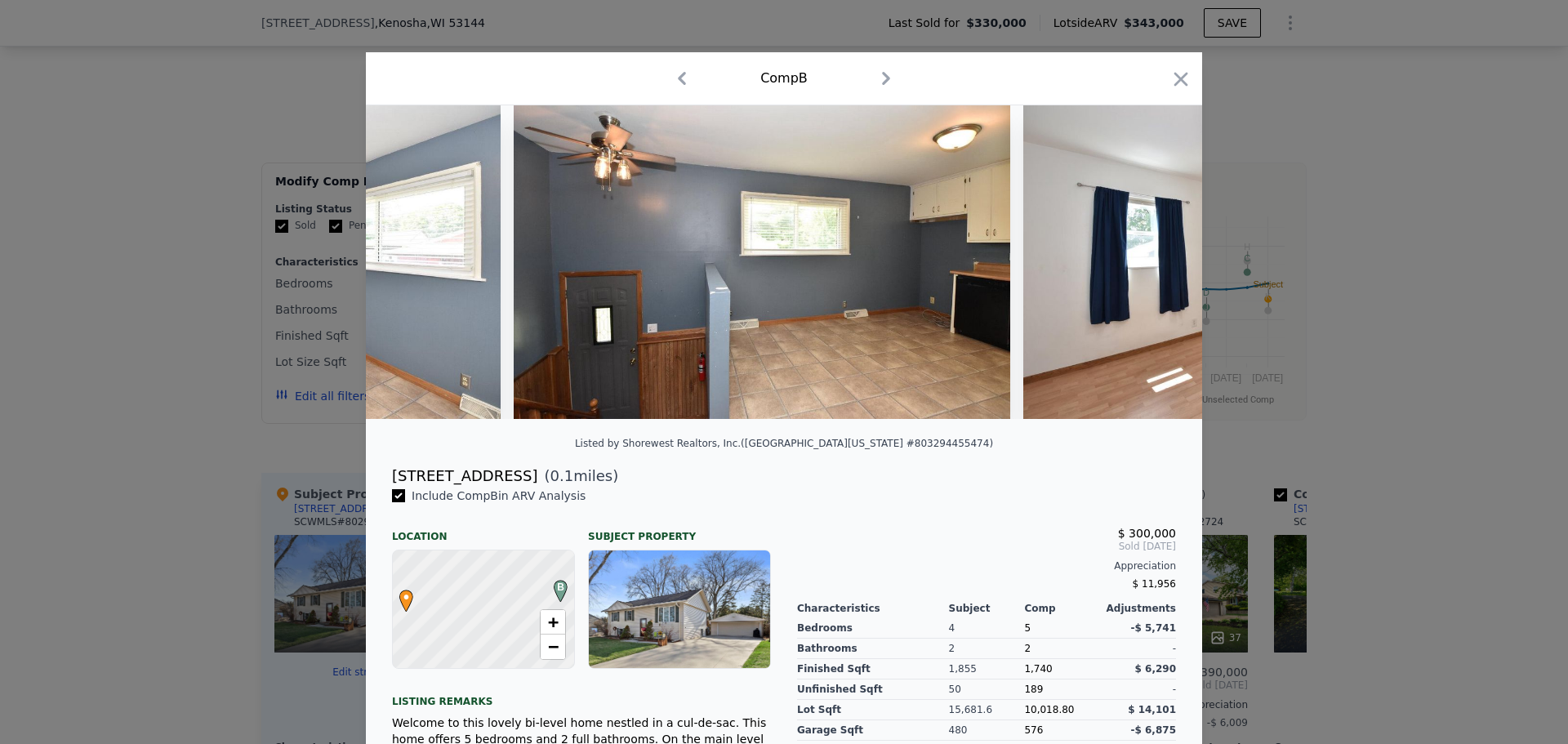
click at [1147, 261] on icon at bounding box center [1159, 262] width 33 height 33
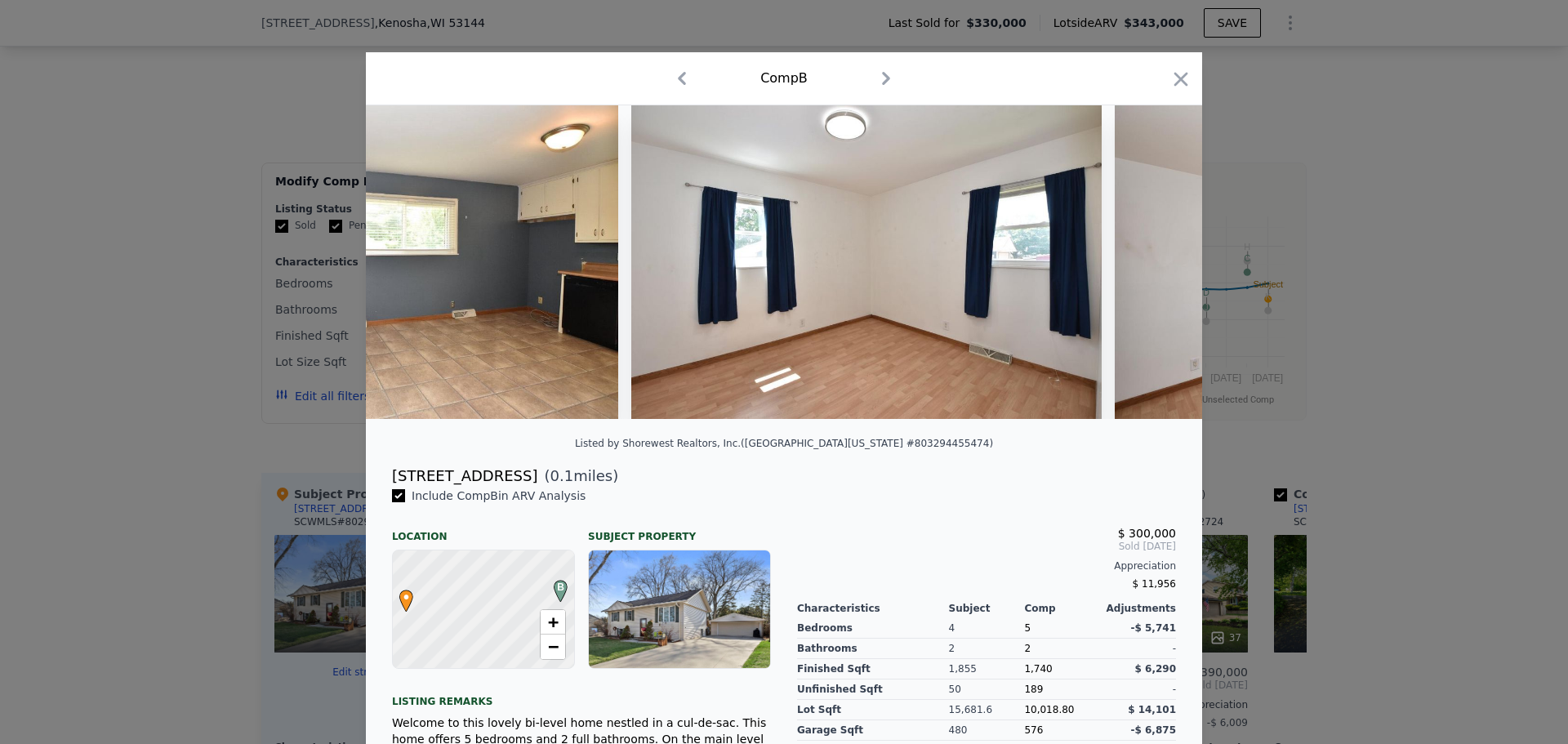
click at [1147, 261] on icon at bounding box center [1159, 262] width 33 height 33
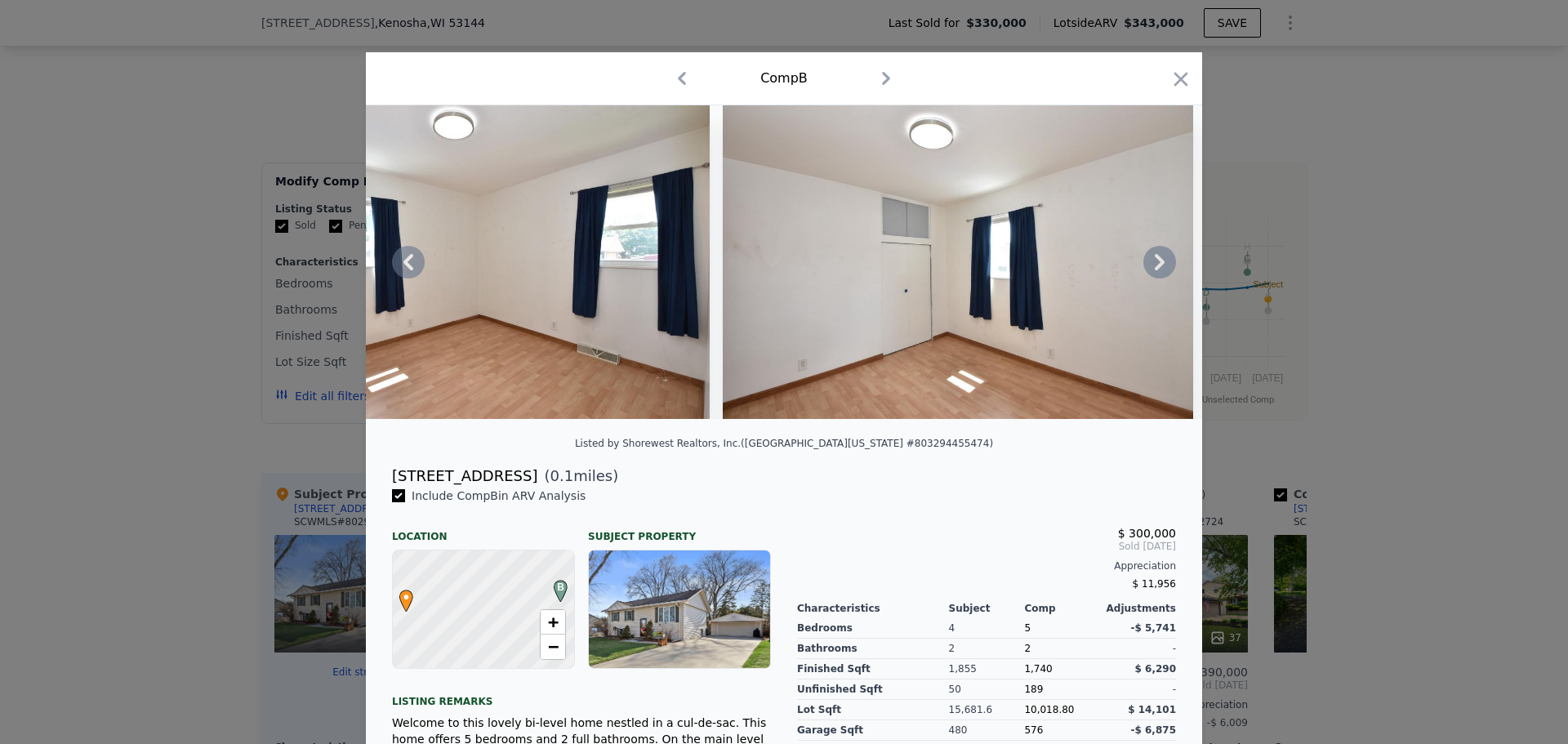
click at [1148, 259] on icon at bounding box center [1159, 262] width 33 height 33
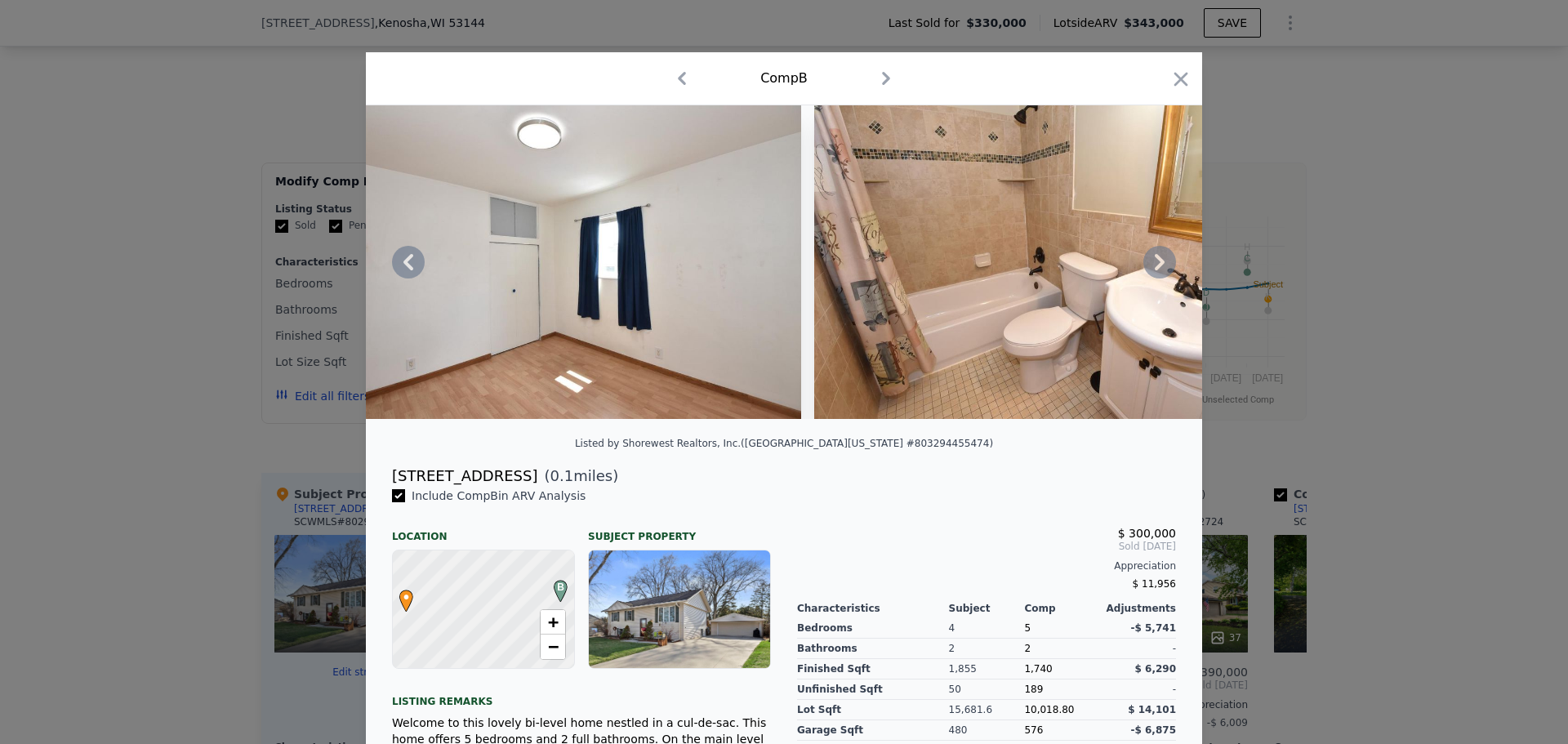
click at [1148, 259] on icon at bounding box center [1159, 262] width 33 height 33
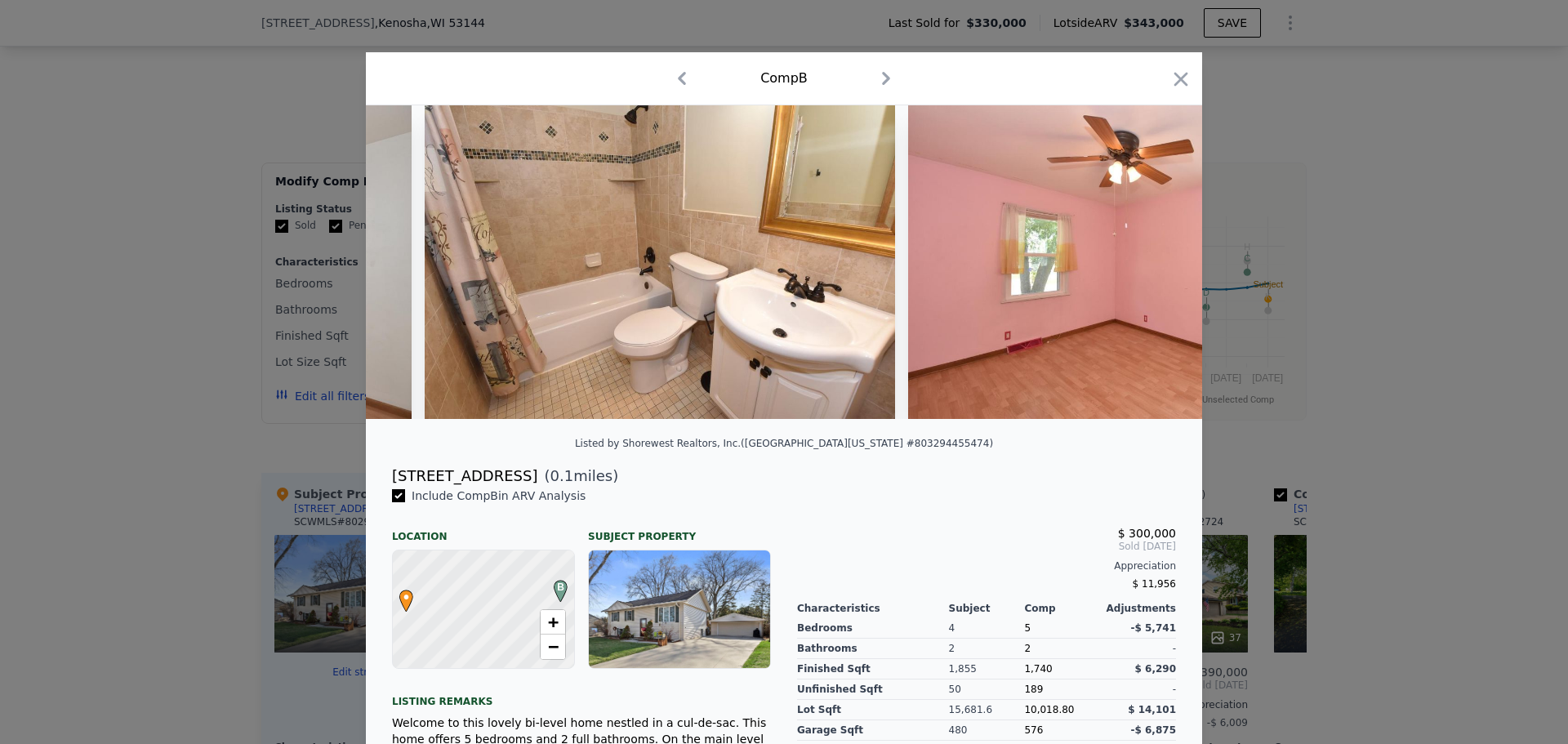
scroll to position [0, 5489]
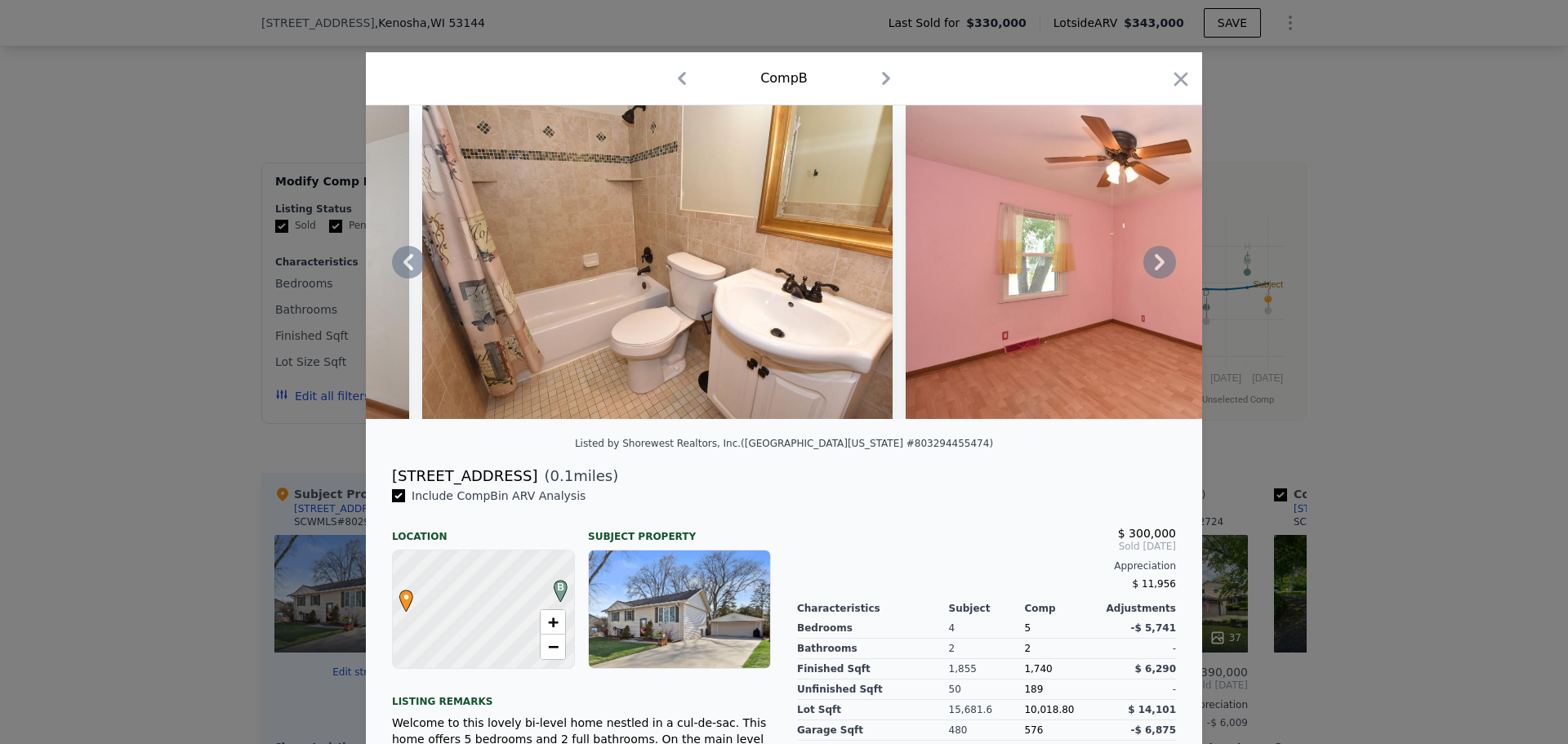
click at [1148, 259] on icon at bounding box center [1159, 262] width 33 height 33
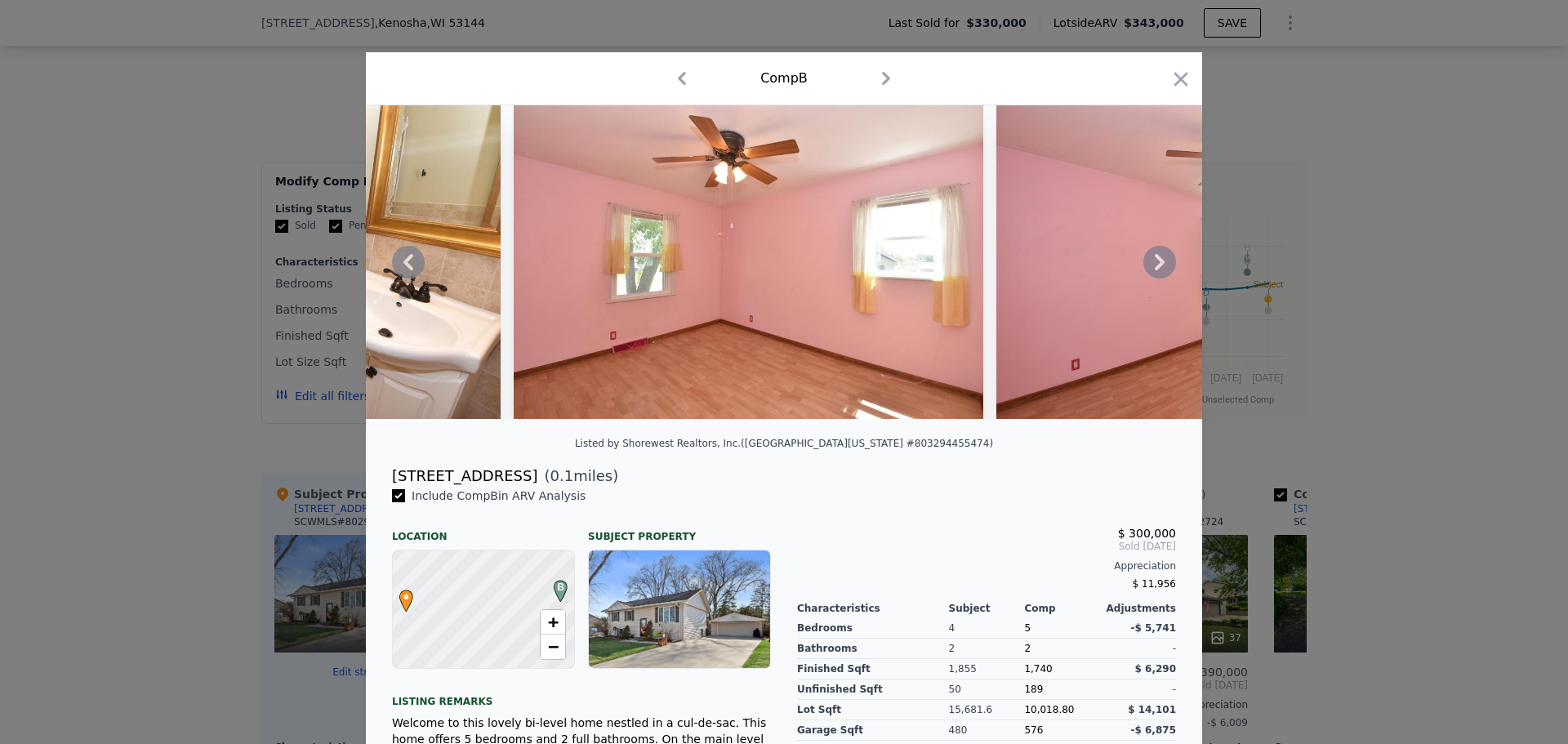
click at [1148, 259] on icon at bounding box center [1159, 262] width 33 height 33
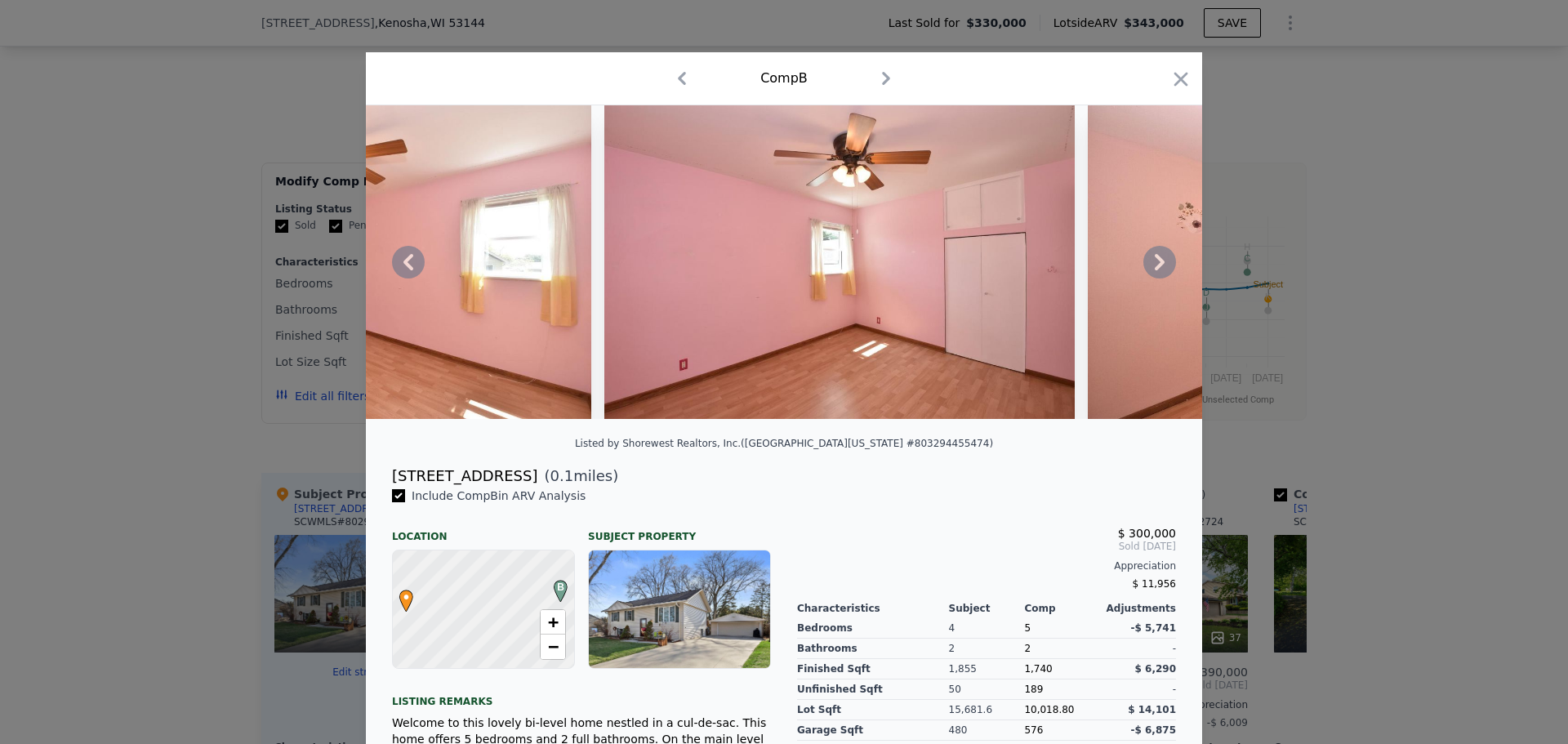
click at [1149, 259] on icon at bounding box center [1159, 262] width 33 height 33
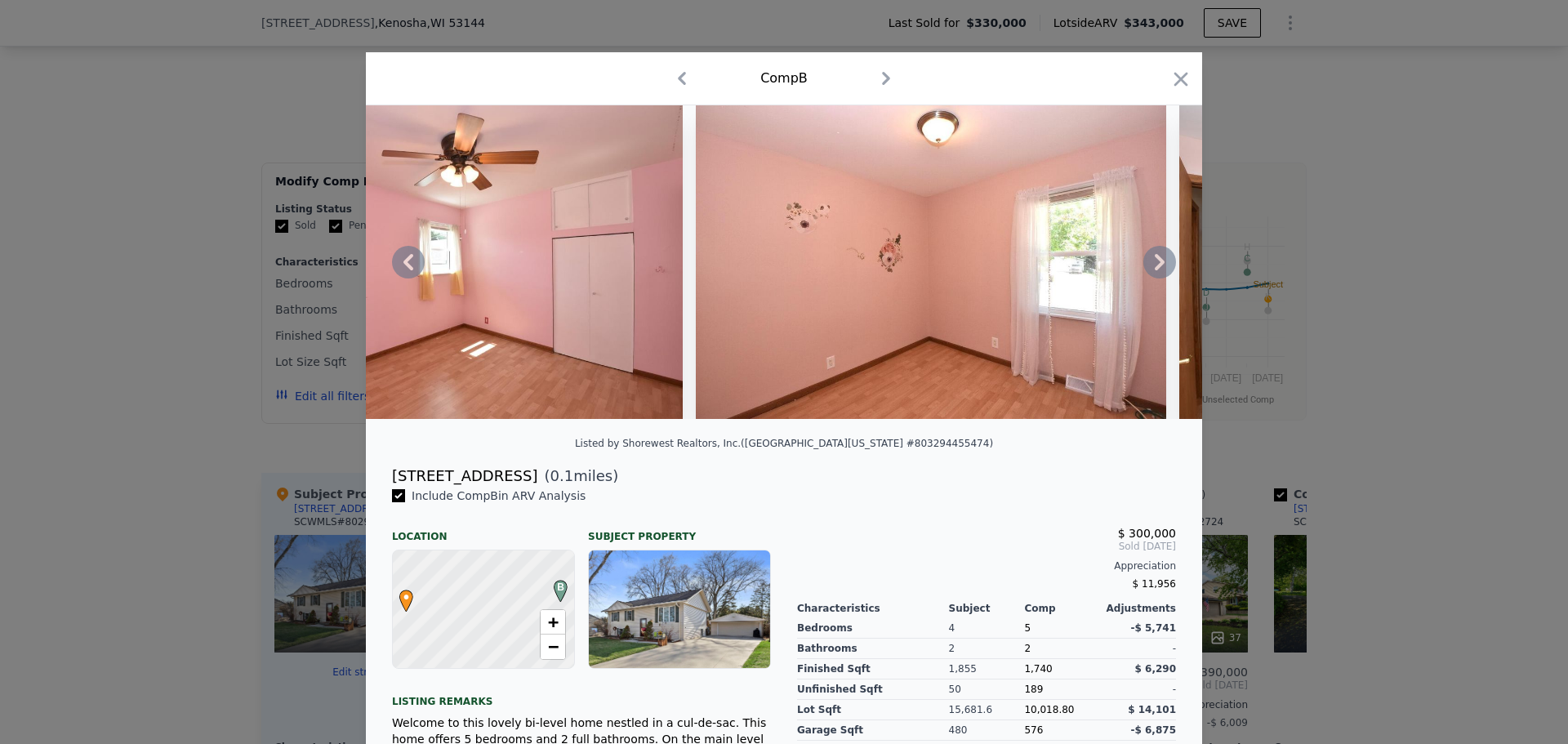
click at [1151, 259] on icon at bounding box center [1159, 262] width 33 height 33
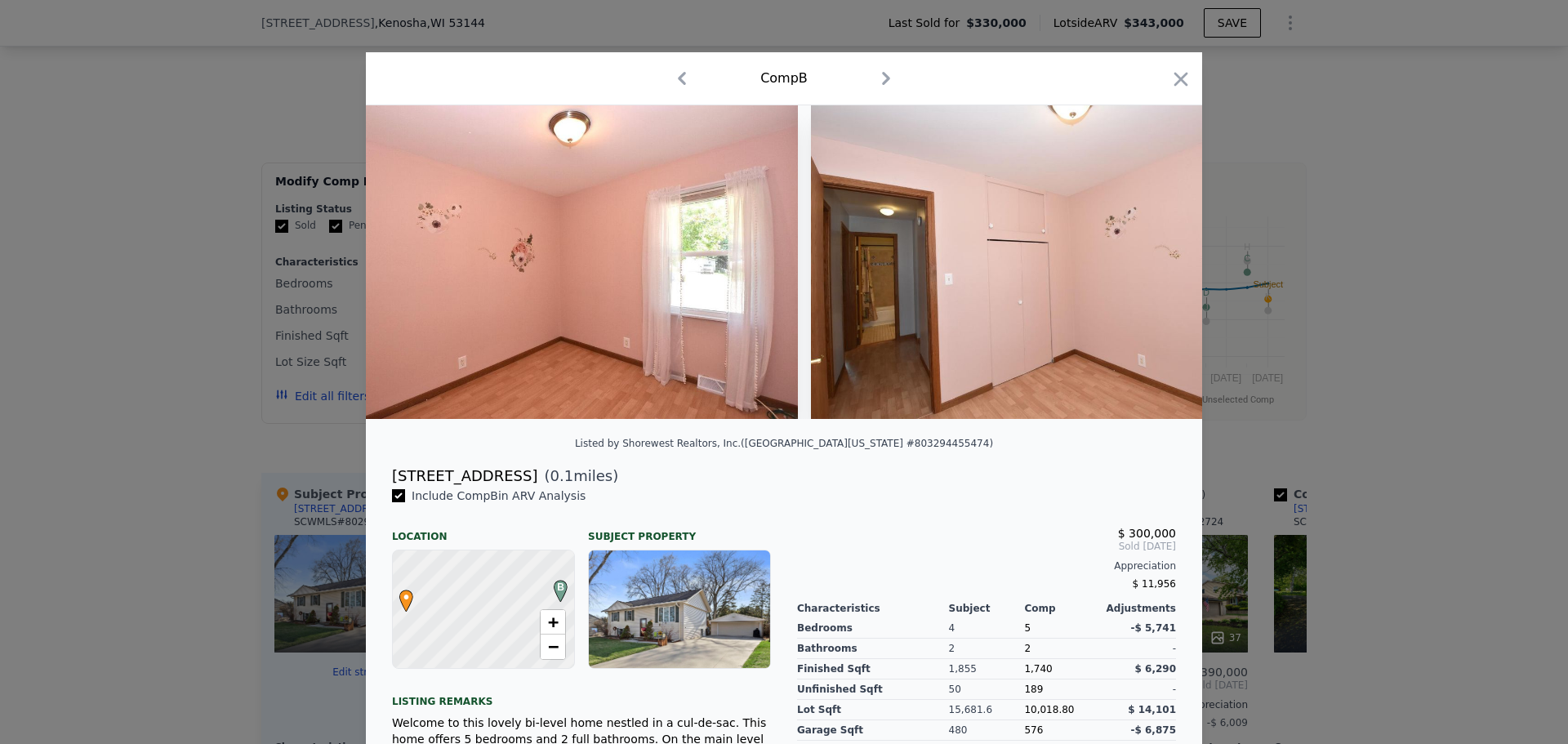
scroll to position [0, 7057]
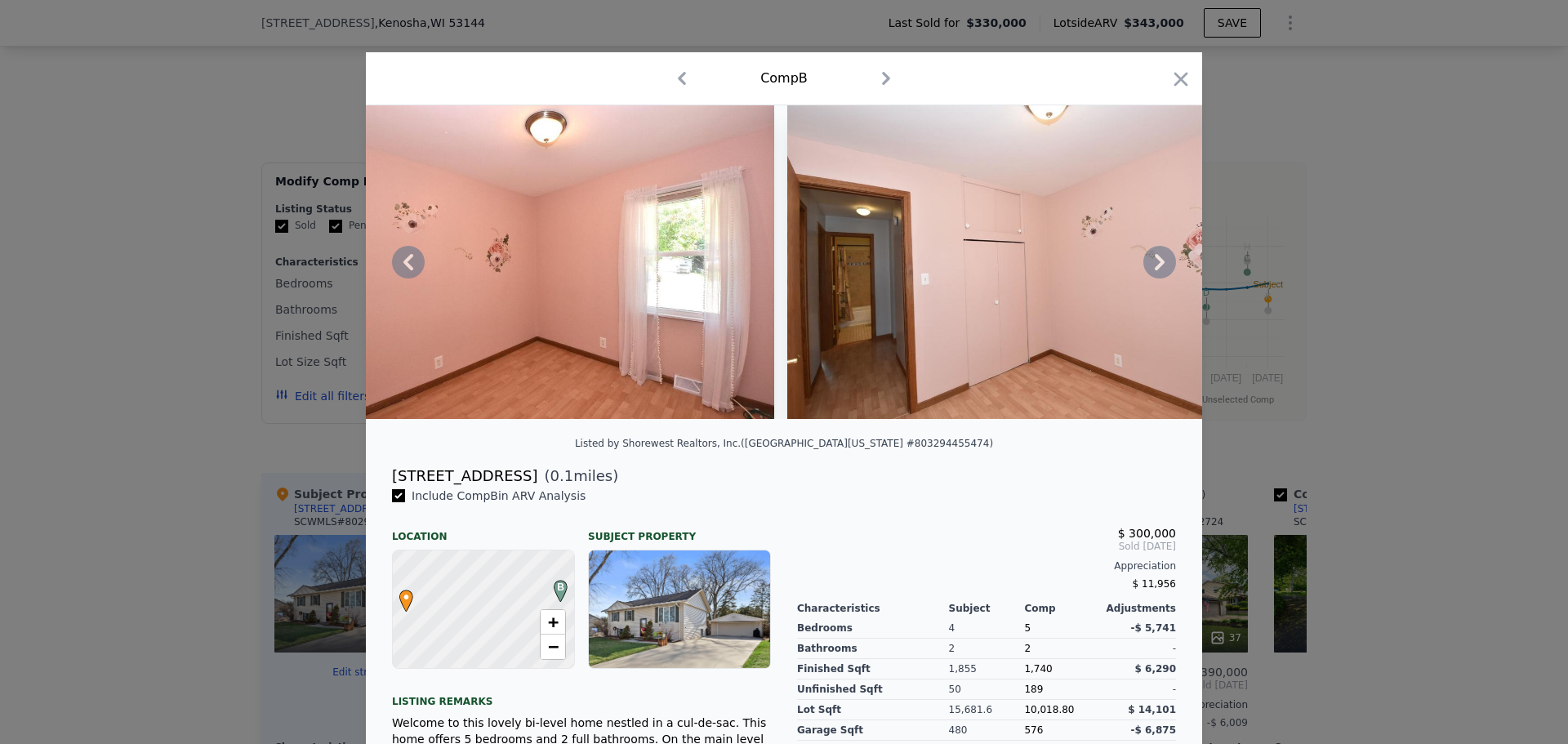
click at [1153, 258] on icon at bounding box center [1159, 262] width 33 height 33
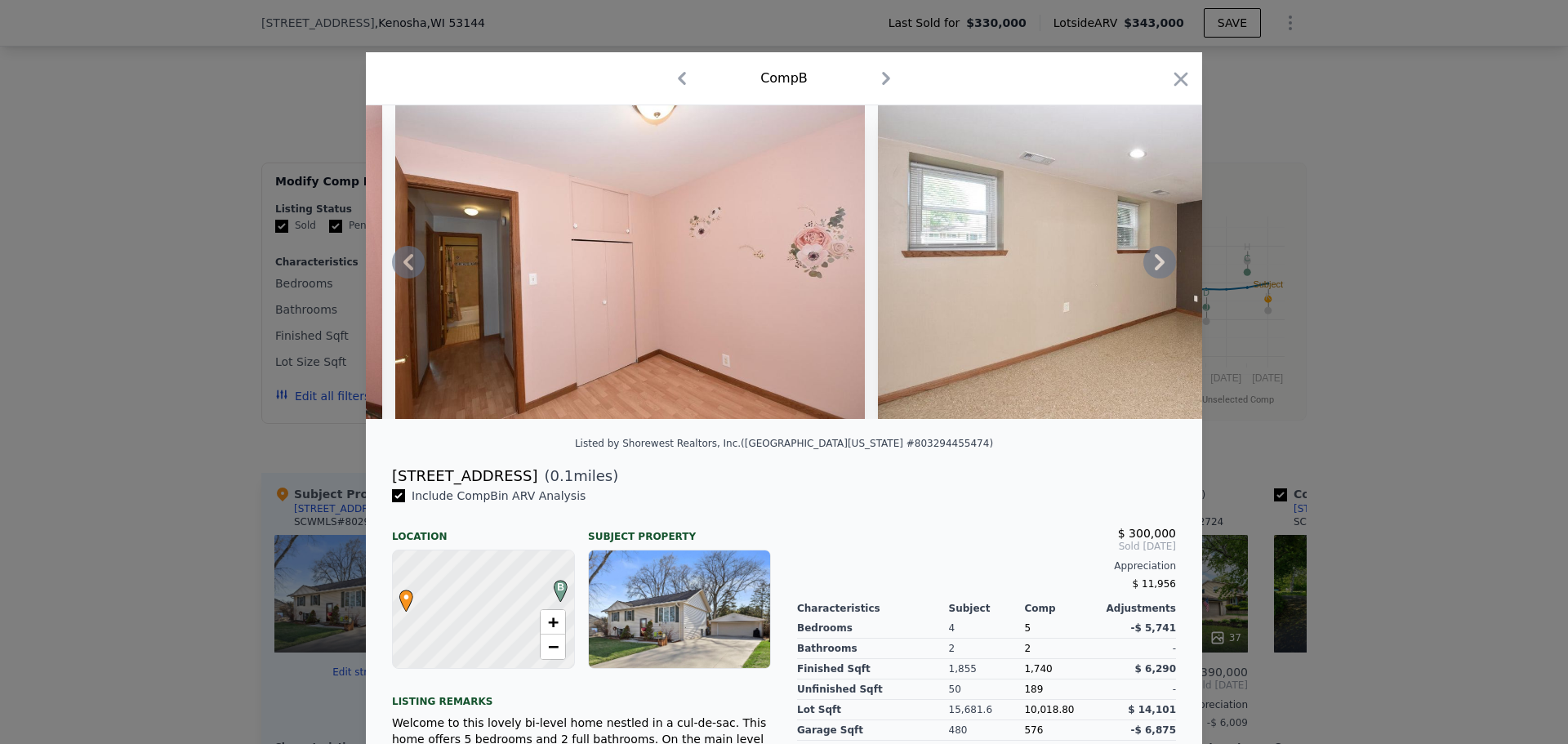
click at [1154, 257] on icon at bounding box center [1159, 262] width 33 height 33
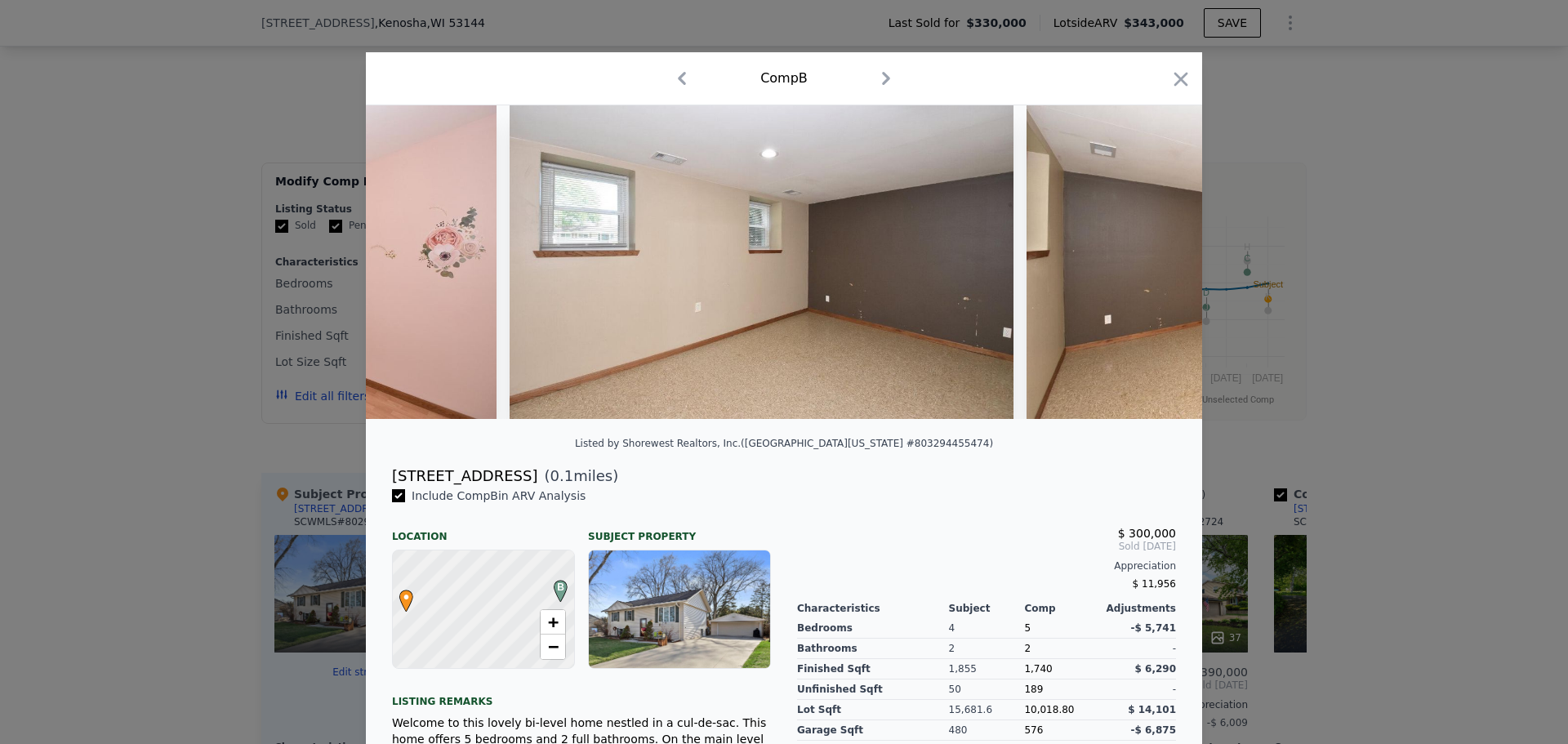
scroll to position [0, 7842]
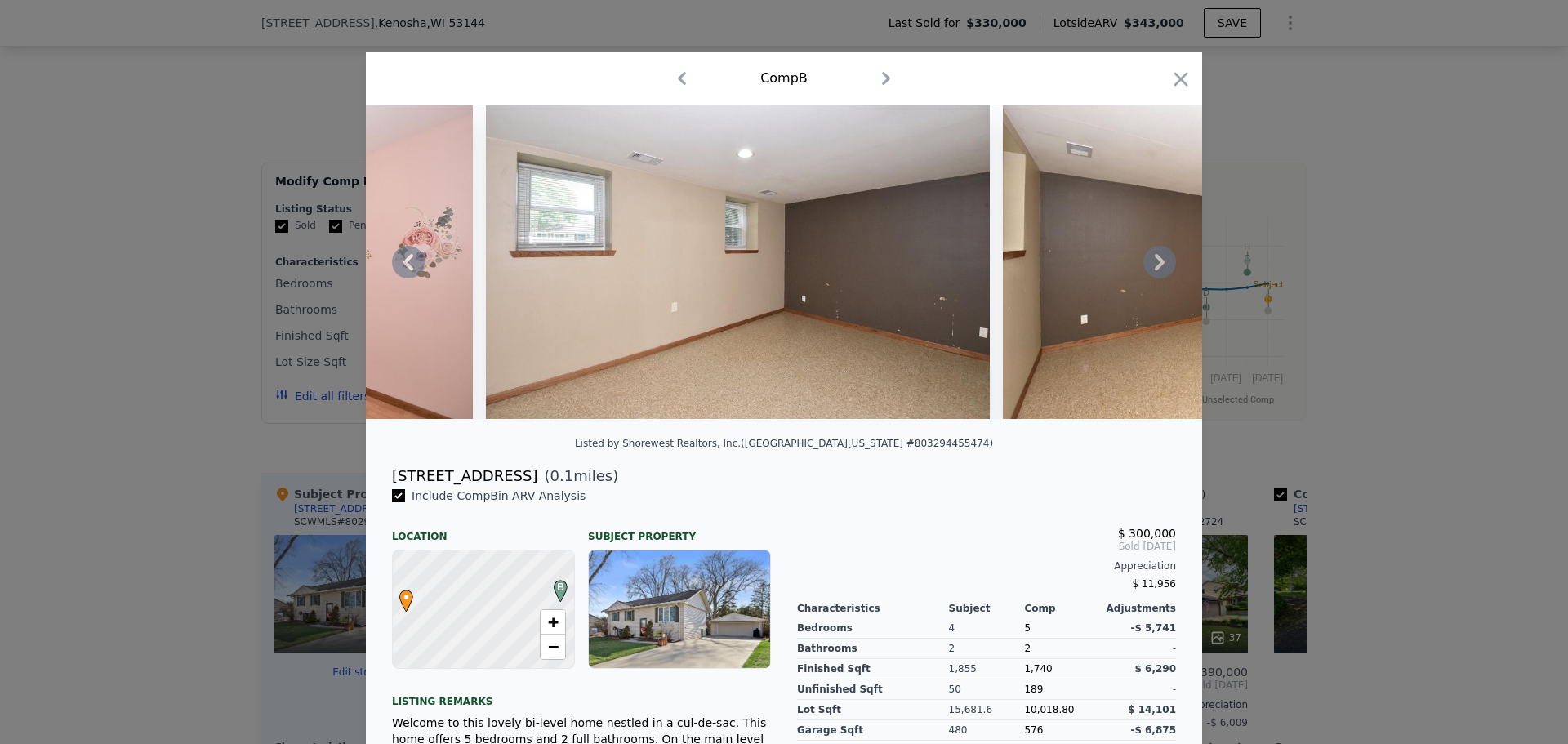
click at [1156, 266] on icon at bounding box center [1159, 261] width 9 height 16
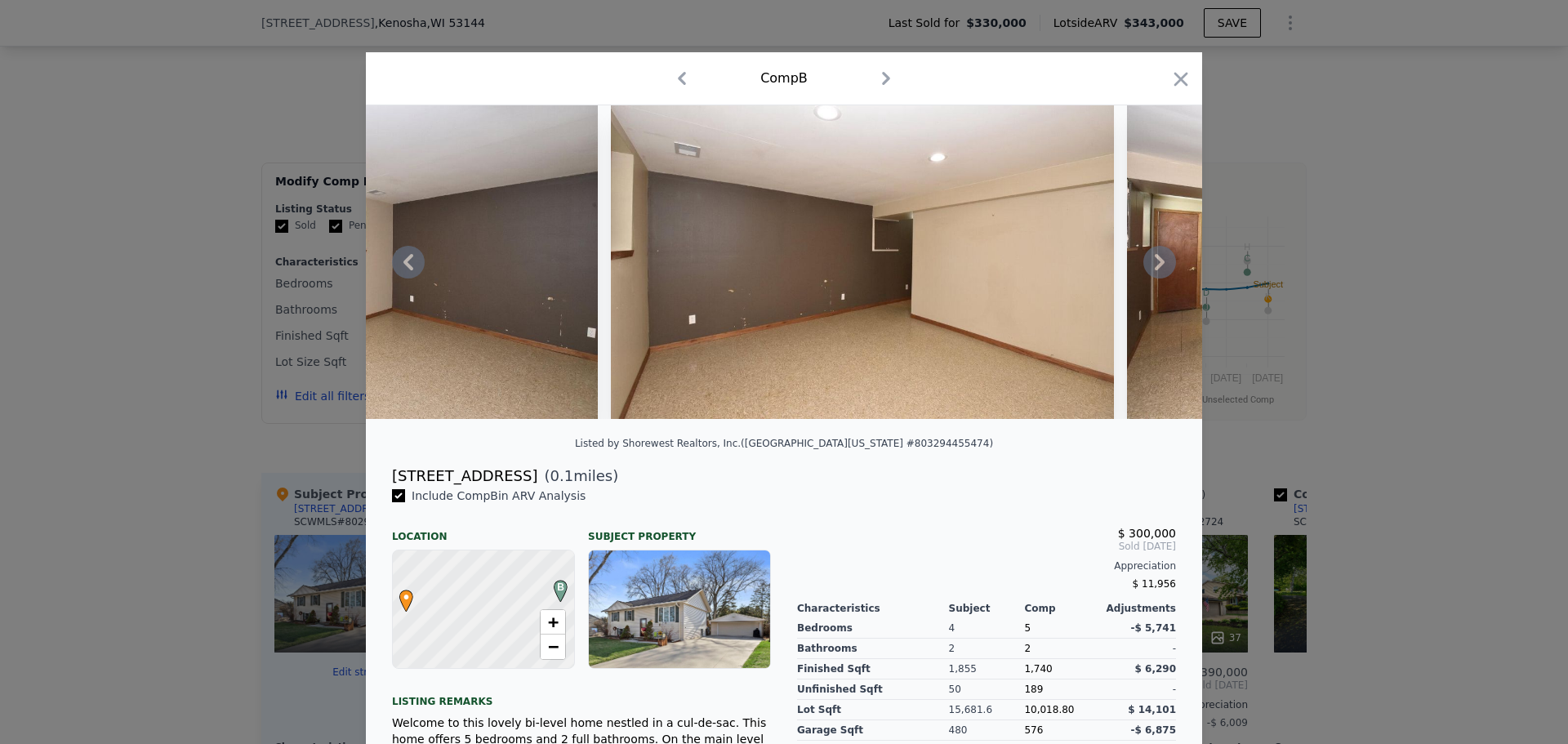
click at [1156, 266] on icon at bounding box center [1159, 261] width 9 height 16
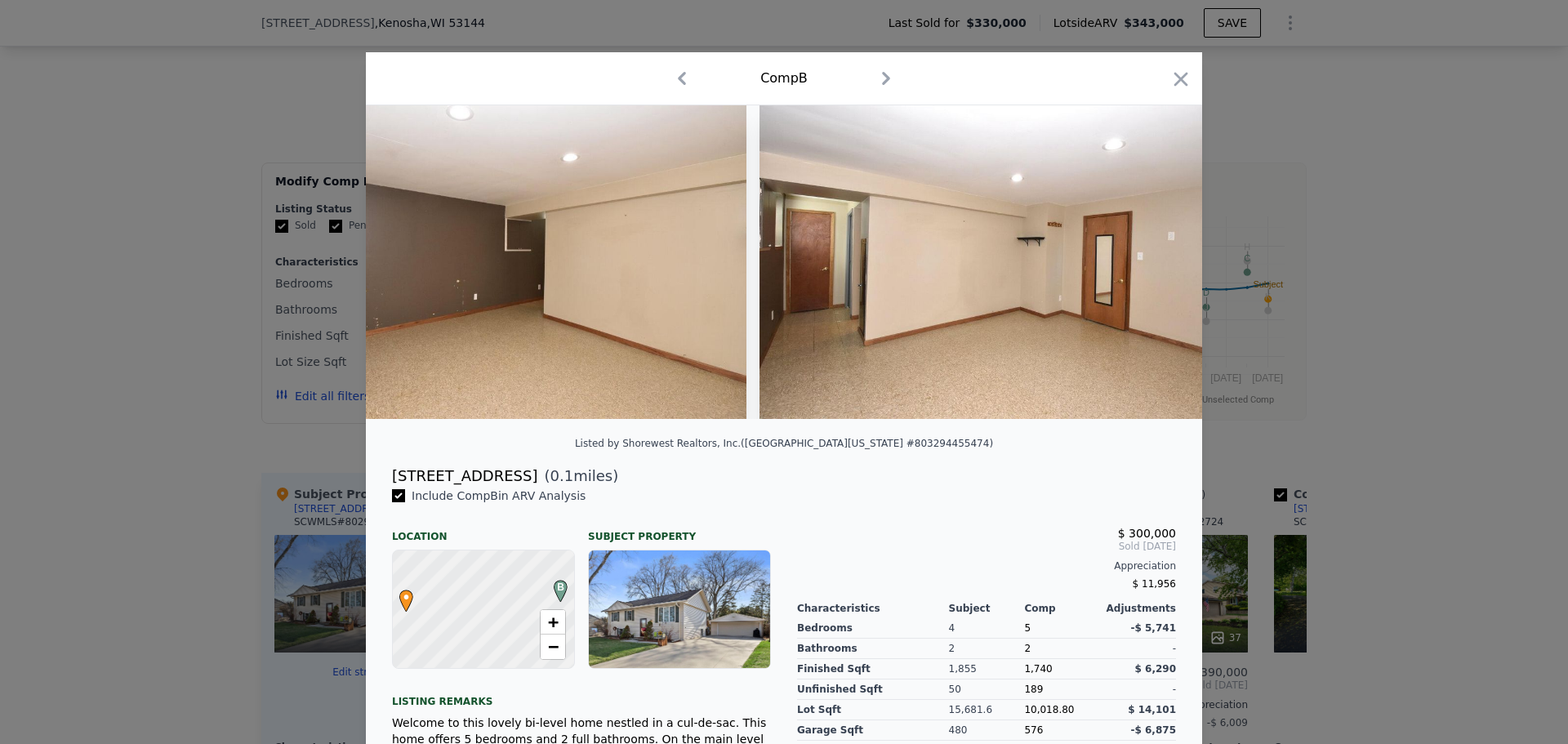
scroll to position [0, 8625]
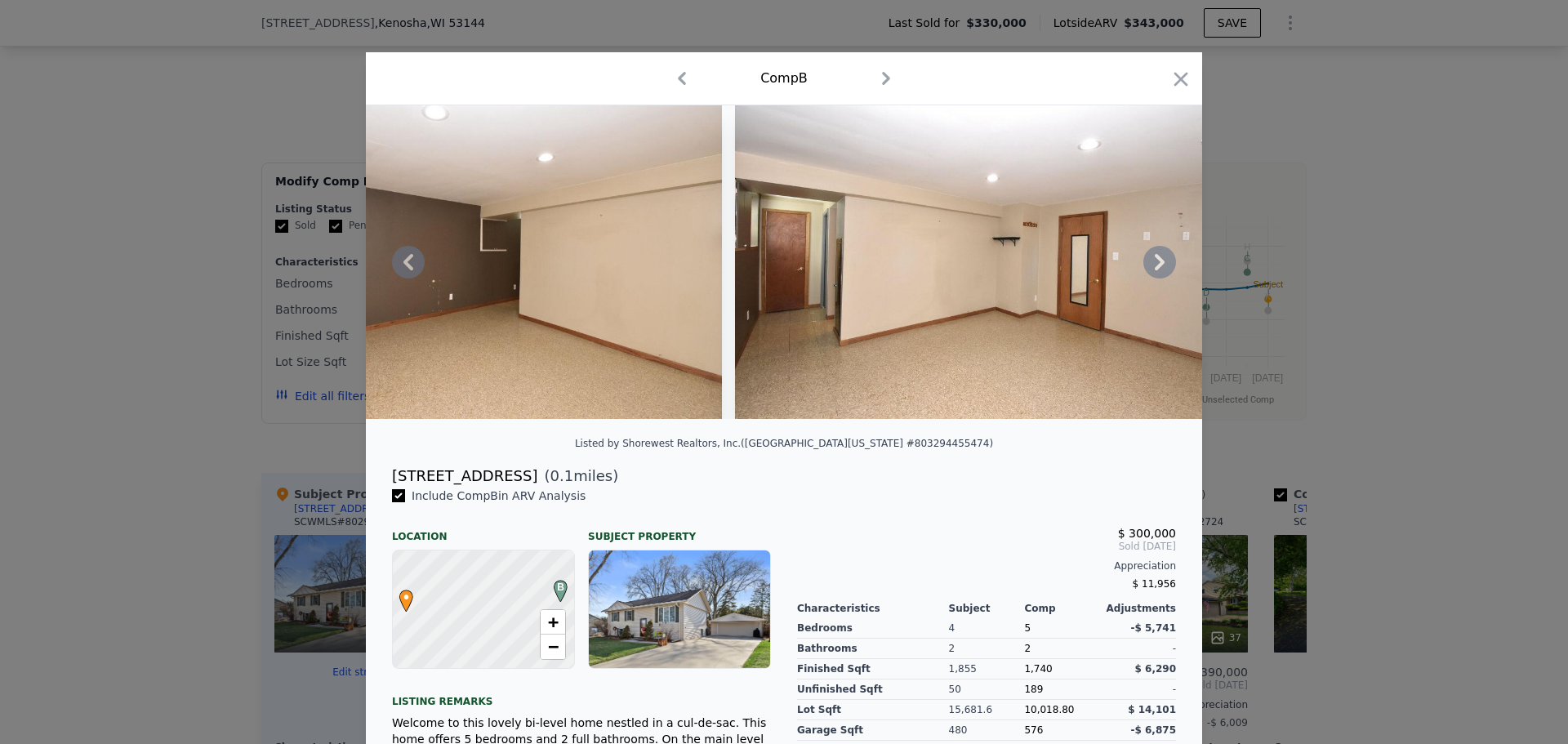
click at [1156, 266] on icon at bounding box center [1159, 261] width 9 height 16
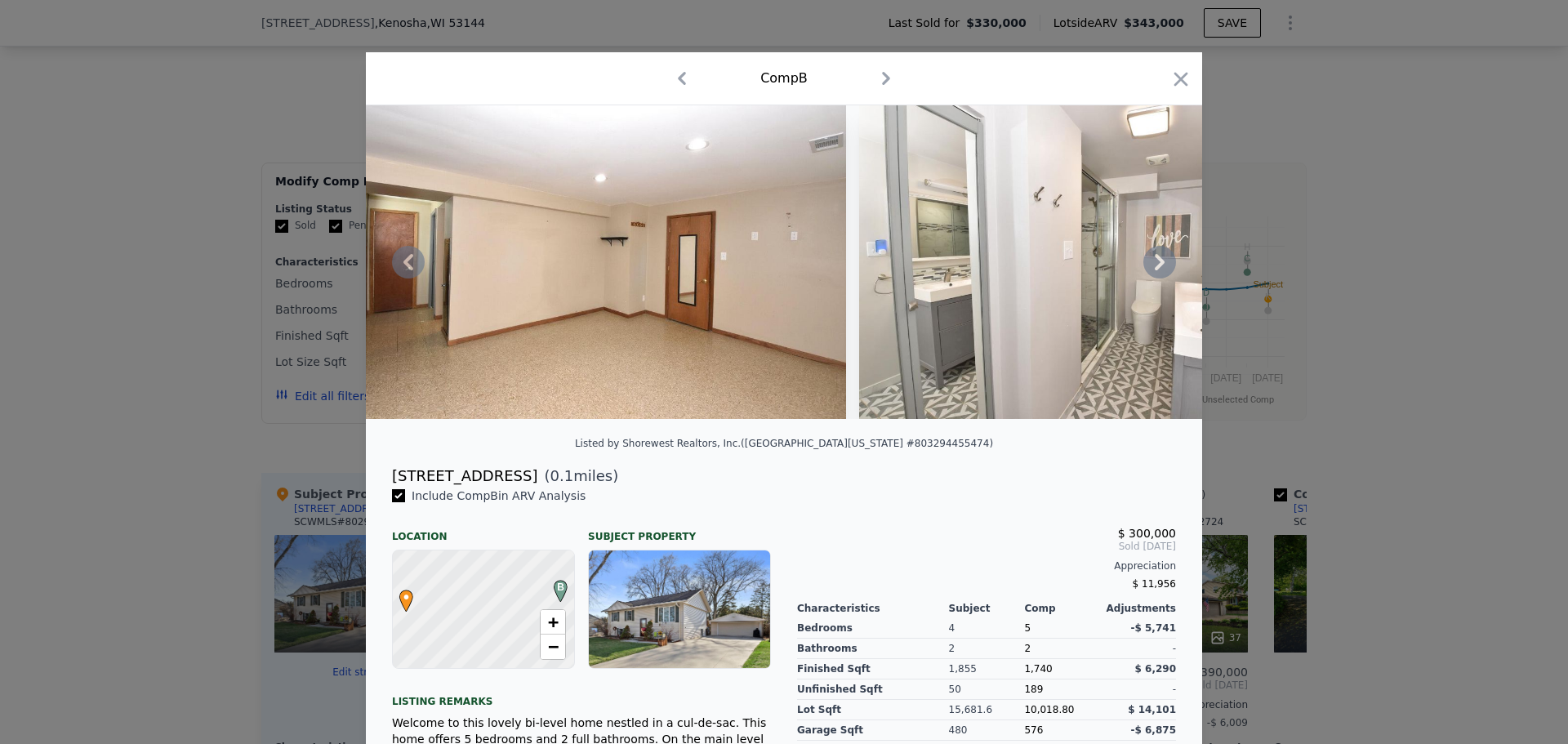
click at [1157, 266] on icon at bounding box center [1159, 262] width 33 height 33
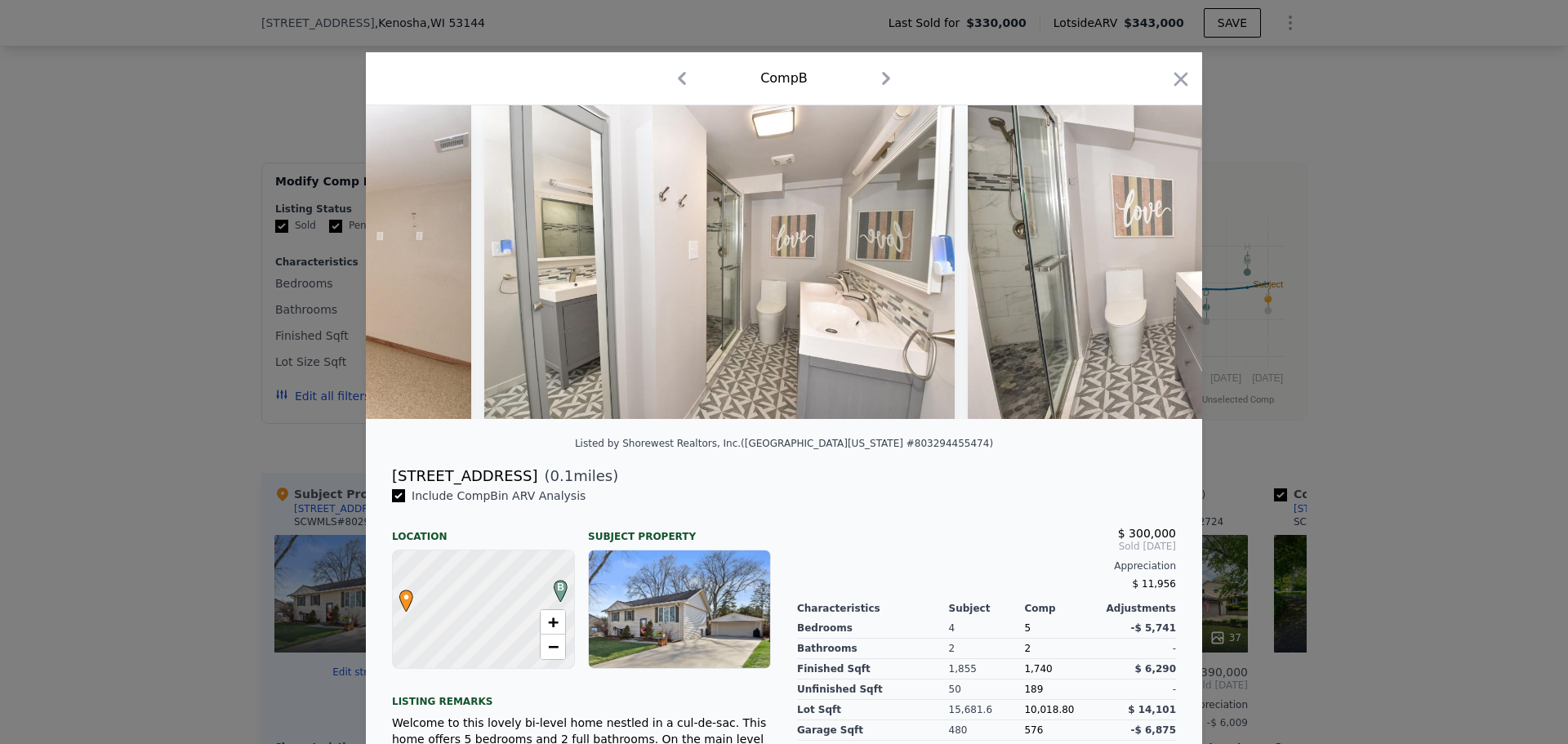
scroll to position [0, 9410]
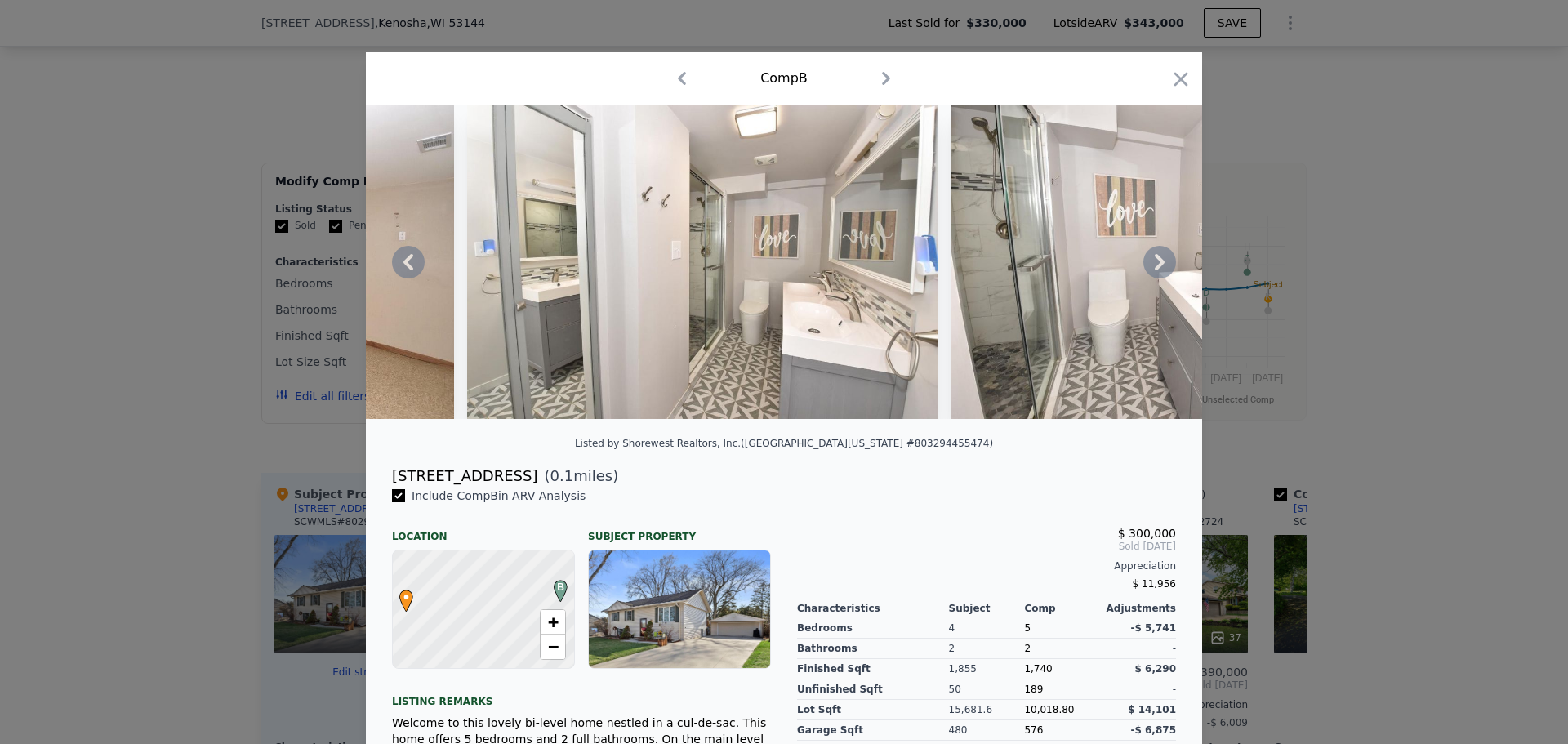
click at [1157, 266] on icon at bounding box center [1159, 262] width 33 height 33
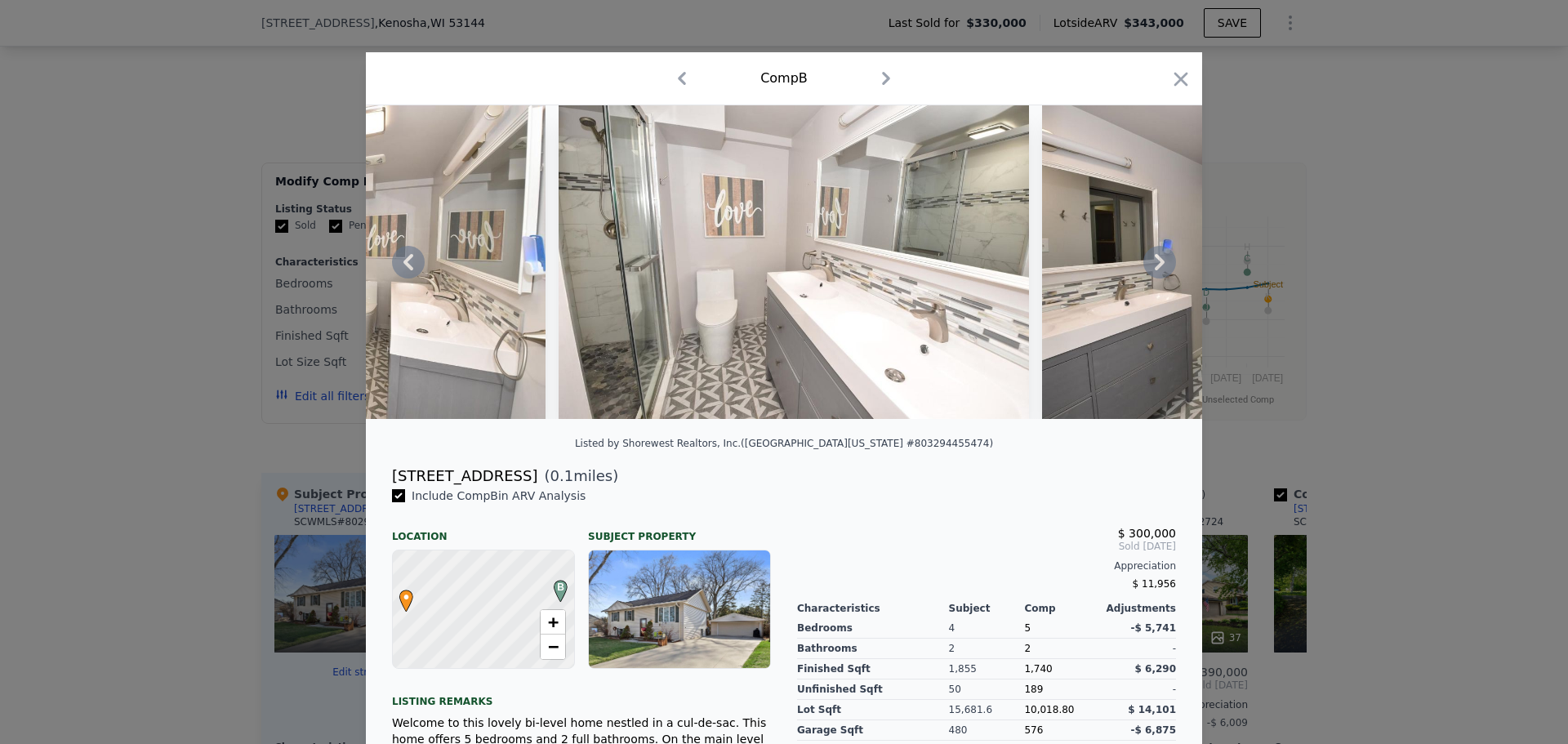
click at [1157, 266] on icon at bounding box center [1159, 262] width 33 height 33
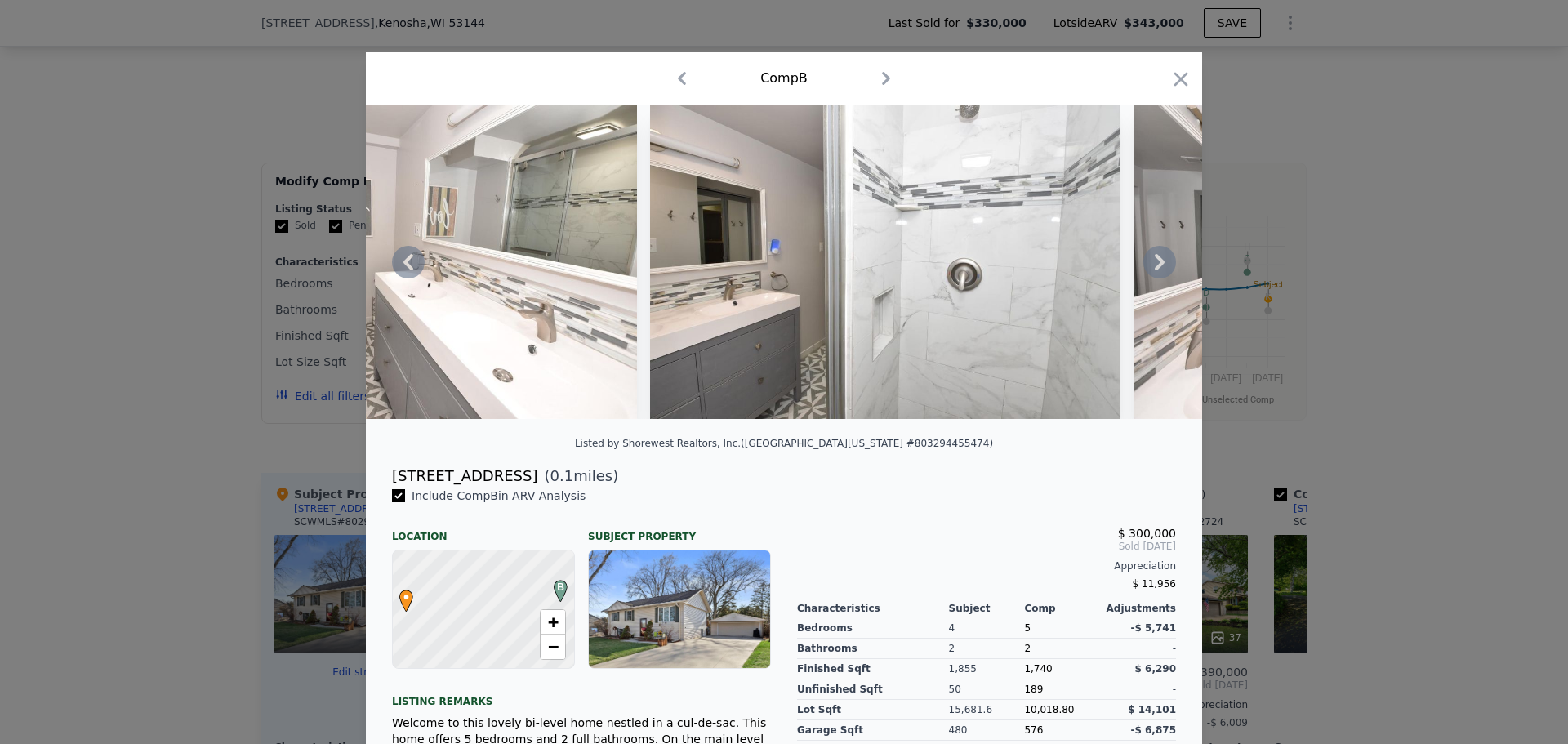
click at [1157, 266] on icon at bounding box center [1159, 262] width 33 height 33
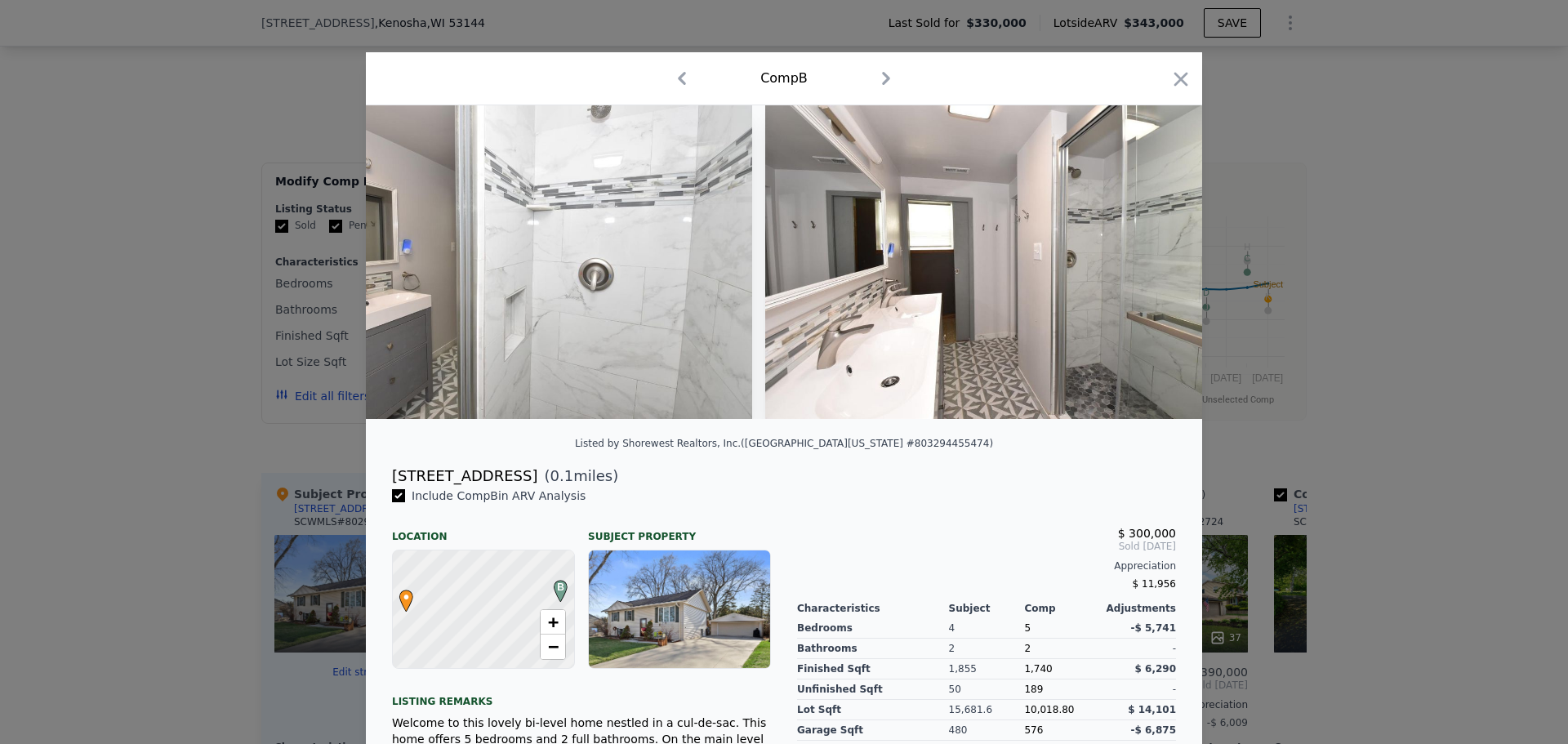
scroll to position [0, 10586]
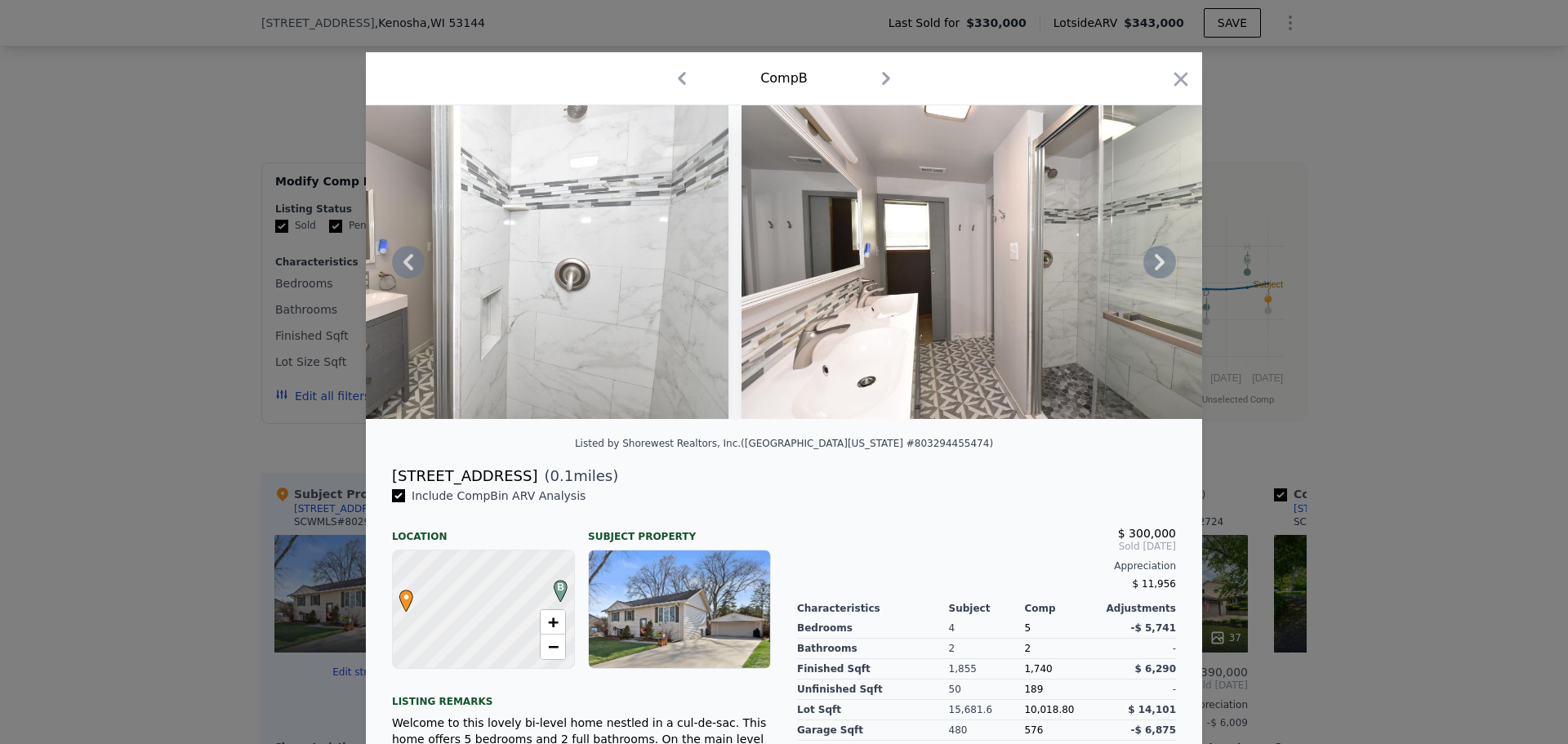
click at [1157, 266] on icon at bounding box center [1159, 262] width 33 height 33
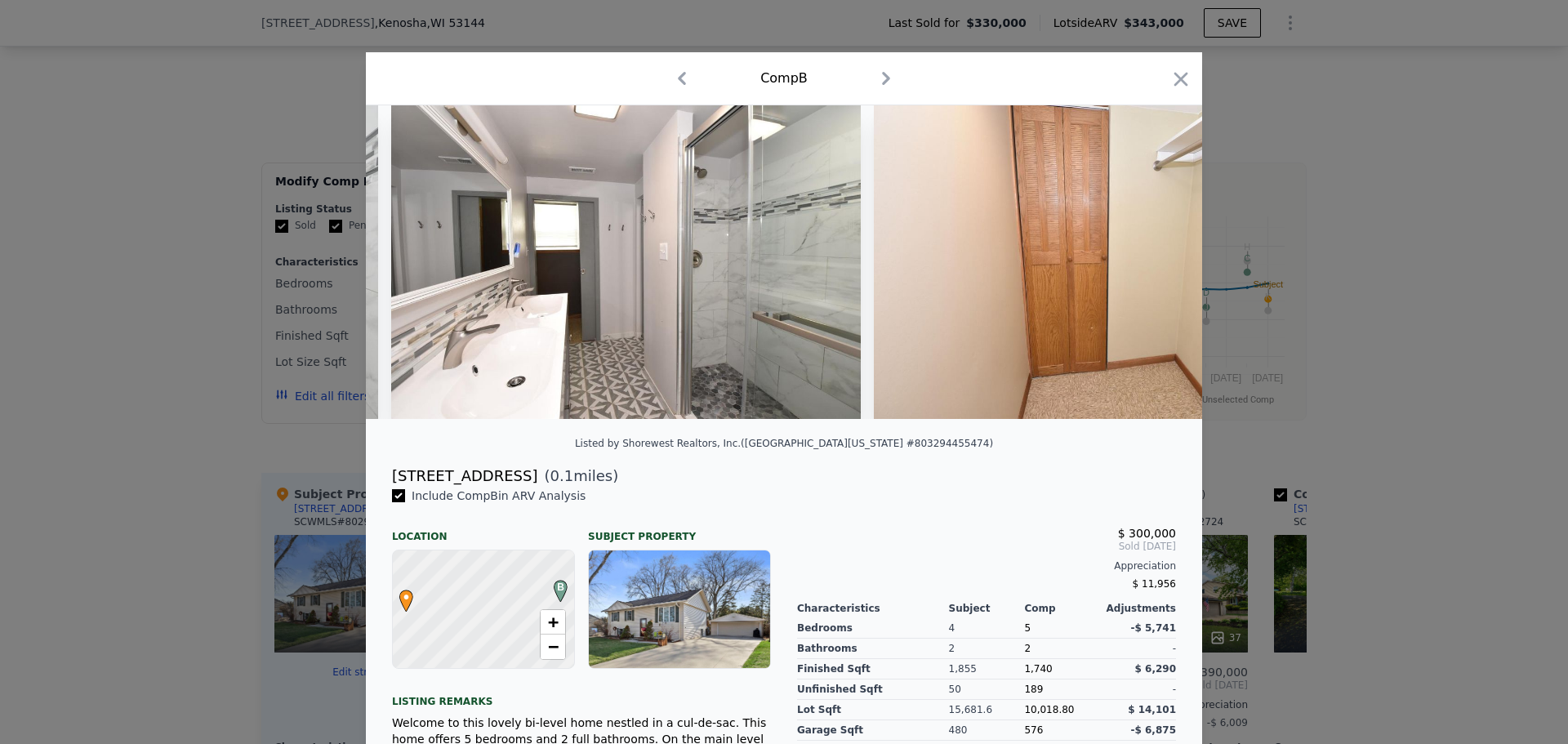
scroll to position [0, 10978]
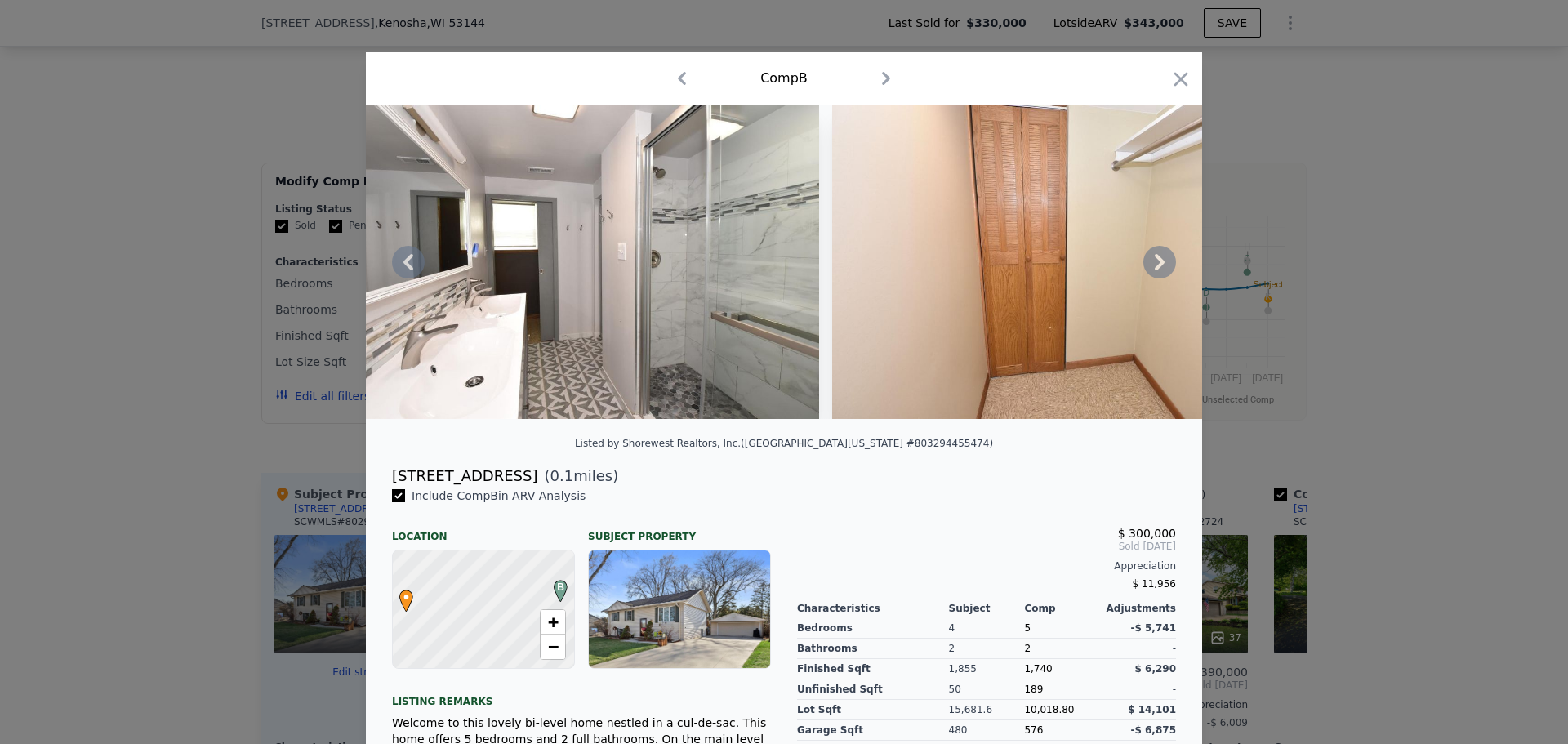
click at [1157, 266] on icon at bounding box center [1159, 262] width 33 height 33
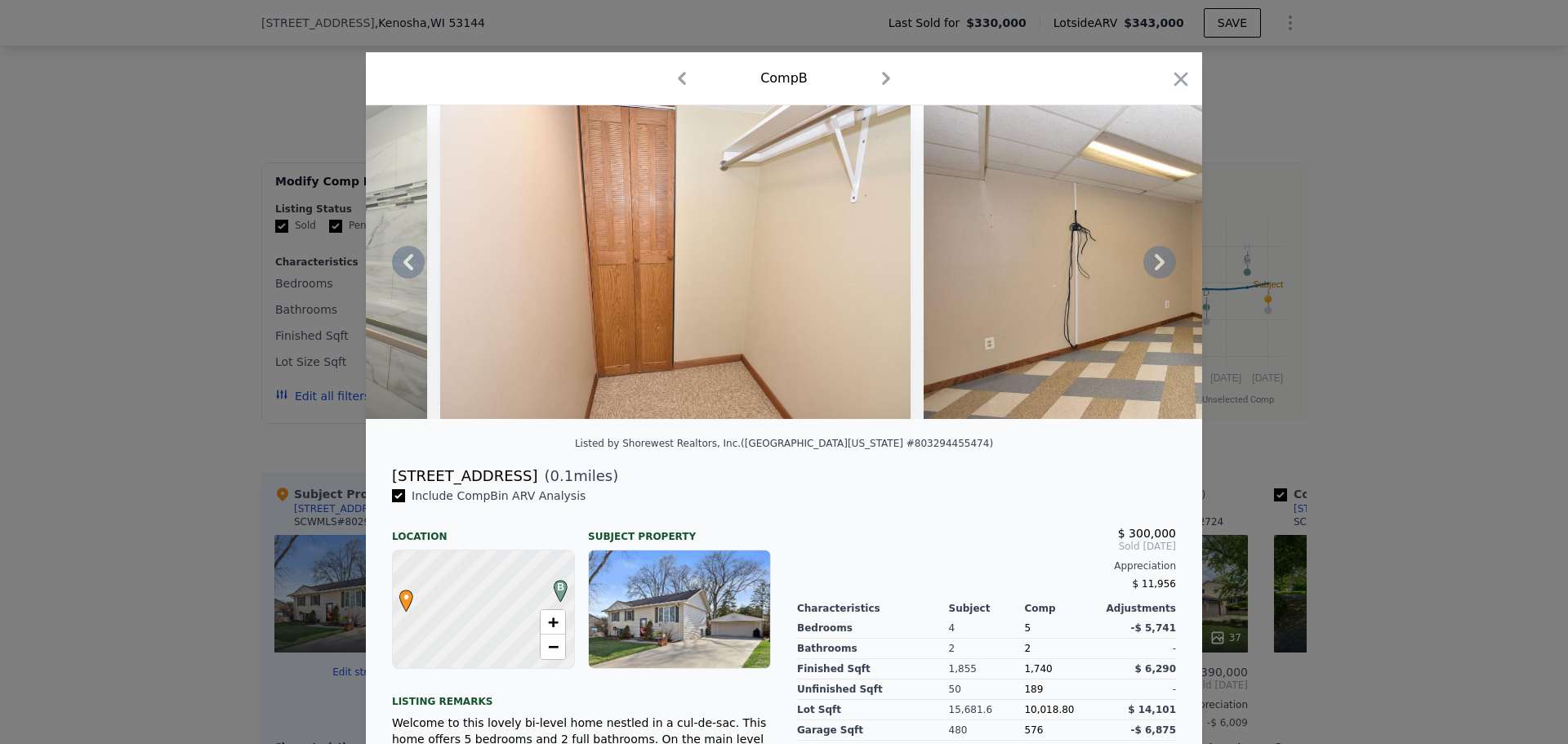
click at [1157, 266] on icon at bounding box center [1159, 262] width 33 height 33
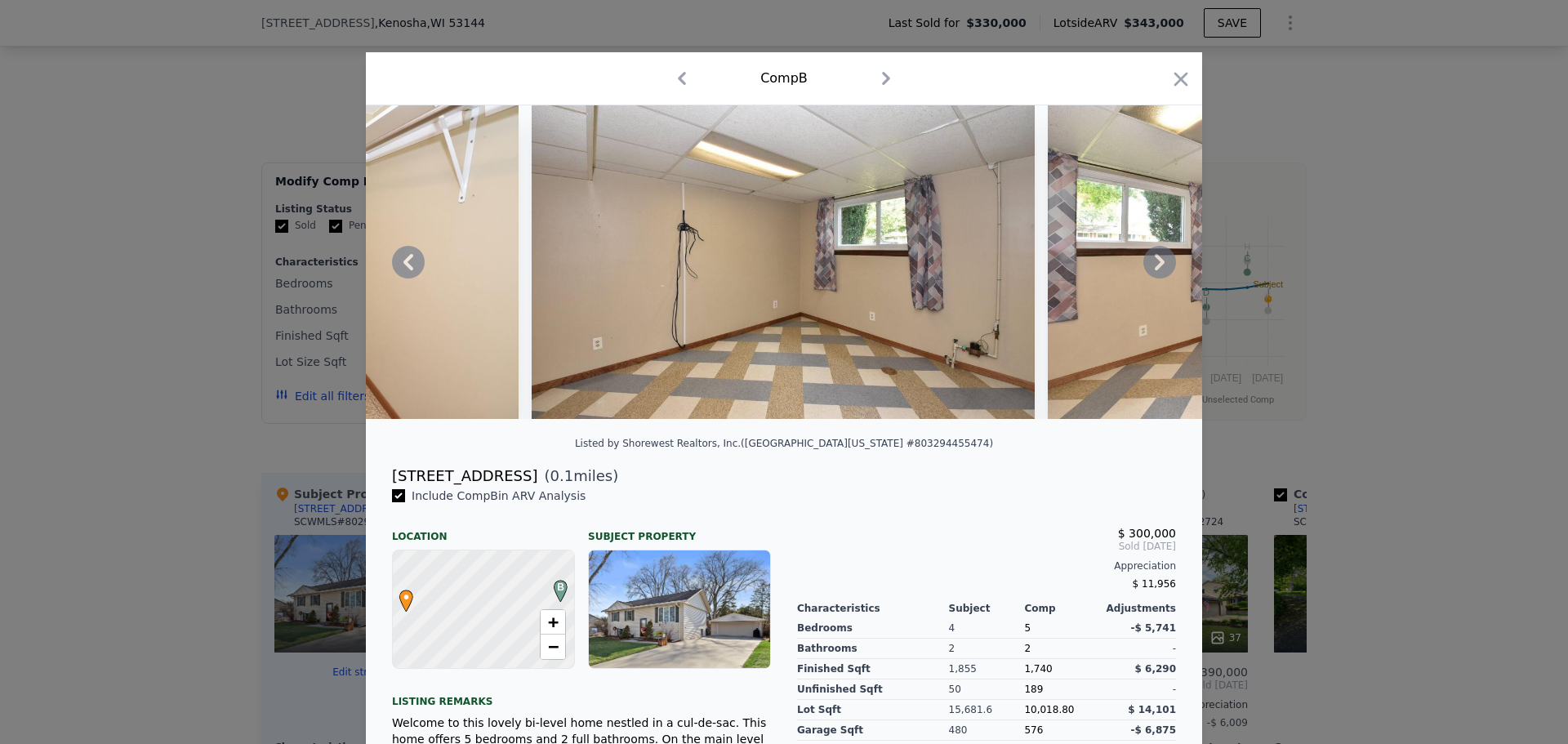
click at [1157, 266] on icon at bounding box center [1159, 262] width 33 height 33
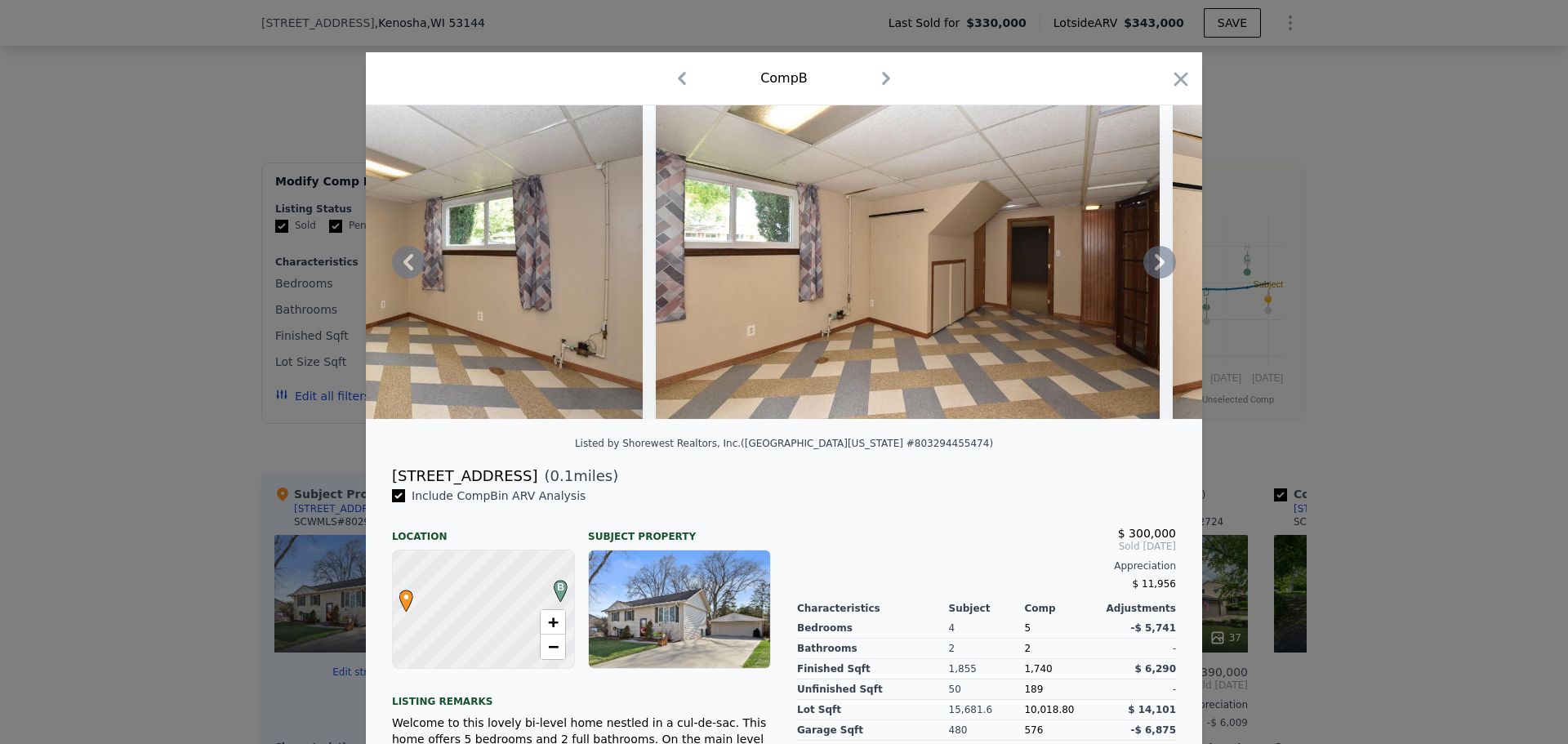
click at [1157, 266] on icon at bounding box center [1159, 262] width 33 height 33
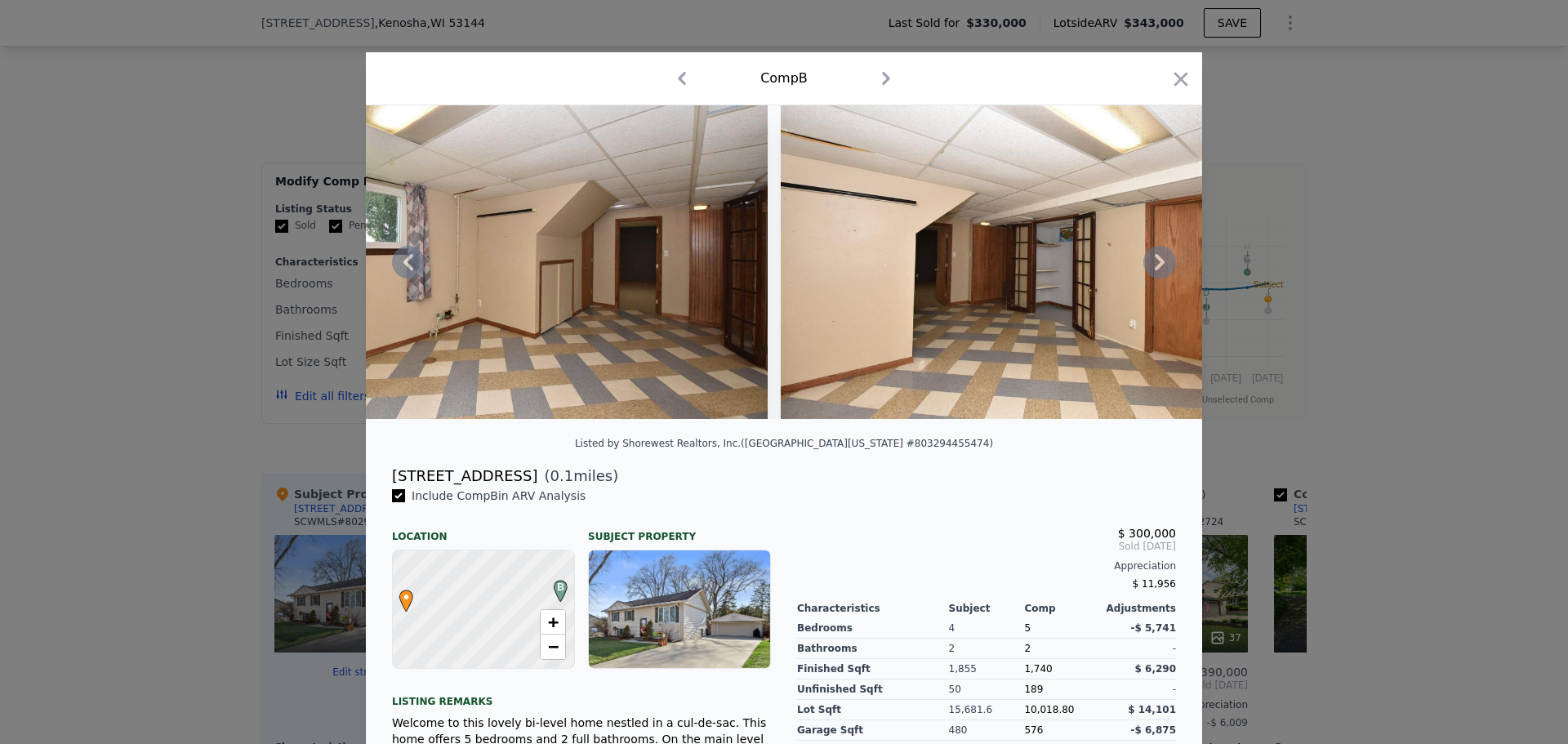
click at [1158, 266] on icon at bounding box center [1159, 262] width 33 height 33
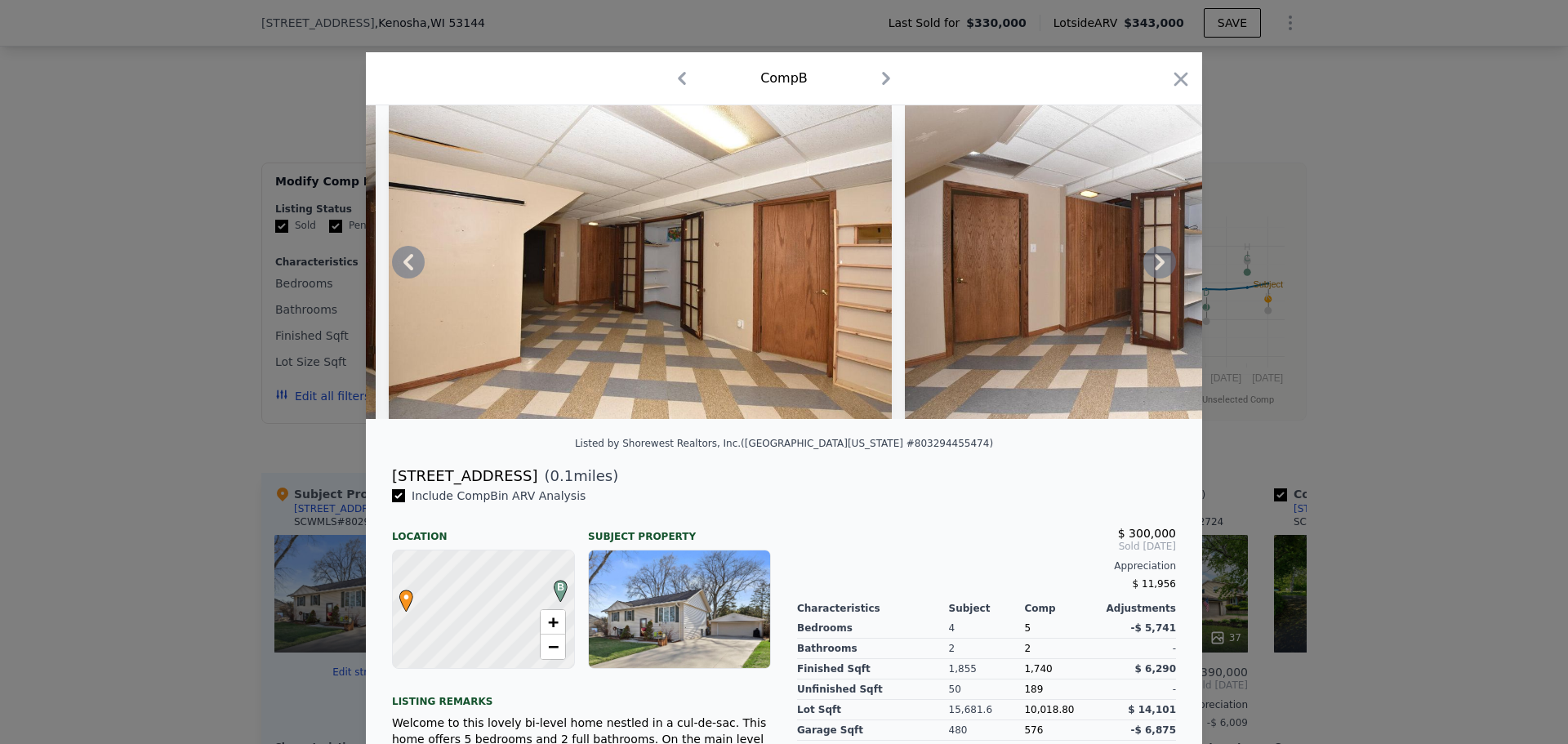
click at [1158, 266] on icon at bounding box center [1159, 262] width 33 height 33
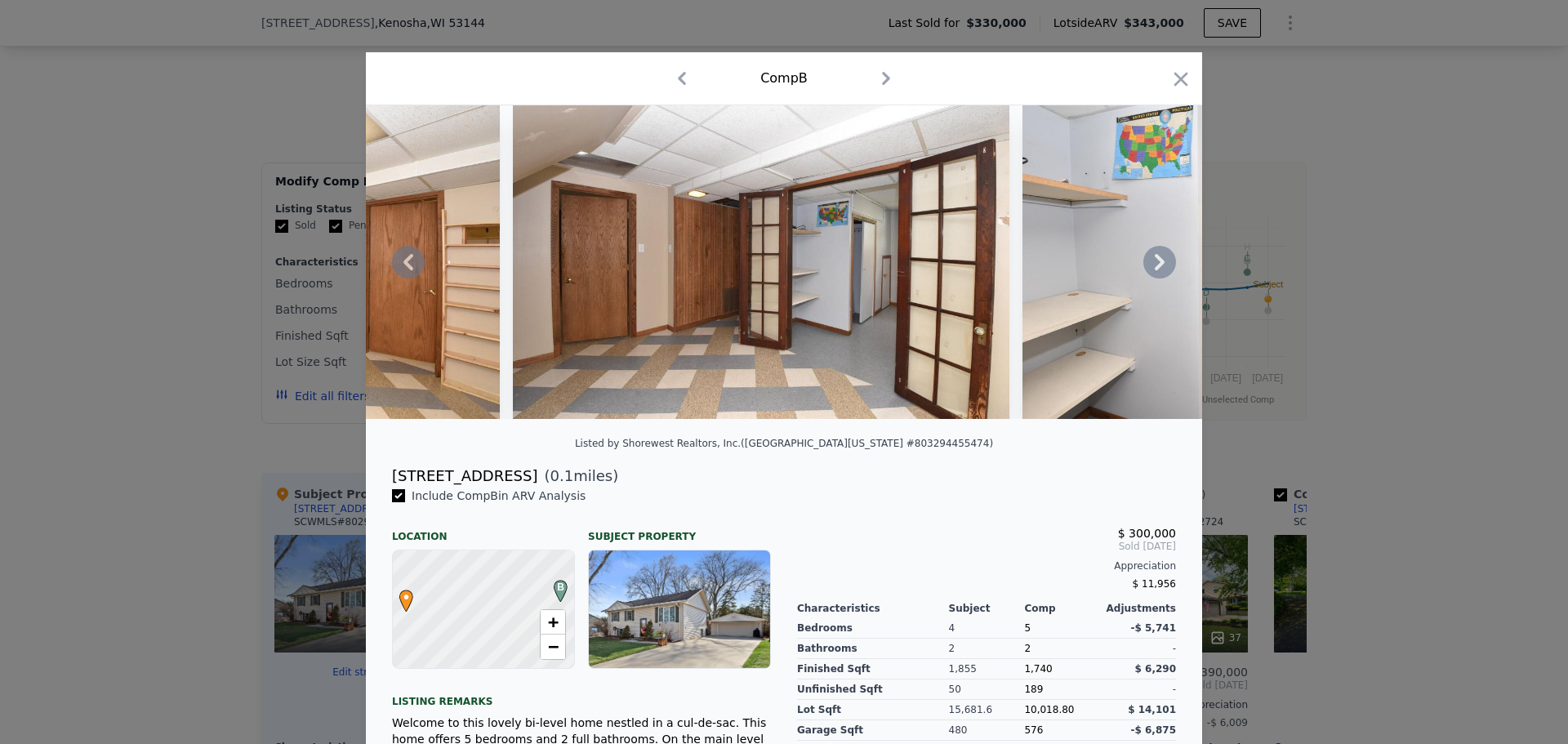
click at [1158, 266] on icon at bounding box center [1159, 262] width 33 height 33
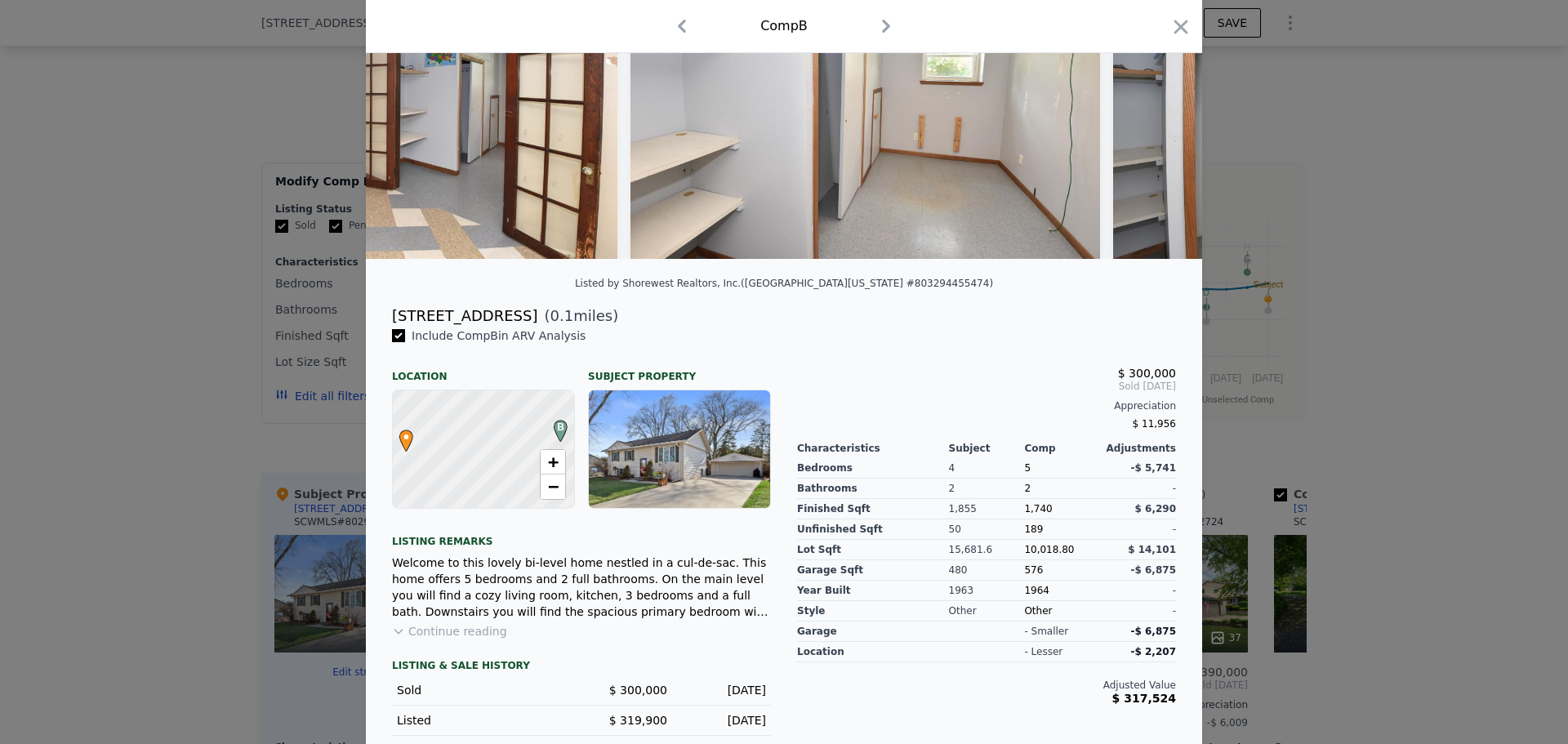
scroll to position [178, 0]
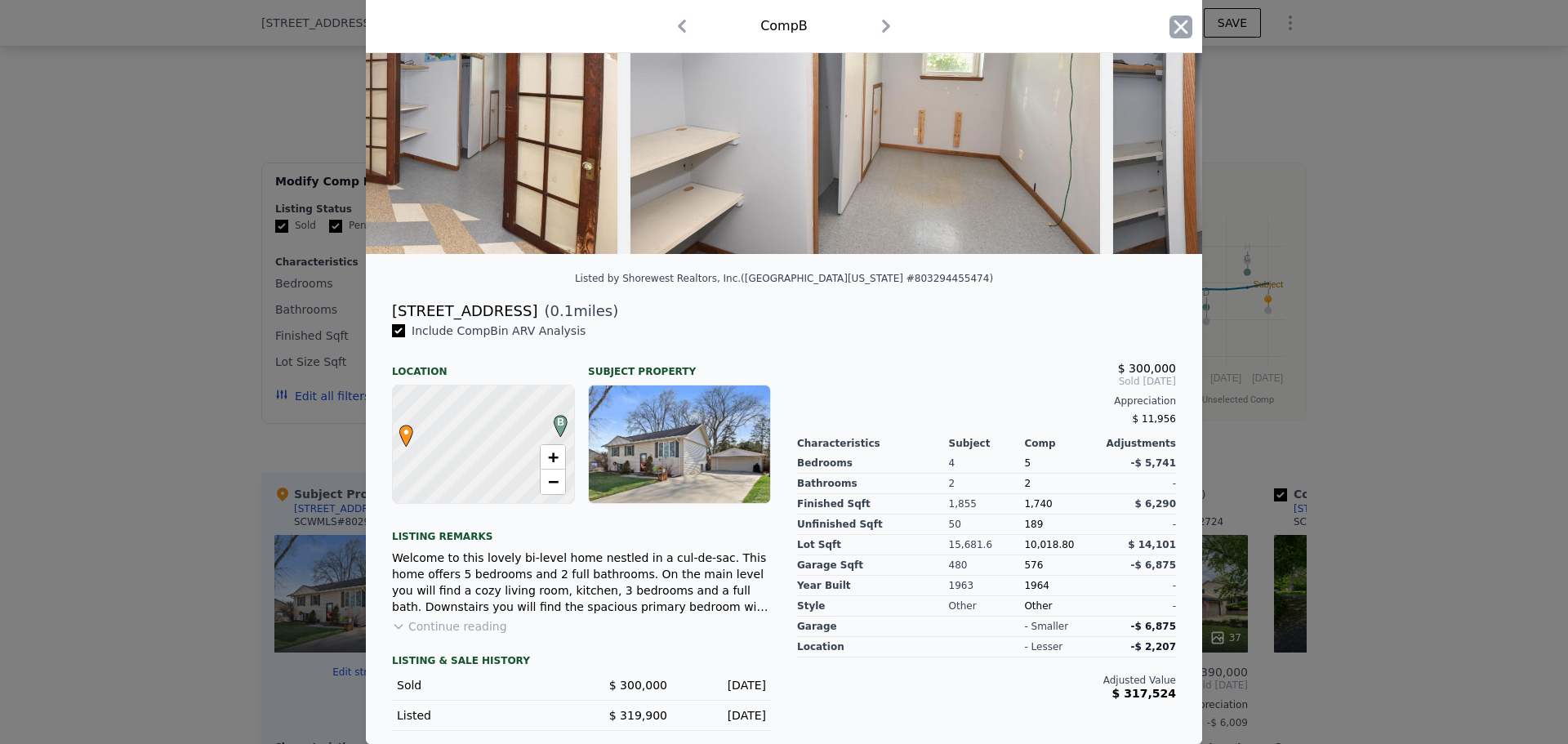
drag, startPoint x: 1179, startPoint y: 18, endPoint x: 1148, endPoint y: 47, distance: 42.4
click at [1179, 19] on icon "button" at bounding box center [1181, 27] width 23 height 23
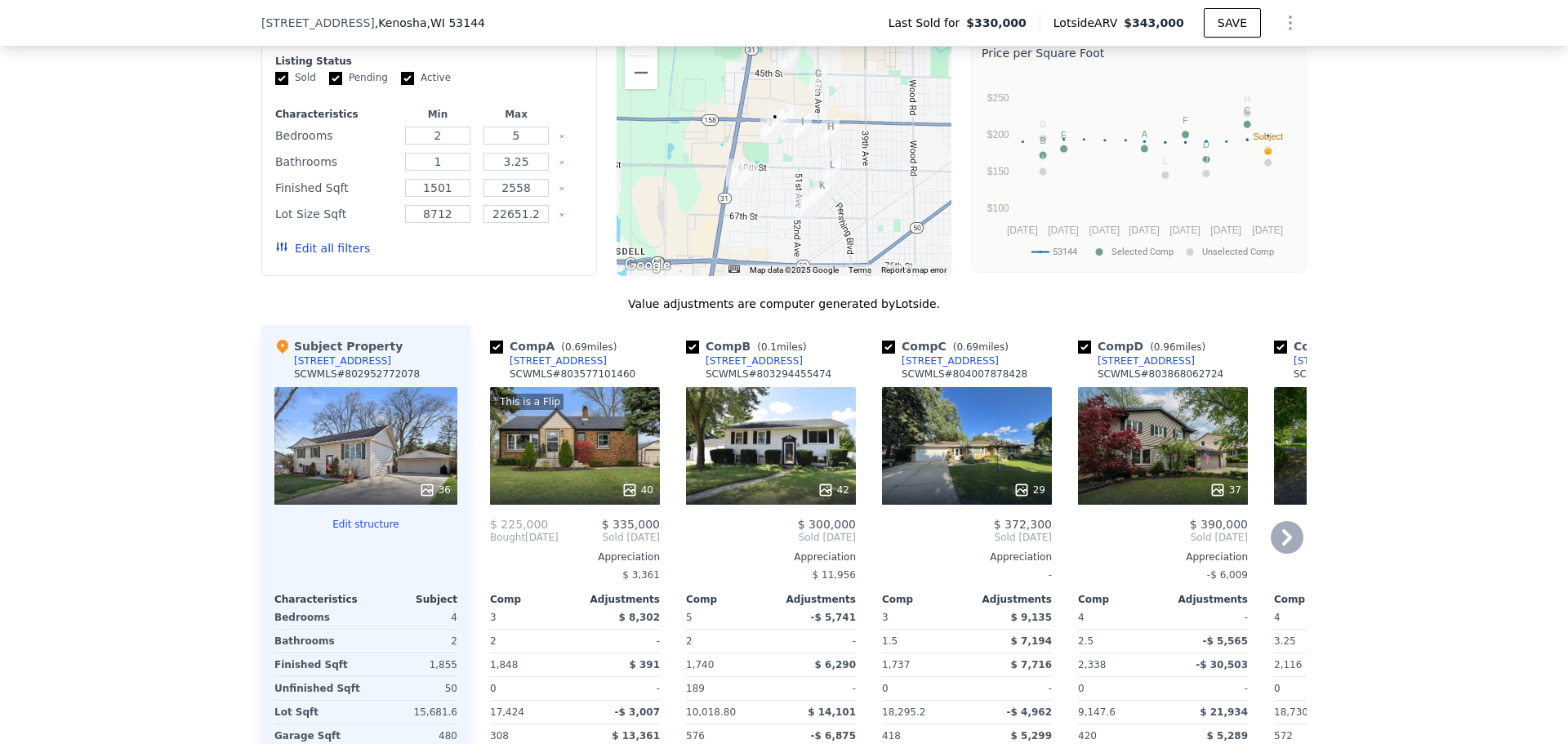
scroll to position [1465, 0]
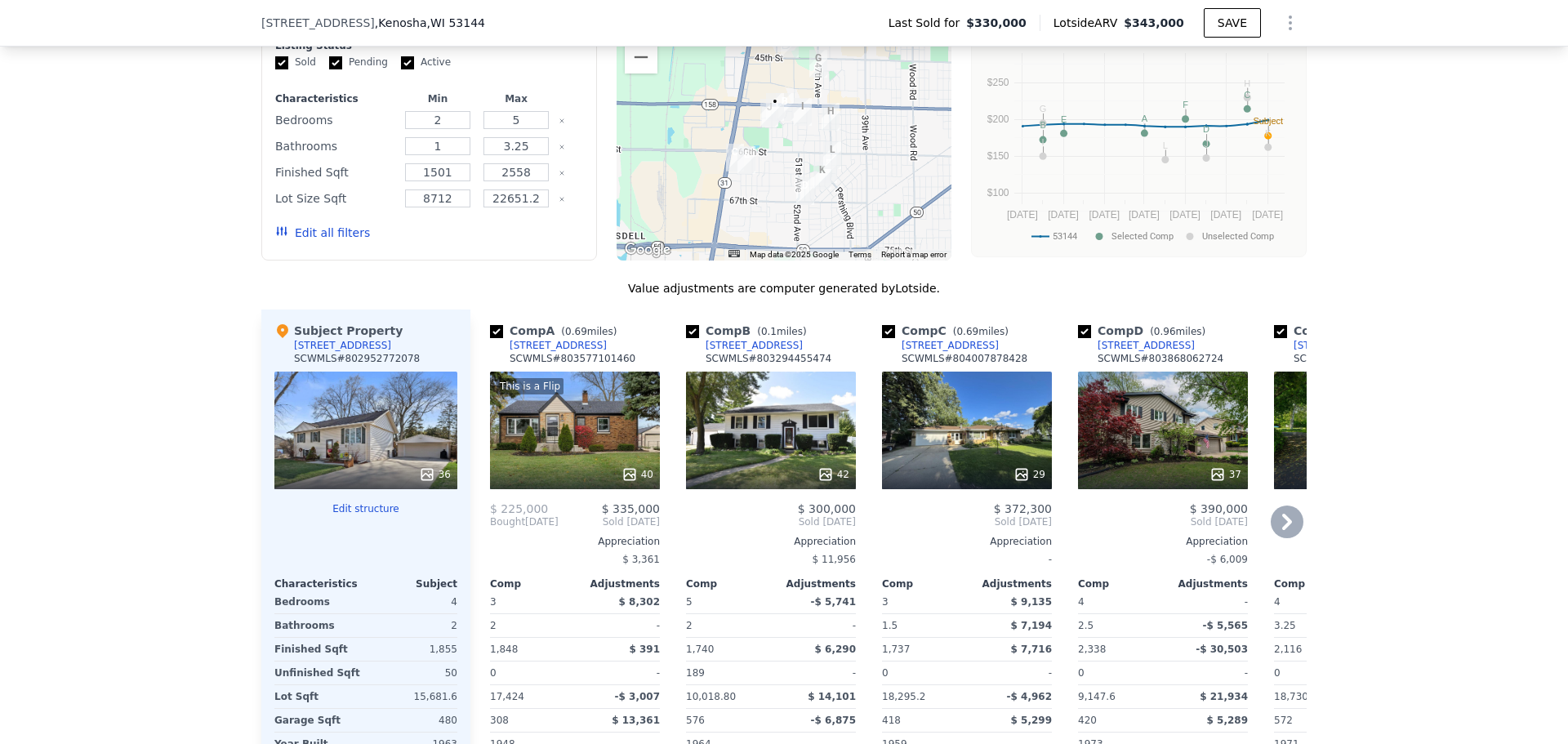
click at [1282, 530] on icon at bounding box center [1287, 521] width 9 height 16
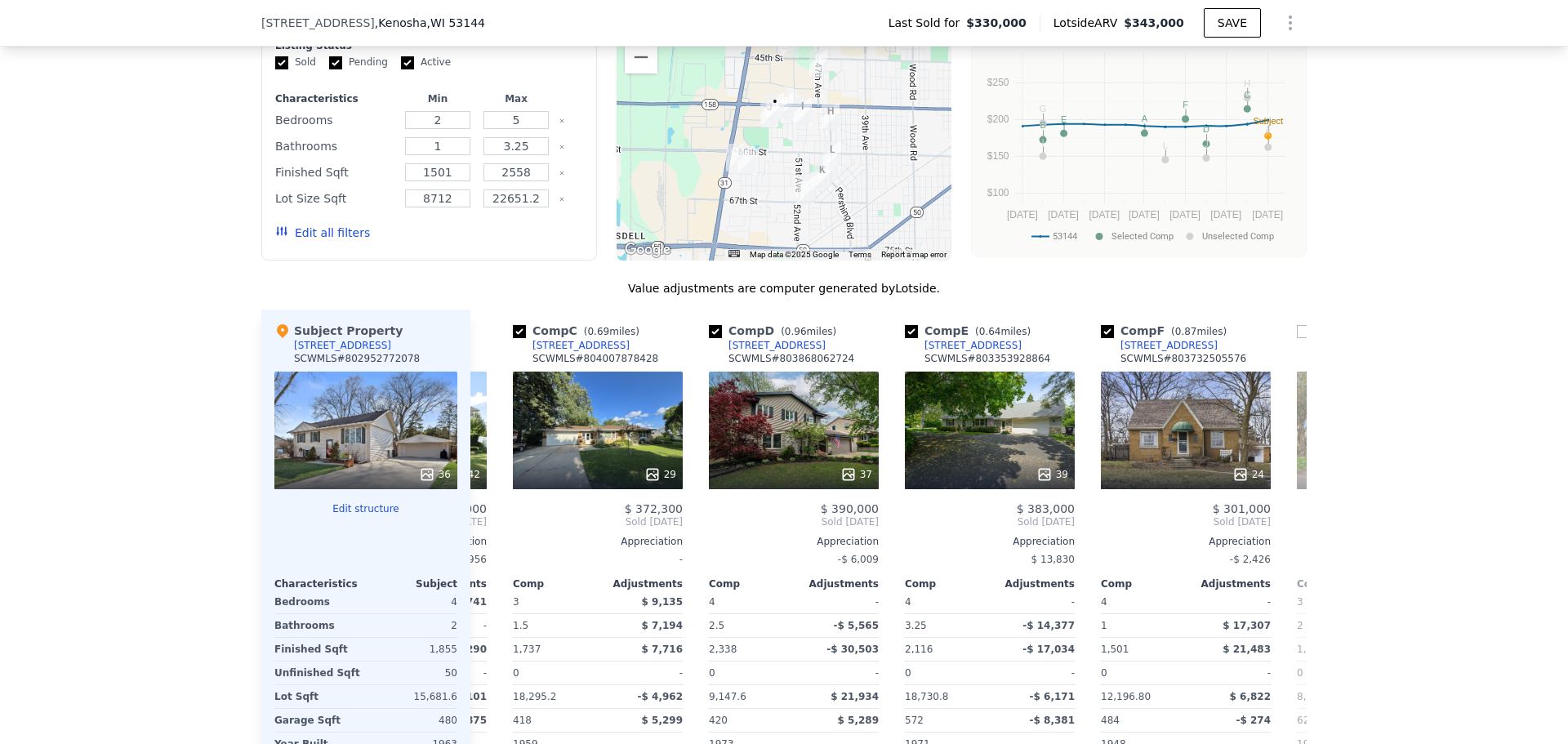
scroll to position [0, 392]
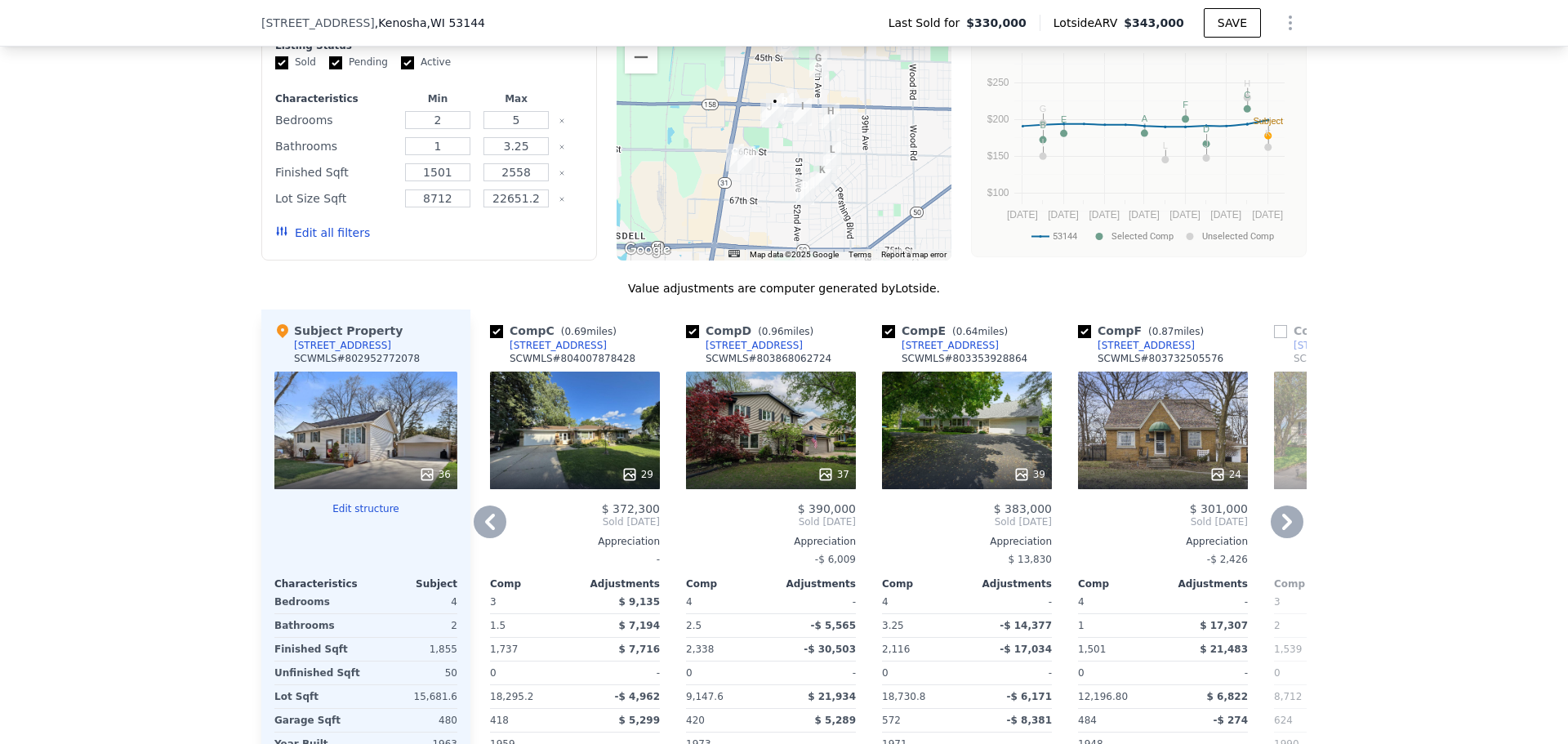
click at [1286, 535] on icon at bounding box center [1287, 521] width 33 height 33
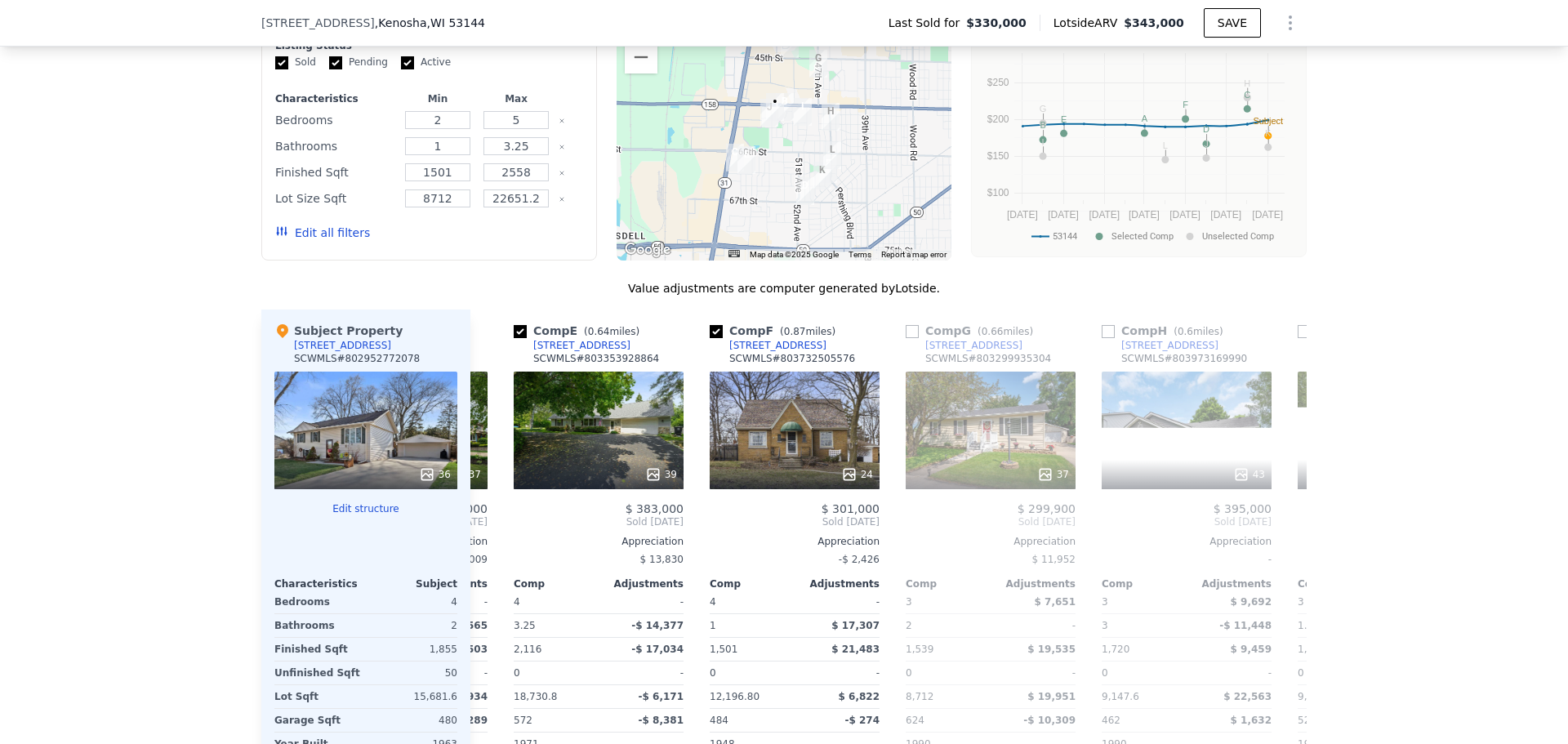
scroll to position [0, 784]
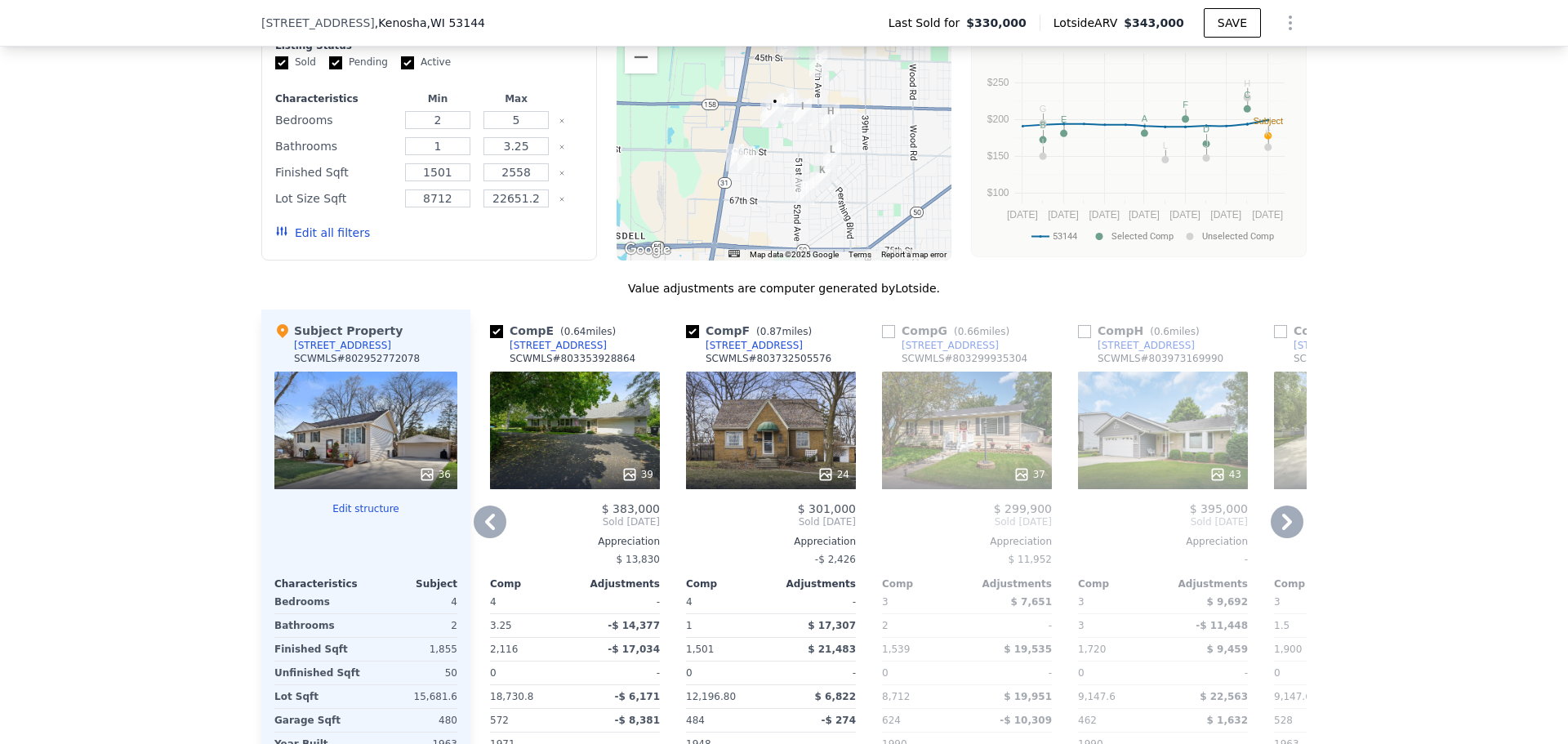
click at [995, 435] on div "37" at bounding box center [967, 430] width 170 height 117
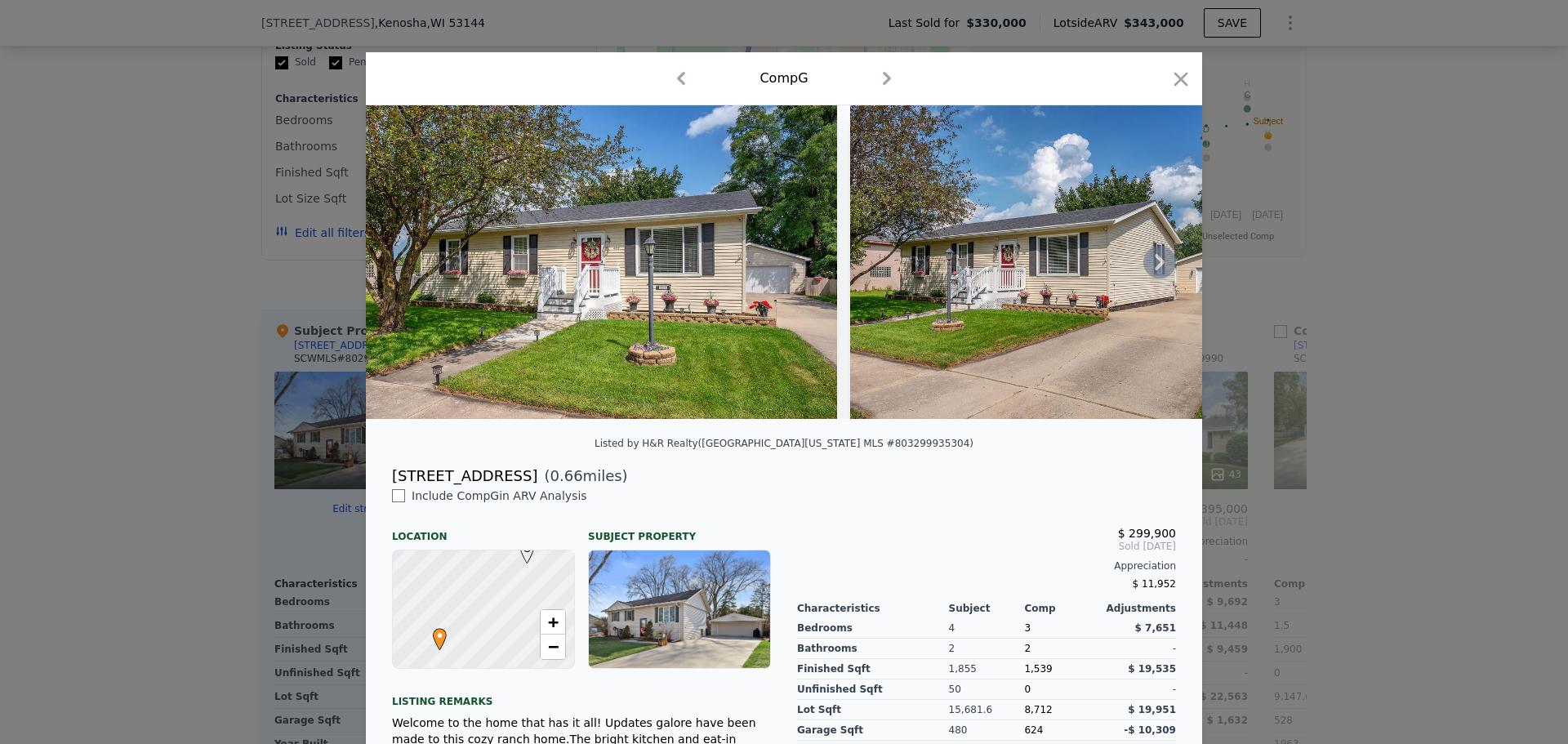
click at [1155, 264] on icon at bounding box center [1159, 261] width 9 height 16
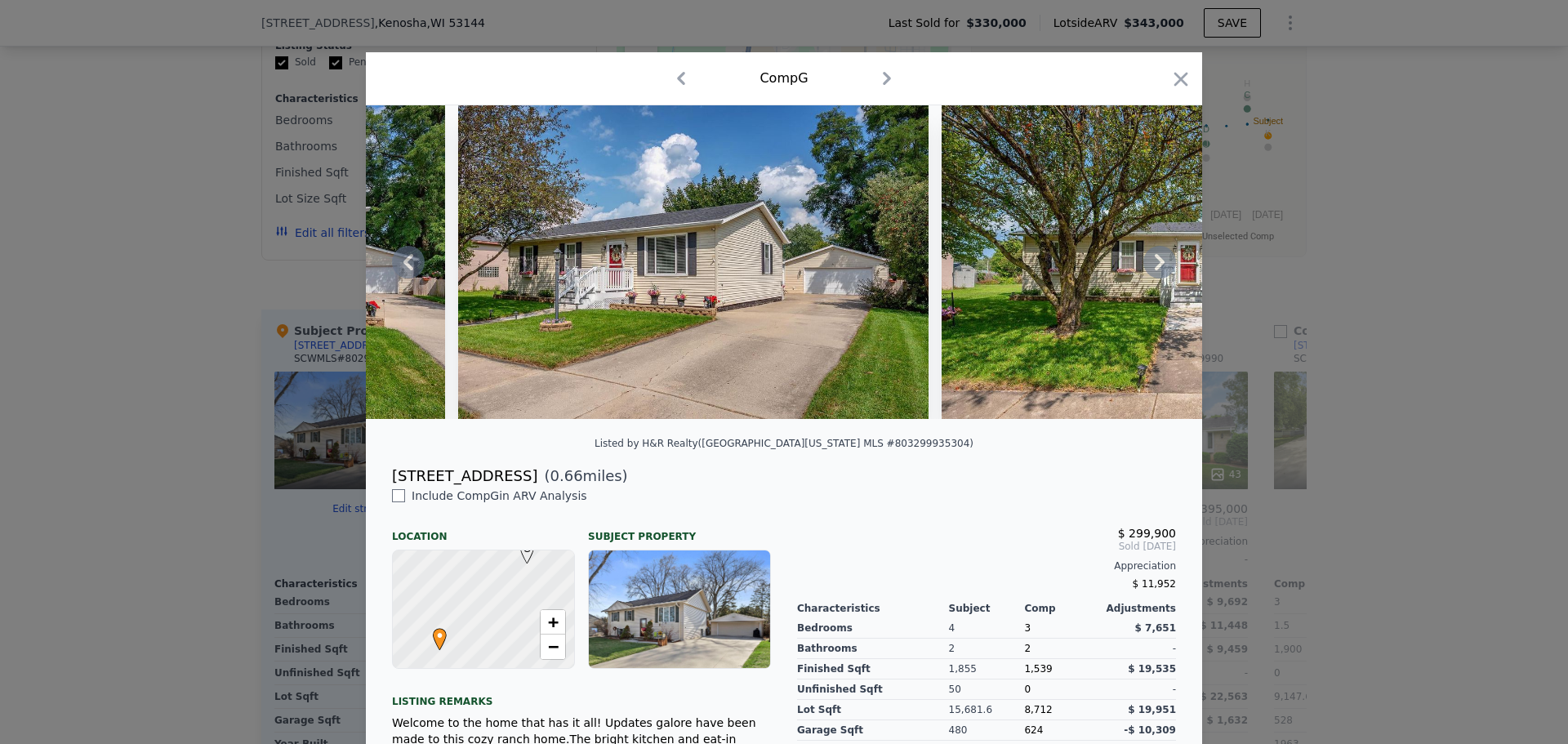
click at [1152, 267] on icon at bounding box center [1159, 262] width 33 height 33
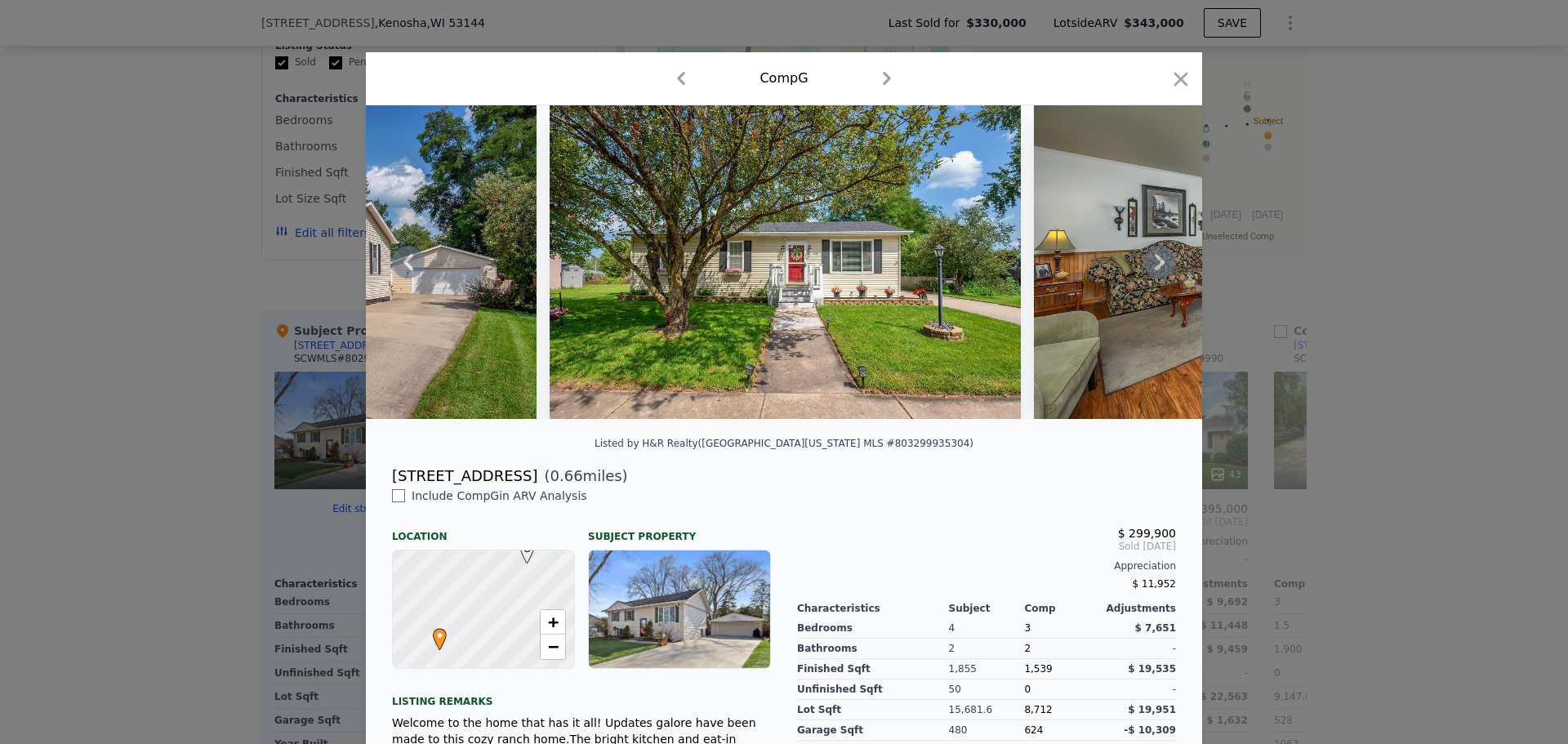
click at [1152, 267] on icon at bounding box center [1159, 262] width 33 height 33
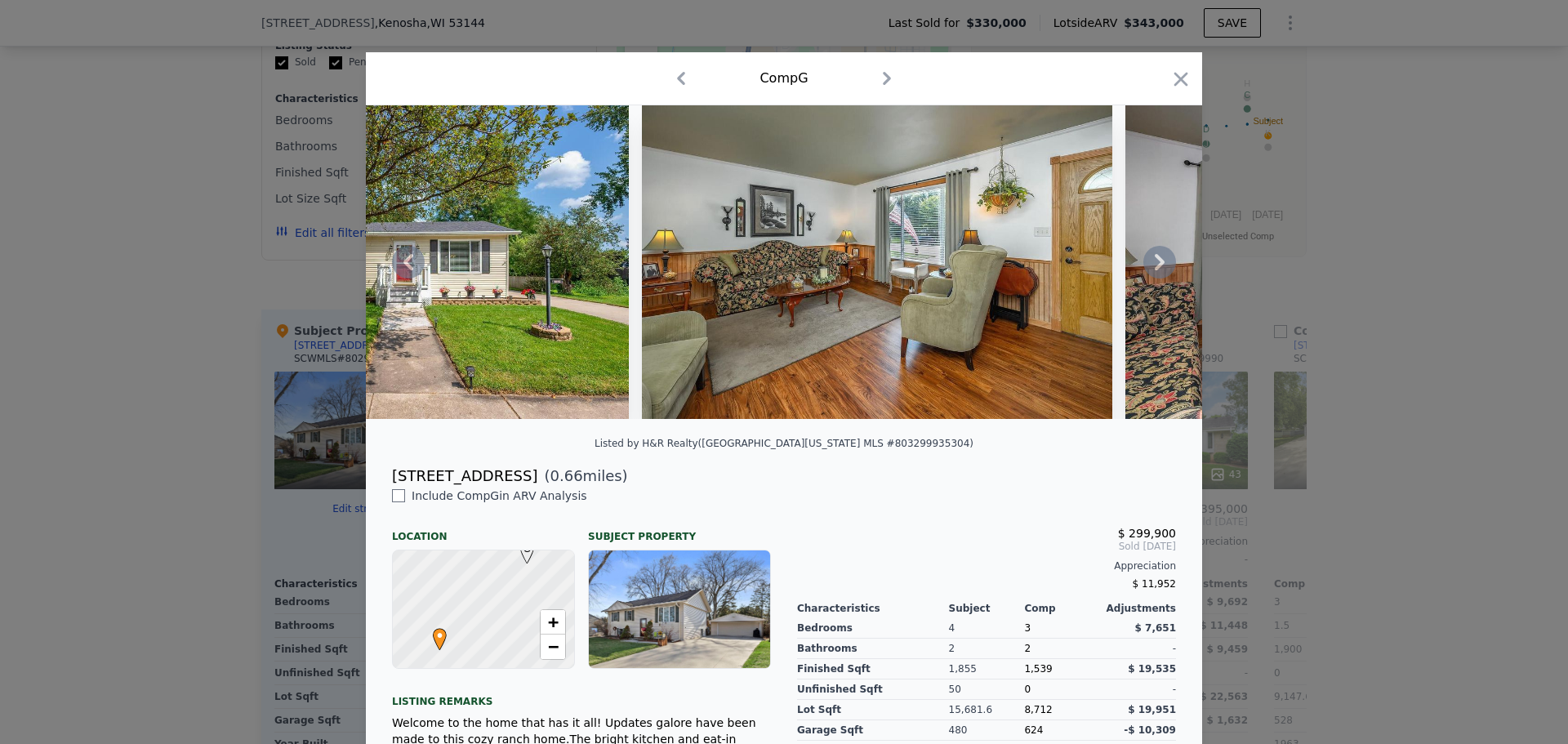
click at [1152, 267] on icon at bounding box center [1159, 262] width 33 height 33
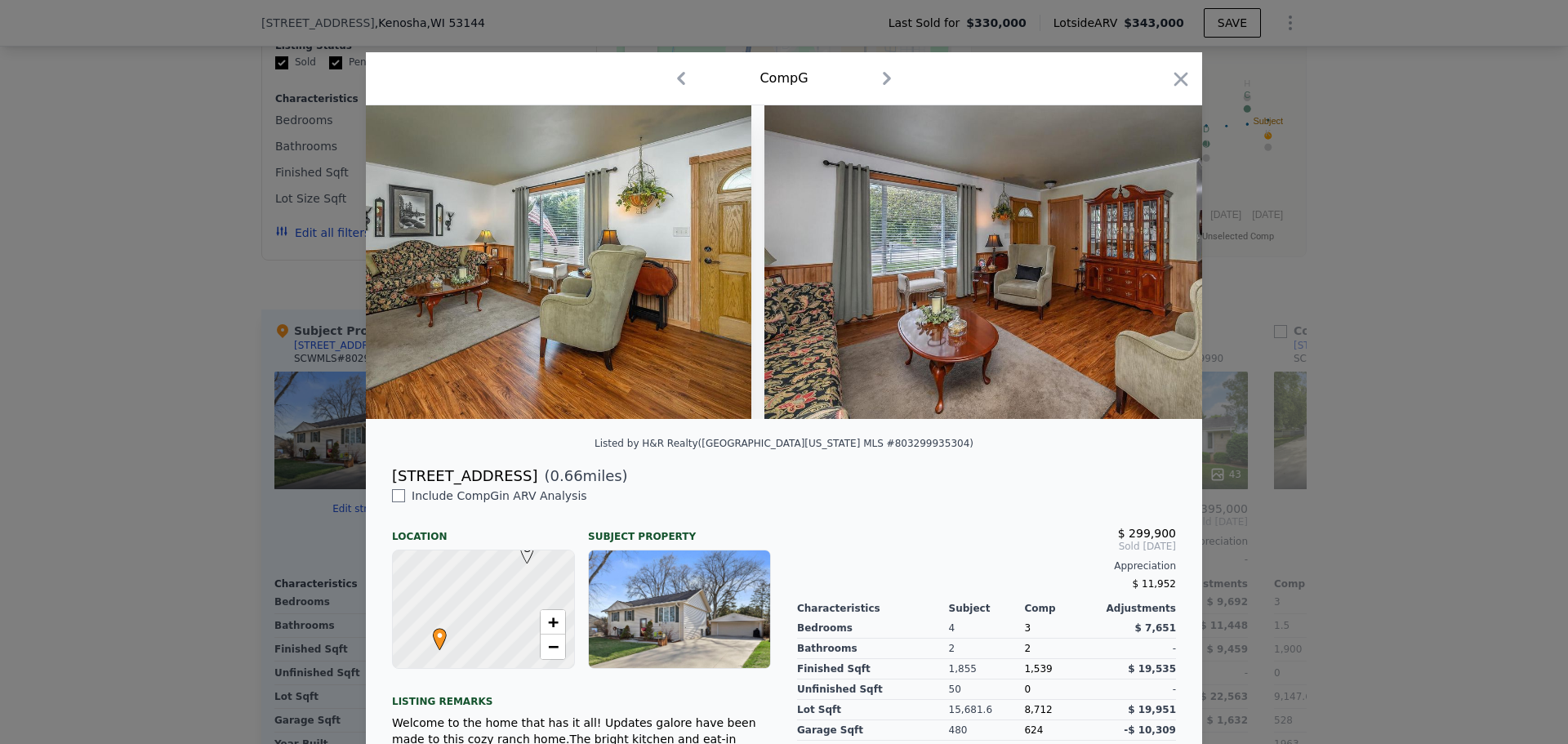
scroll to position [0, 1568]
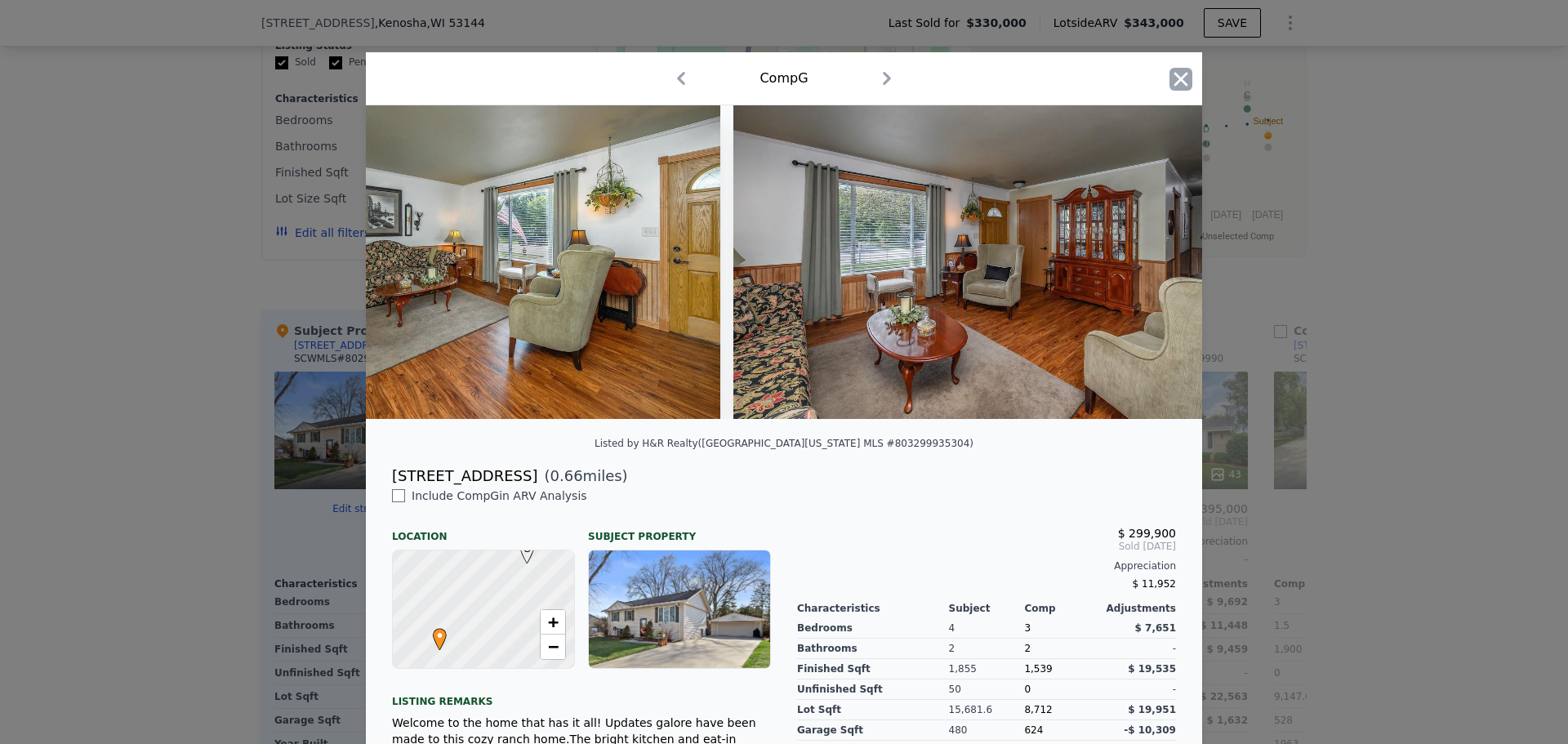
click at [1174, 85] on icon "button" at bounding box center [1181, 79] width 14 height 14
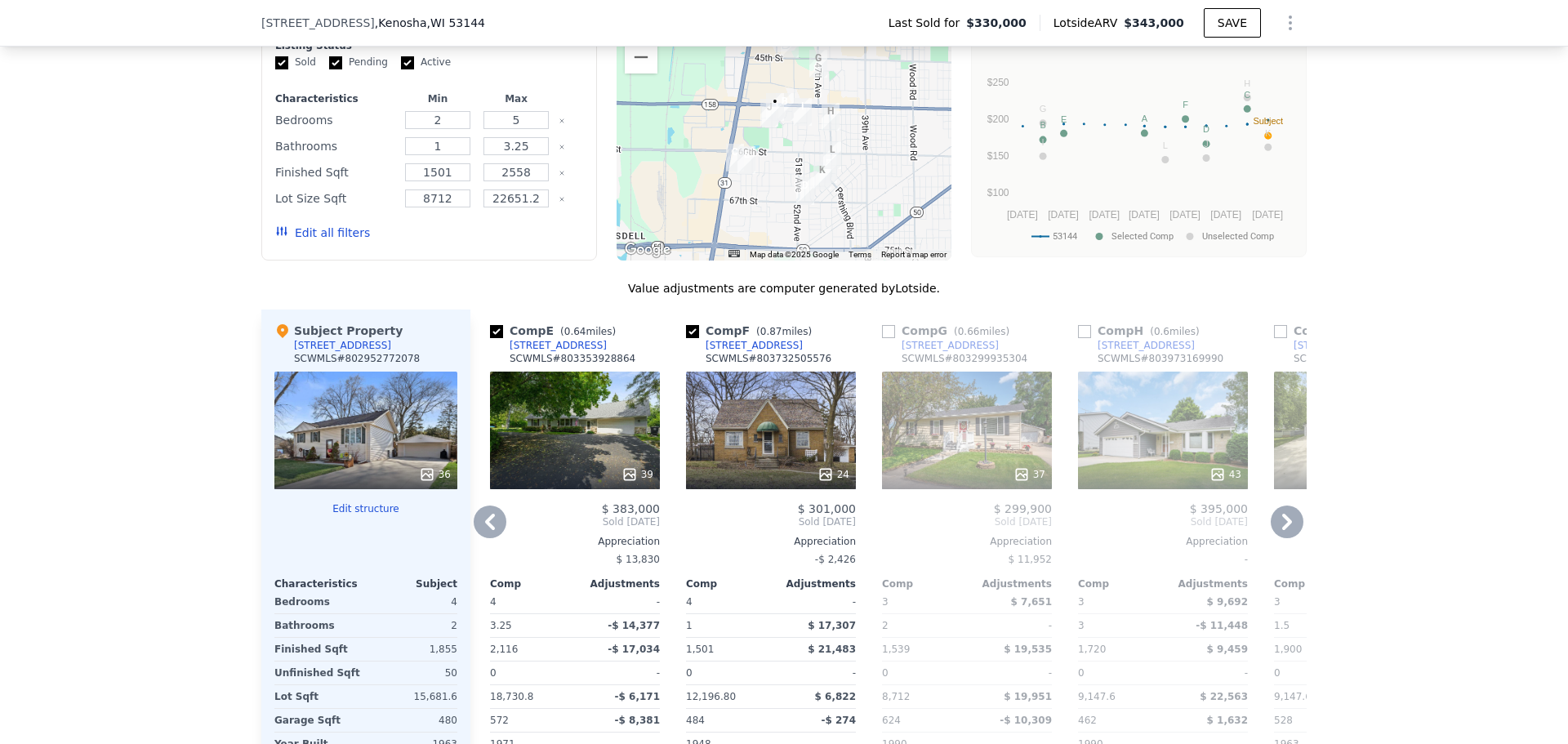
click at [1274, 441] on div "33" at bounding box center [1358, 430] width 170 height 117
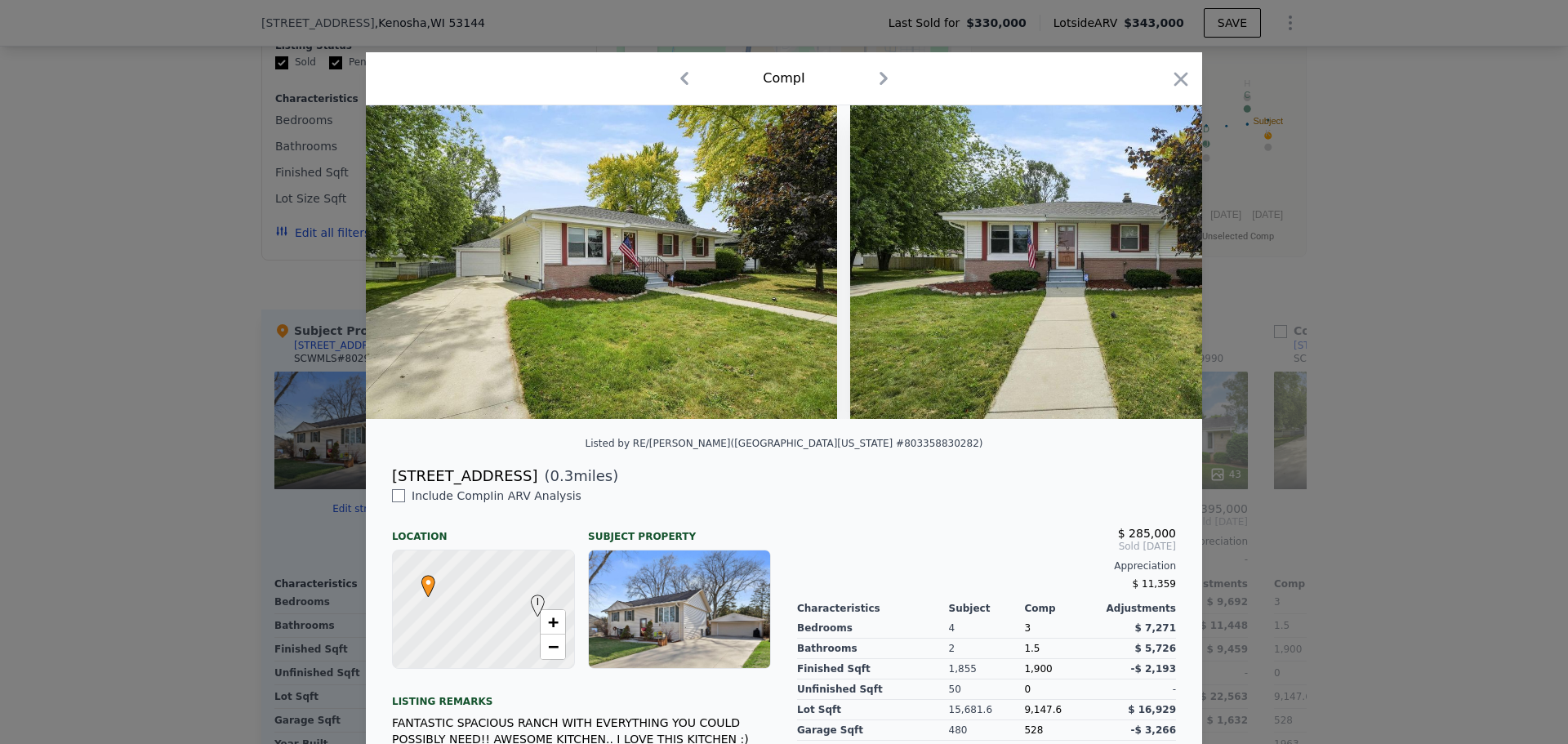
click at [1152, 62] on div "Comp I" at bounding box center [784, 79] width 836 height 54
click at [1170, 76] on icon "button" at bounding box center [1181, 79] width 23 height 23
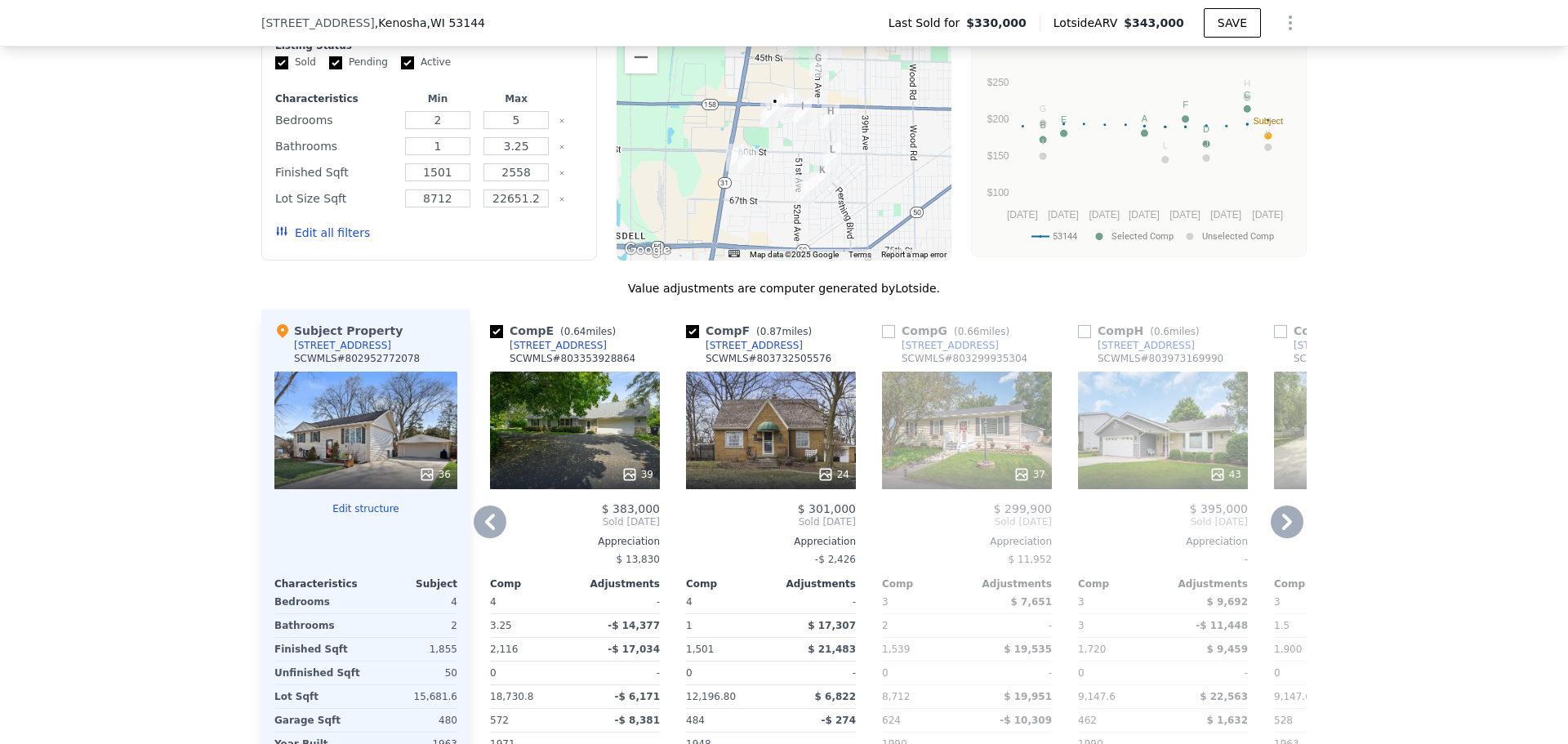
click at [1288, 538] on icon at bounding box center [1287, 521] width 33 height 33
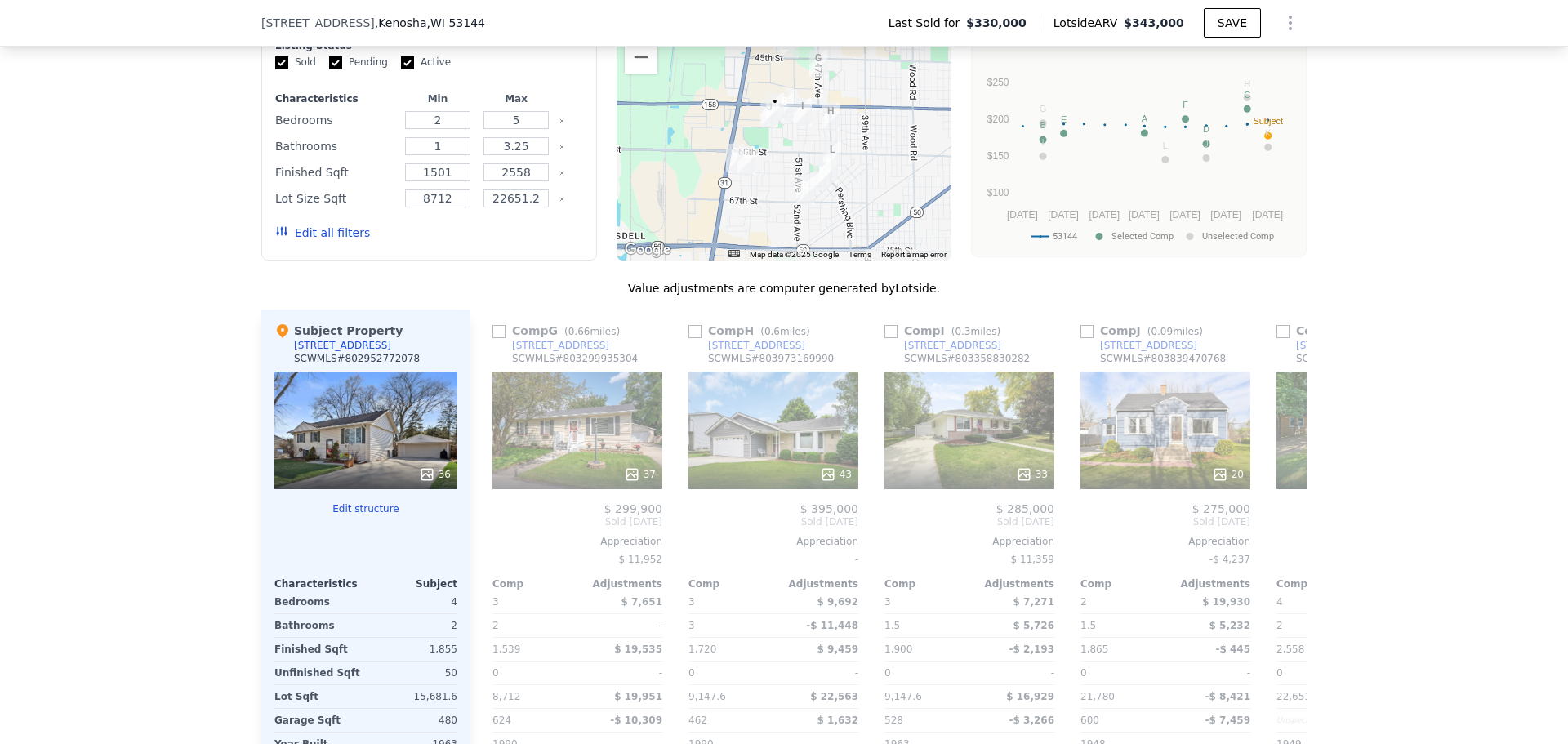
scroll to position [0, 1176]
click at [1294, 534] on icon at bounding box center [1287, 521] width 33 height 33
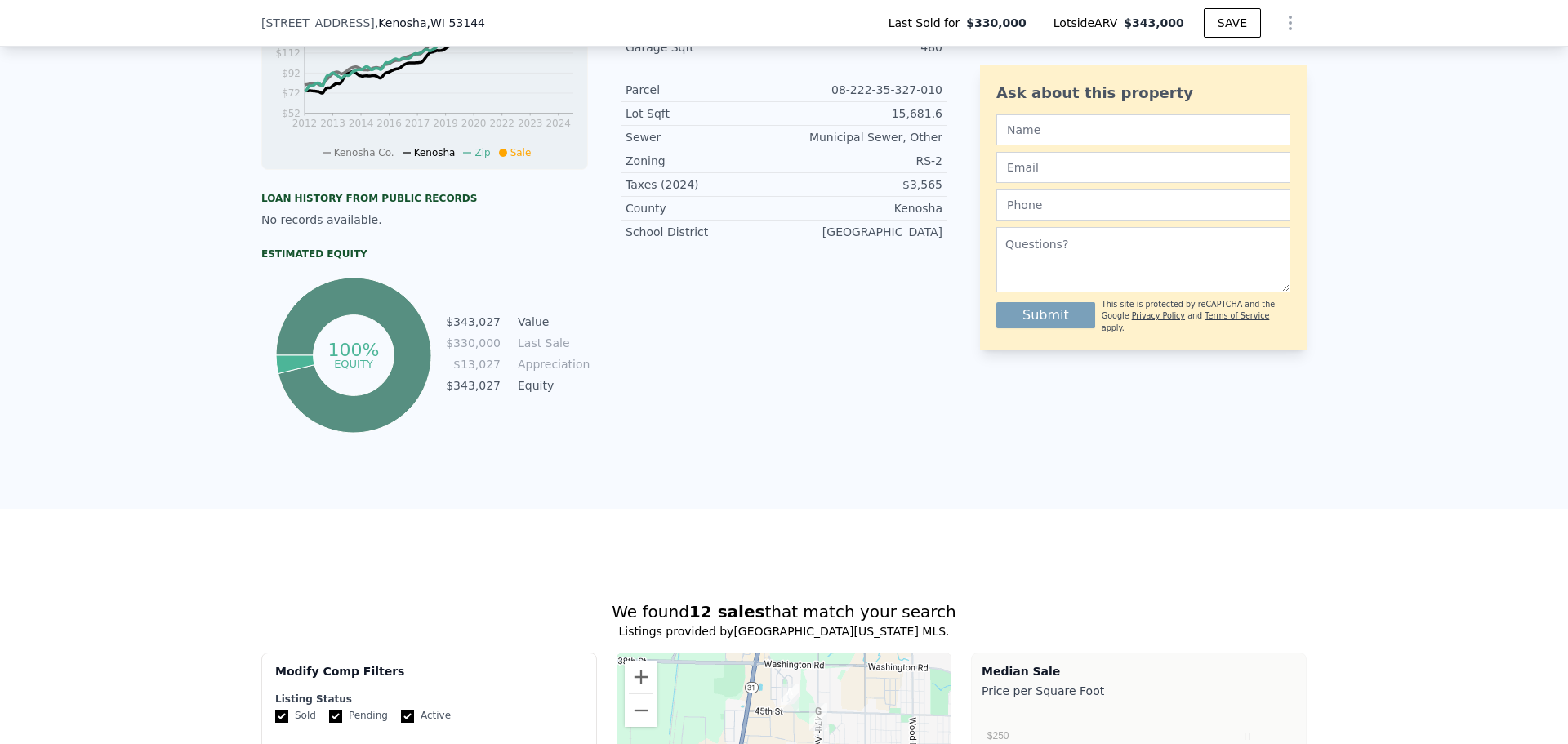
scroll to position [1301, 0]
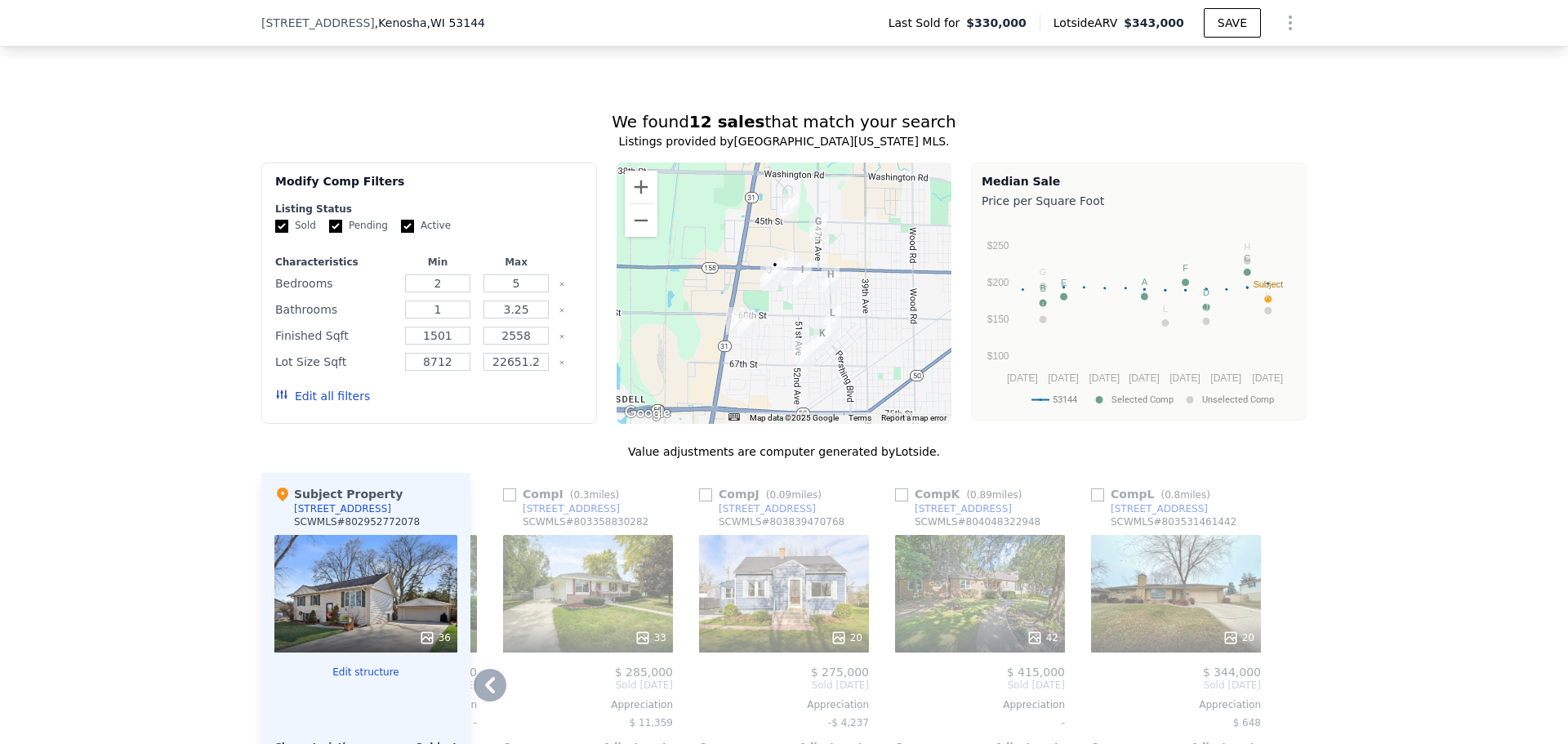
click at [893, 261] on div at bounding box center [784, 293] width 335 height 261
click at [642, 203] on button "Zoom in" at bounding box center [641, 187] width 33 height 33
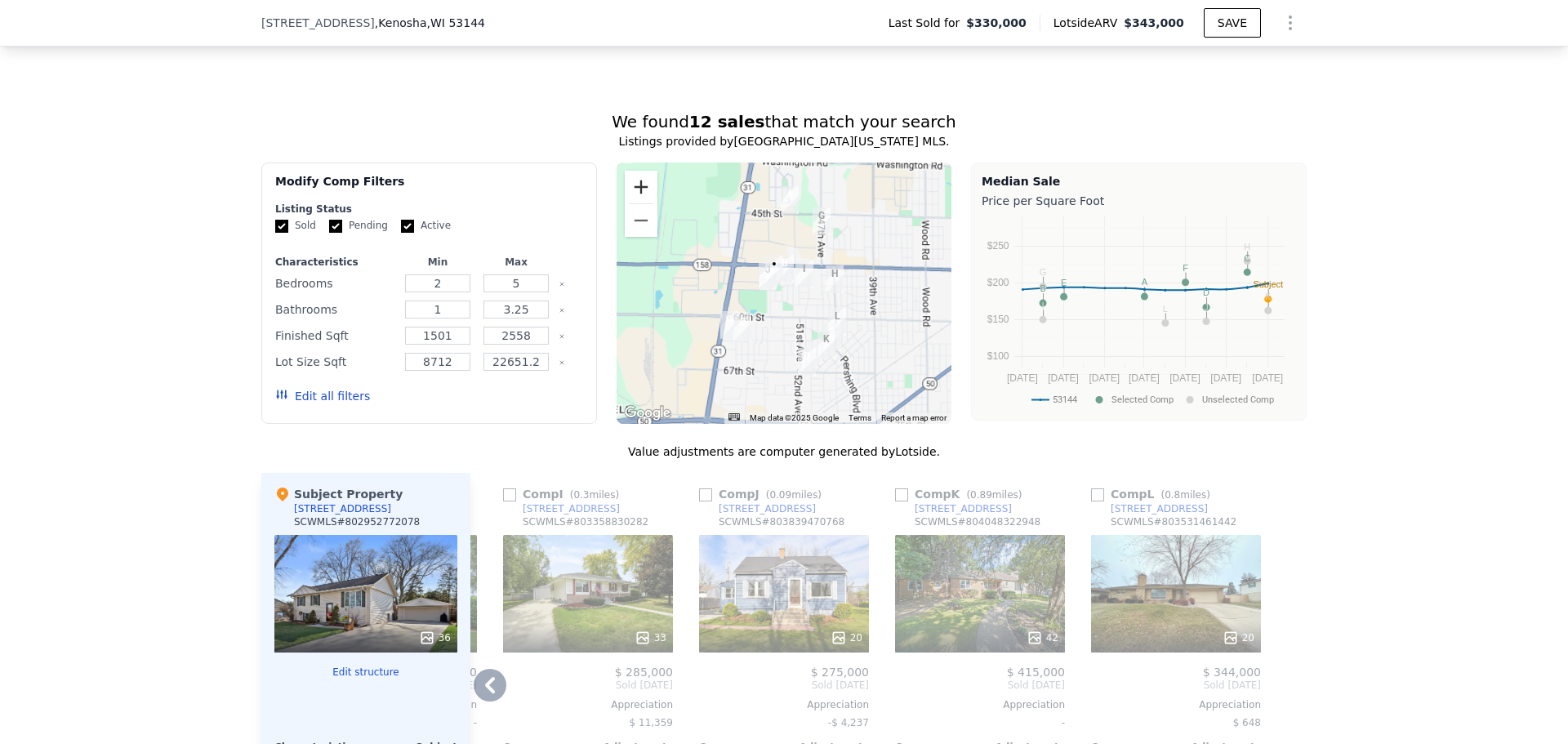
click at [642, 203] on button "Zoom in" at bounding box center [641, 187] width 33 height 33
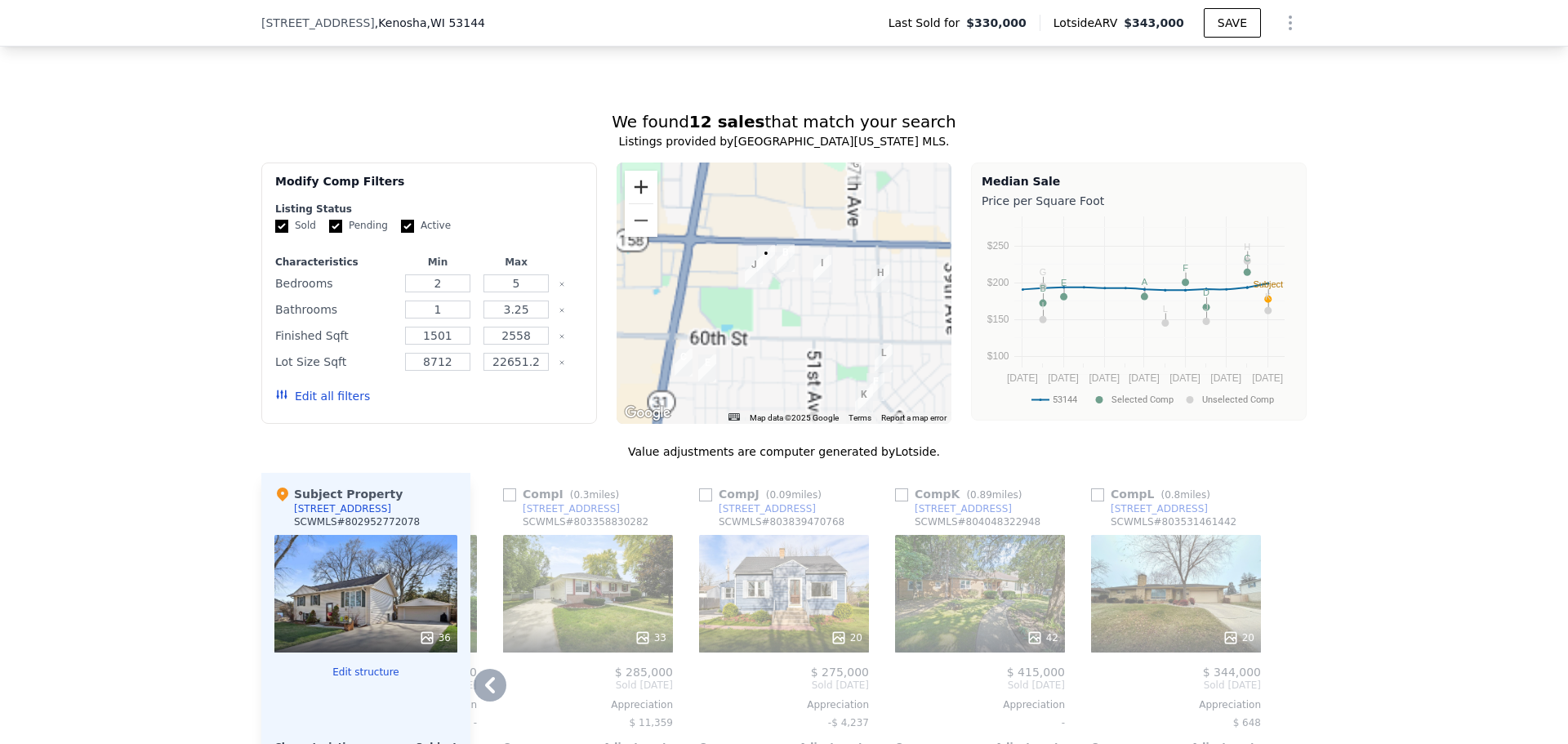
click at [642, 203] on button "Zoom in" at bounding box center [641, 187] width 33 height 33
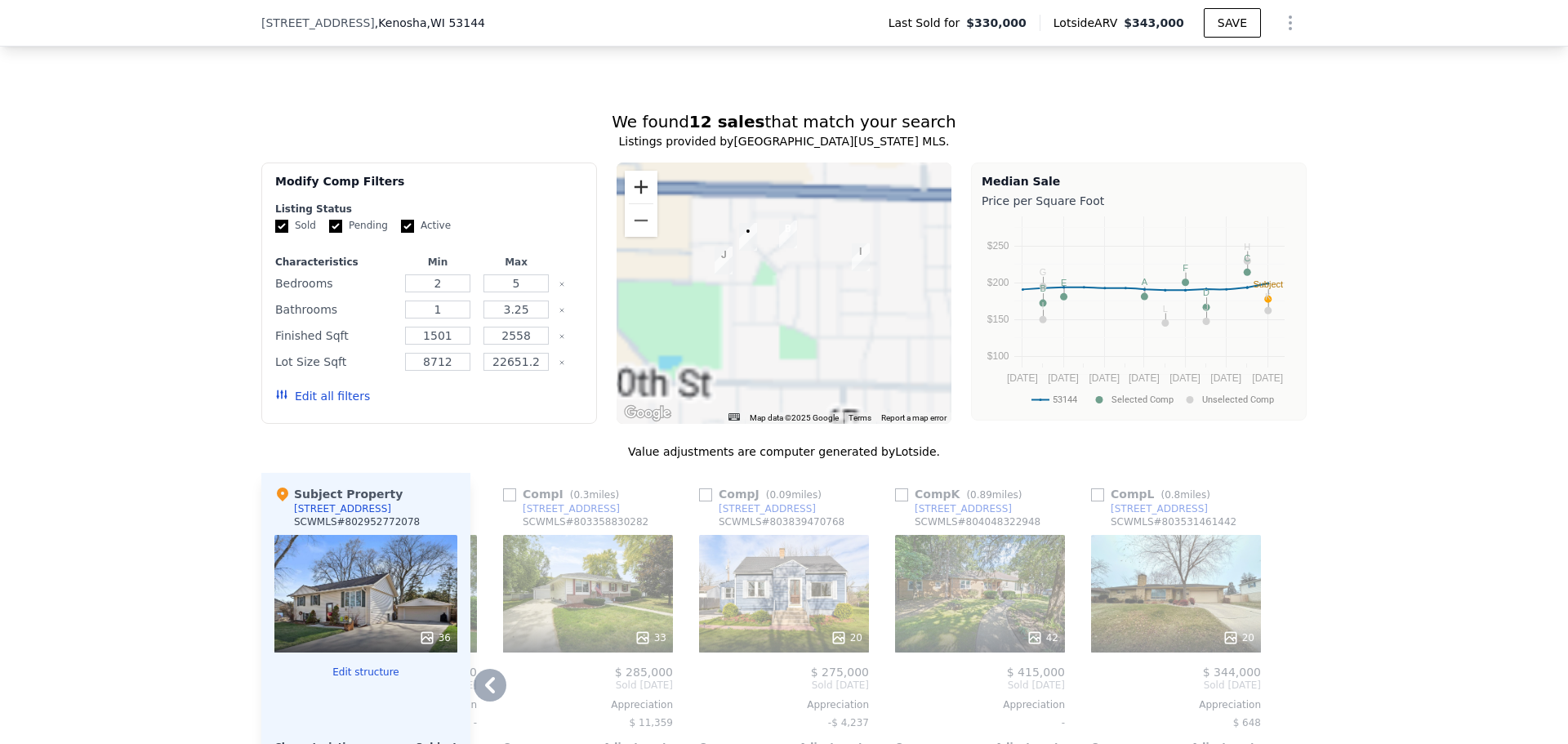
click at [642, 203] on button "Zoom in" at bounding box center [641, 187] width 33 height 33
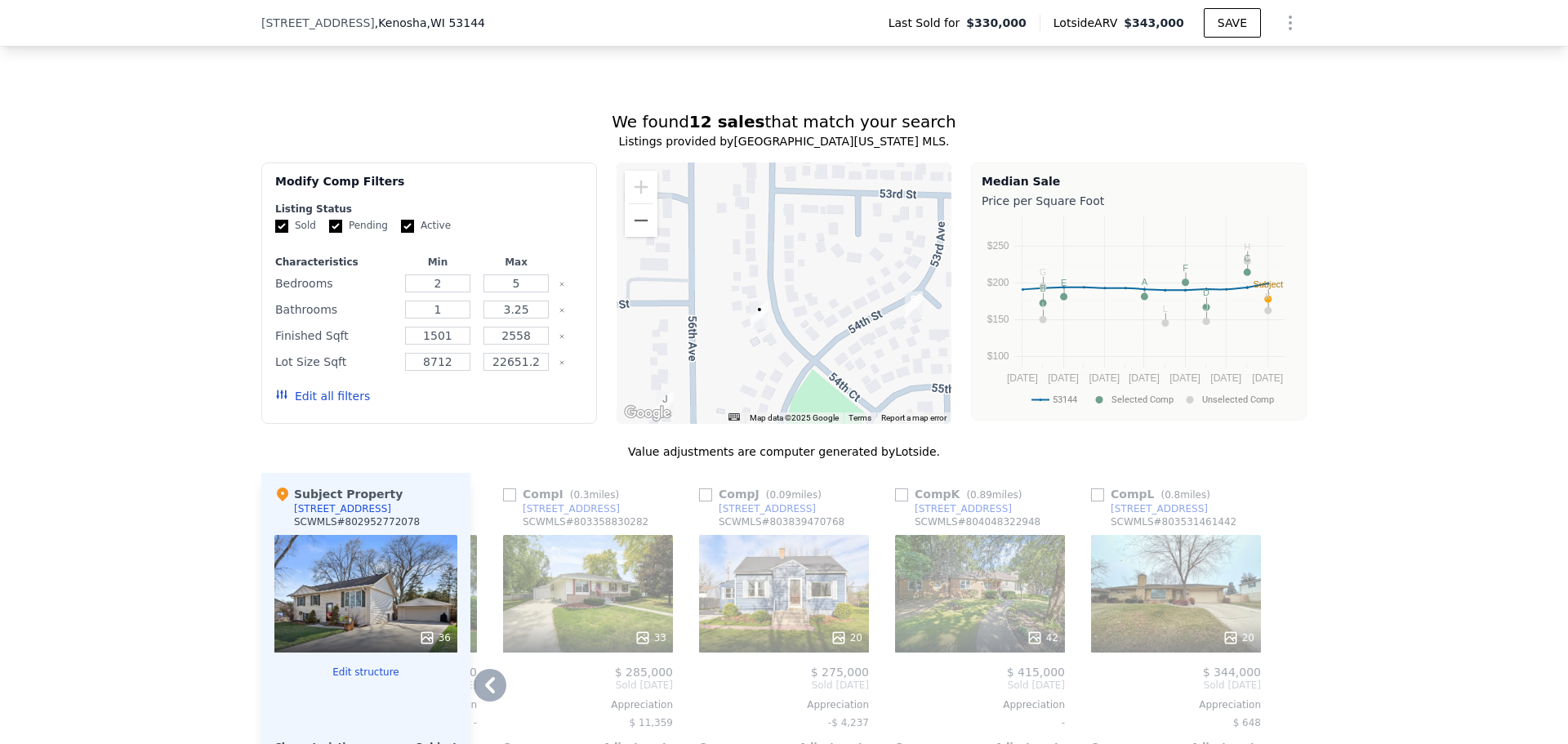
drag, startPoint x: 790, startPoint y: 326, endPoint x: 873, endPoint y: 504, distance: 196.4
click at [872, 506] on div "We found 12 sales that match your search Listings provided by South Central [US…" at bounding box center [784, 568] width 1046 height 917
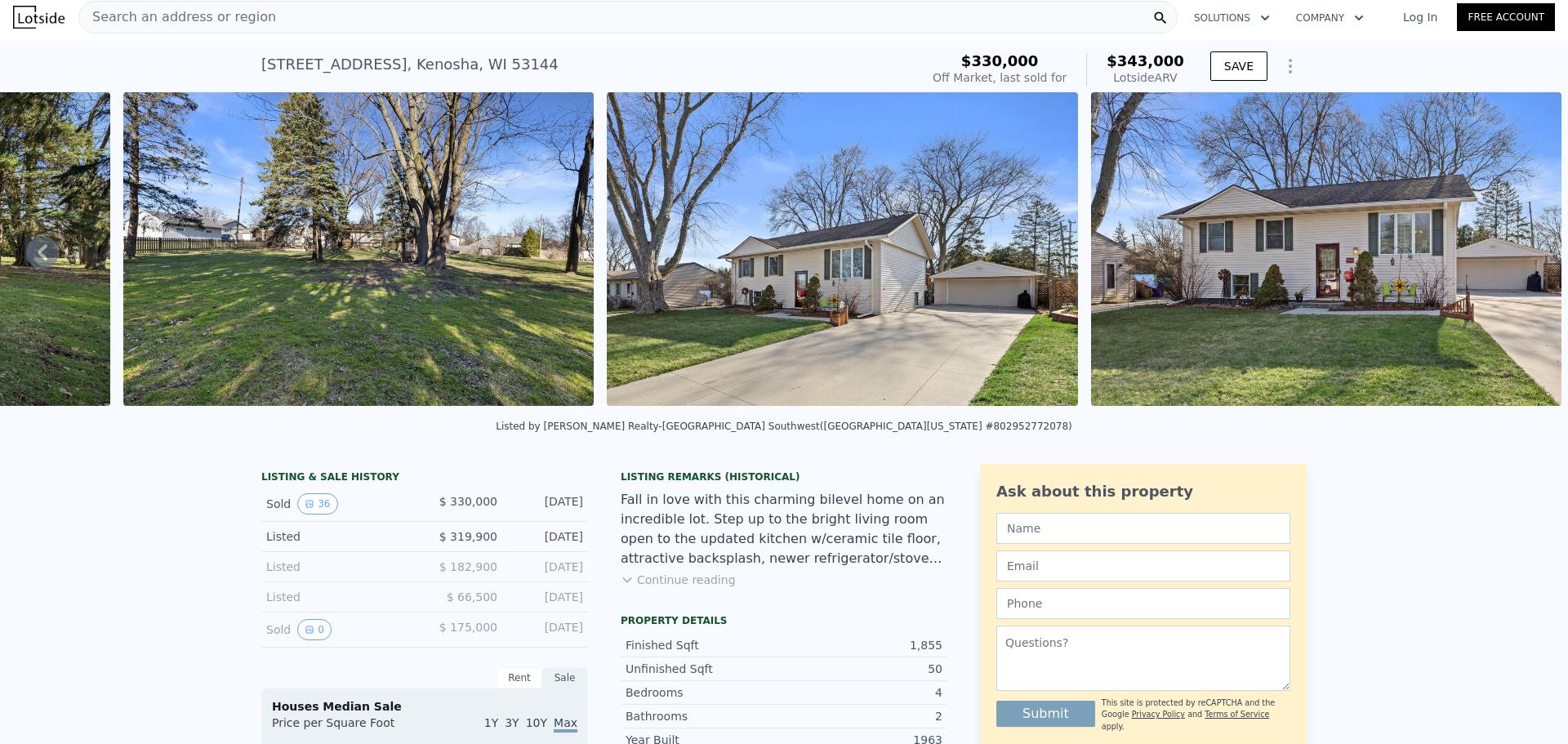
scroll to position [0, 0]
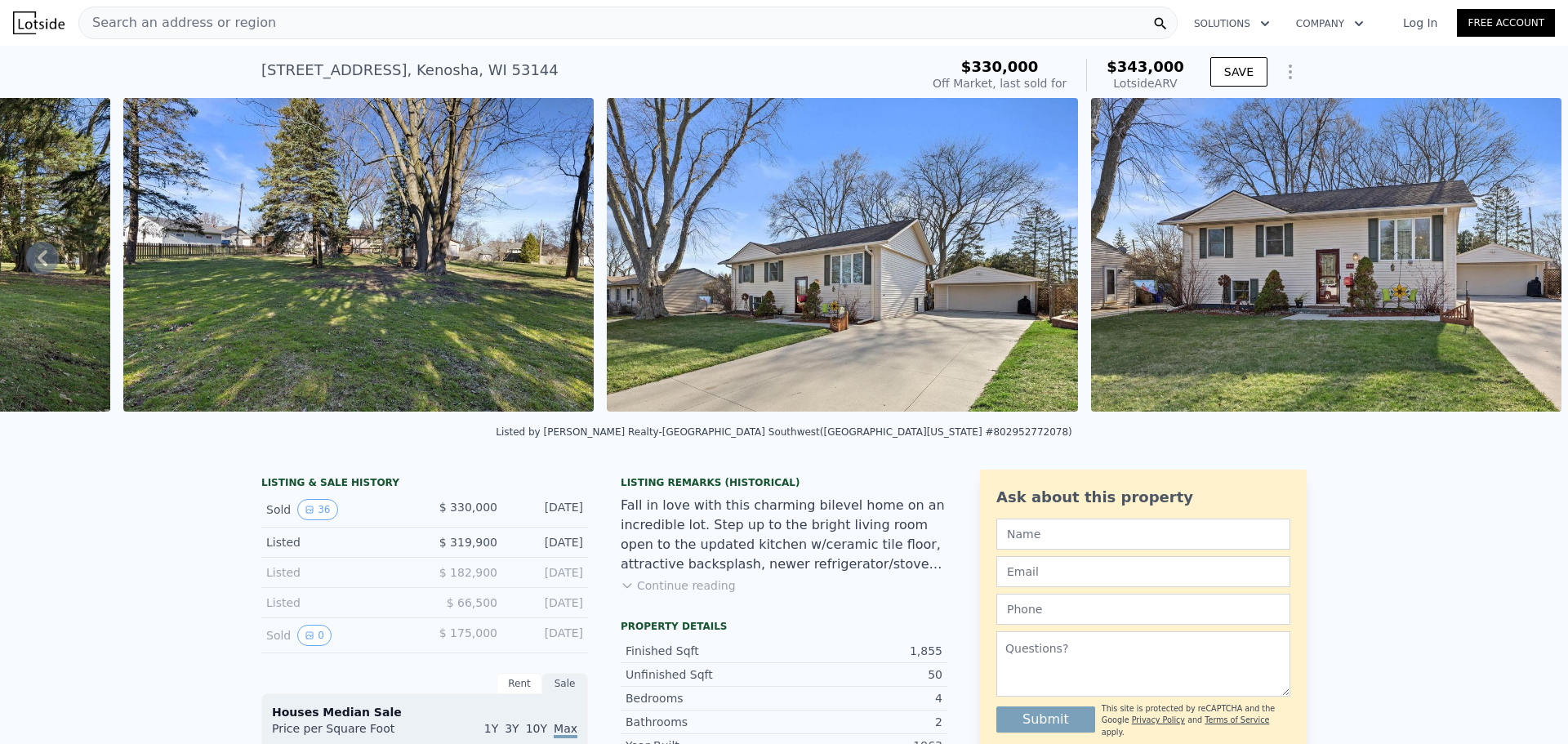
click at [256, 20] on div "Search an address or region" at bounding box center [628, 23] width 1099 height 33
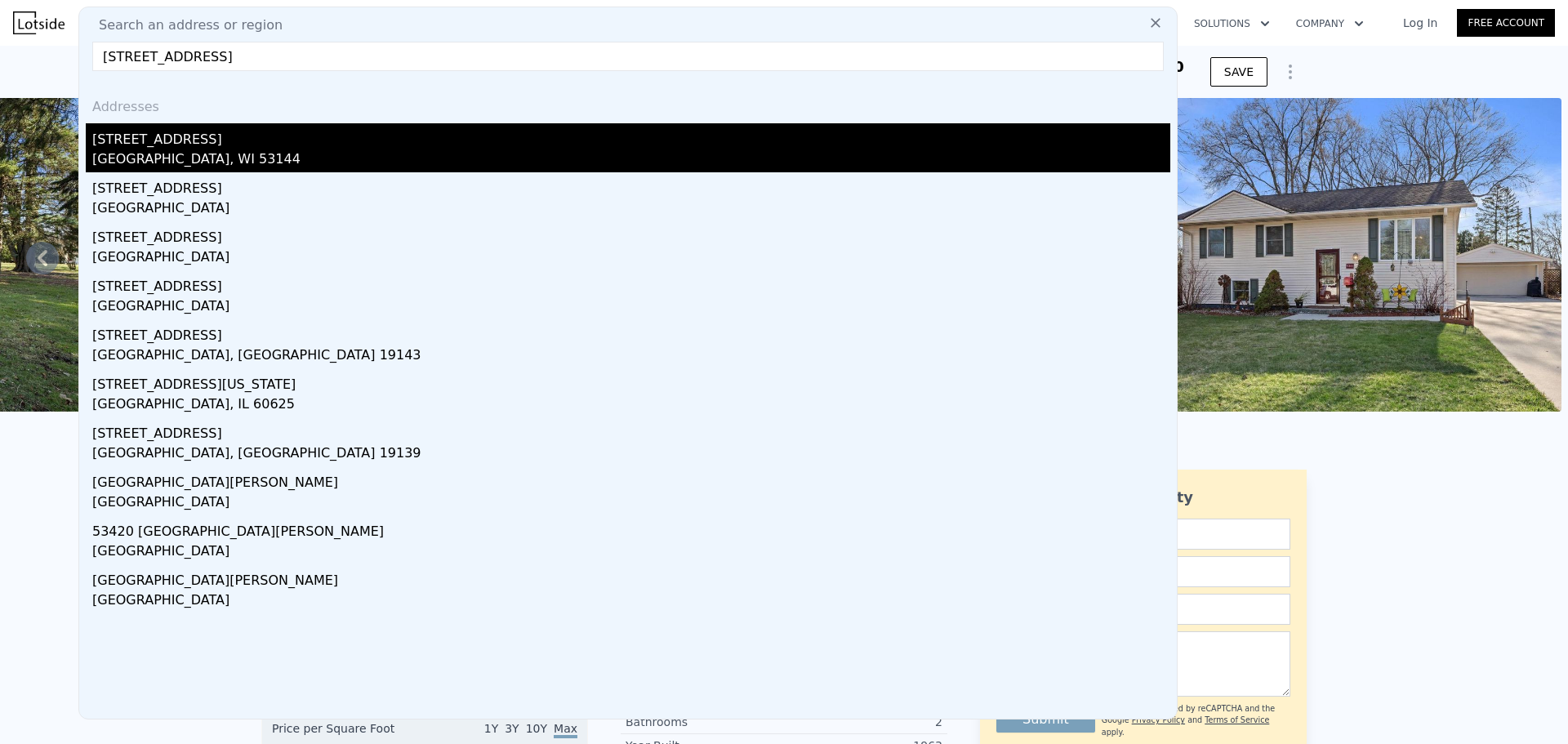
type input "[STREET_ADDRESS]"
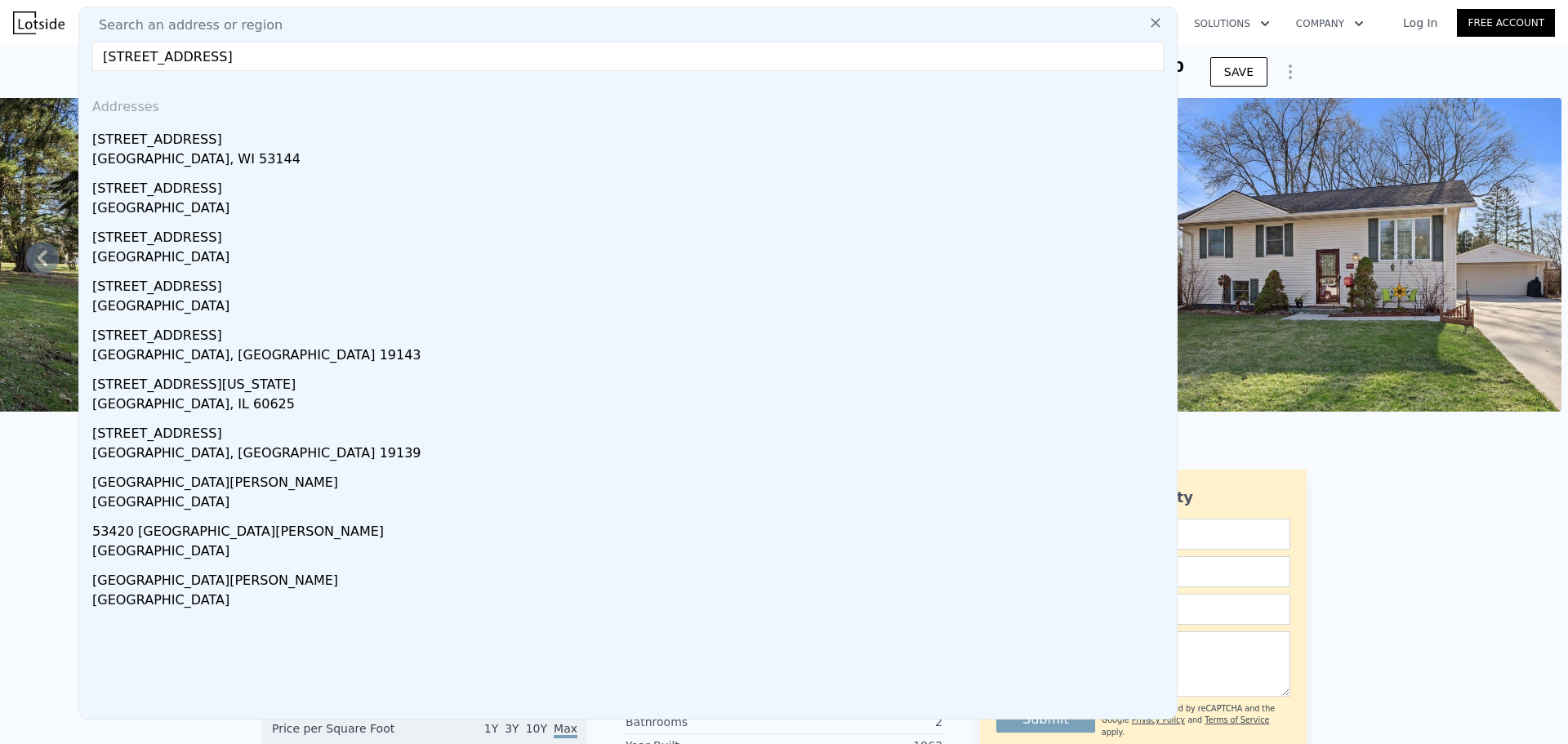
click at [213, 158] on div "[GEOGRAPHIC_DATA], WI 53144" at bounding box center [631, 161] width 1079 height 23
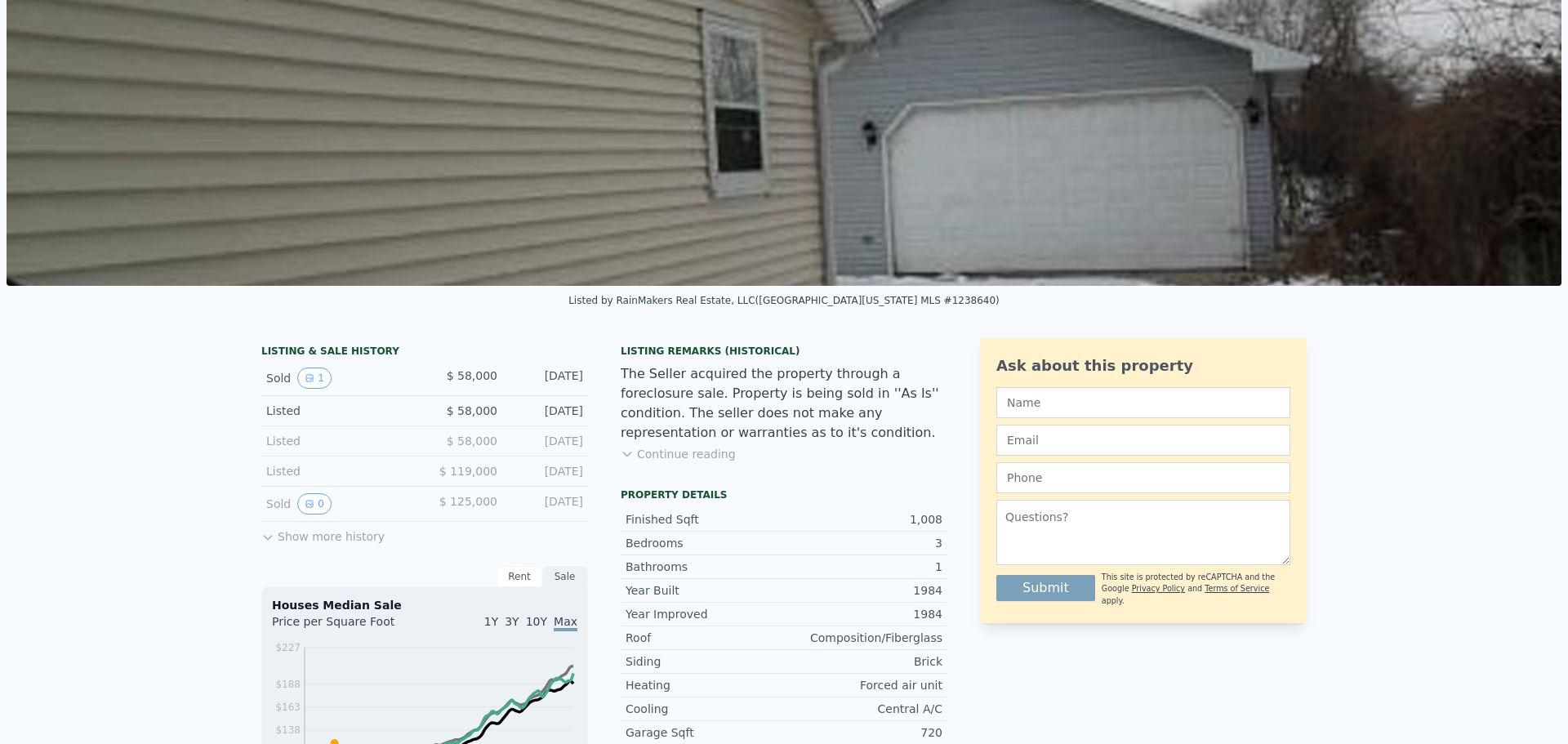
scroll to position [6, 0]
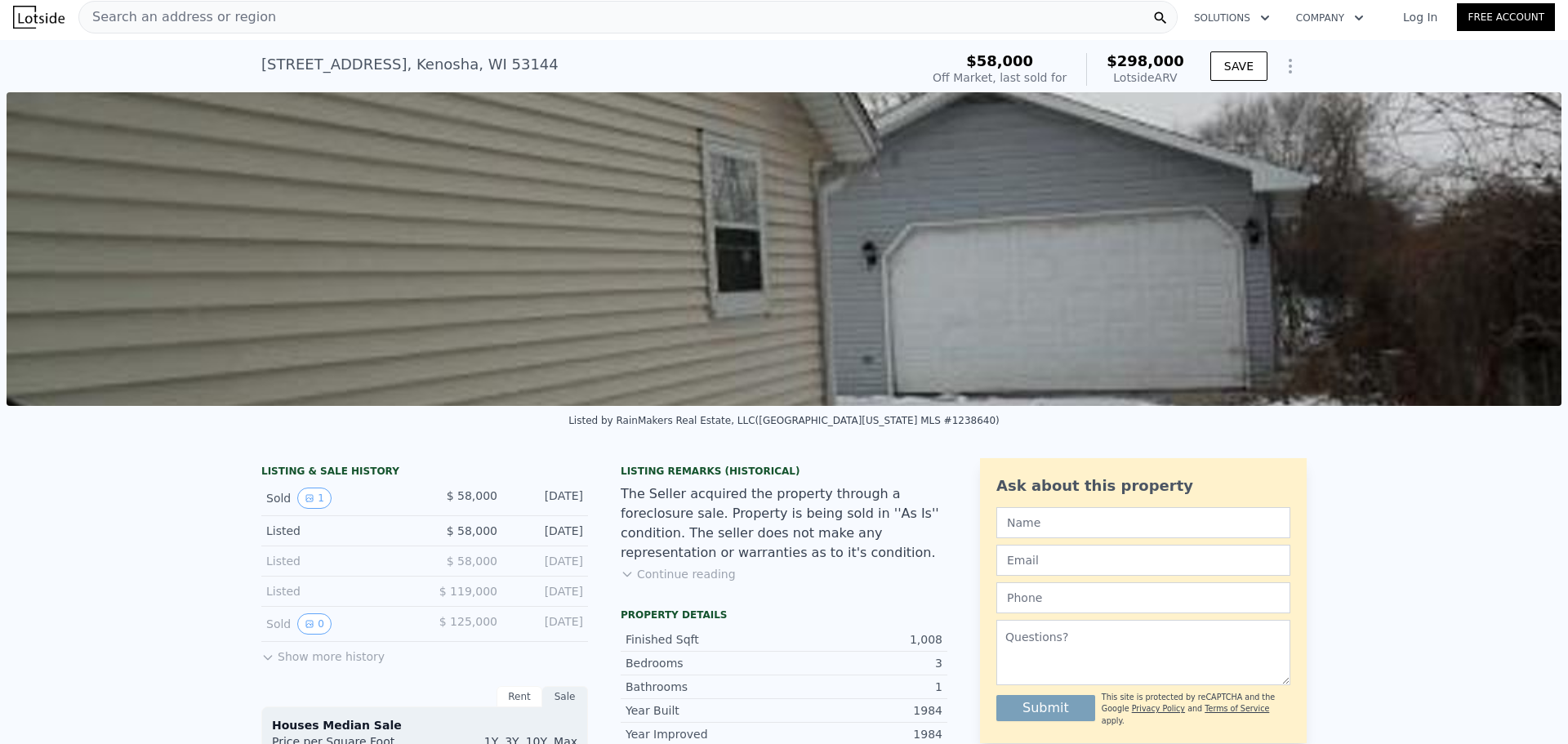
click at [1281, 69] on icon "Show Options" at bounding box center [1290, 66] width 20 height 20
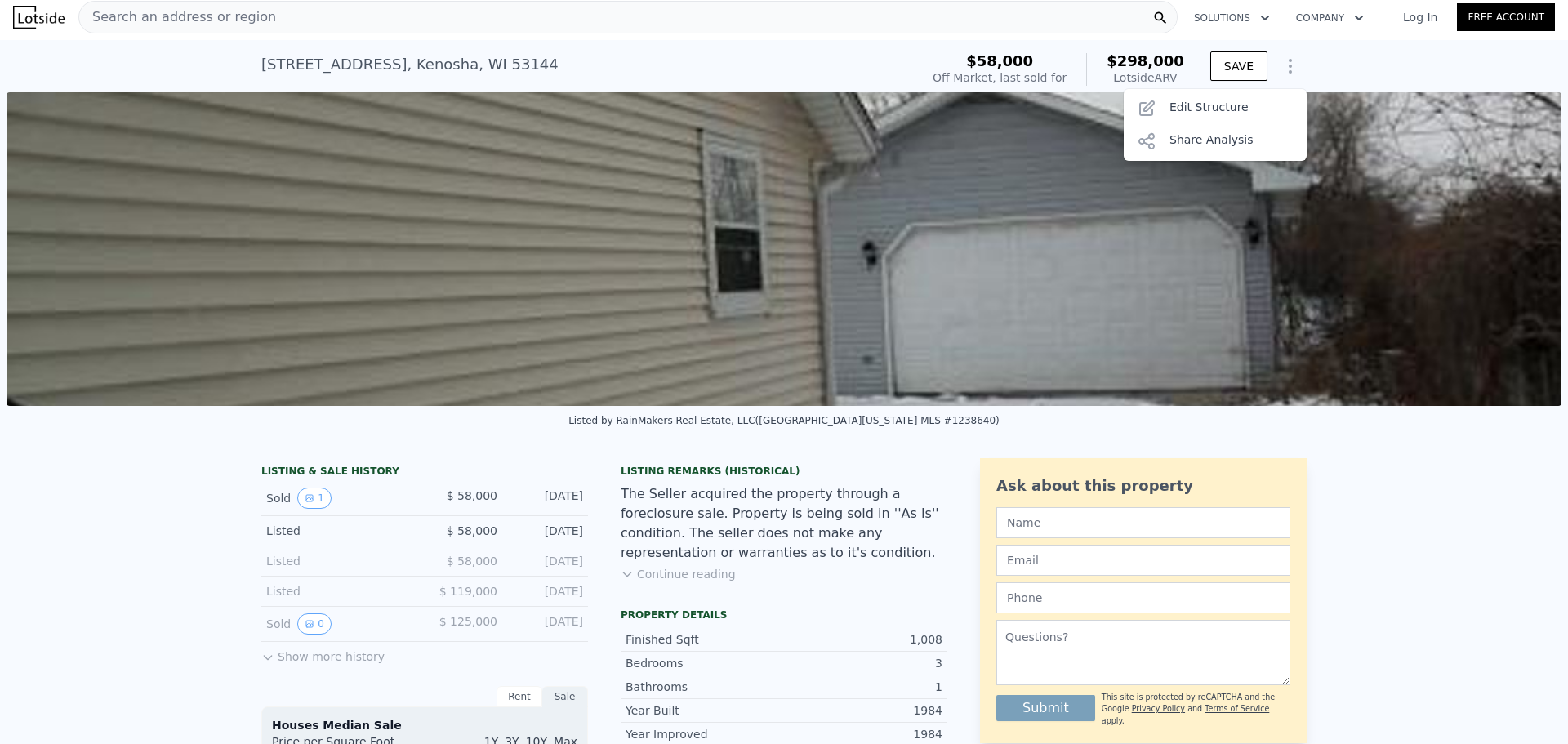
click at [1281, 69] on icon "Show Options" at bounding box center [1290, 66] width 20 height 20
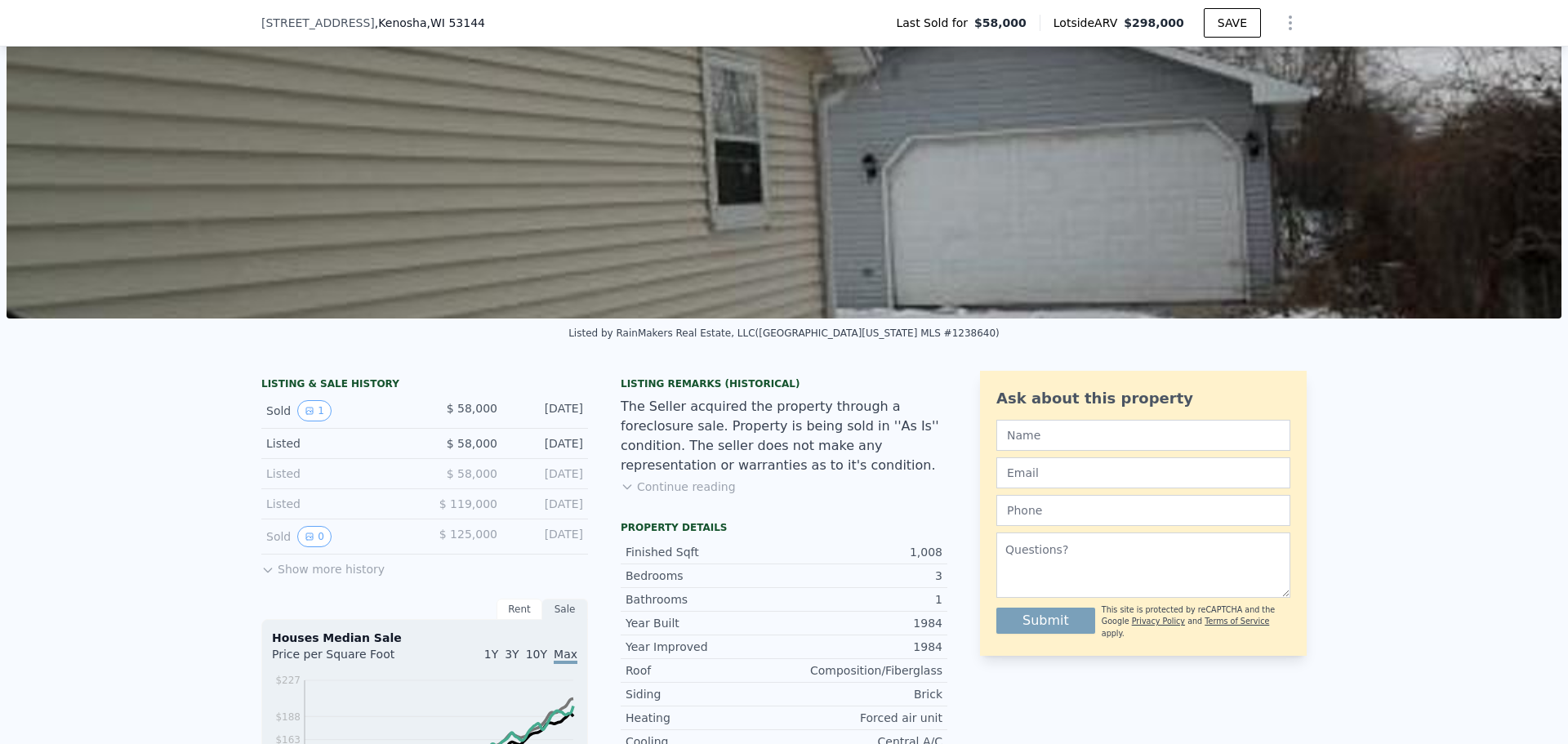
scroll to position [0, 0]
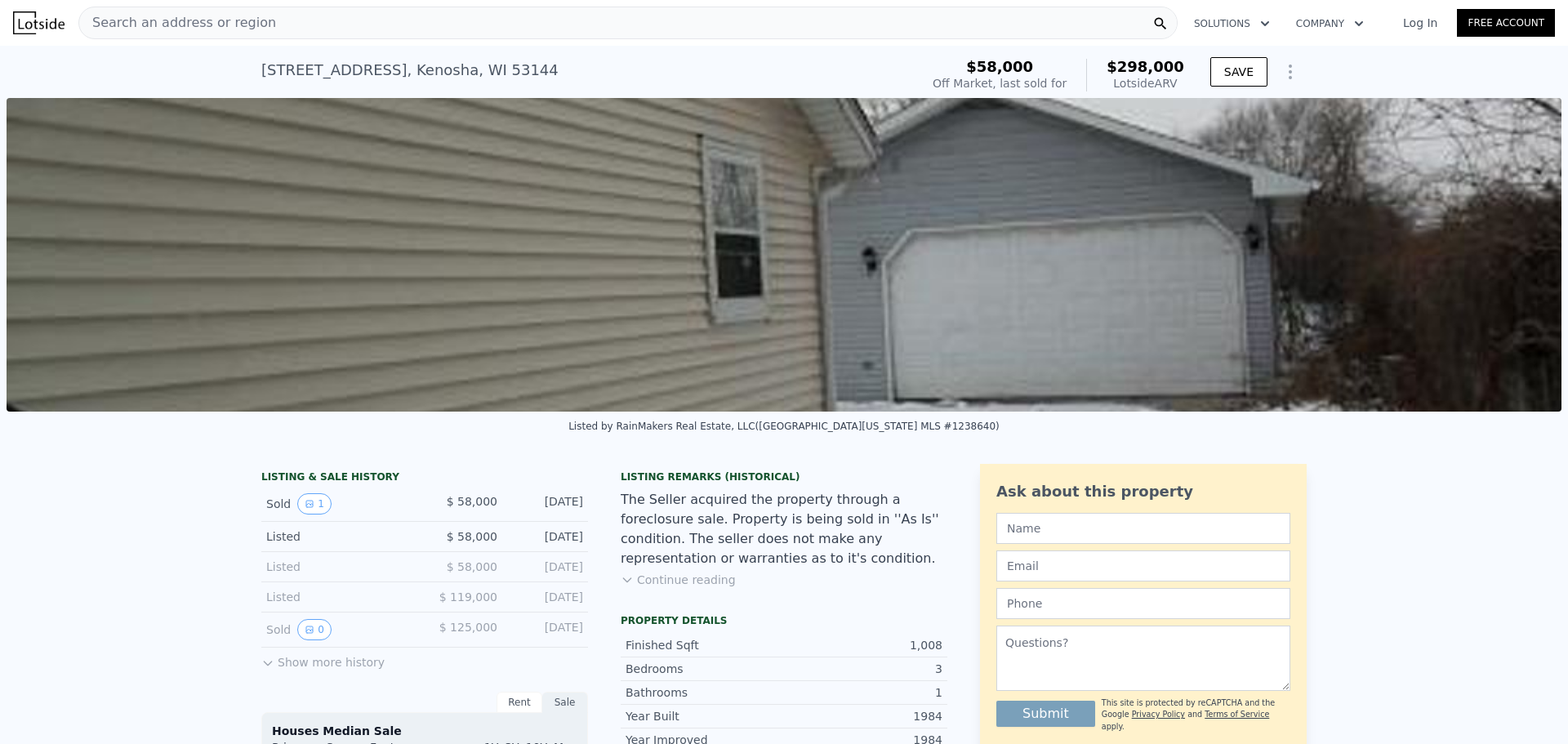
click at [413, 15] on div "Search an address or region" at bounding box center [628, 23] width 1099 height 33
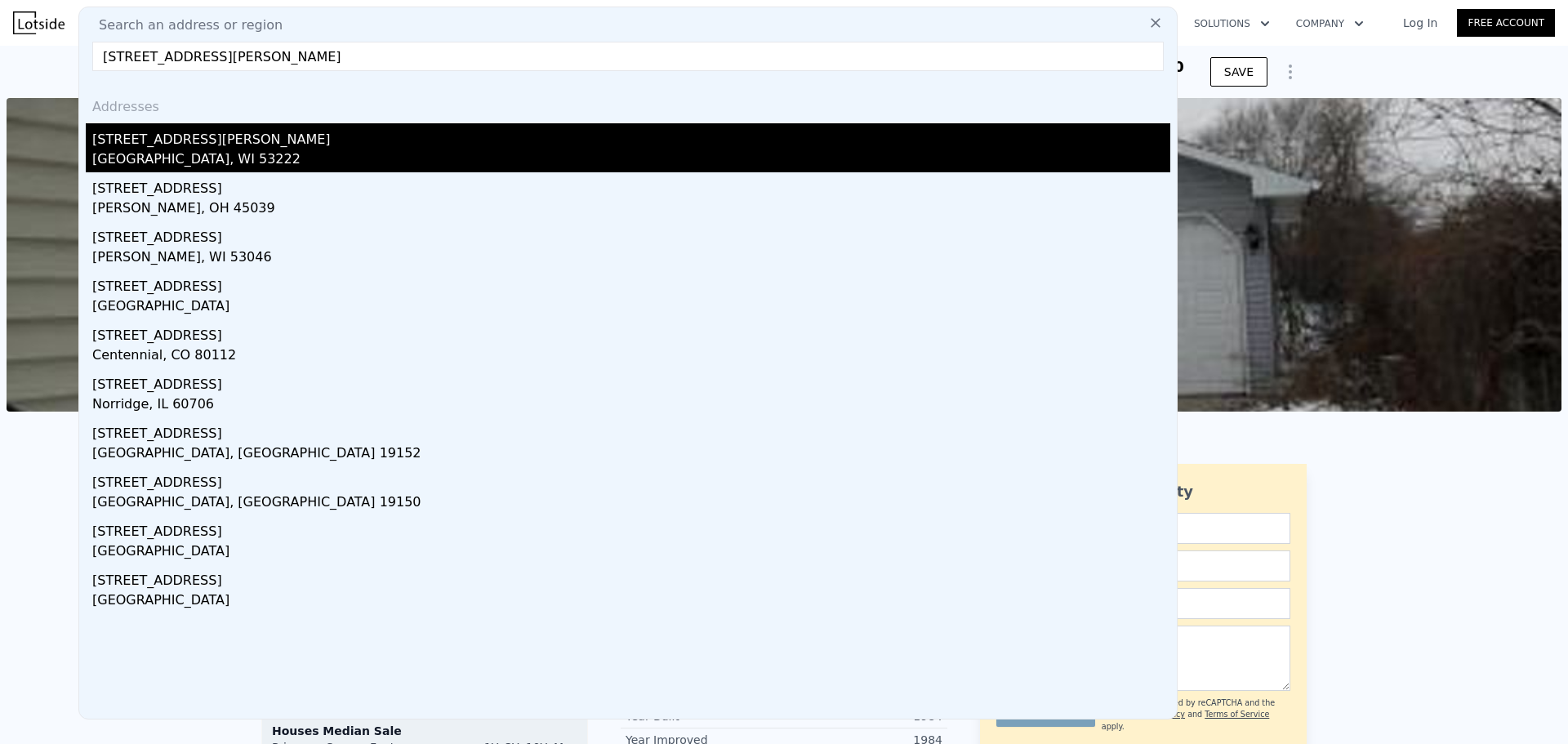
type input "[STREET_ADDRESS][PERSON_NAME]"
click at [256, 145] on div "[STREET_ADDRESS][PERSON_NAME]" at bounding box center [631, 136] width 1079 height 26
type input "3"
type input "4"
type input "1174"
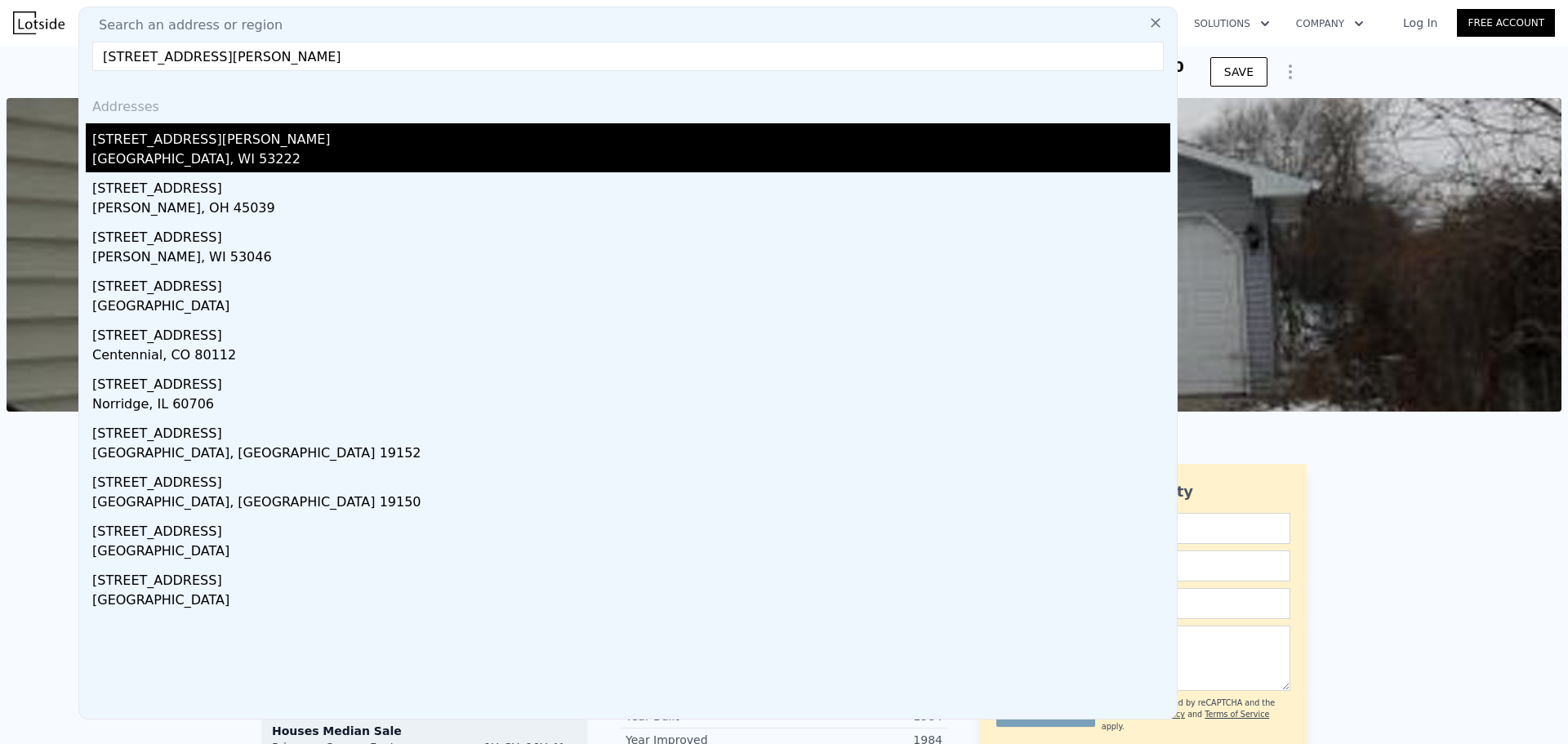
type input "1616"
type input "4791.6"
type input "5760"
type input "$ 362,000"
type input "5"
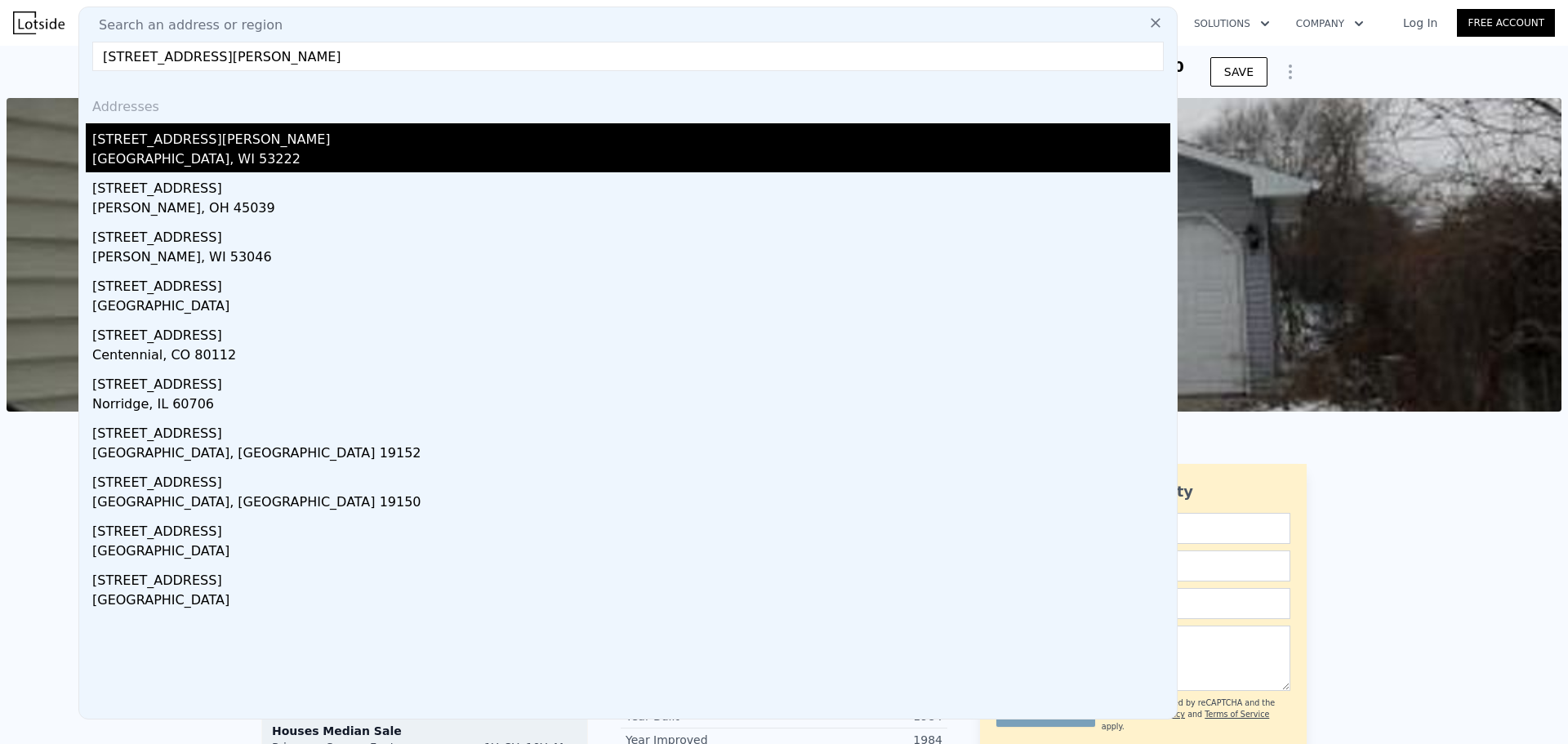
type input "$ 21,677"
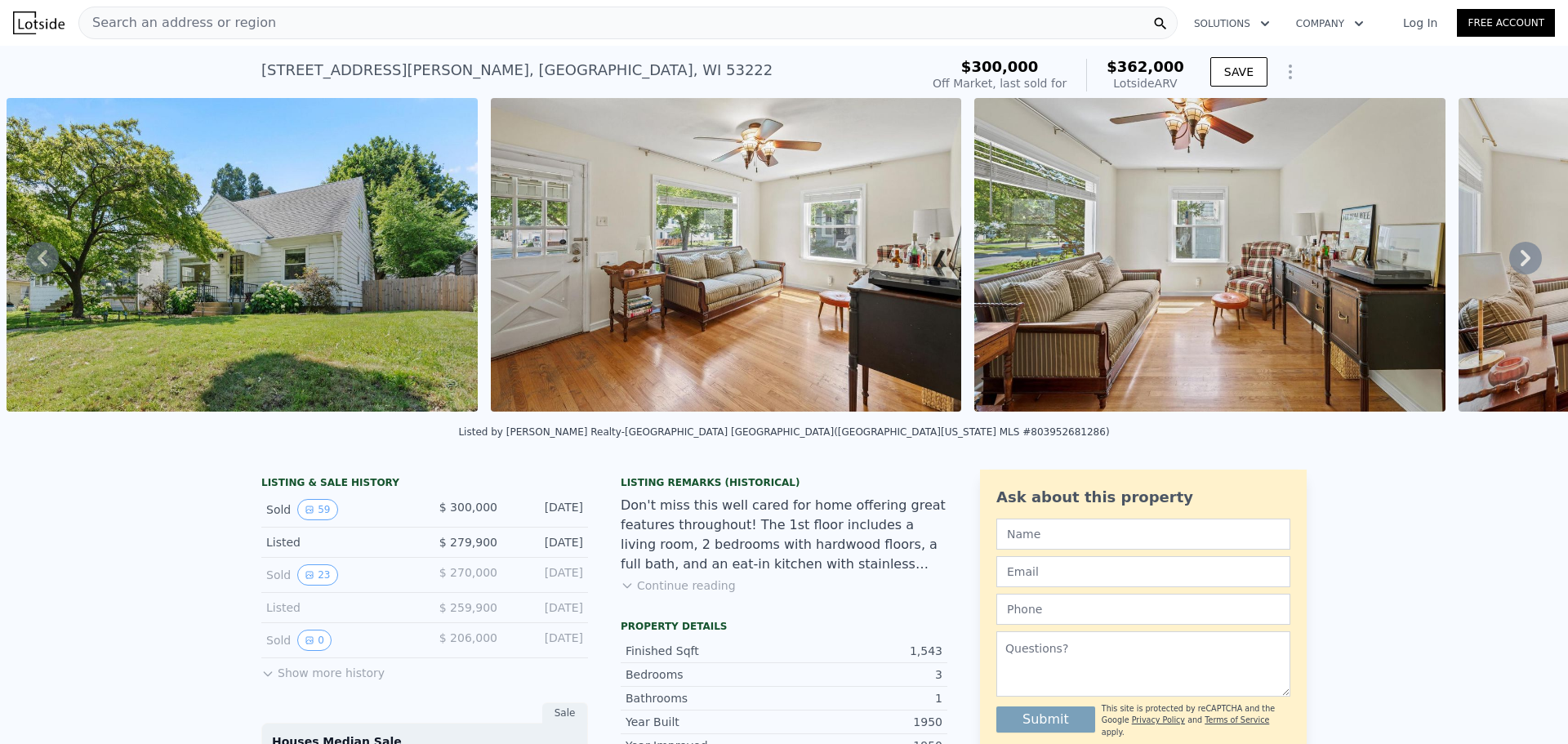
click at [1374, 316] on img at bounding box center [1210, 255] width 472 height 314
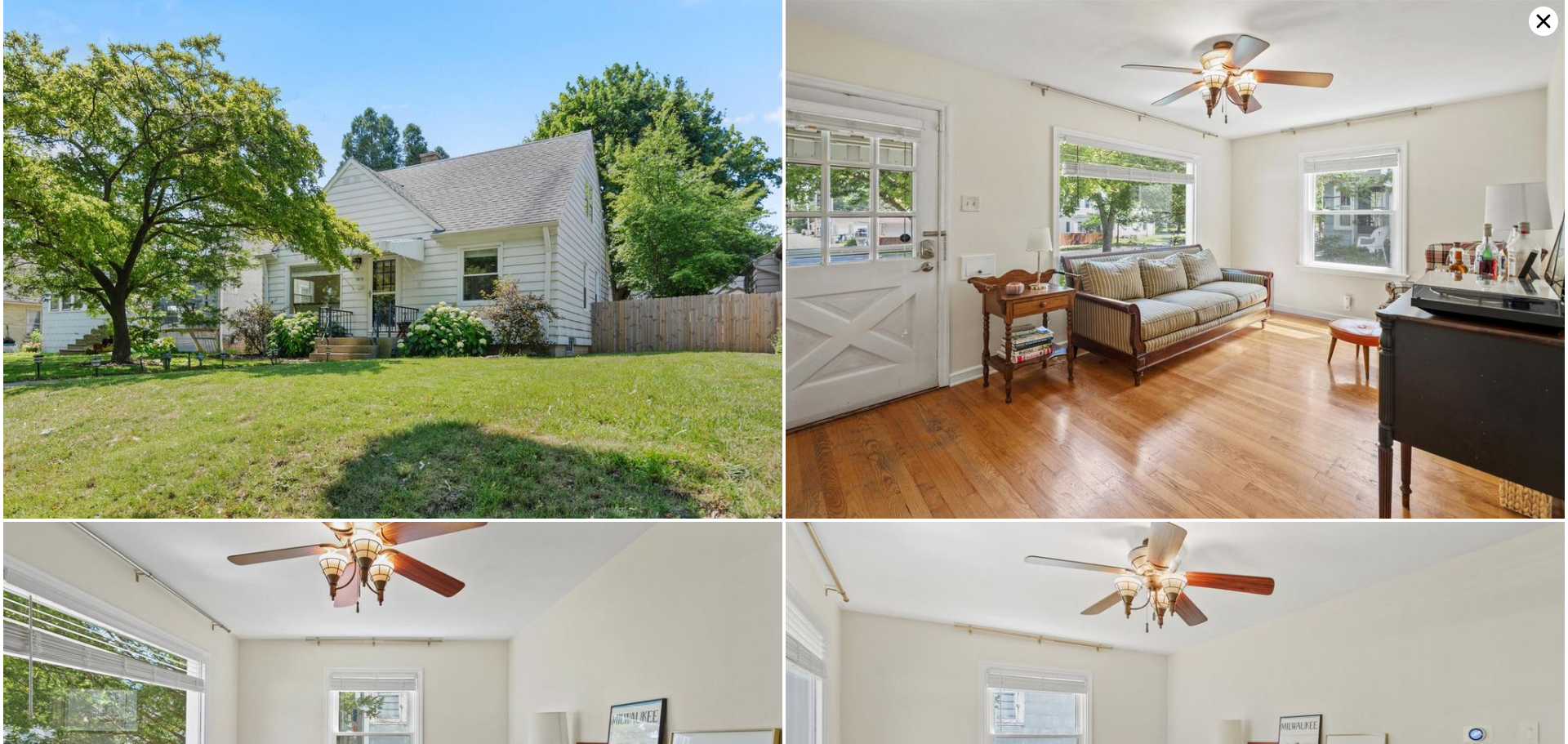
click at [1374, 316] on img at bounding box center [1174, 259] width 779 height 519
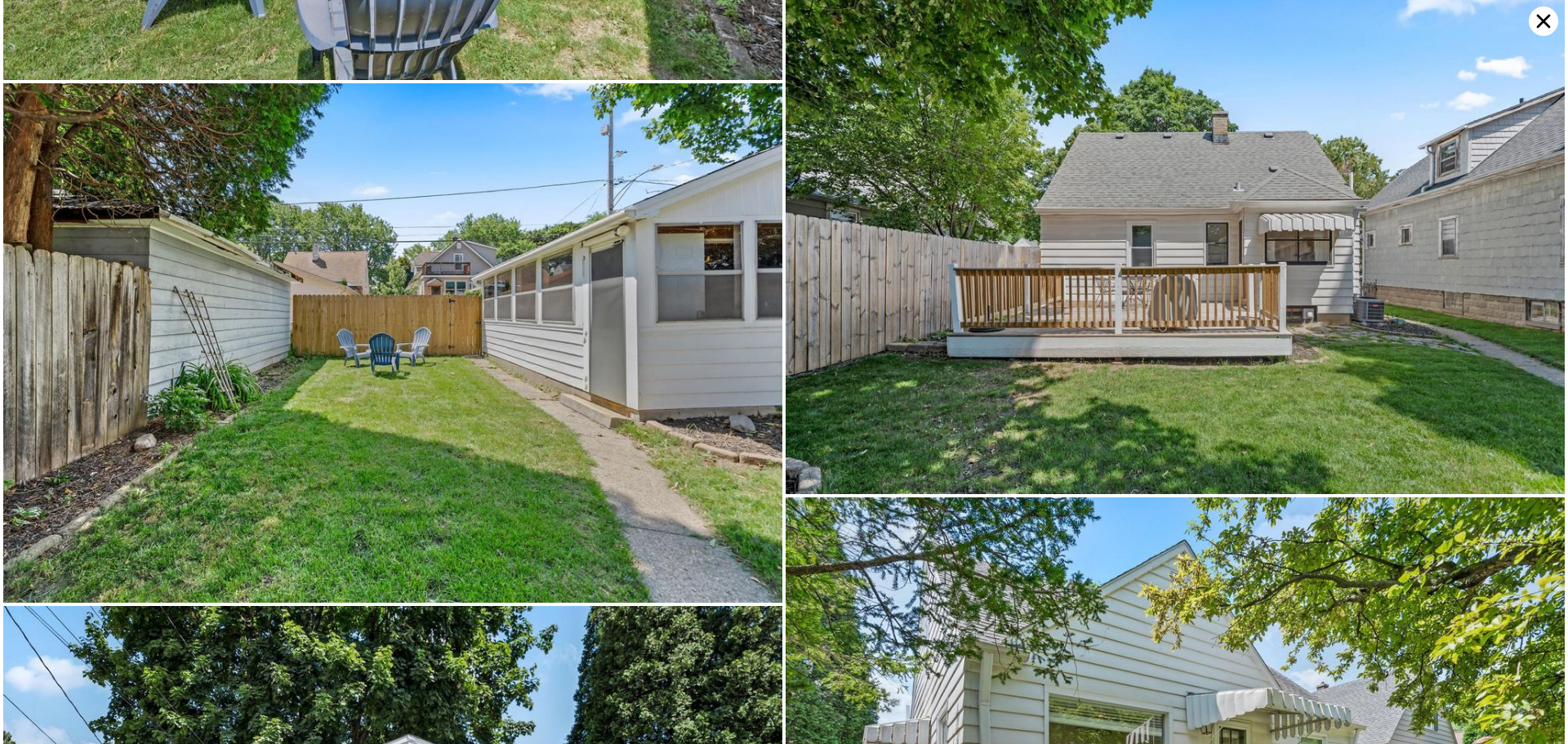
scroll to position [12029, 0]
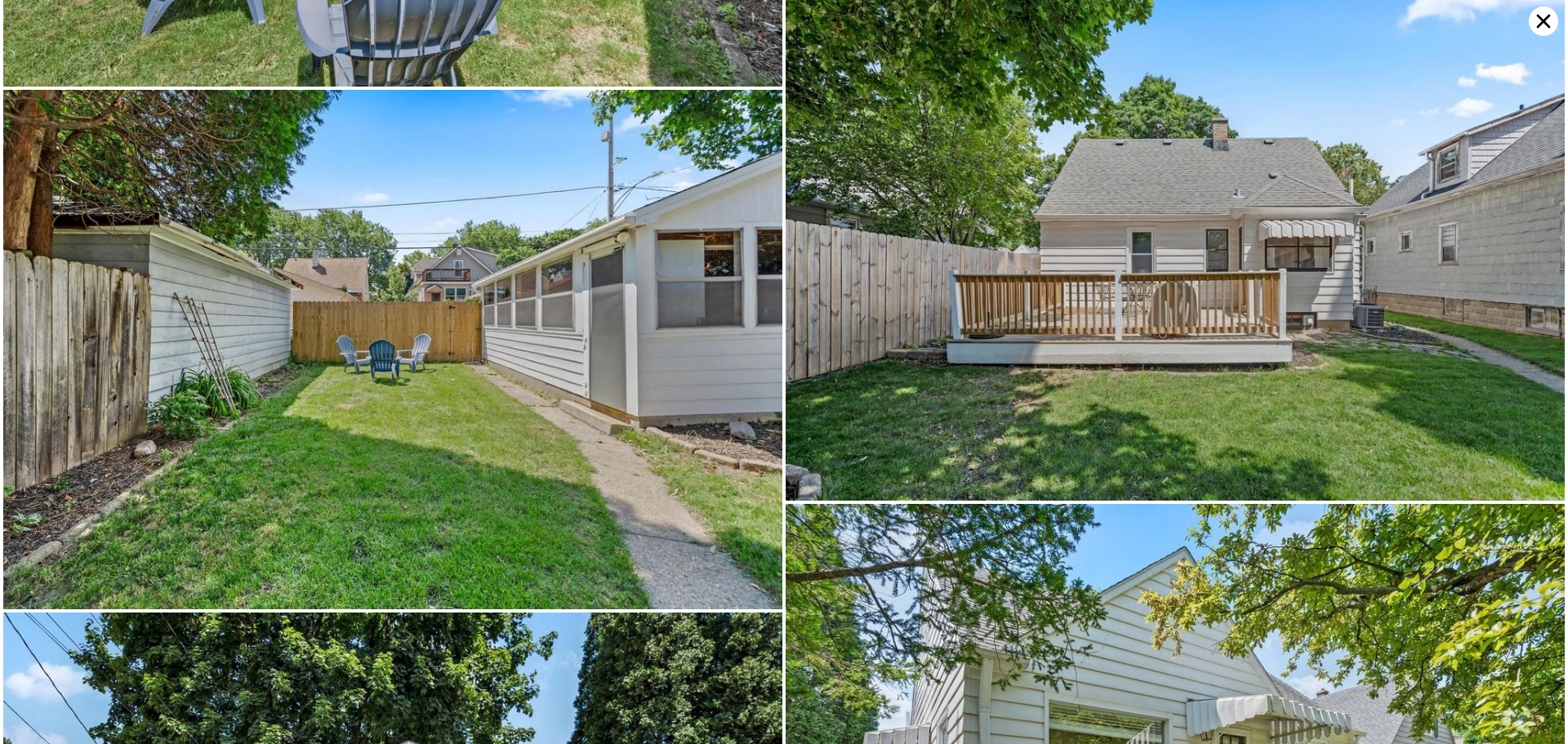
click at [1537, 17] on icon at bounding box center [1544, 21] width 29 height 29
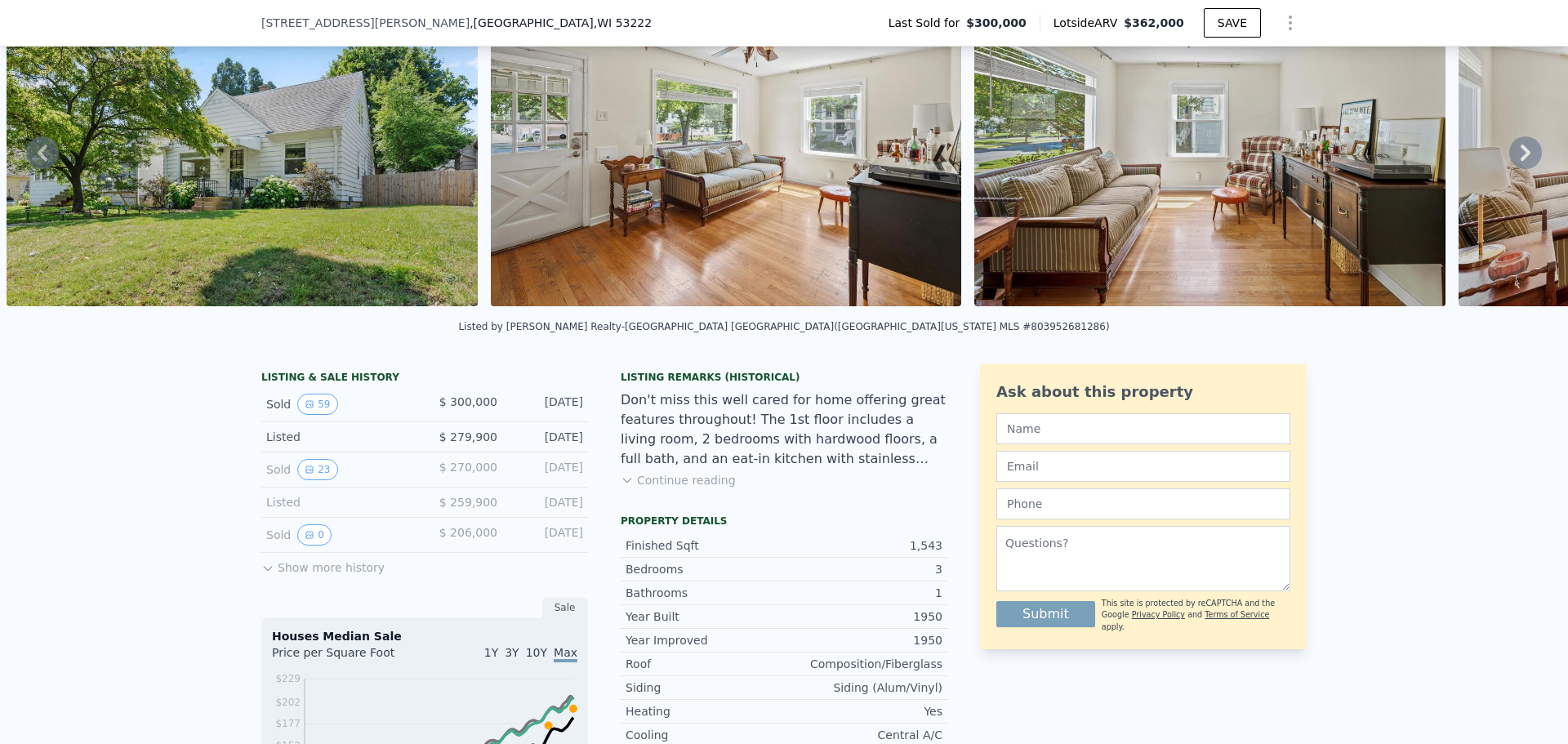
scroll to position [0, 0]
